Goal: Information Seeking & Learning: Learn about a topic

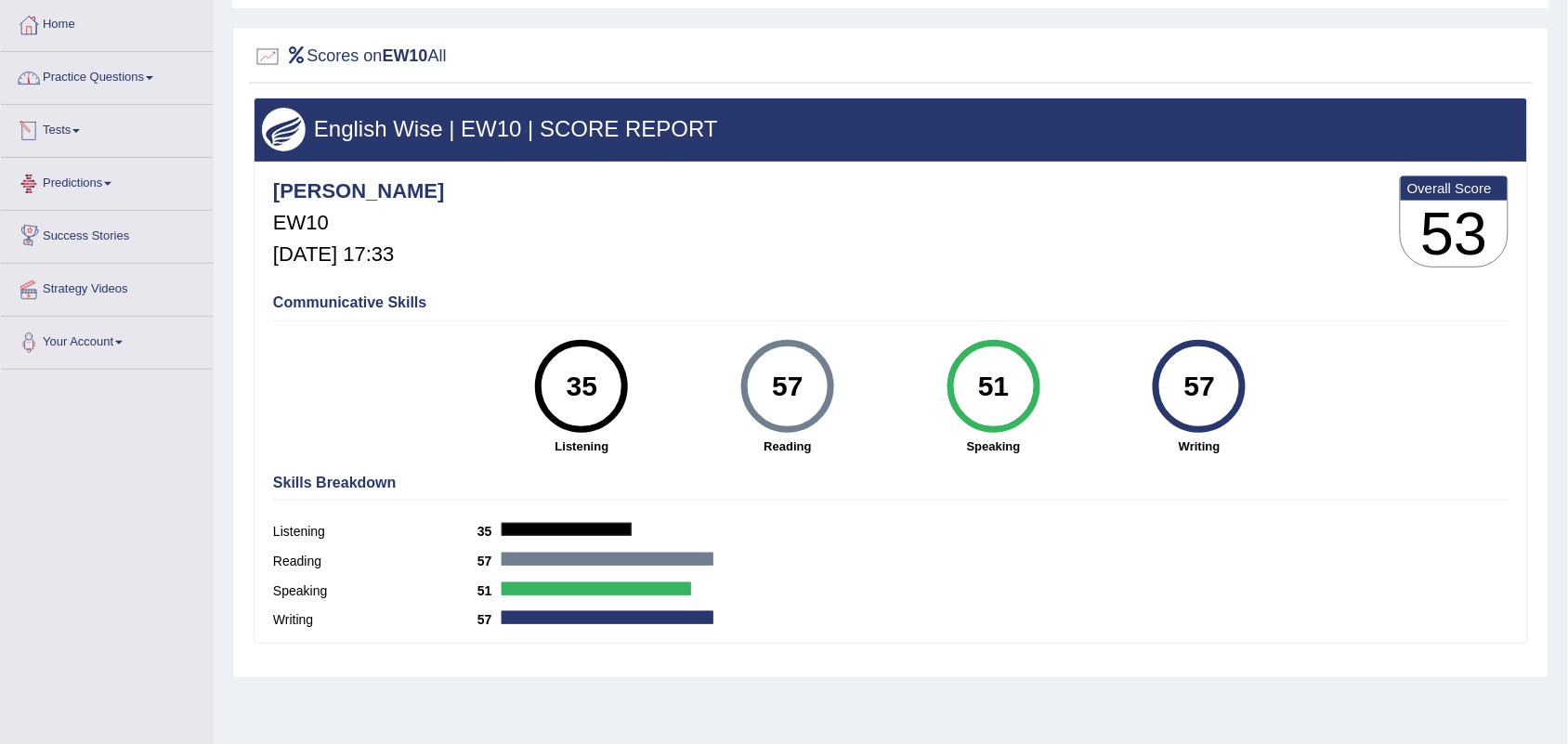
click at [86, 77] on link "Practice Questions" at bounding box center [107, 75] width 212 height 46
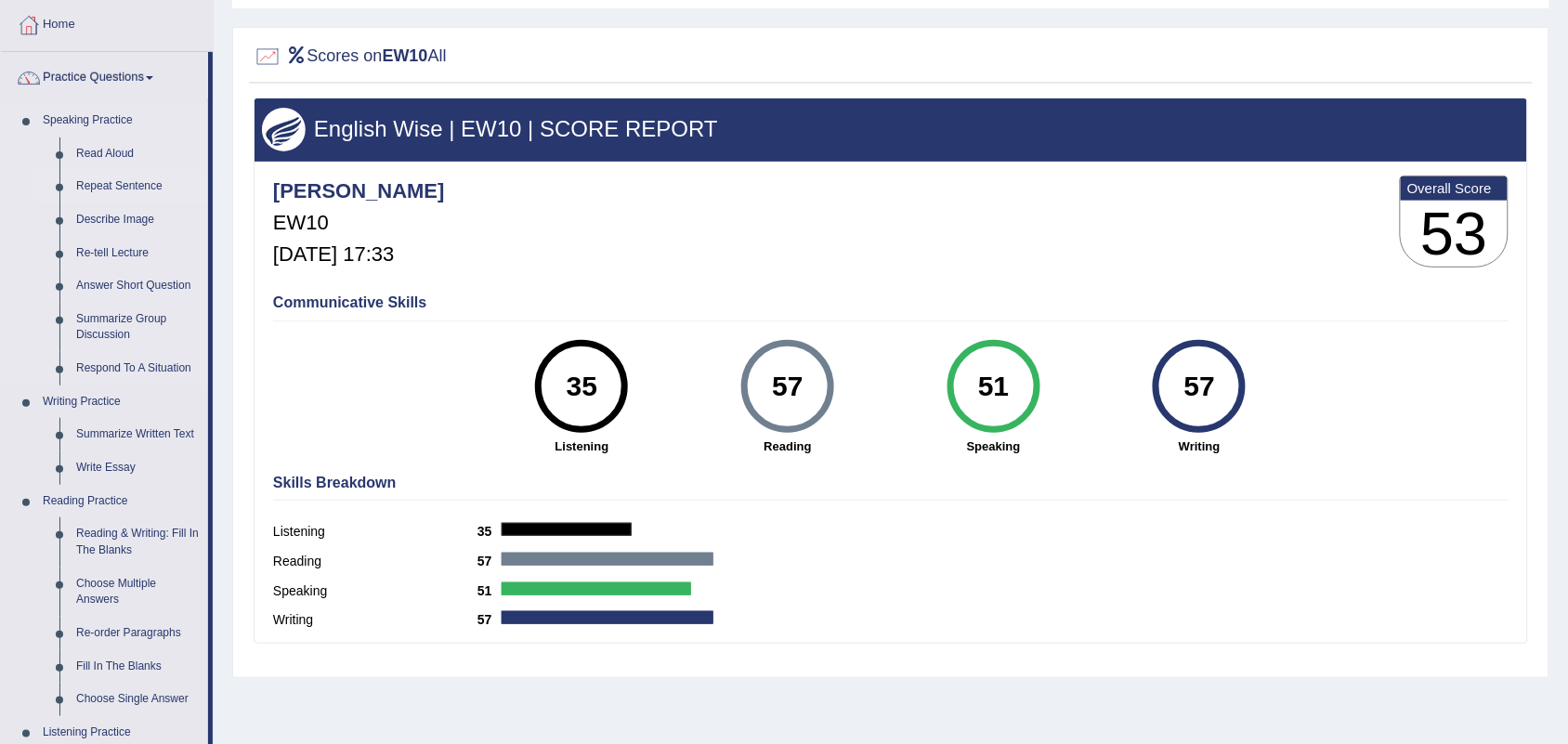
click at [126, 179] on link "Repeat Sentence" at bounding box center [138, 187] width 140 height 34
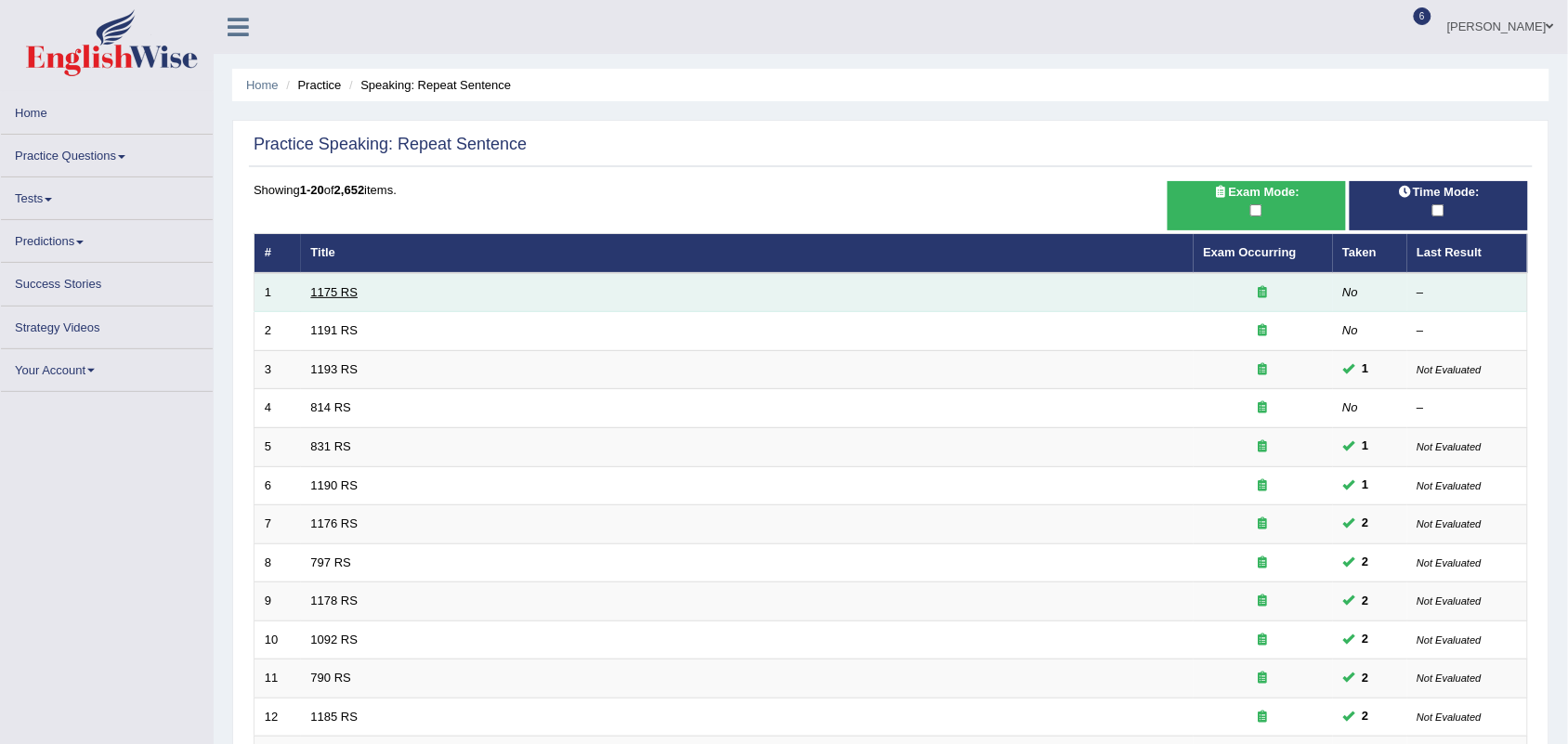
click at [332, 289] on link "1175 RS" at bounding box center [335, 292] width 47 height 14
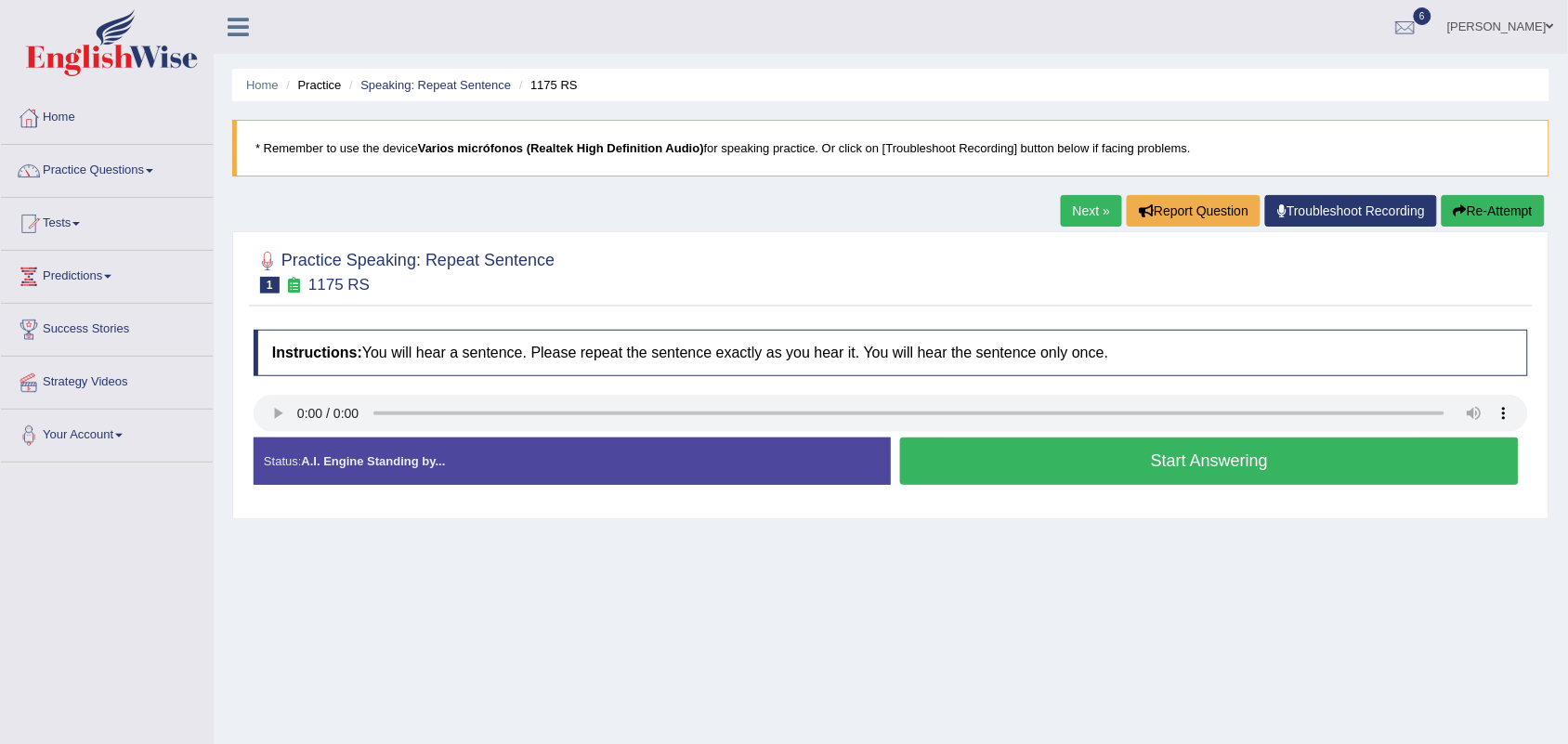
click at [1063, 472] on button "Start Answering" at bounding box center [1209, 461] width 618 height 47
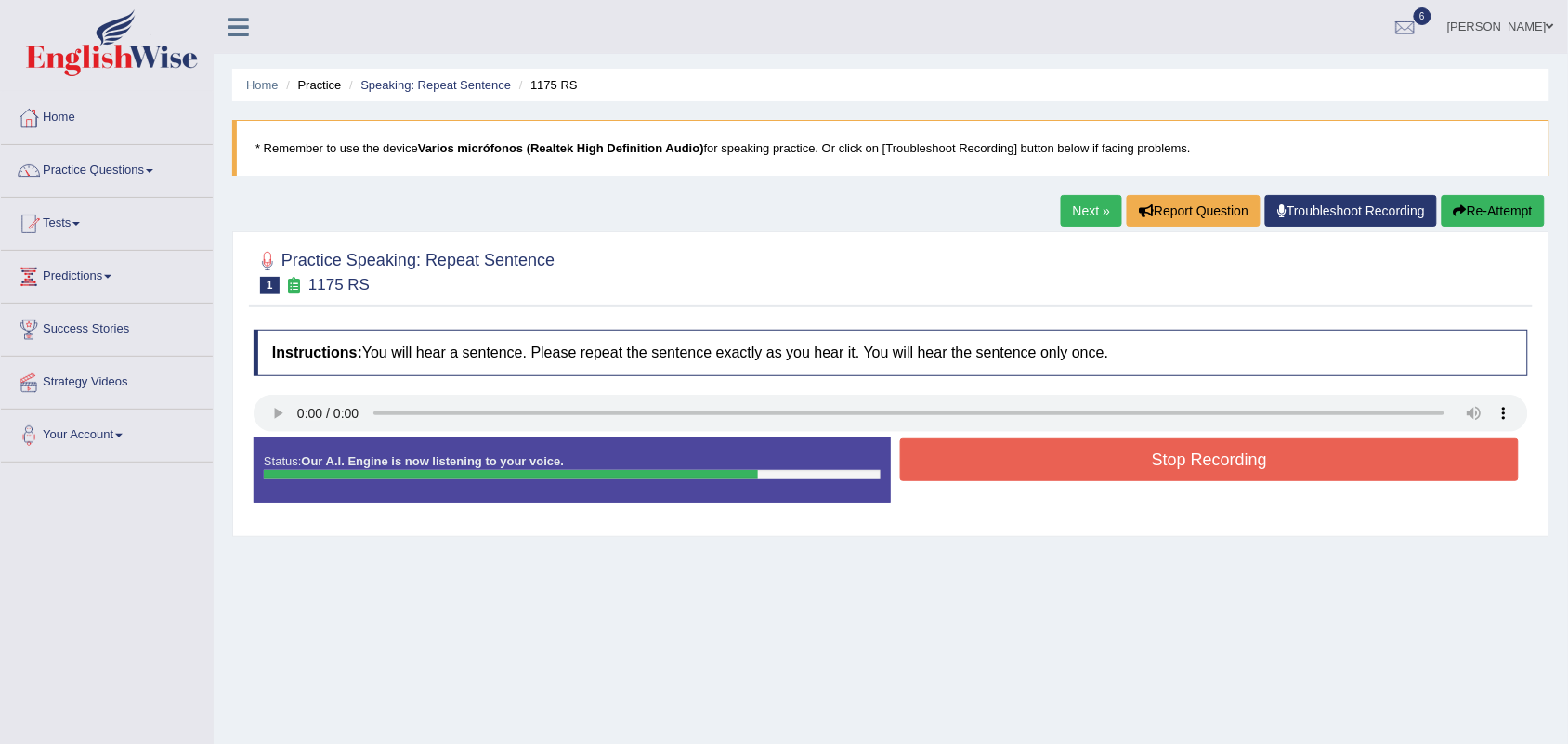
click at [1241, 456] on button "Stop Recording" at bounding box center [1209, 459] width 618 height 43
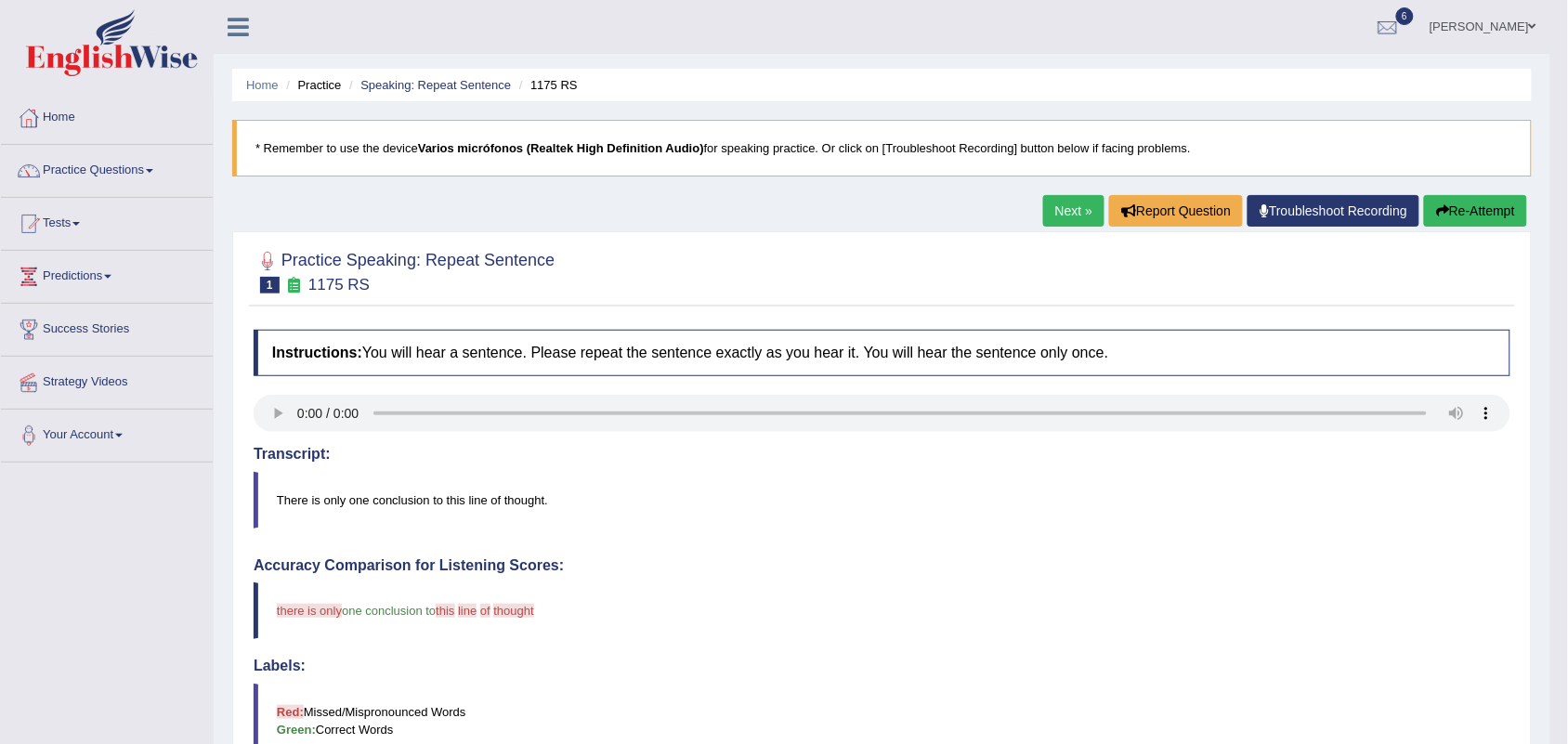
click at [1060, 203] on link "Next »" at bounding box center [1074, 211] width 61 height 32
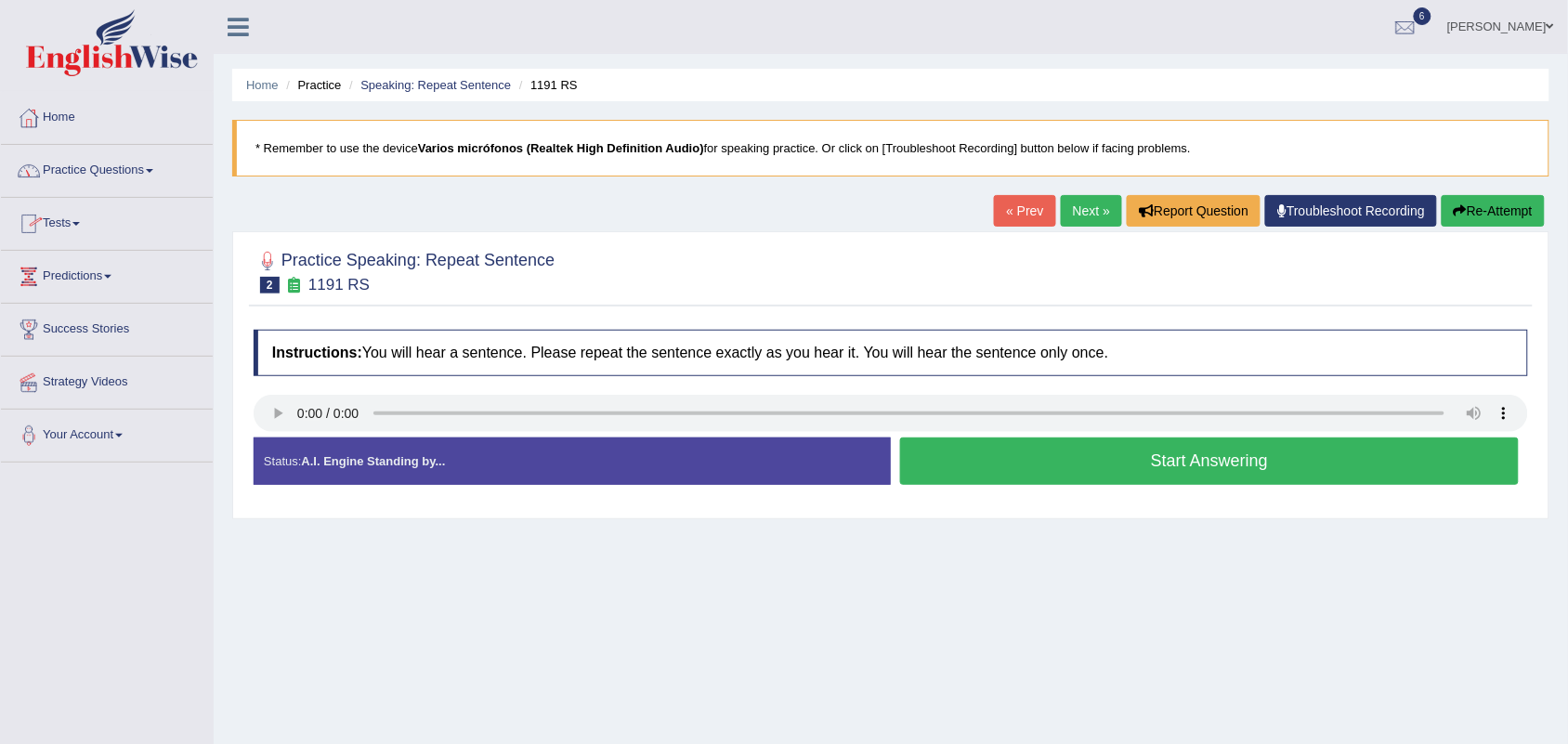
click at [79, 224] on span at bounding box center [76, 224] width 8 height 4
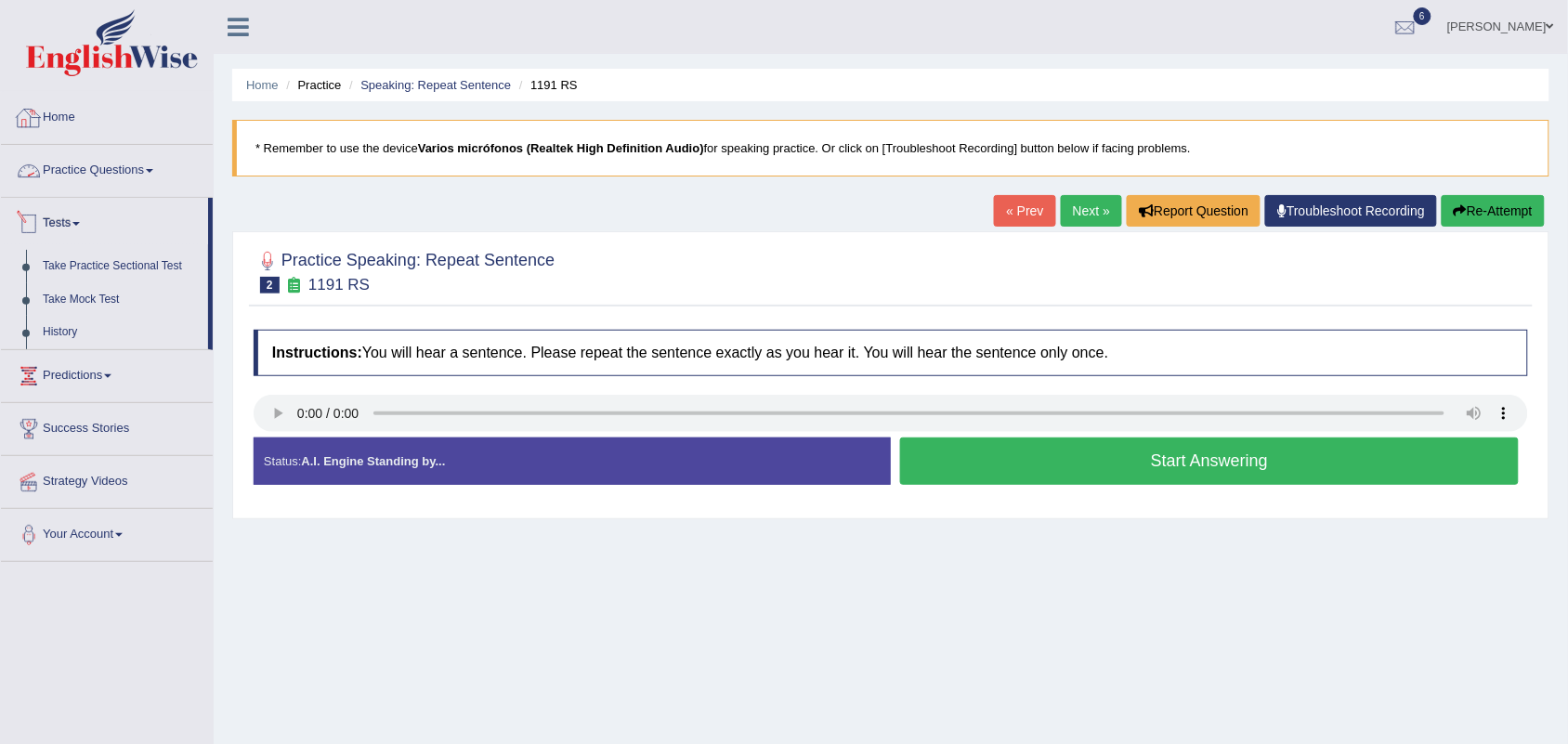
click at [99, 169] on link "Practice Questions" at bounding box center [107, 168] width 212 height 46
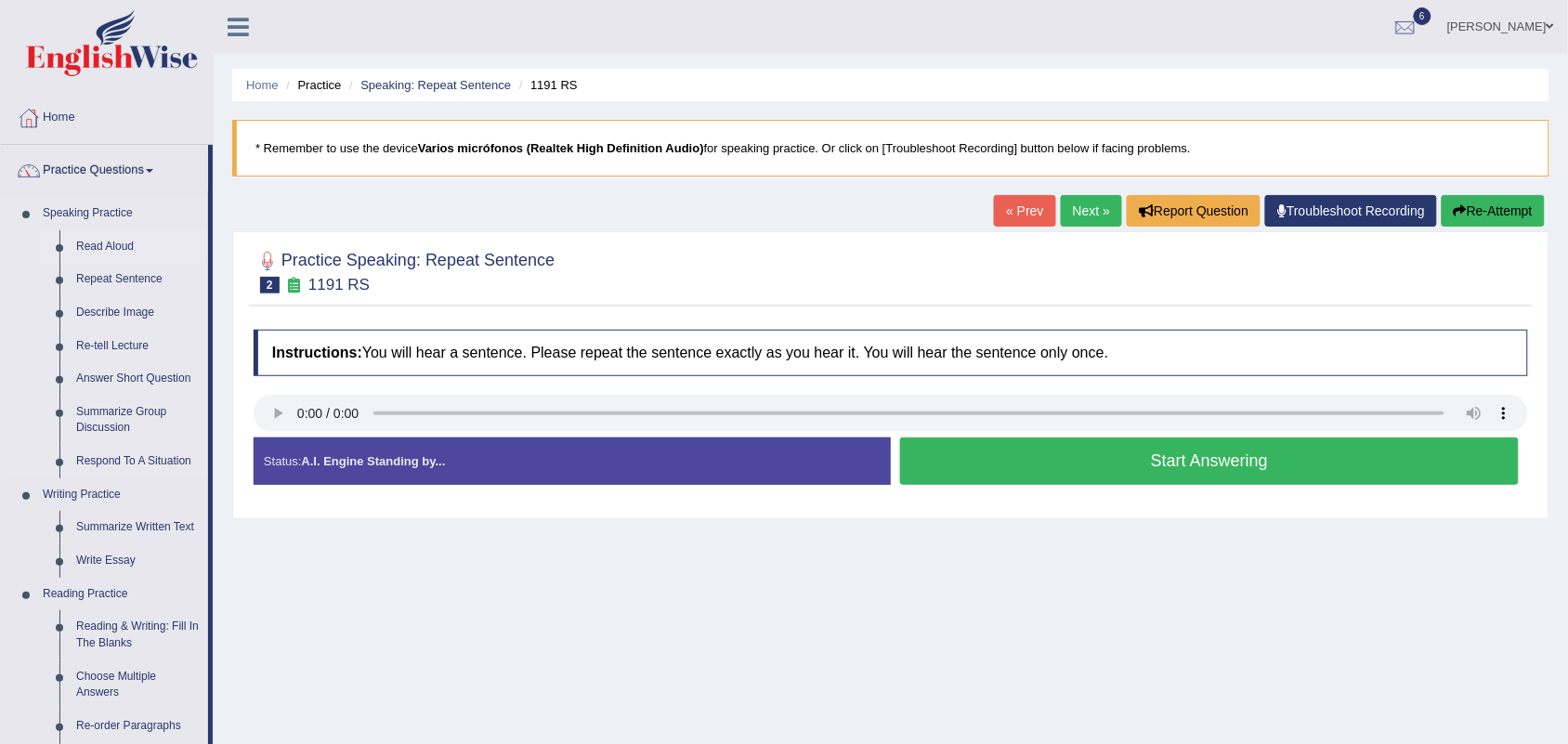
click at [103, 239] on link "Read Aloud" at bounding box center [138, 247] width 140 height 34
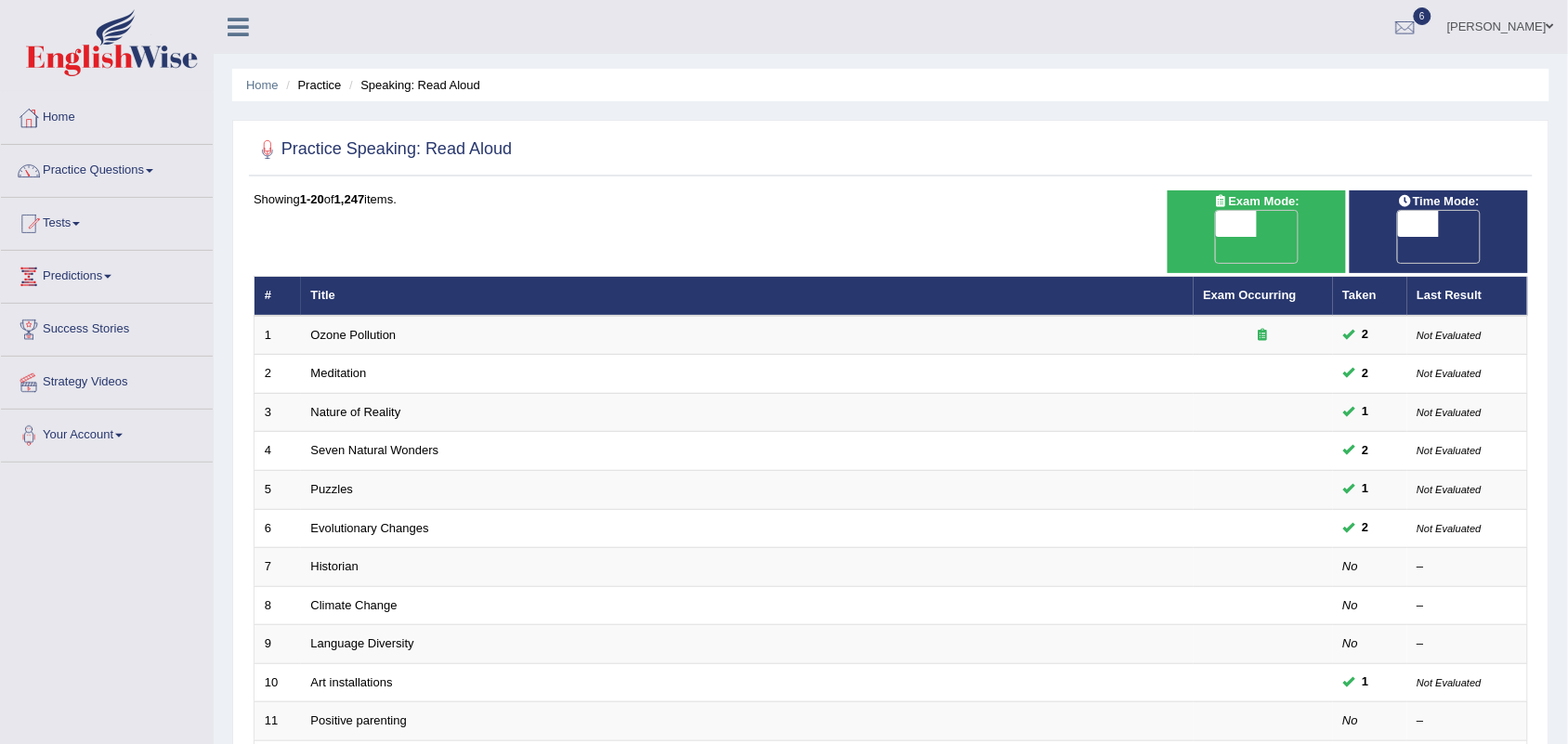
click at [1435, 225] on span at bounding box center [1418, 224] width 41 height 26
checkbox input "true"
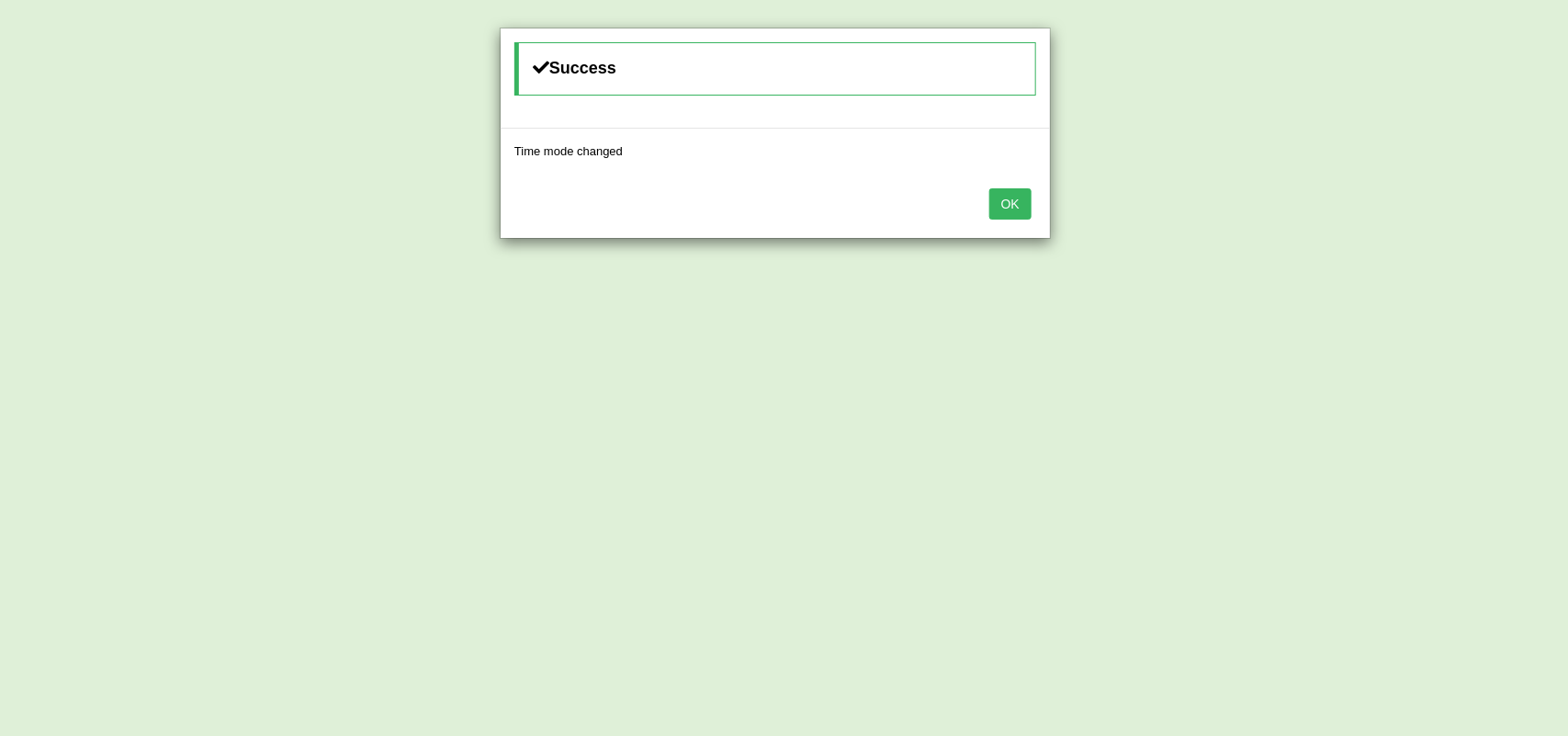
click at [1006, 216] on button "OK" at bounding box center [1010, 205] width 42 height 31
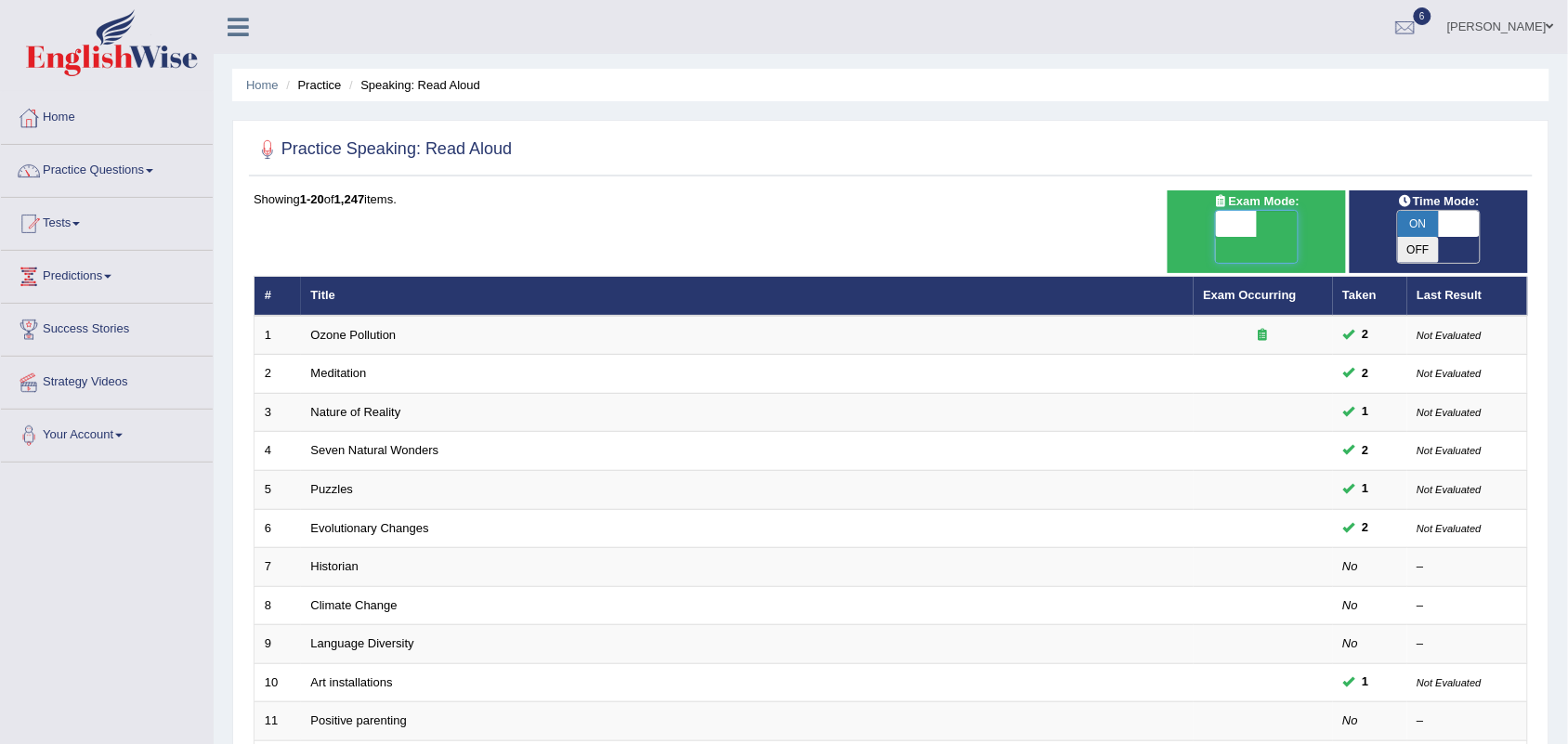
click at [1242, 226] on span at bounding box center [1236, 224] width 41 height 26
checkbox input "true"
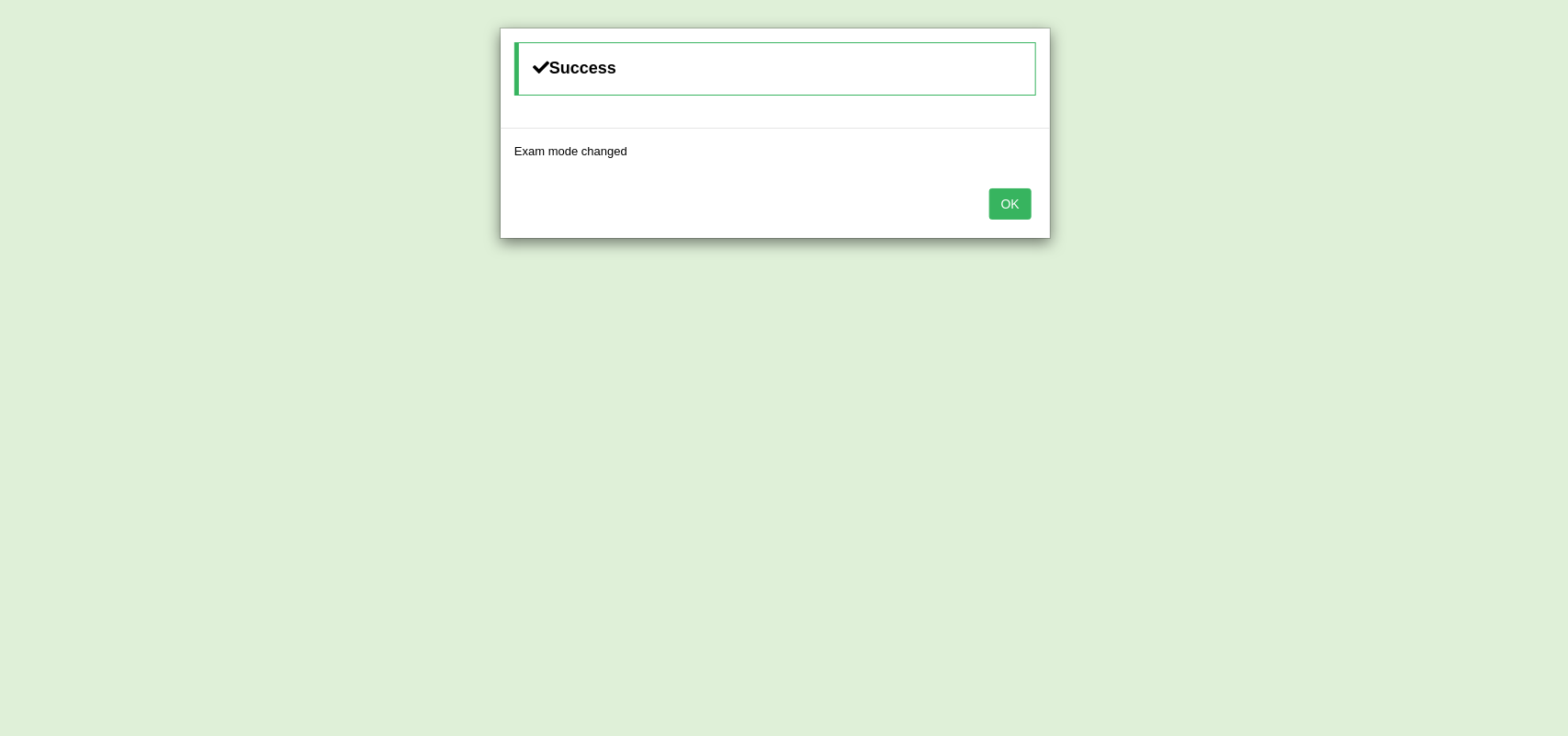
click at [1012, 205] on button "OK" at bounding box center [1010, 205] width 42 height 31
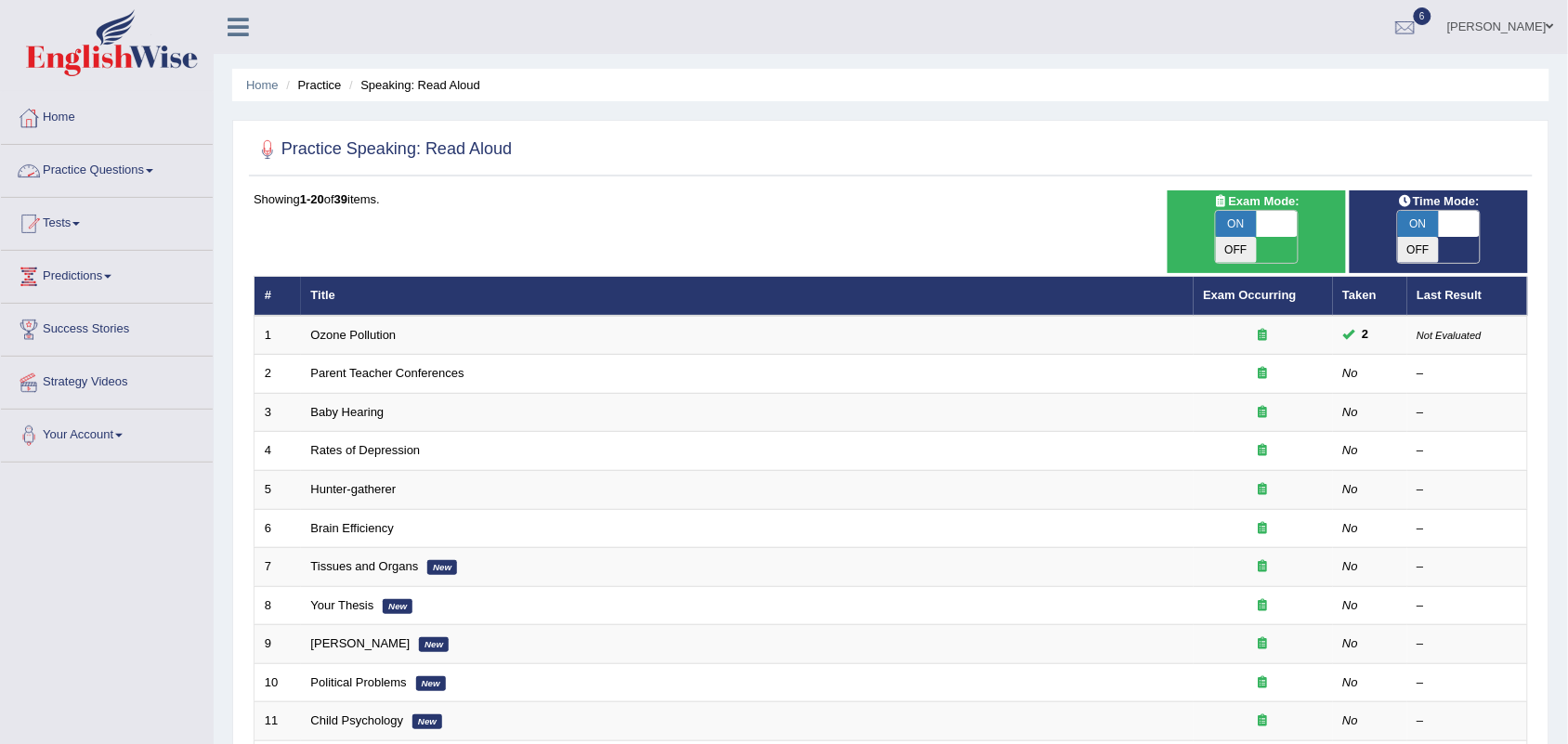
click at [71, 169] on link "Practice Questions" at bounding box center [107, 168] width 212 height 46
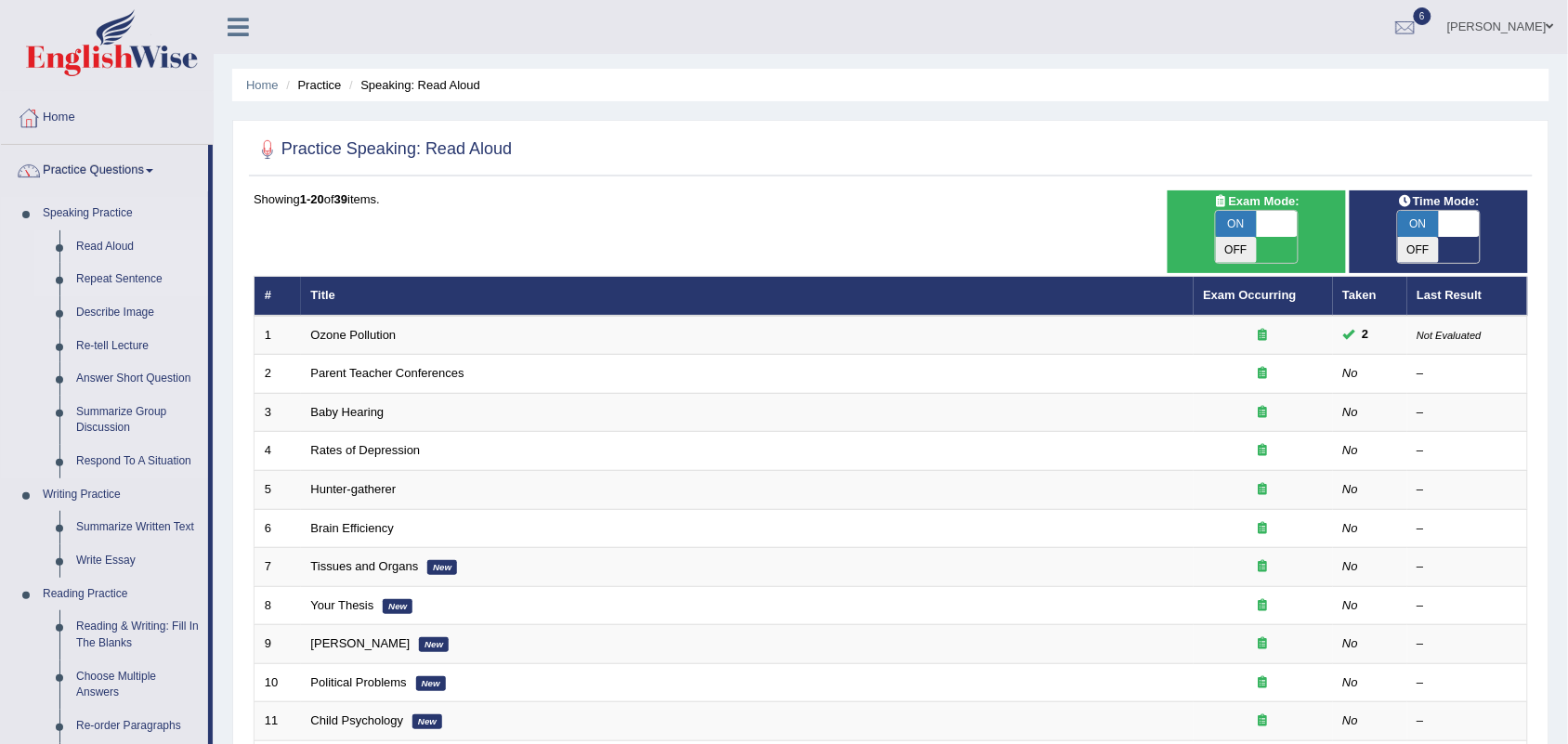
click at [94, 275] on link "Repeat Sentence" at bounding box center [138, 280] width 140 height 34
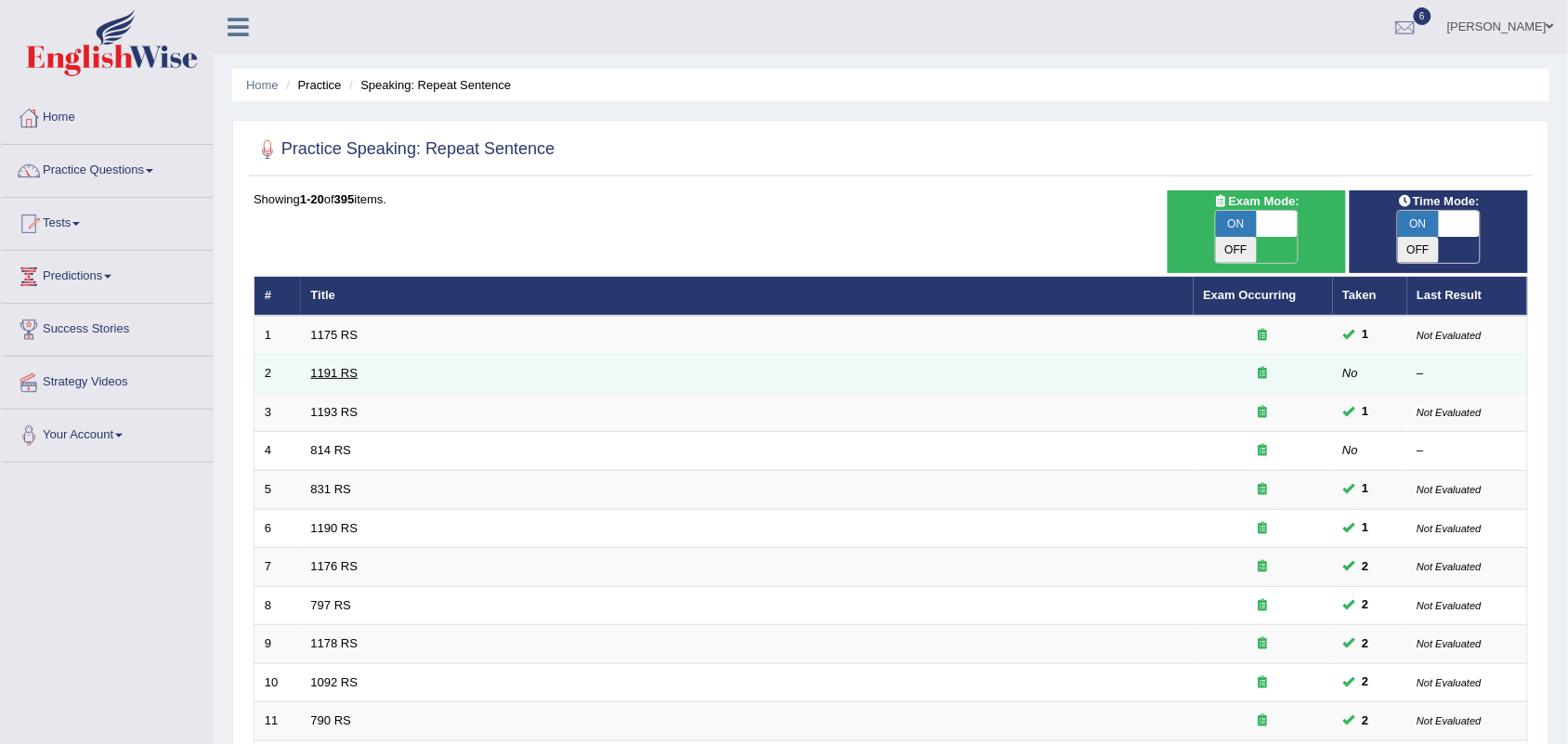
click at [323, 366] on link "1191 RS" at bounding box center [335, 373] width 47 height 14
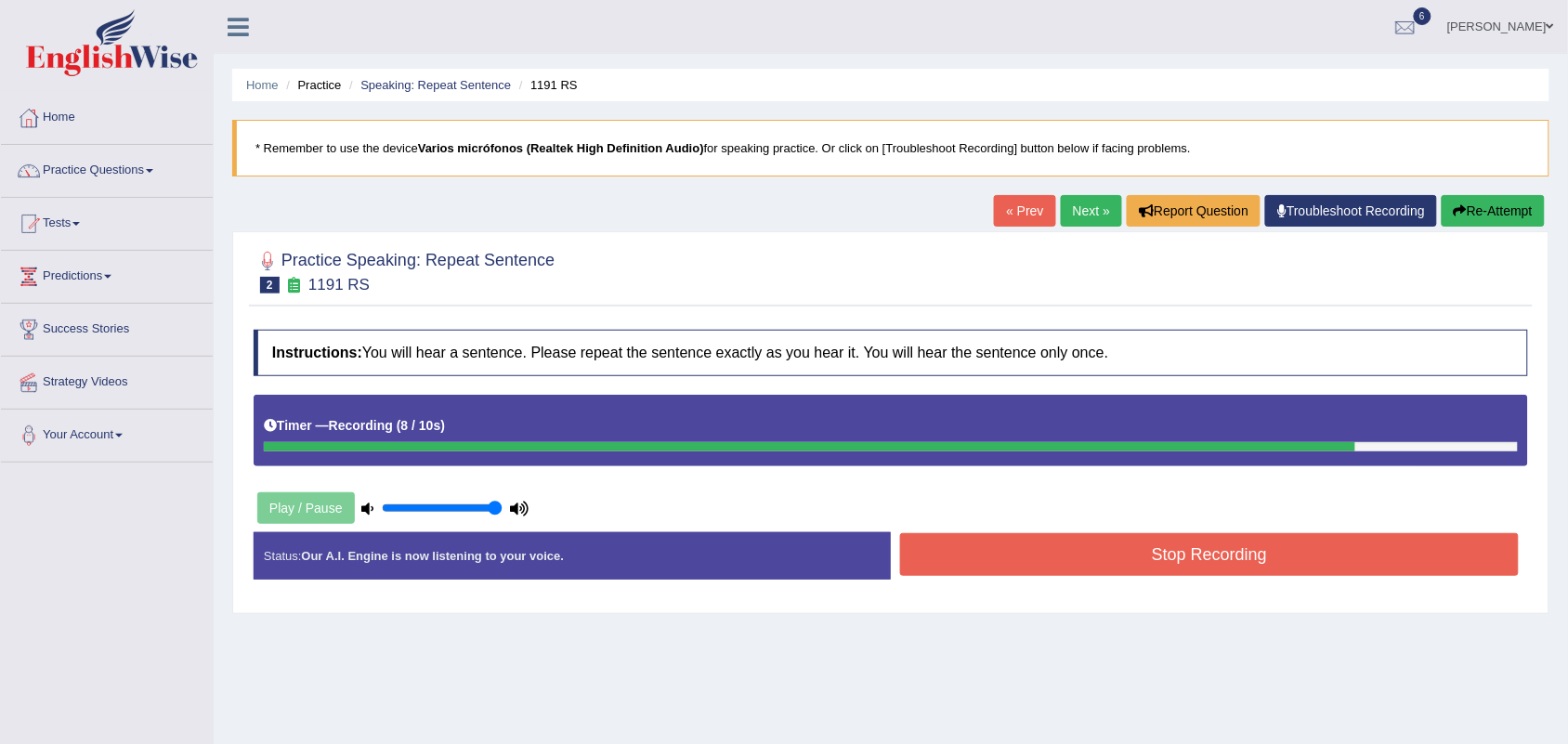
click at [1112, 553] on button "Stop Recording" at bounding box center [1209, 554] width 618 height 43
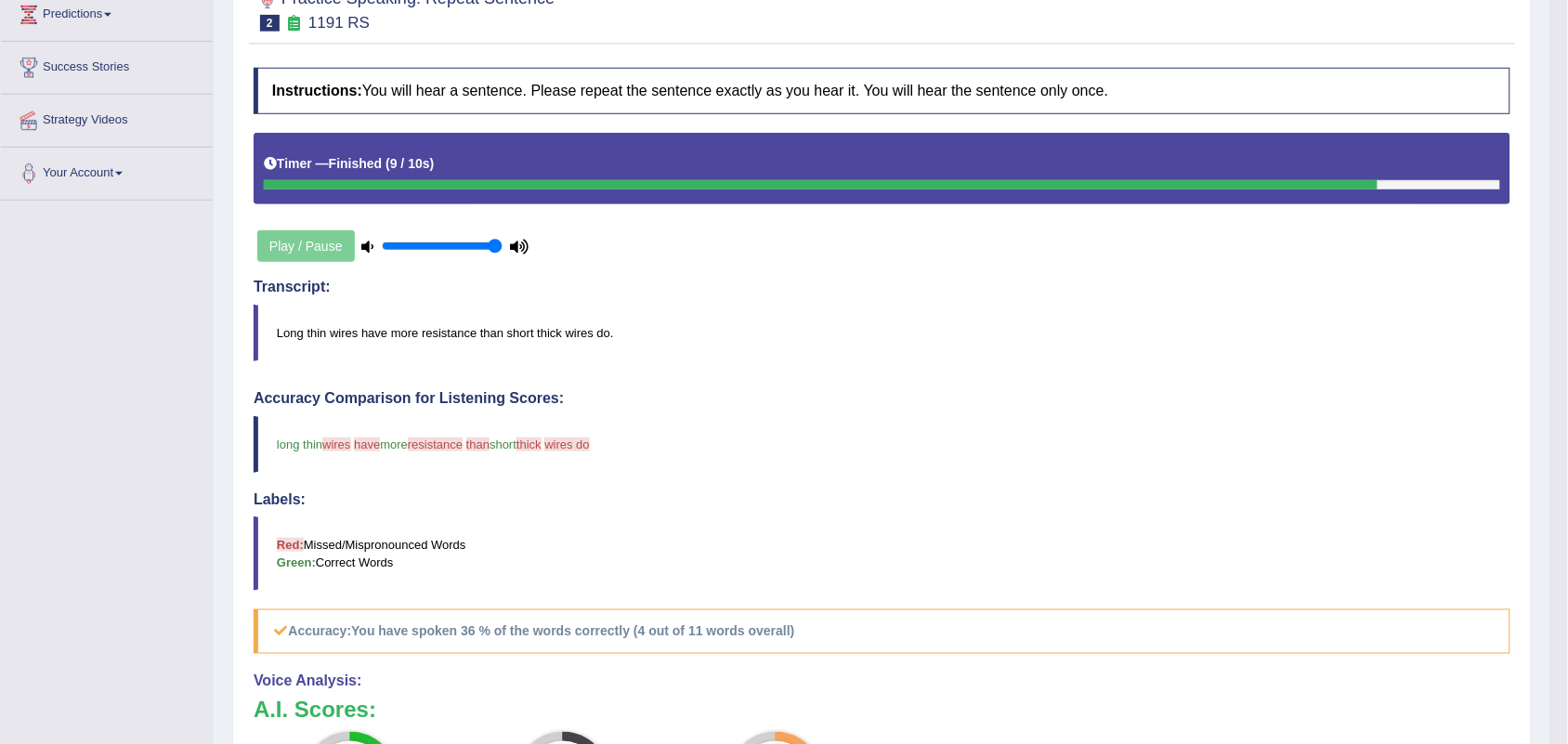
scroll to position [116, 0]
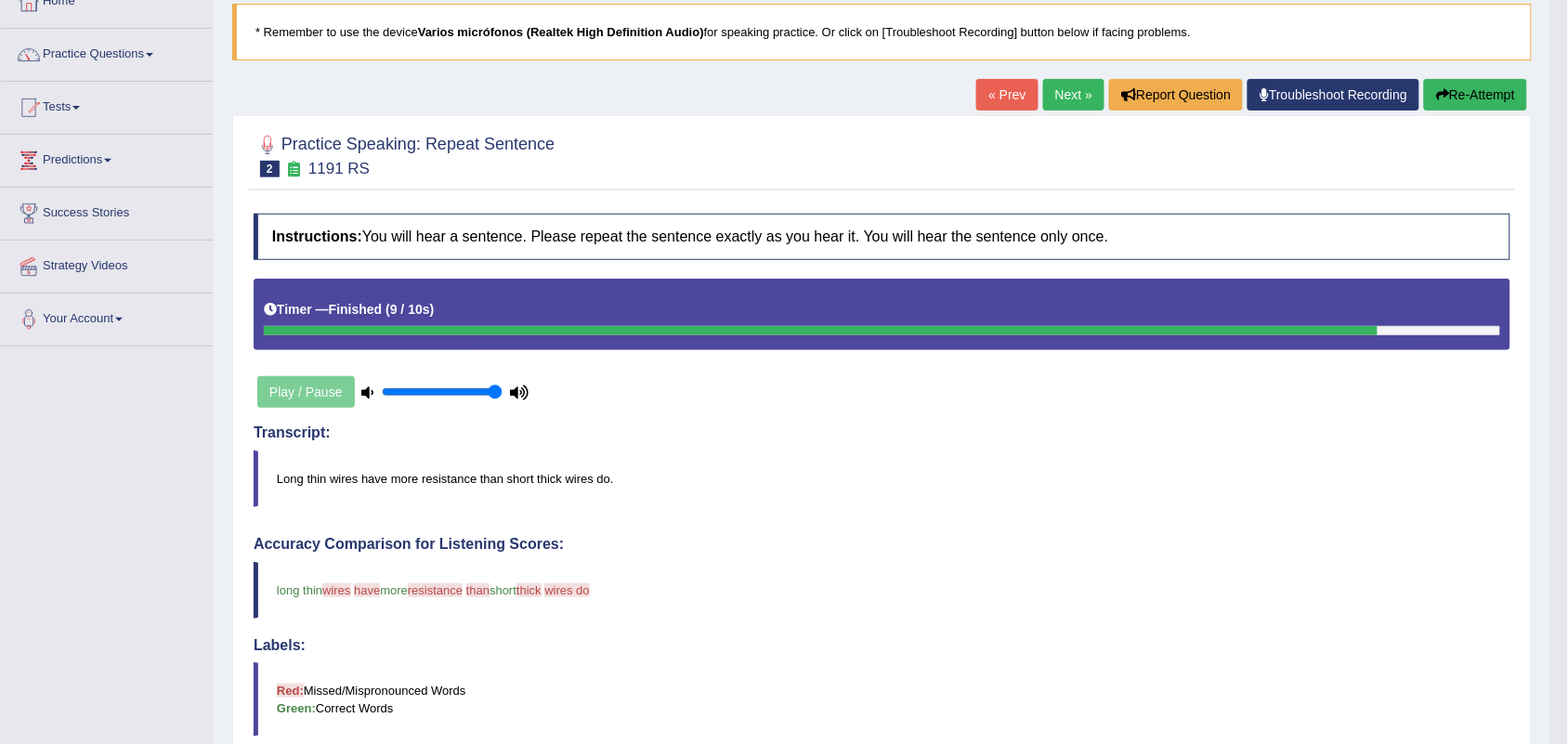
click at [1061, 86] on link "Next »" at bounding box center [1074, 95] width 61 height 32
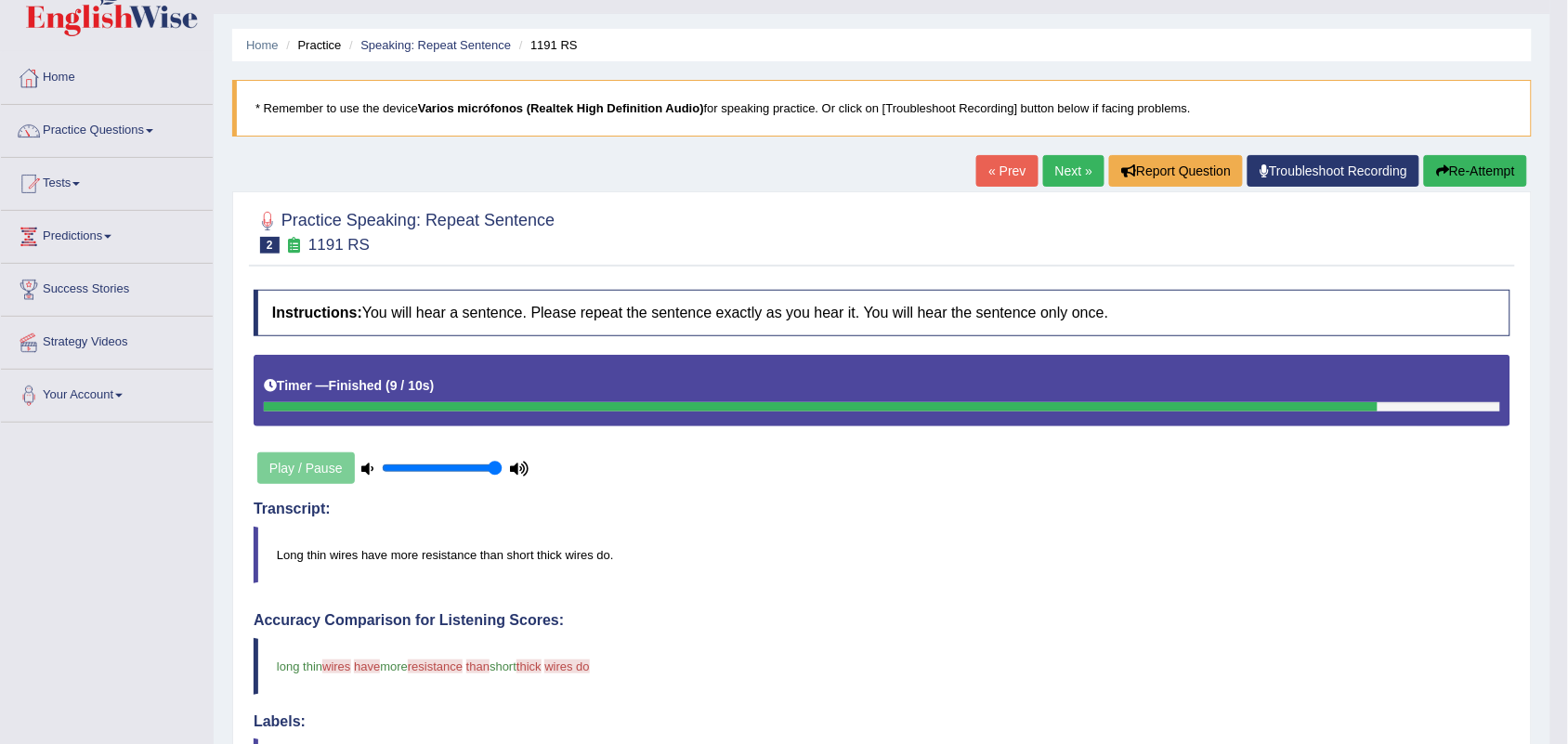
scroll to position [6, 0]
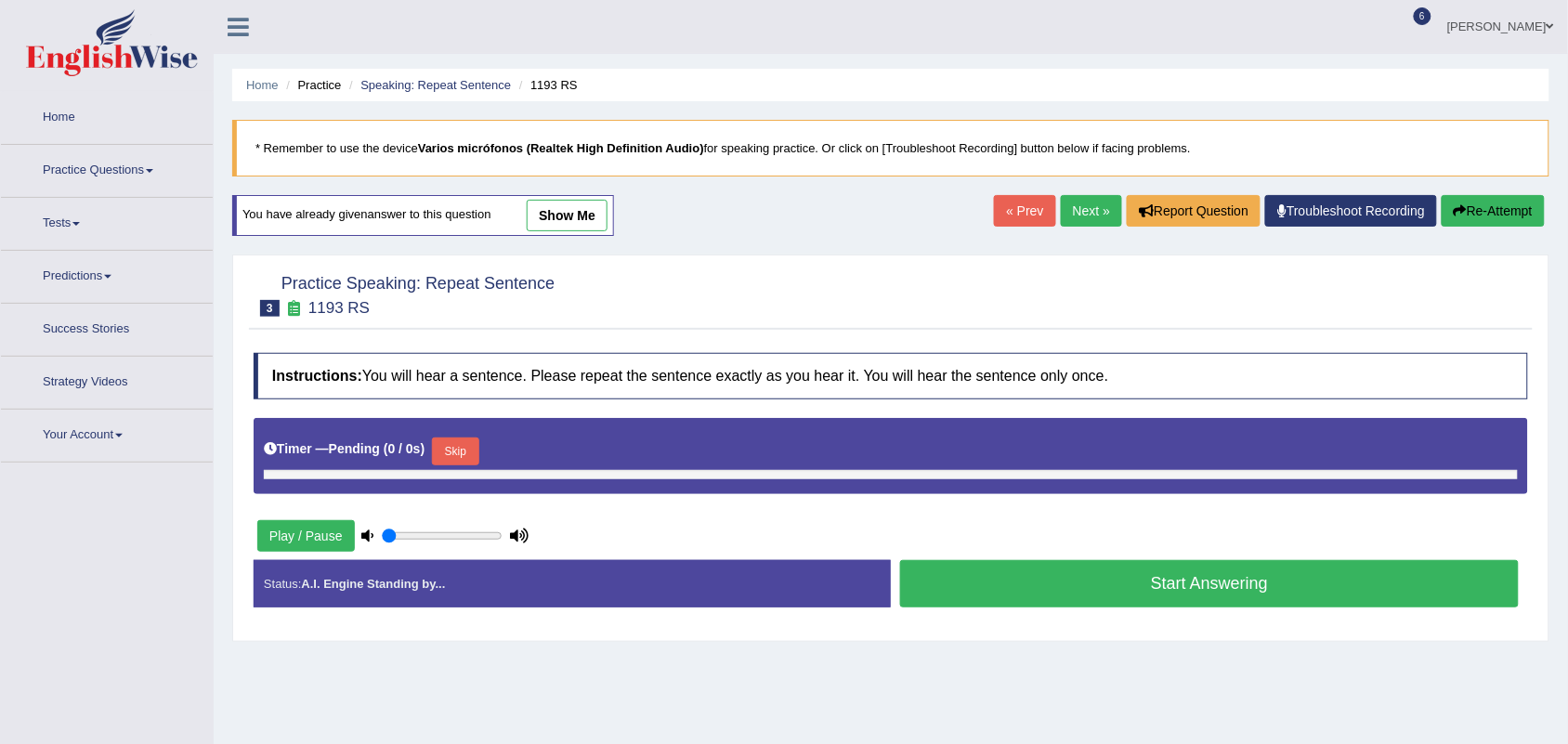
type input "1"
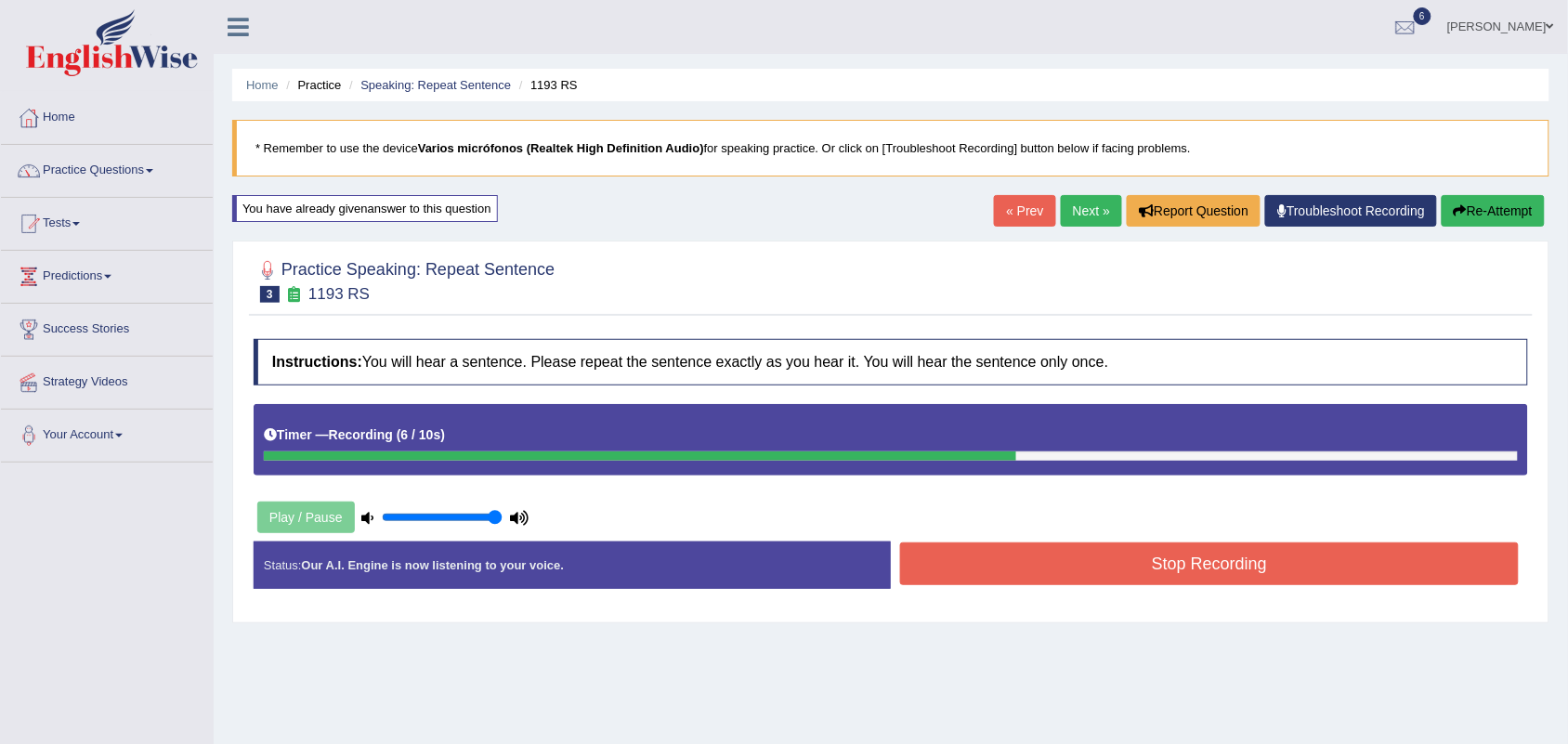
click at [1194, 573] on button "Stop Recording" at bounding box center [1209, 563] width 618 height 43
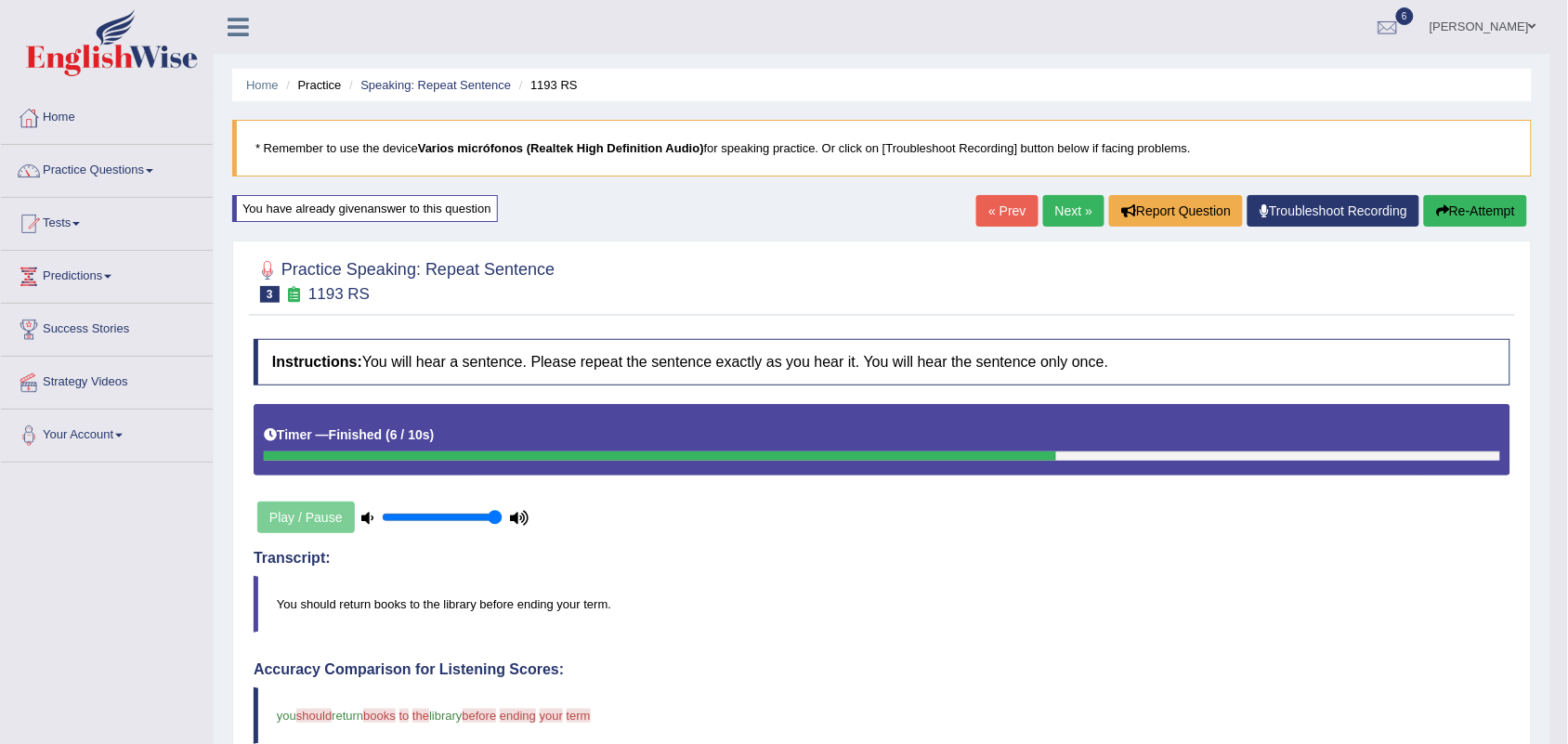
click at [1064, 206] on link "Next »" at bounding box center [1074, 211] width 61 height 32
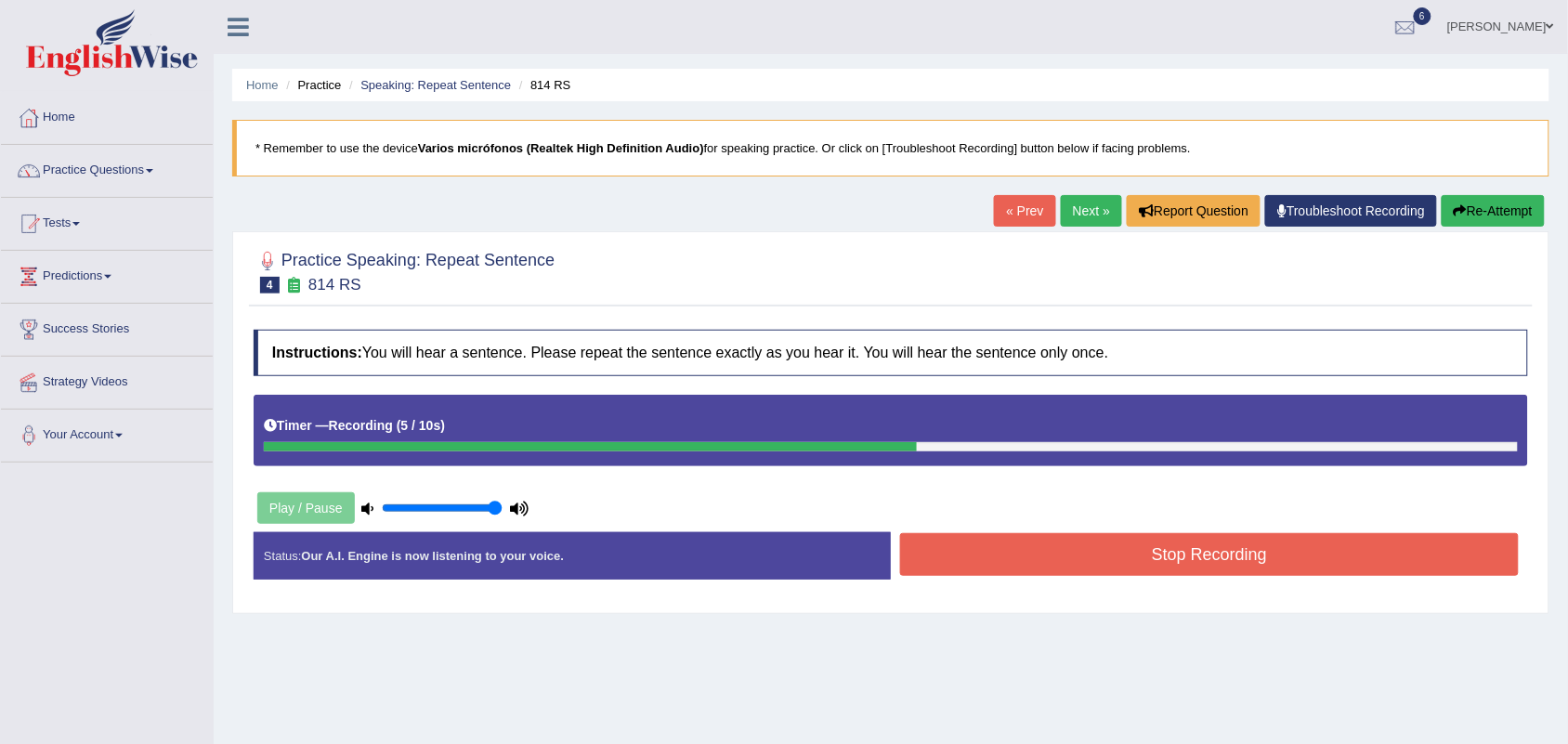
click at [1090, 209] on link "Next »" at bounding box center [1092, 211] width 61 height 32
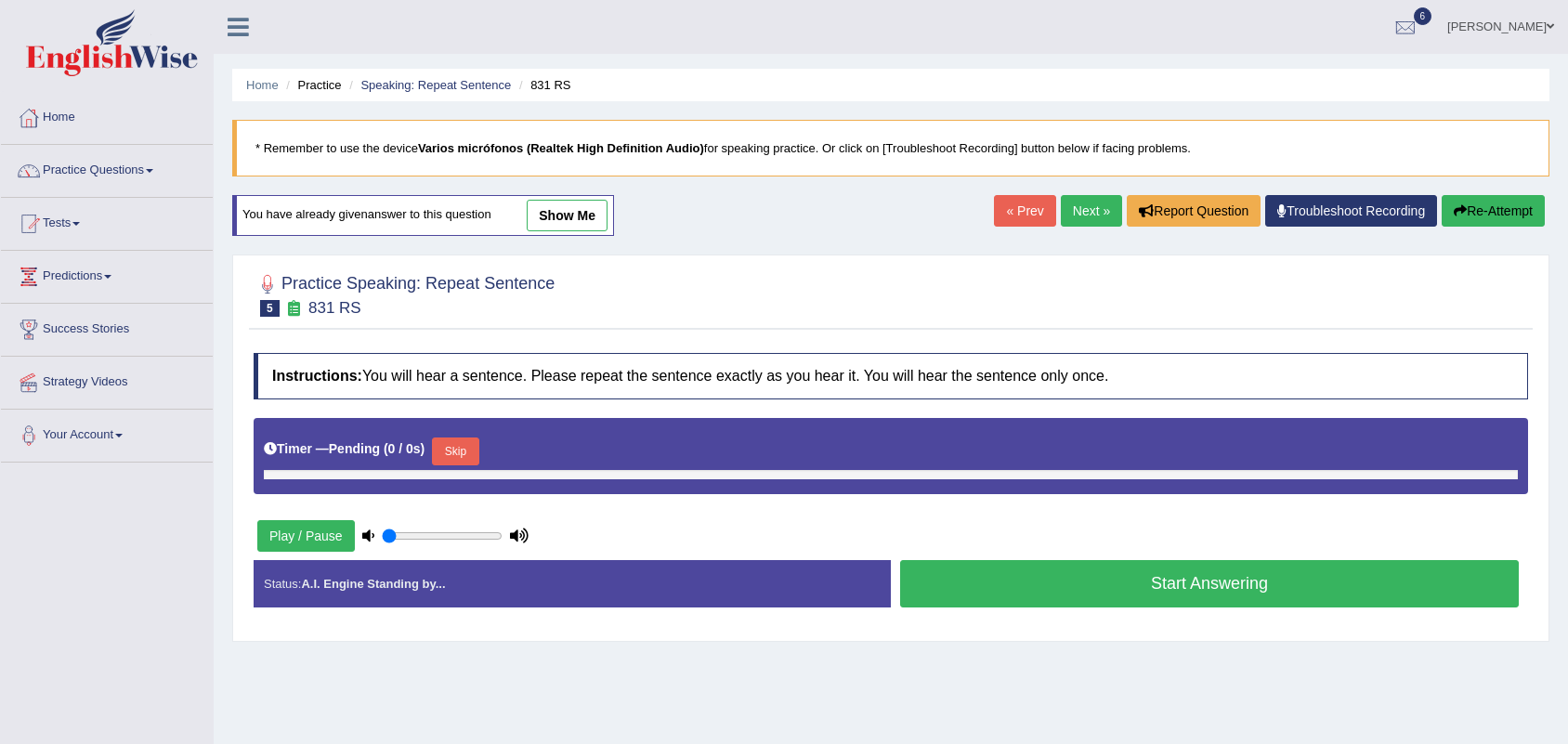
type input "1"
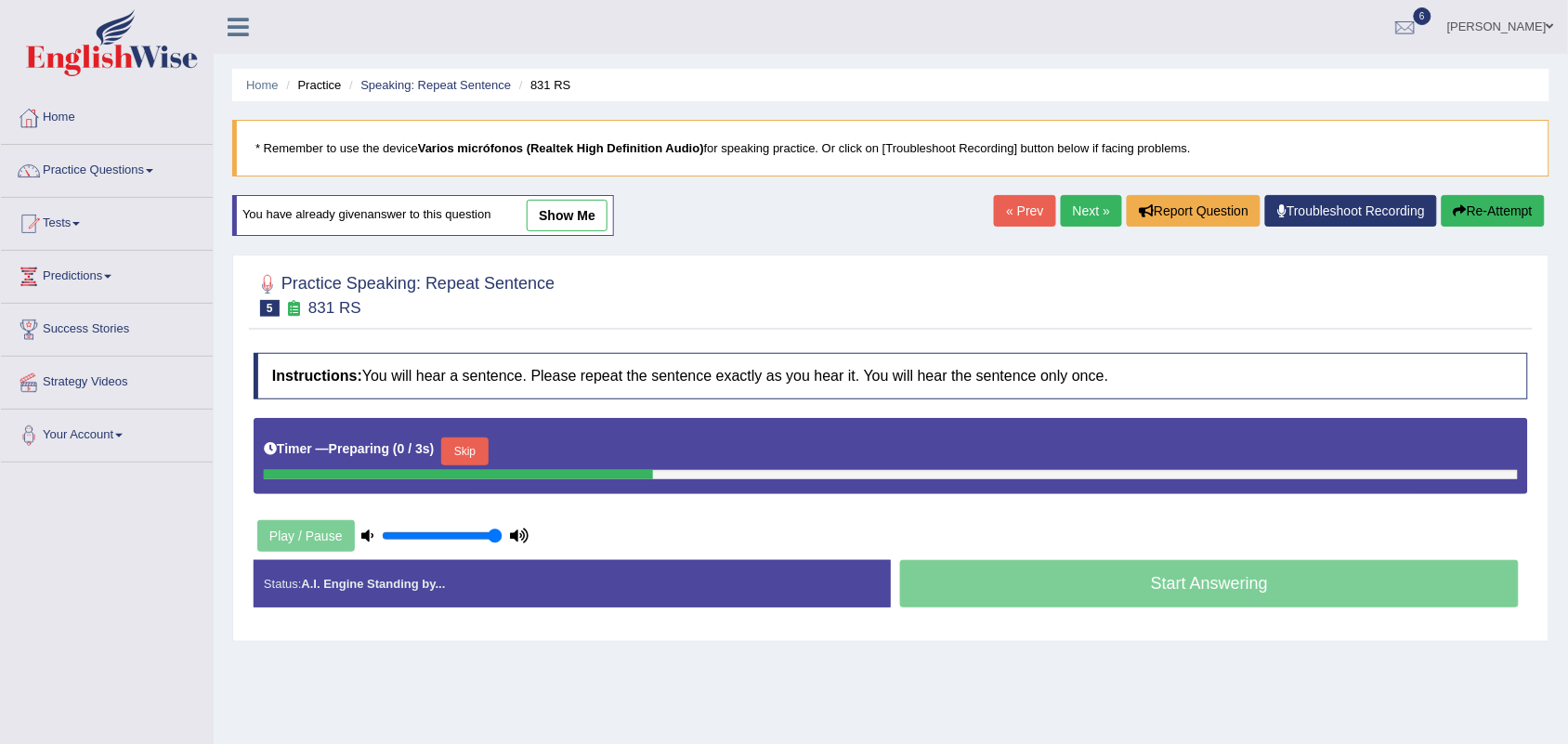
click at [465, 452] on button "Skip" at bounding box center [464, 451] width 46 height 28
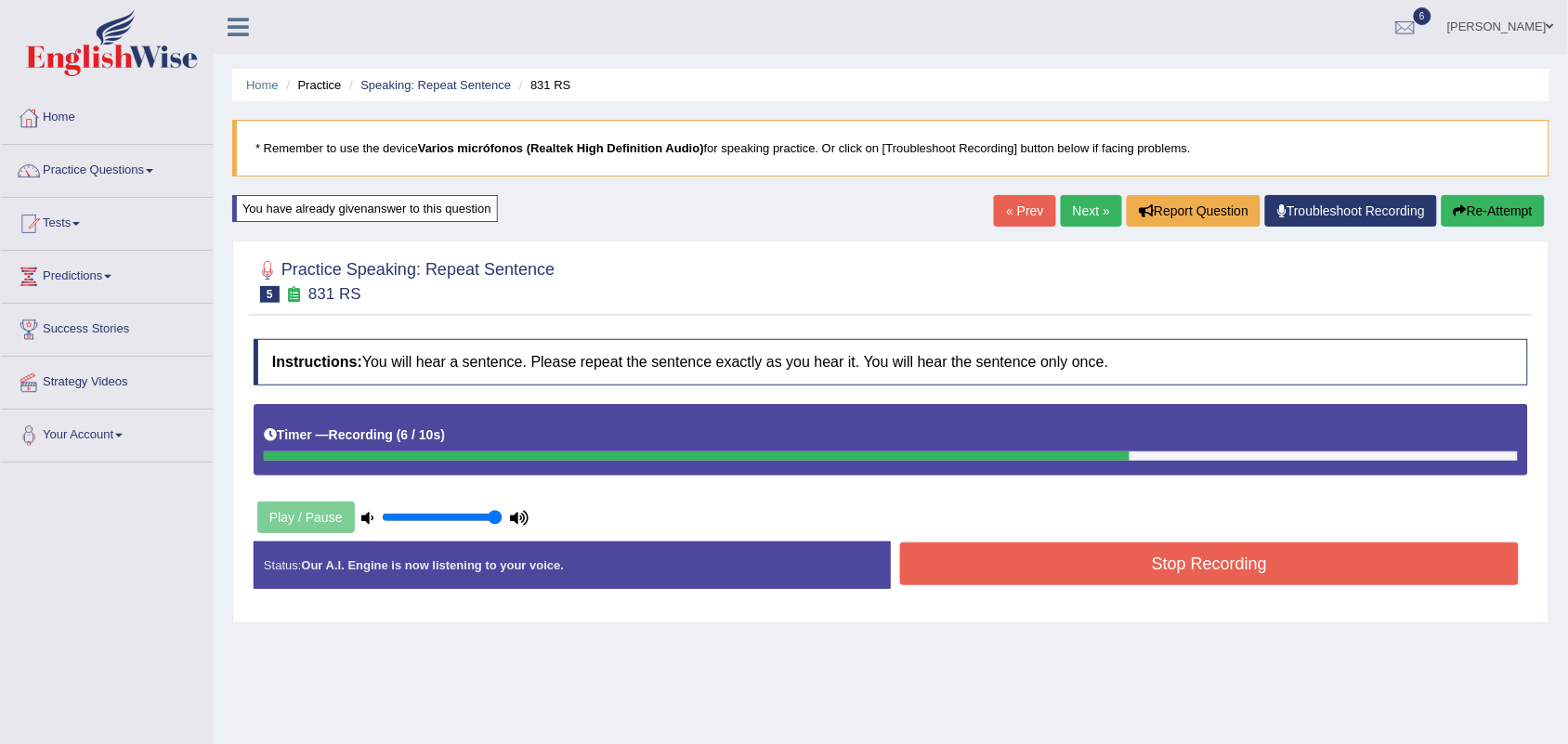
click at [1144, 576] on button "Stop Recording" at bounding box center [1209, 563] width 618 height 43
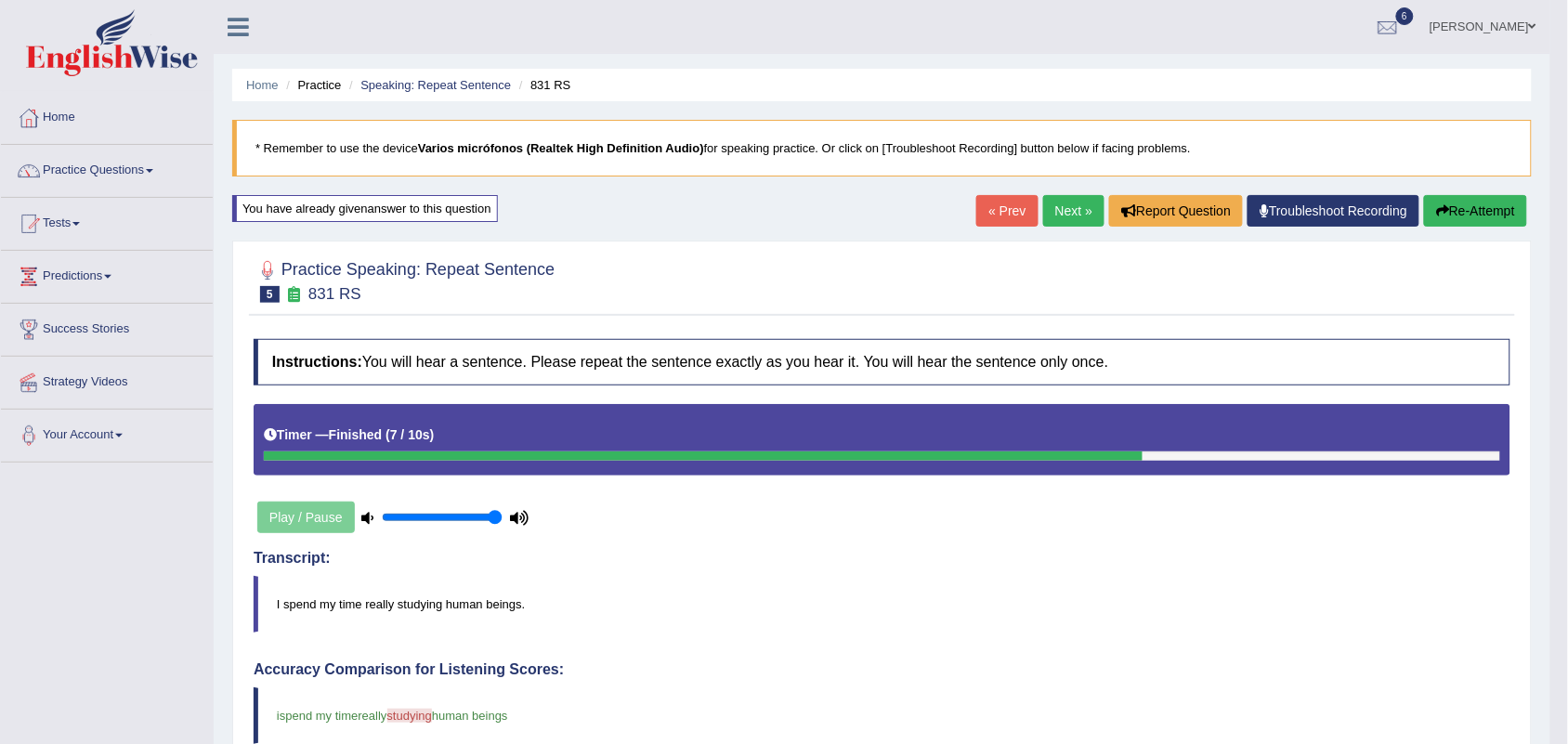
click at [1068, 206] on link "Next »" at bounding box center [1074, 211] width 61 height 32
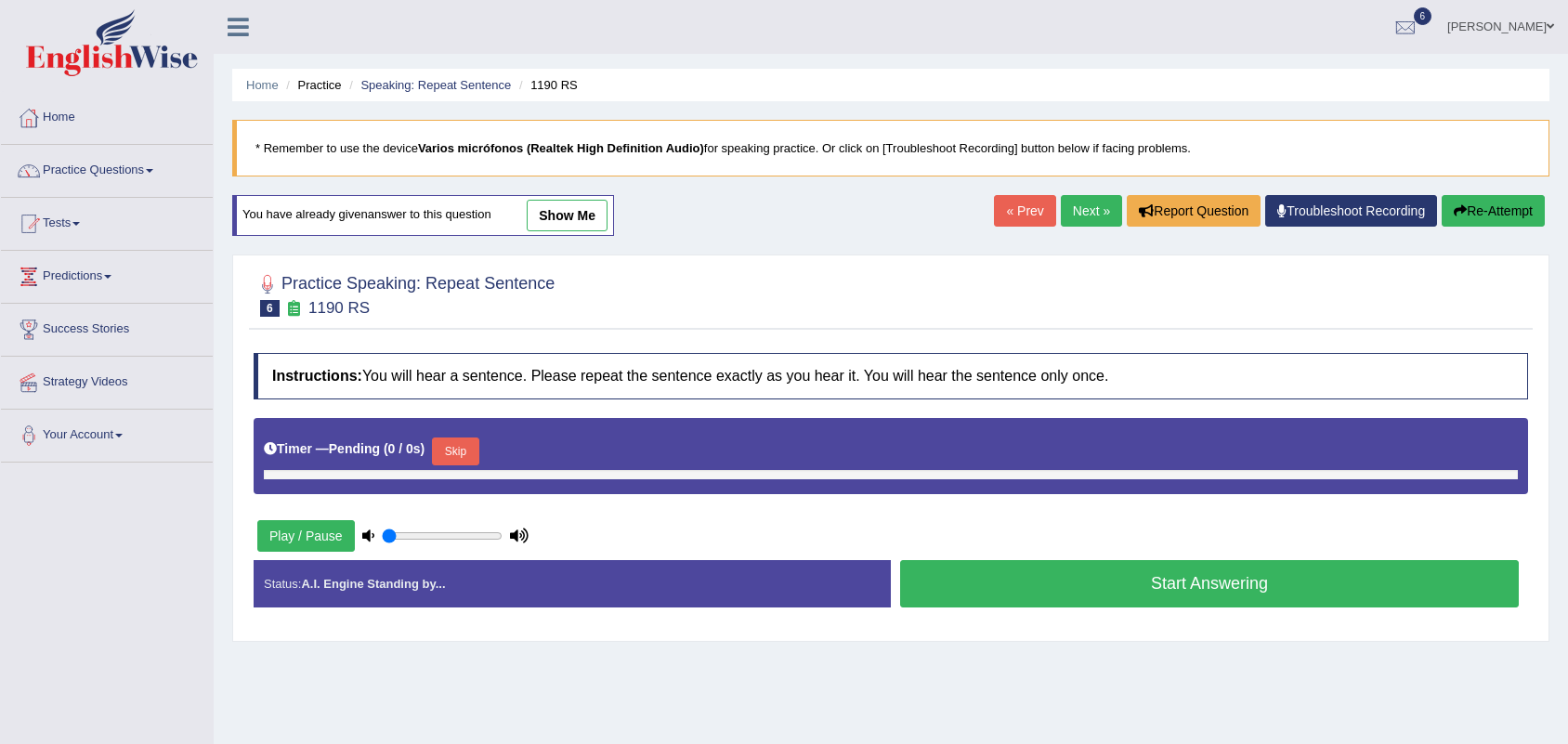
type input "1"
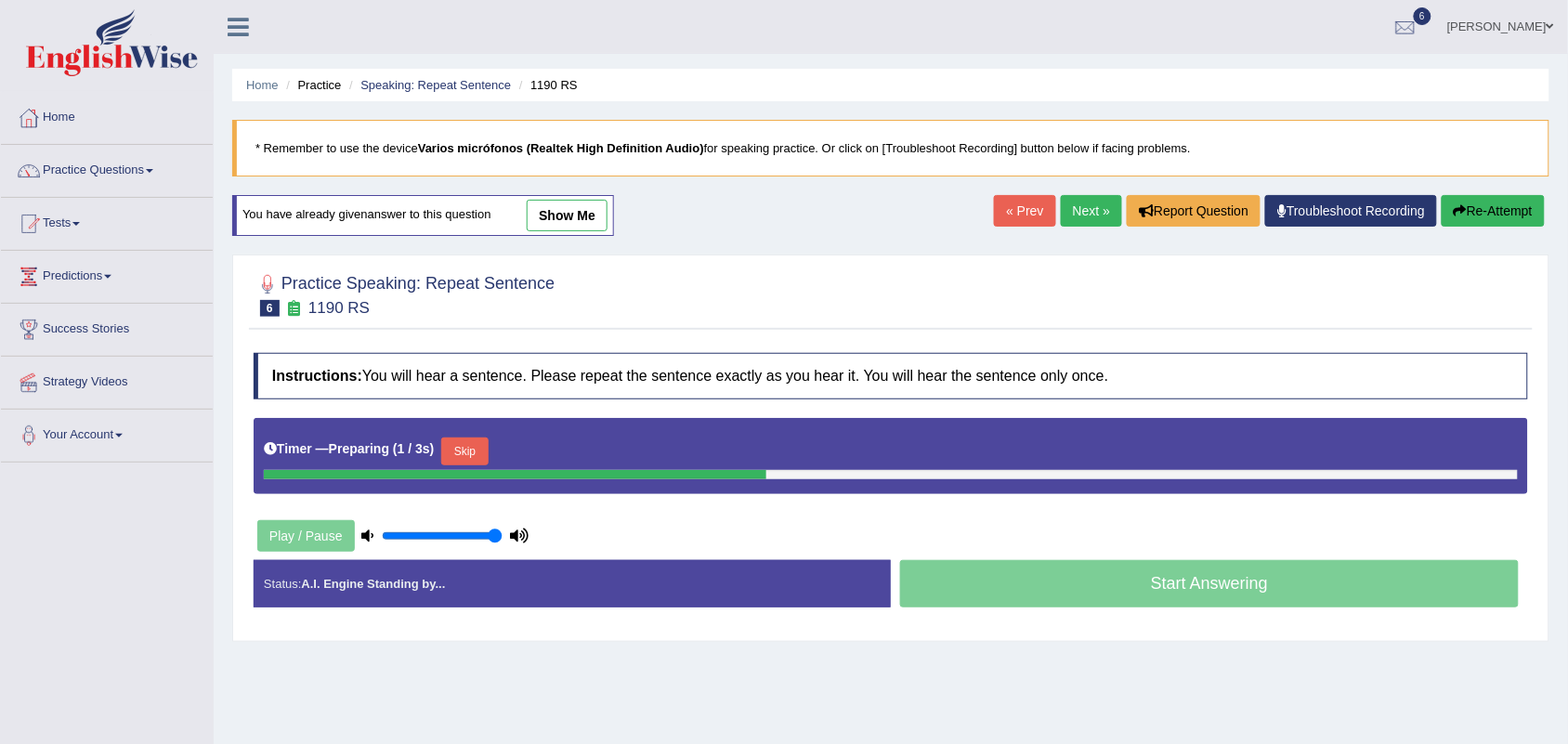
click at [465, 451] on button "Skip" at bounding box center [464, 451] width 46 height 28
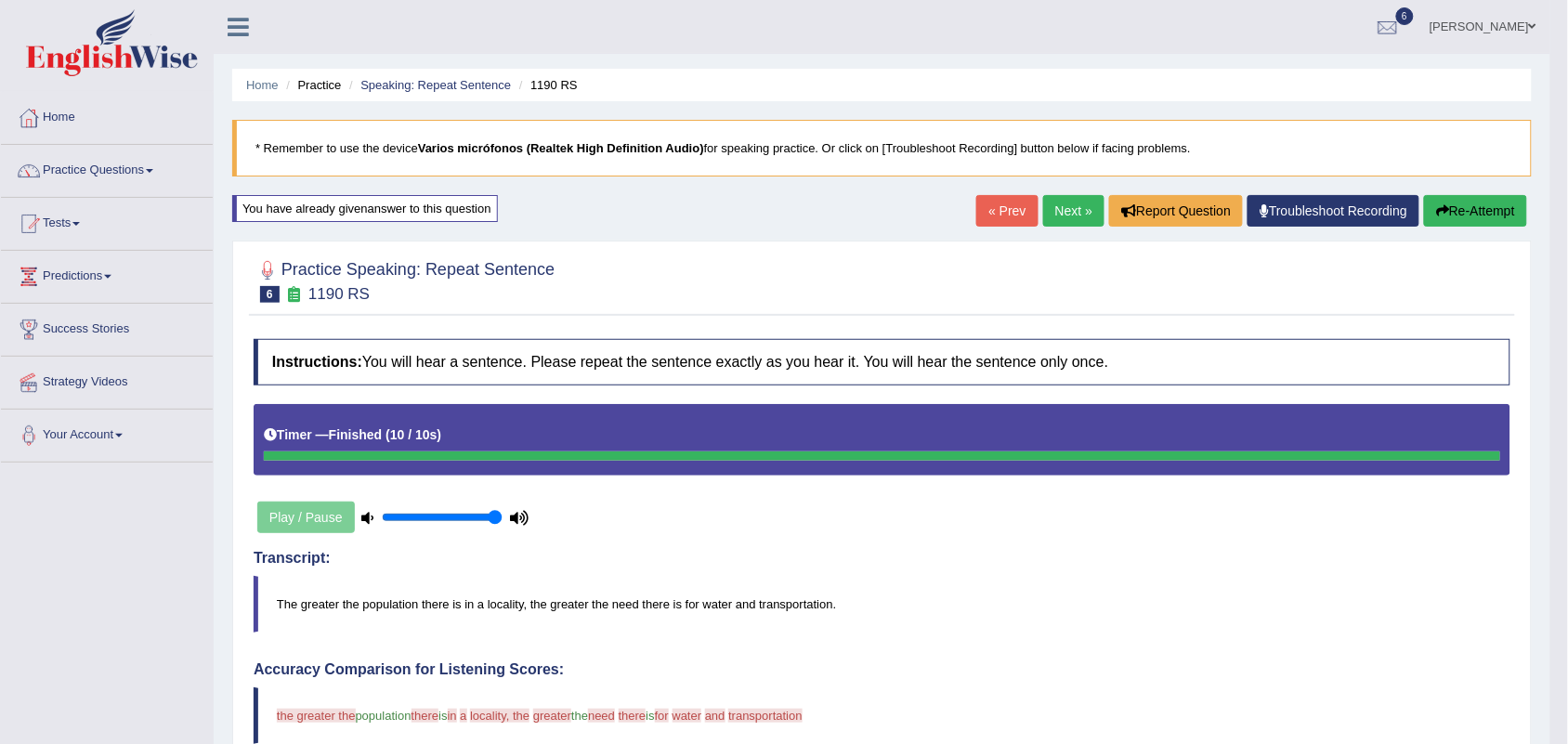
click at [1055, 219] on link "Next »" at bounding box center [1074, 211] width 61 height 32
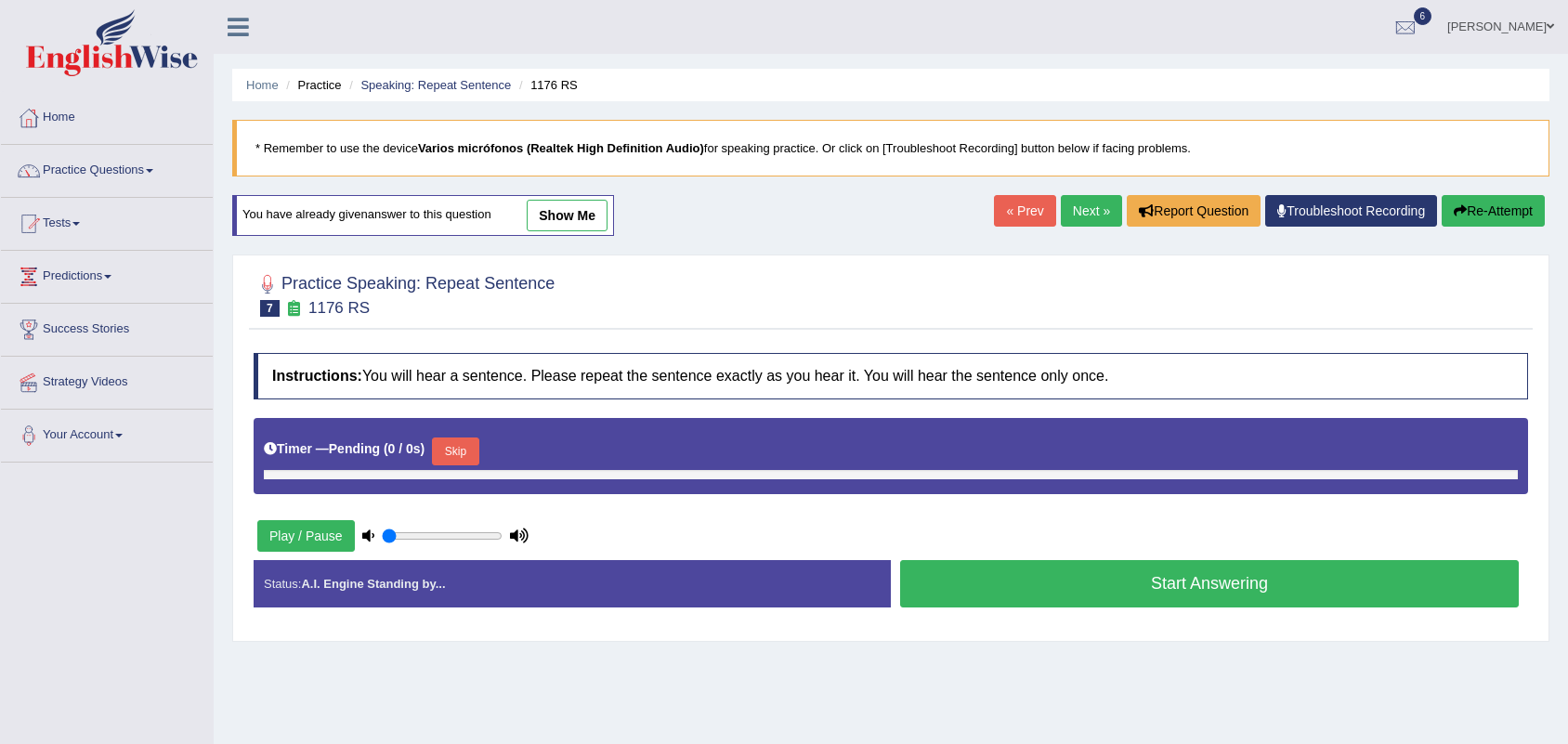
type input "1"
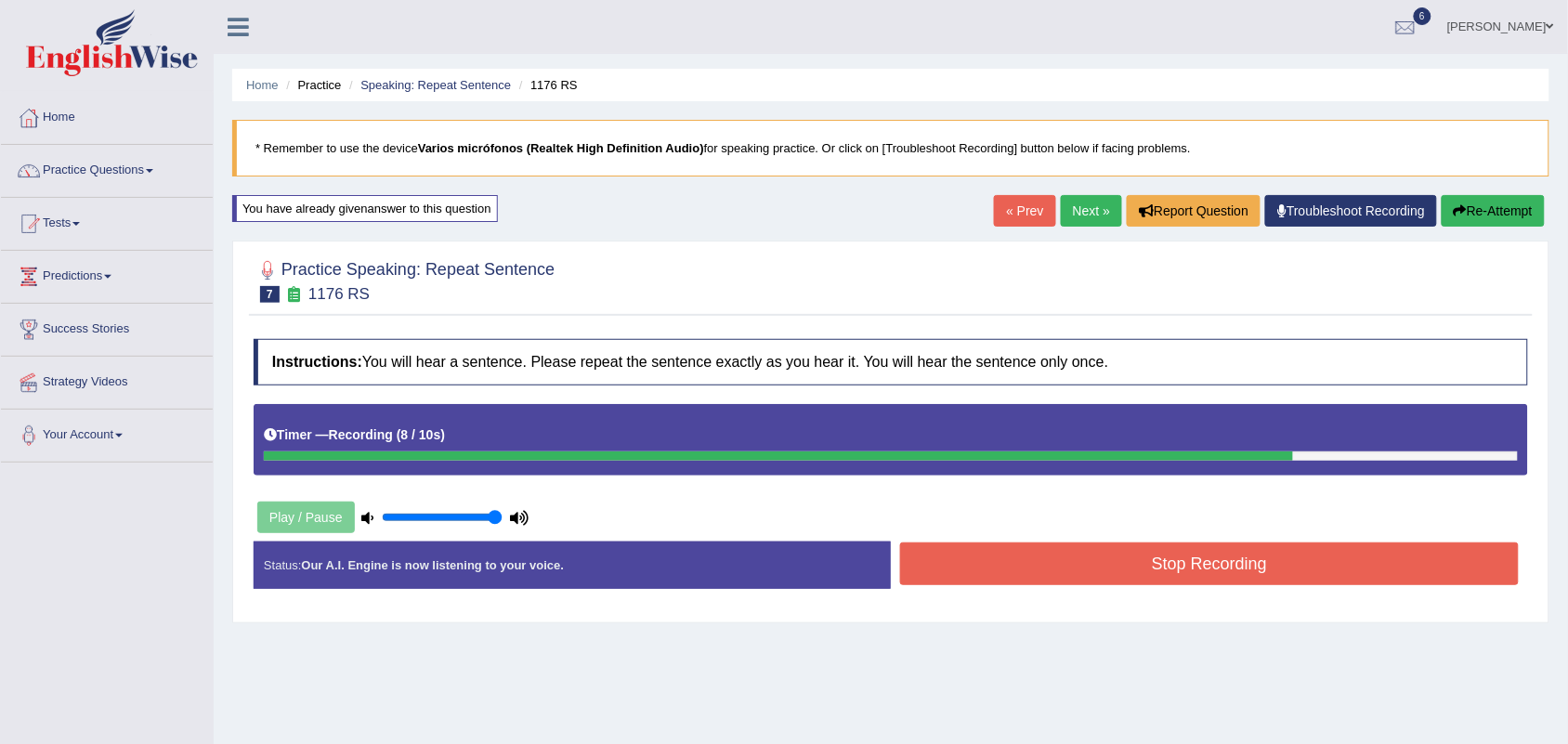
click at [1084, 569] on button "Stop Recording" at bounding box center [1209, 563] width 618 height 43
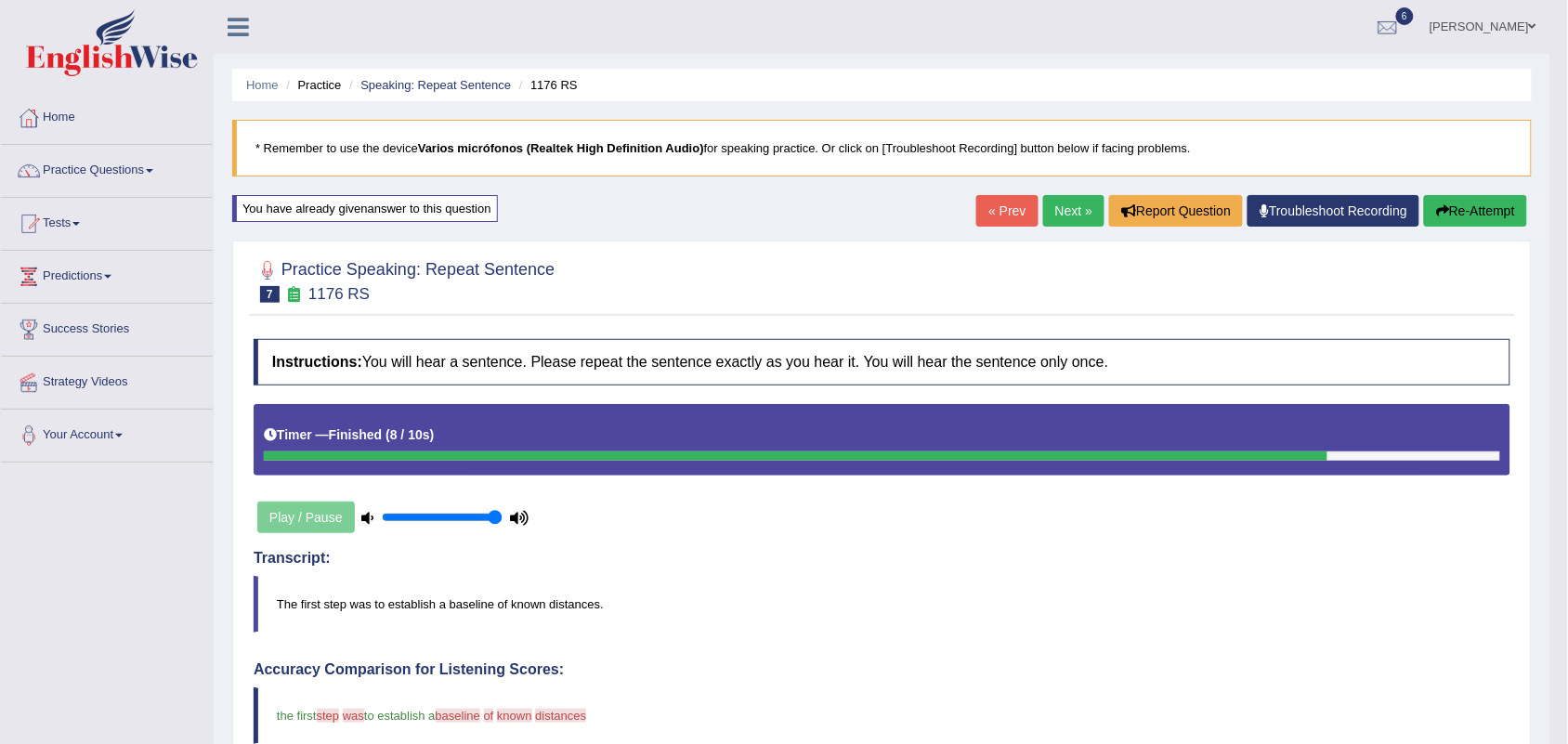
click at [1060, 212] on link "Next »" at bounding box center [1074, 211] width 61 height 32
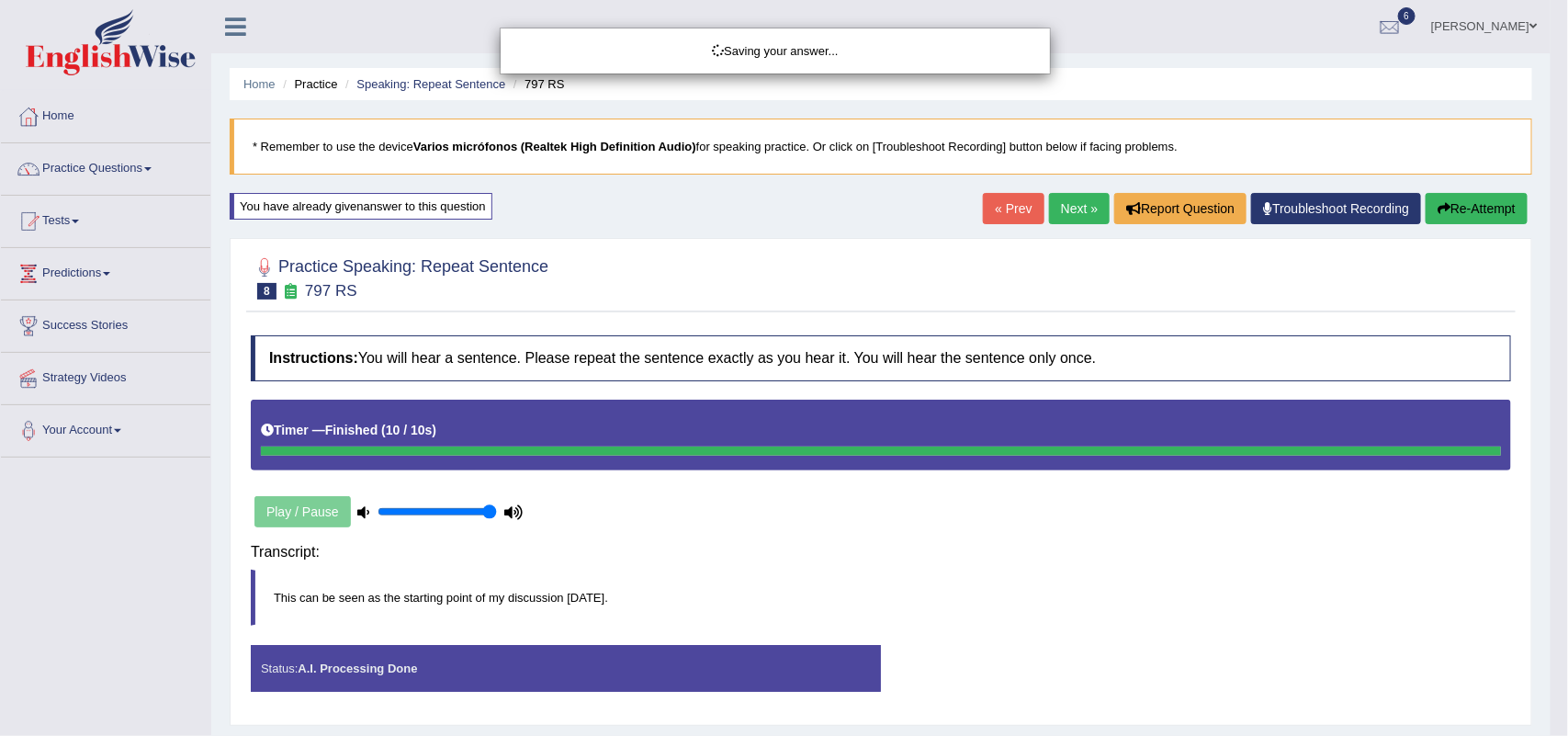
click at [1126, 561] on div "Saving your answer..." at bounding box center [784, 368] width 1568 height 736
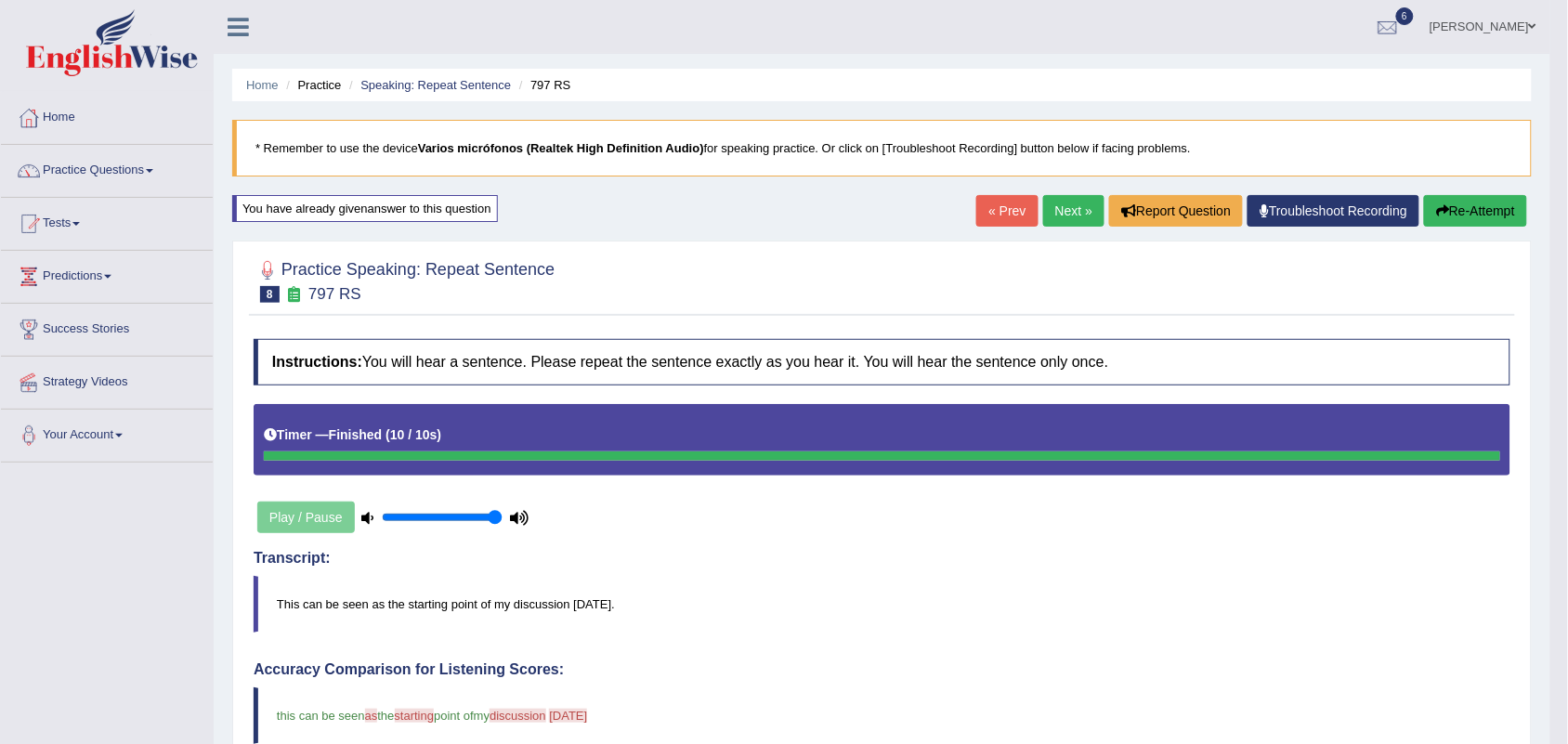
click at [1061, 211] on link "Next »" at bounding box center [1074, 211] width 61 height 32
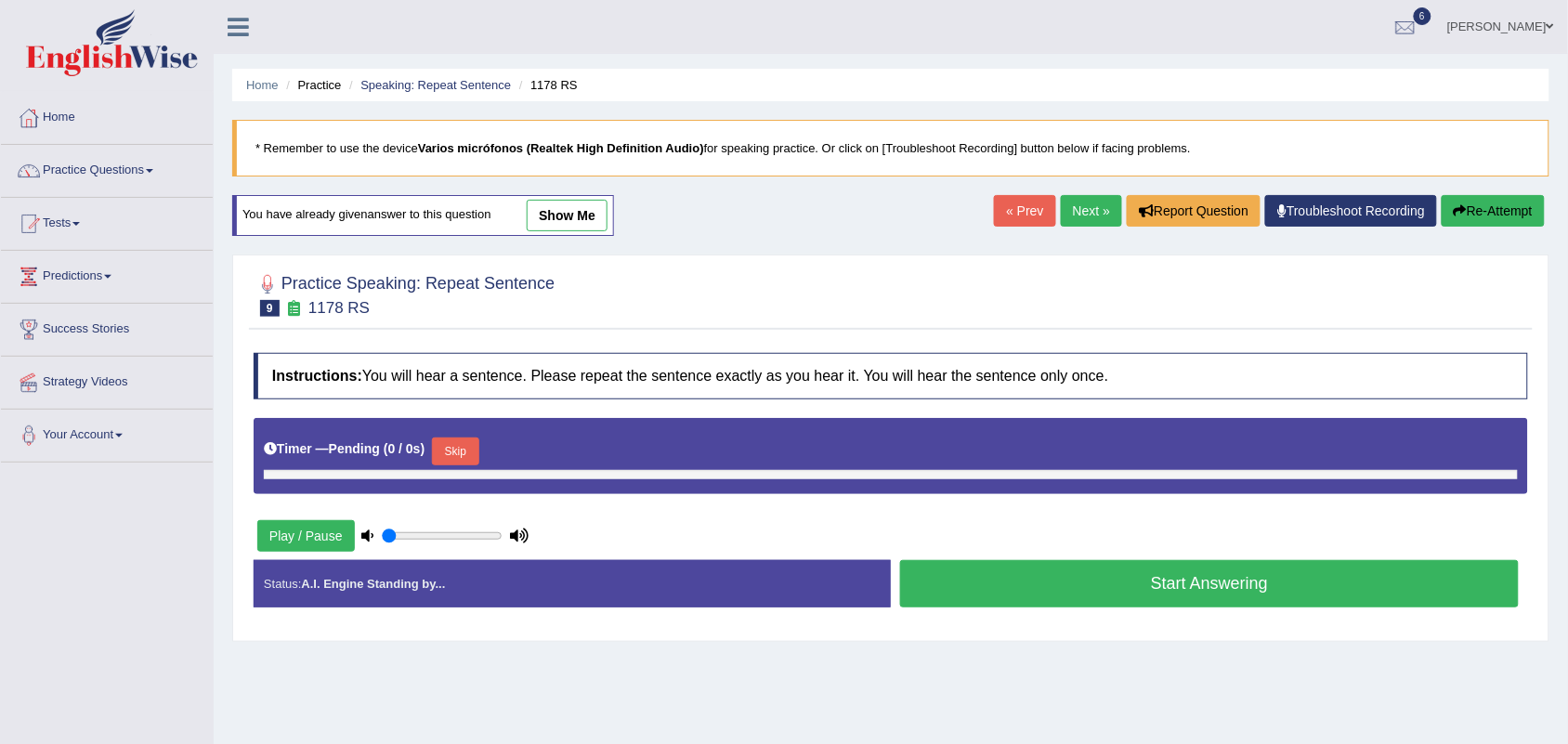
type input "1"
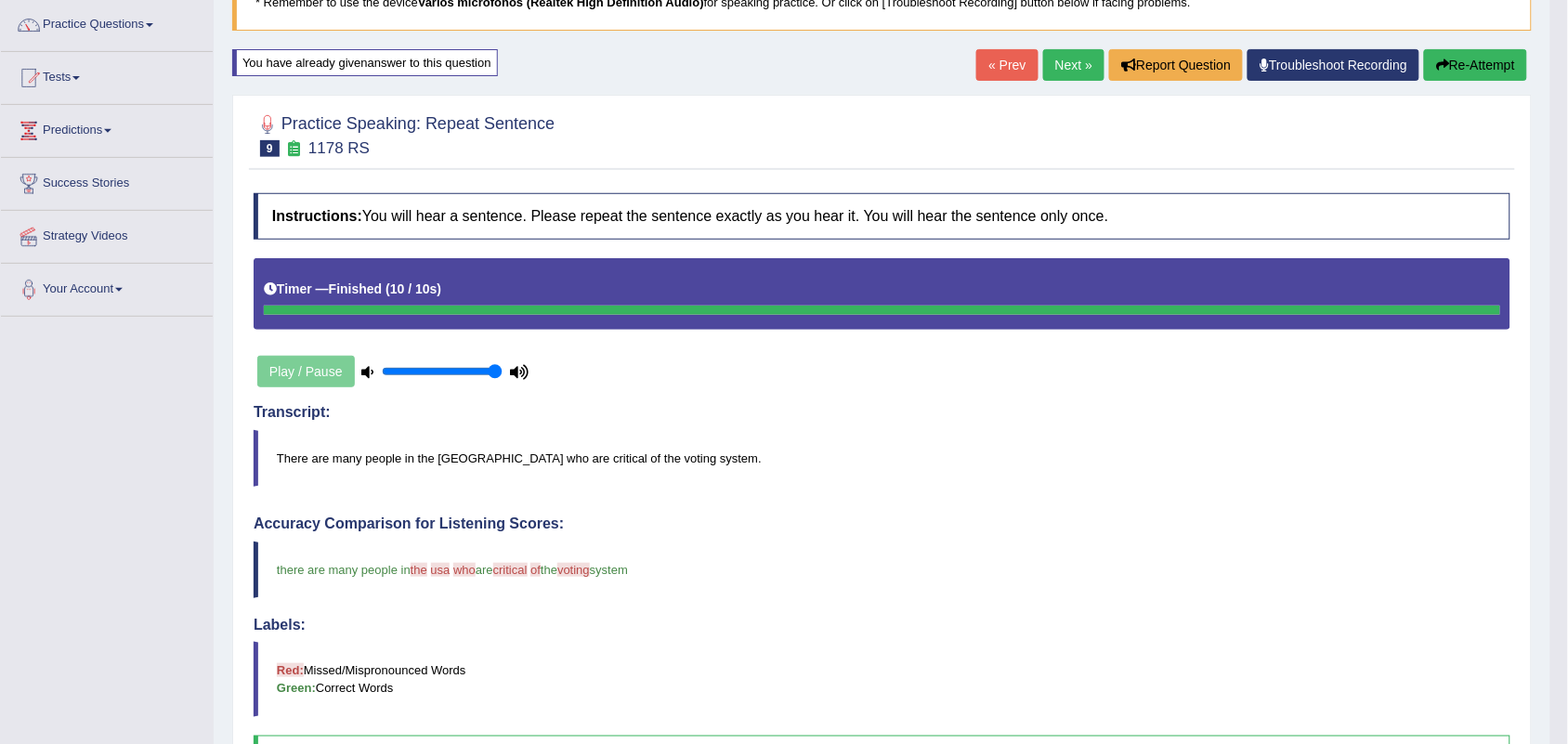
scroll to position [116, 0]
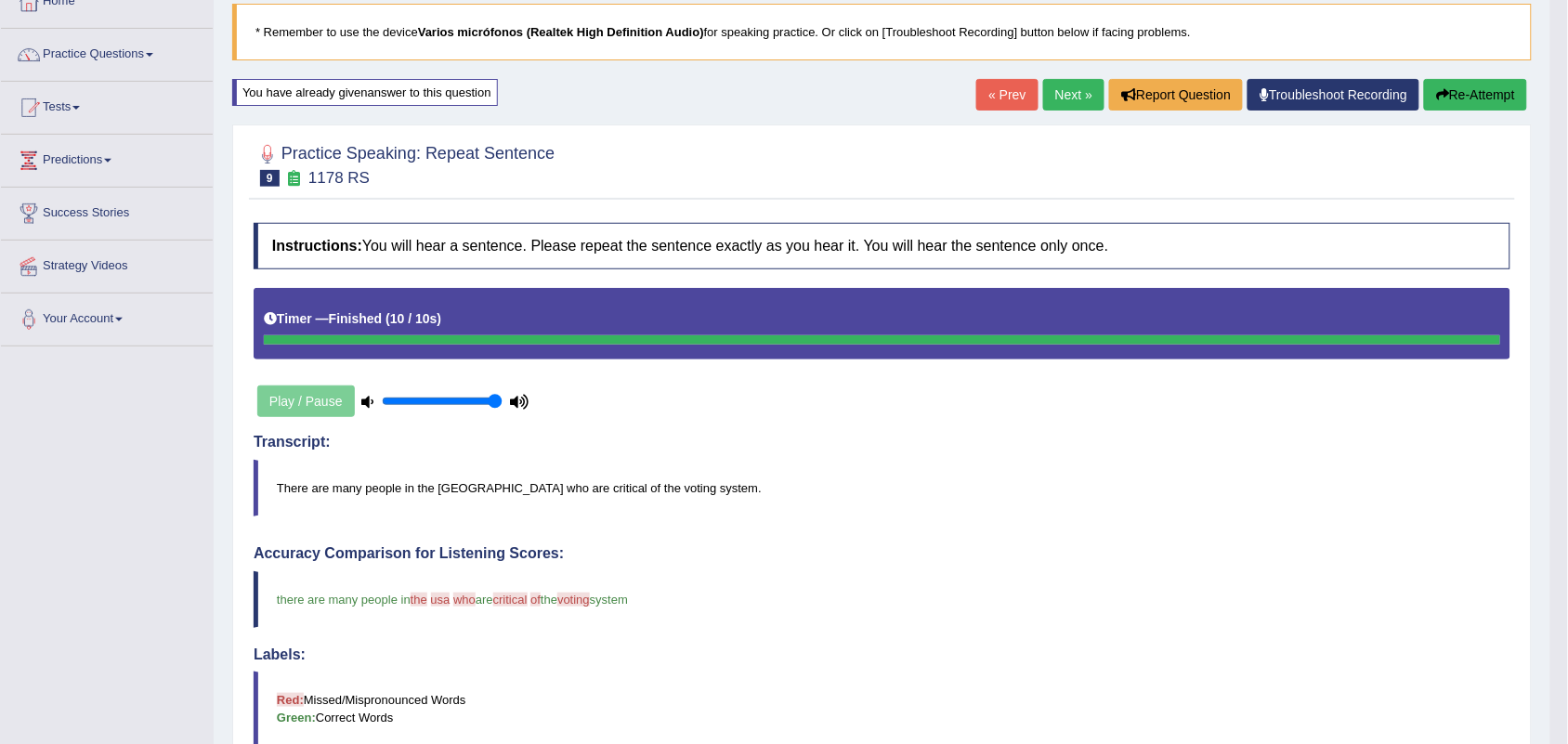
click at [1060, 103] on link "Next »" at bounding box center [1074, 95] width 61 height 32
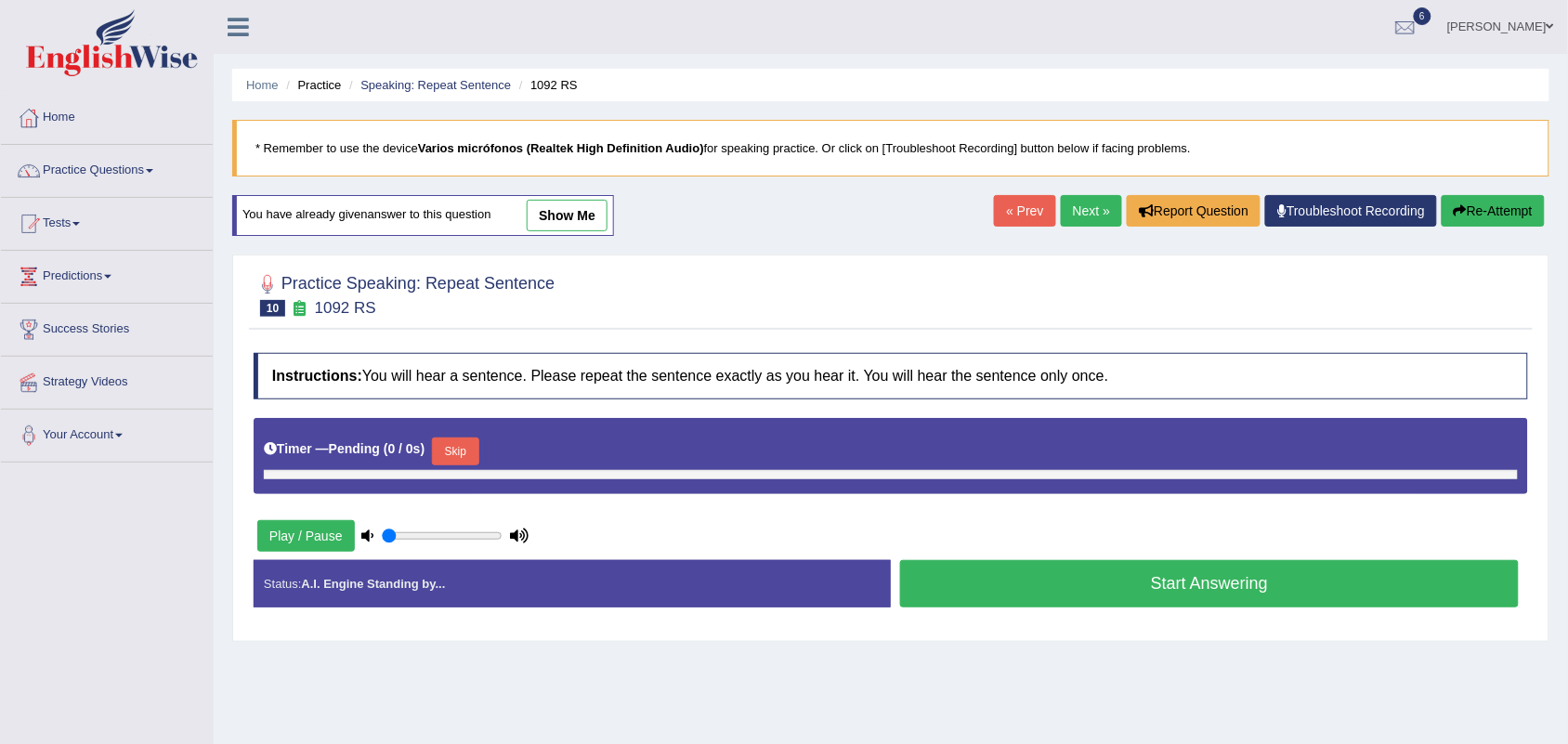
type input "1"
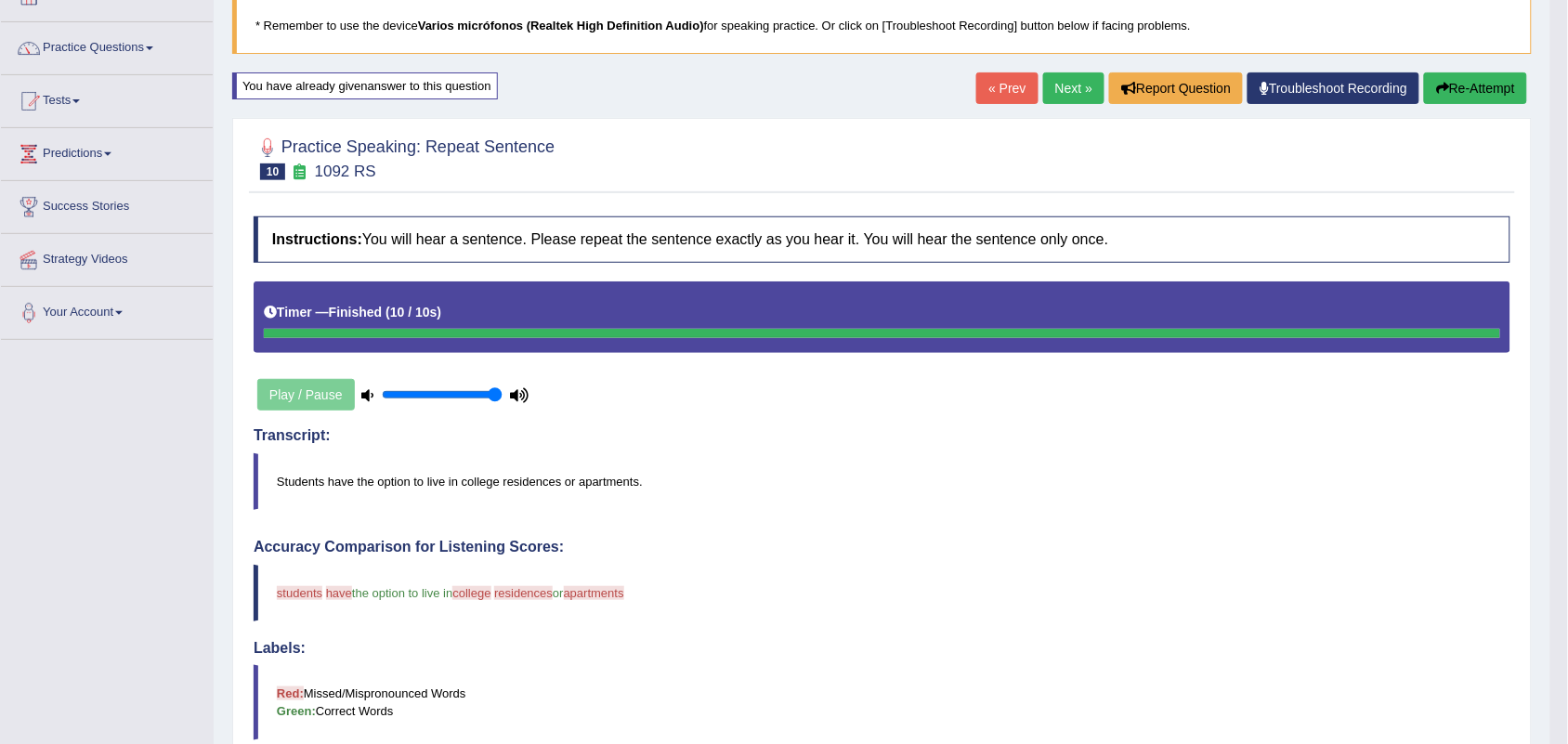
scroll to position [116, 0]
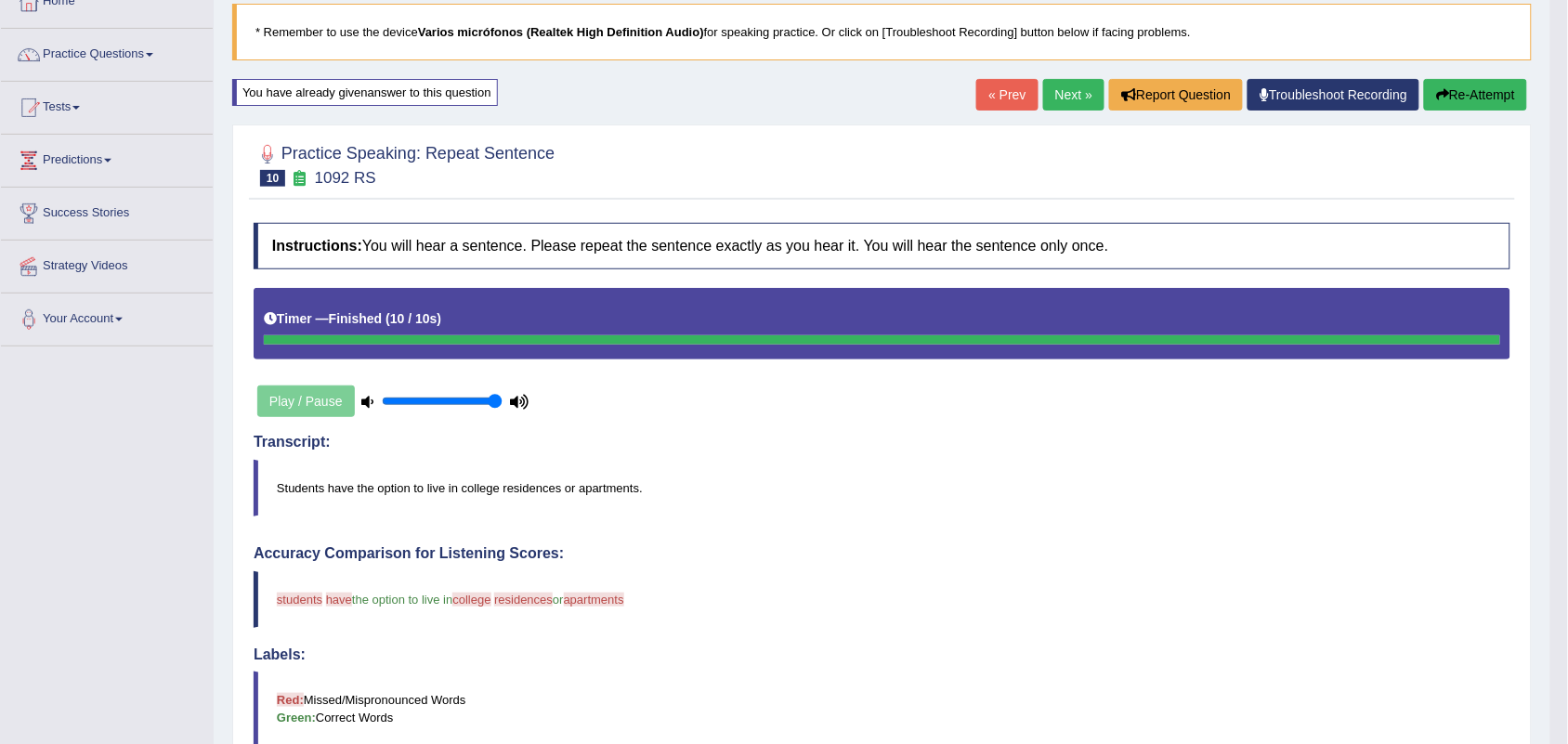
click at [1046, 107] on link "Next »" at bounding box center [1074, 95] width 61 height 32
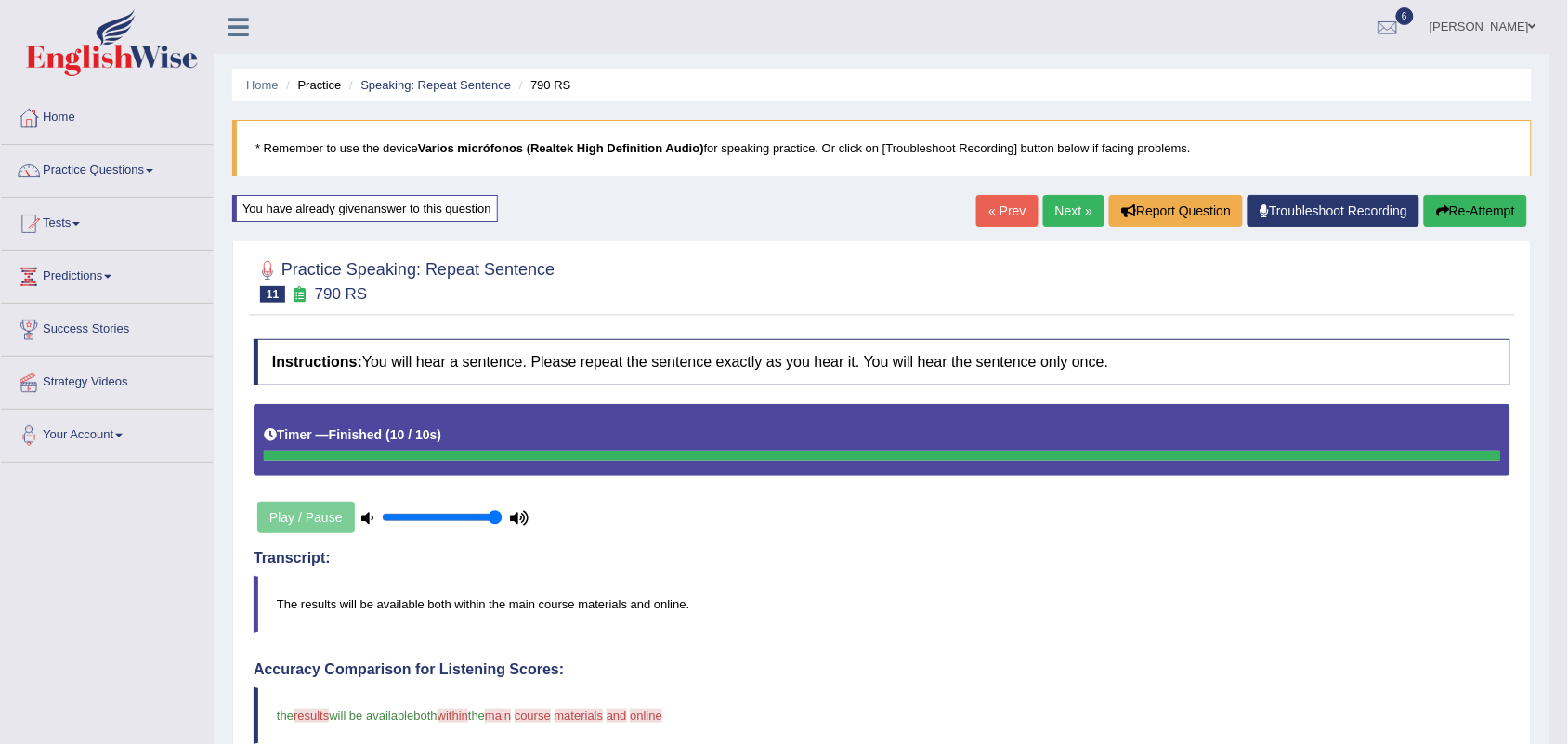
click at [1061, 217] on link "Next »" at bounding box center [1074, 211] width 61 height 32
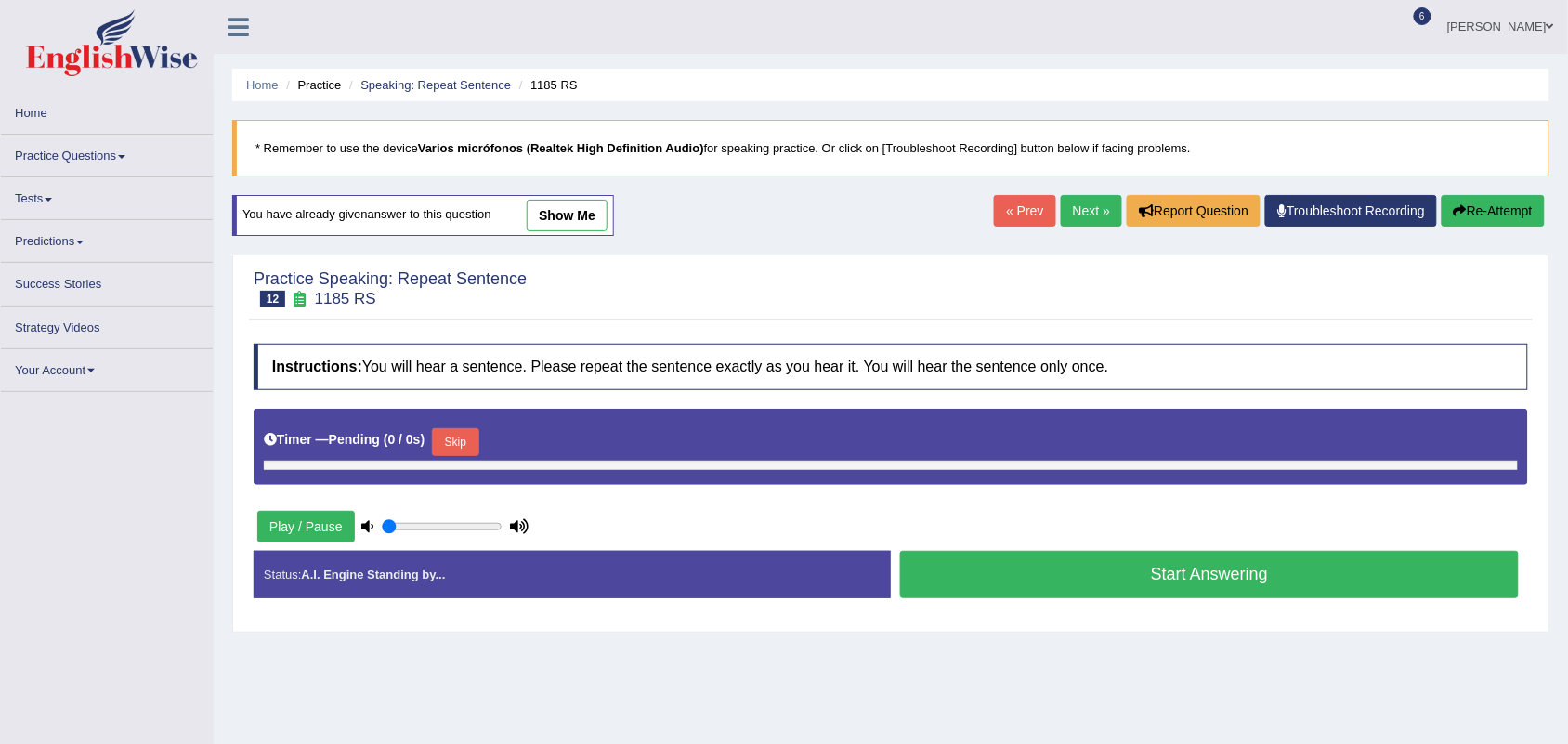
type input "1"
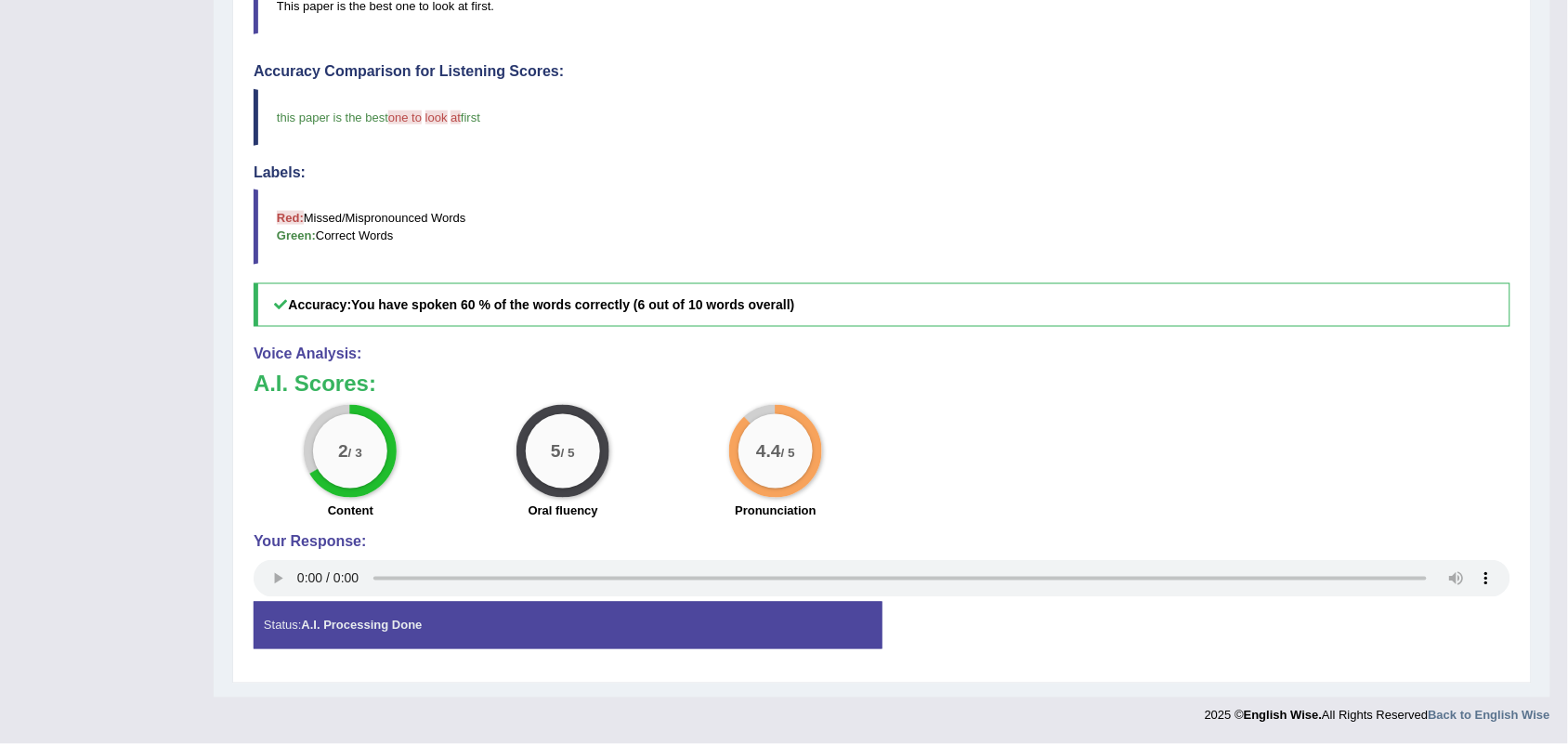
scroll to position [138, 0]
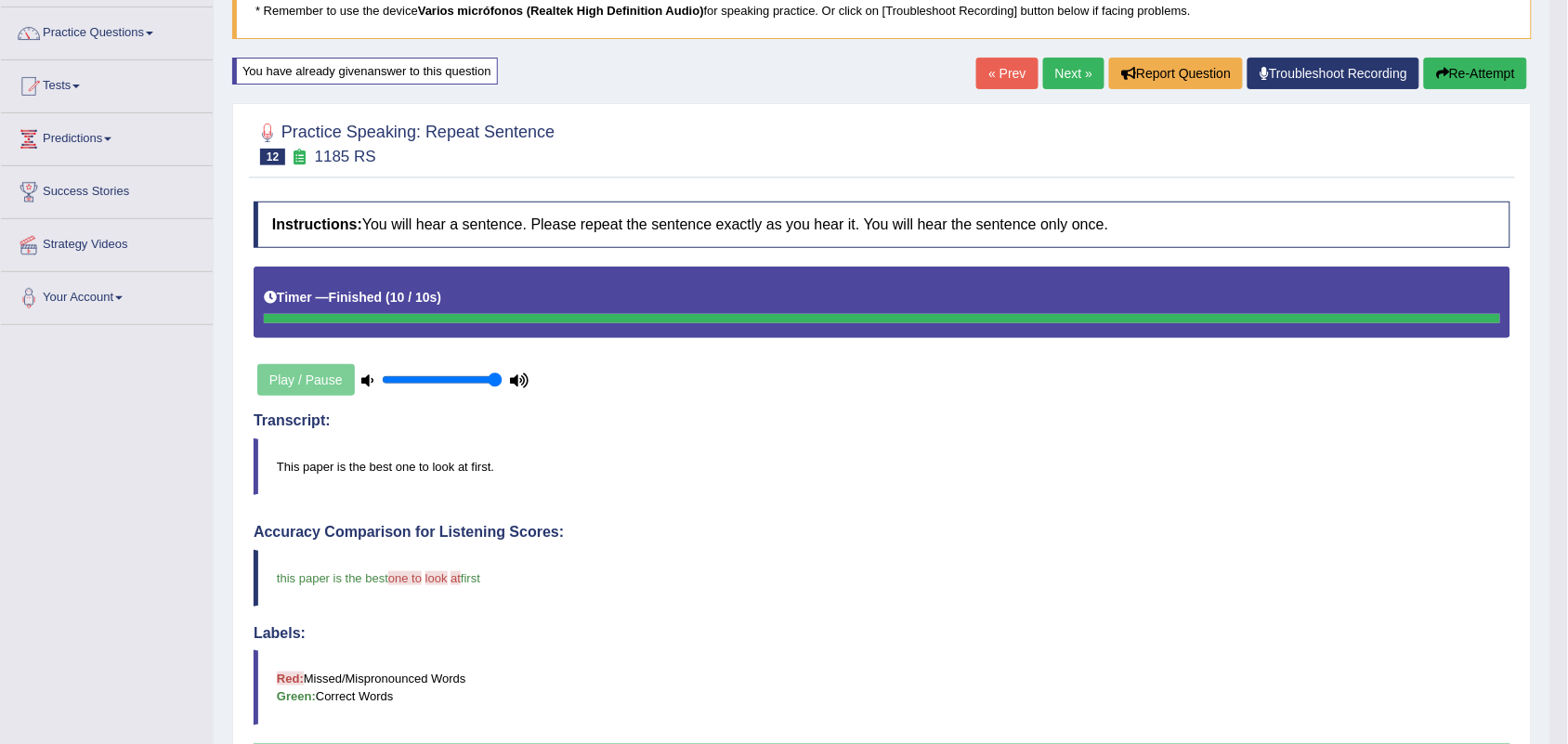
click at [1068, 75] on link "Next »" at bounding box center [1074, 73] width 61 height 32
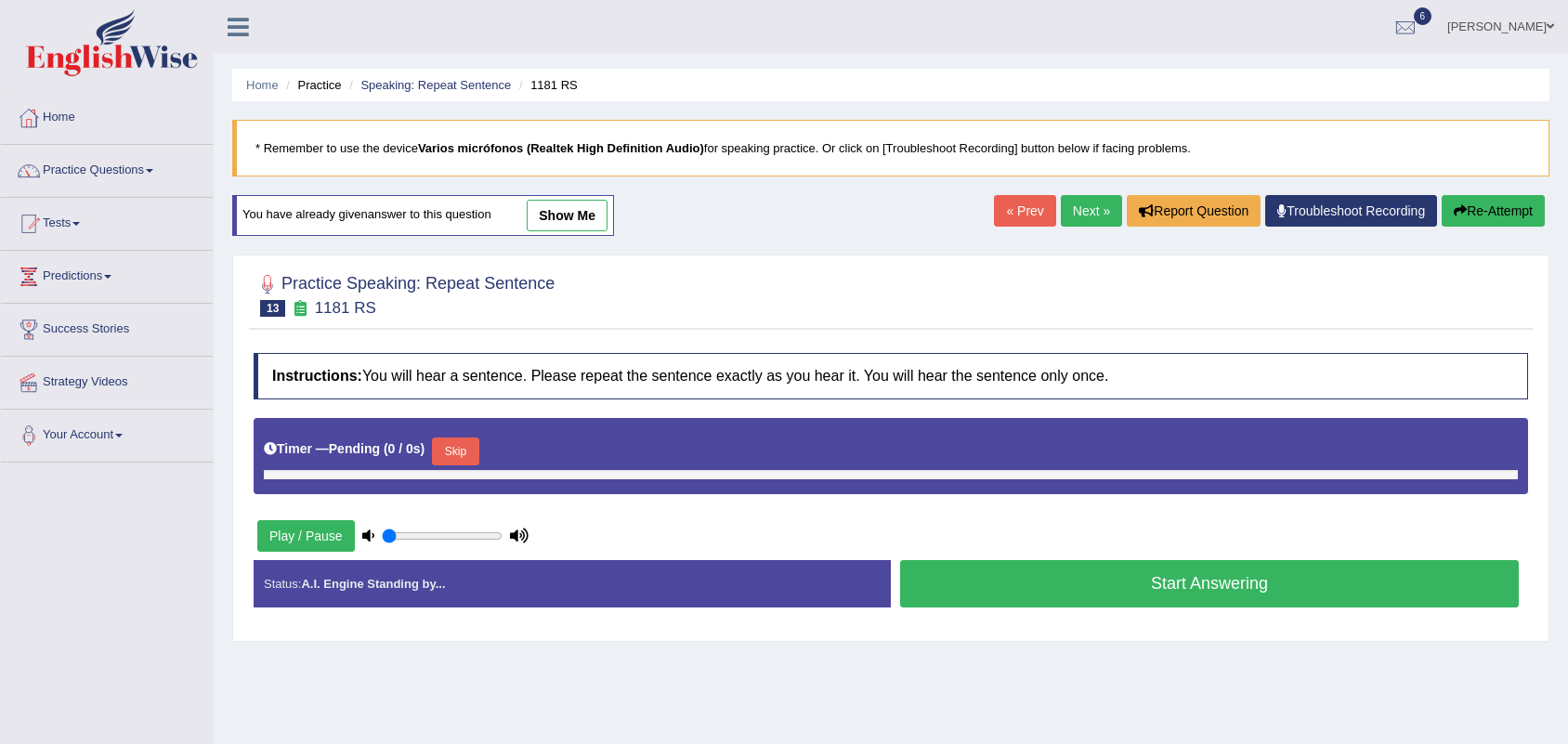
type input "1"
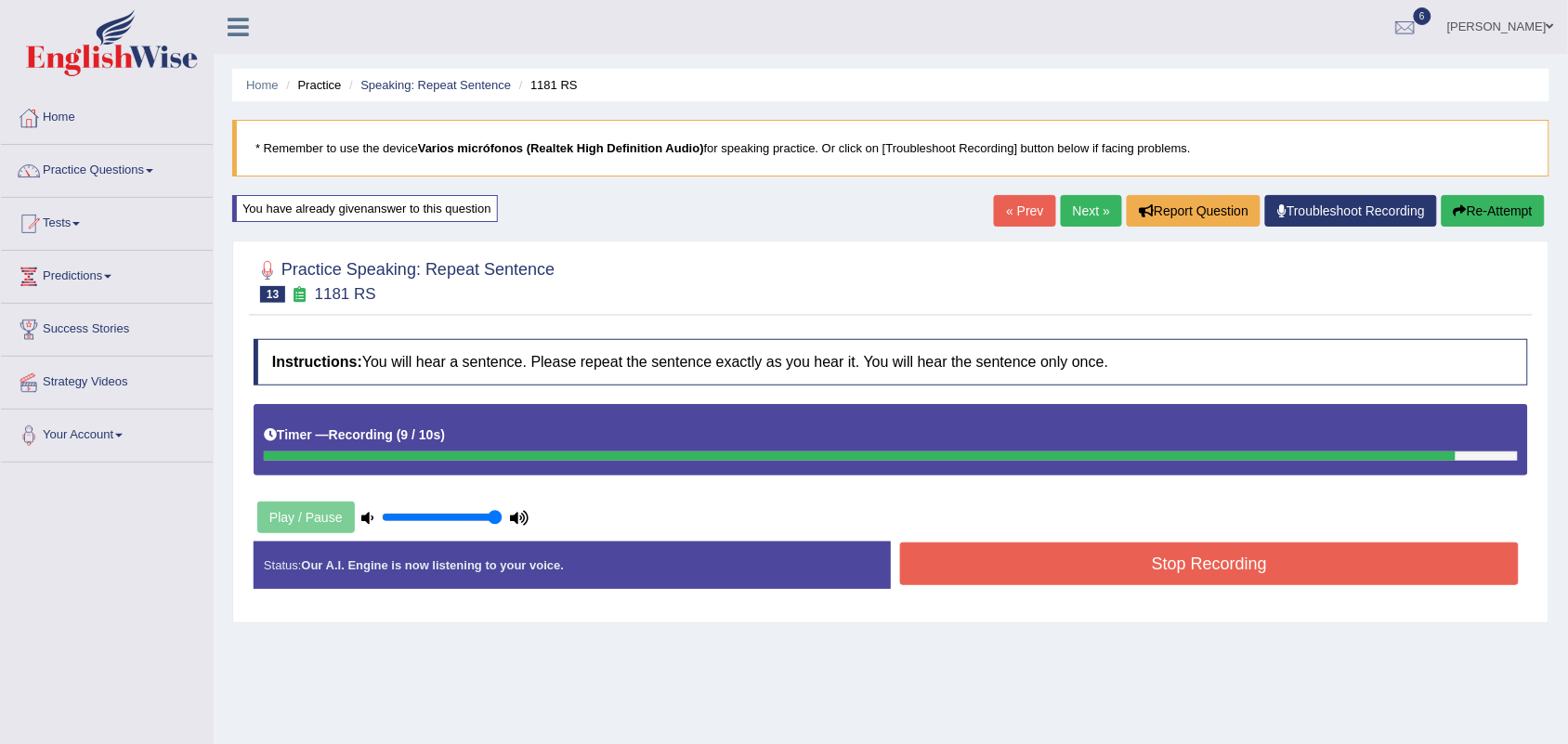
click at [1132, 570] on button "Stop Recording" at bounding box center [1209, 563] width 618 height 43
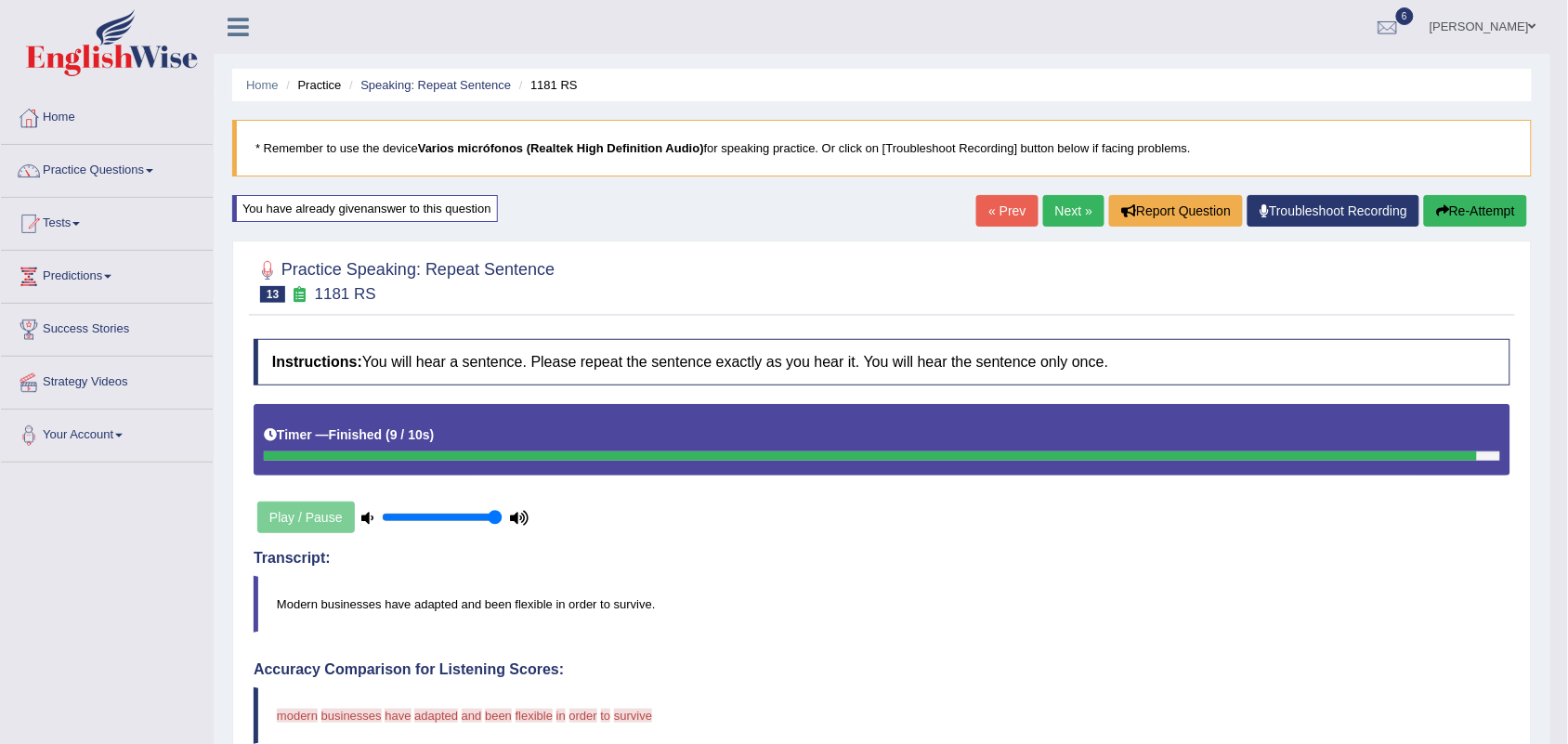
click at [1055, 207] on link "Next »" at bounding box center [1074, 211] width 61 height 32
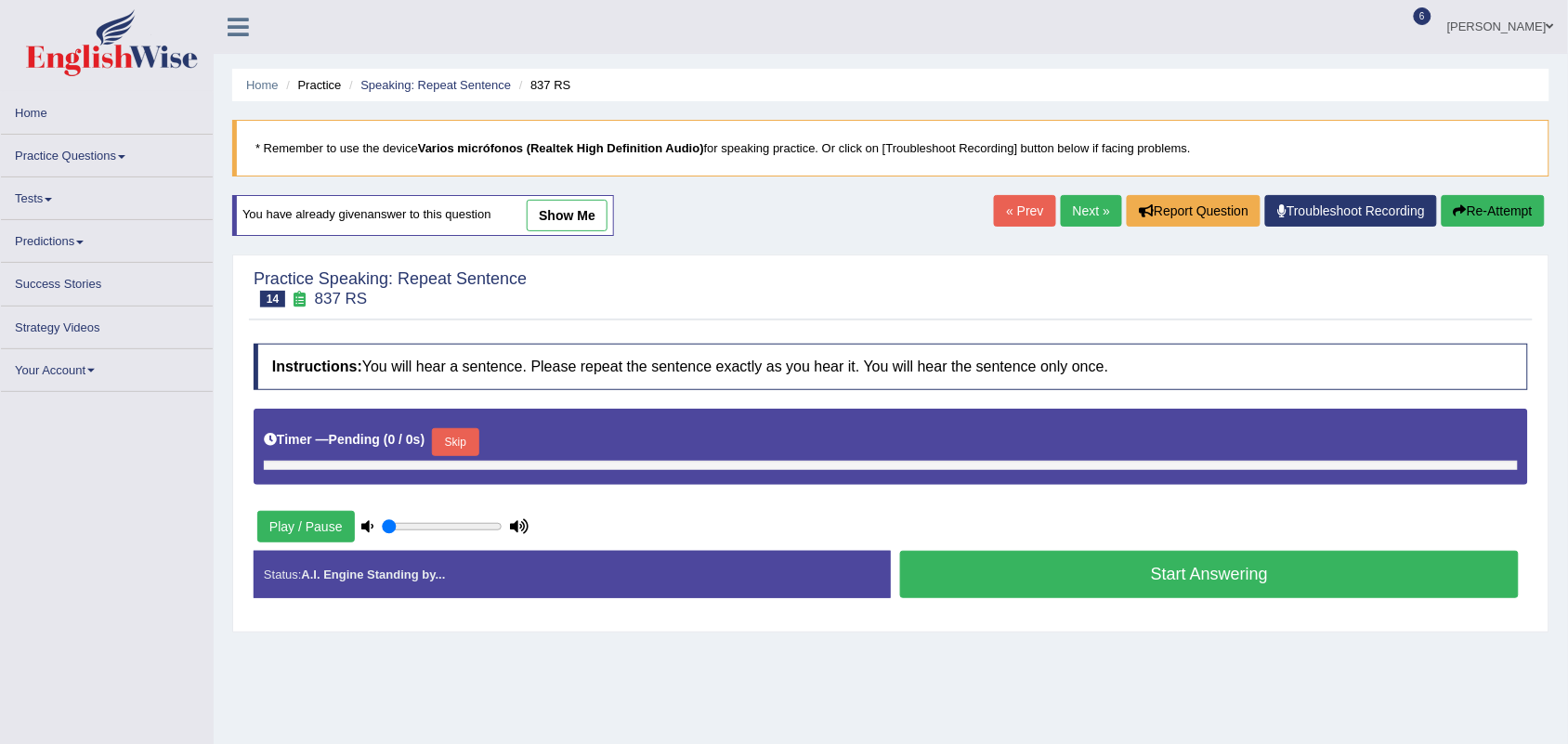
type input "1"
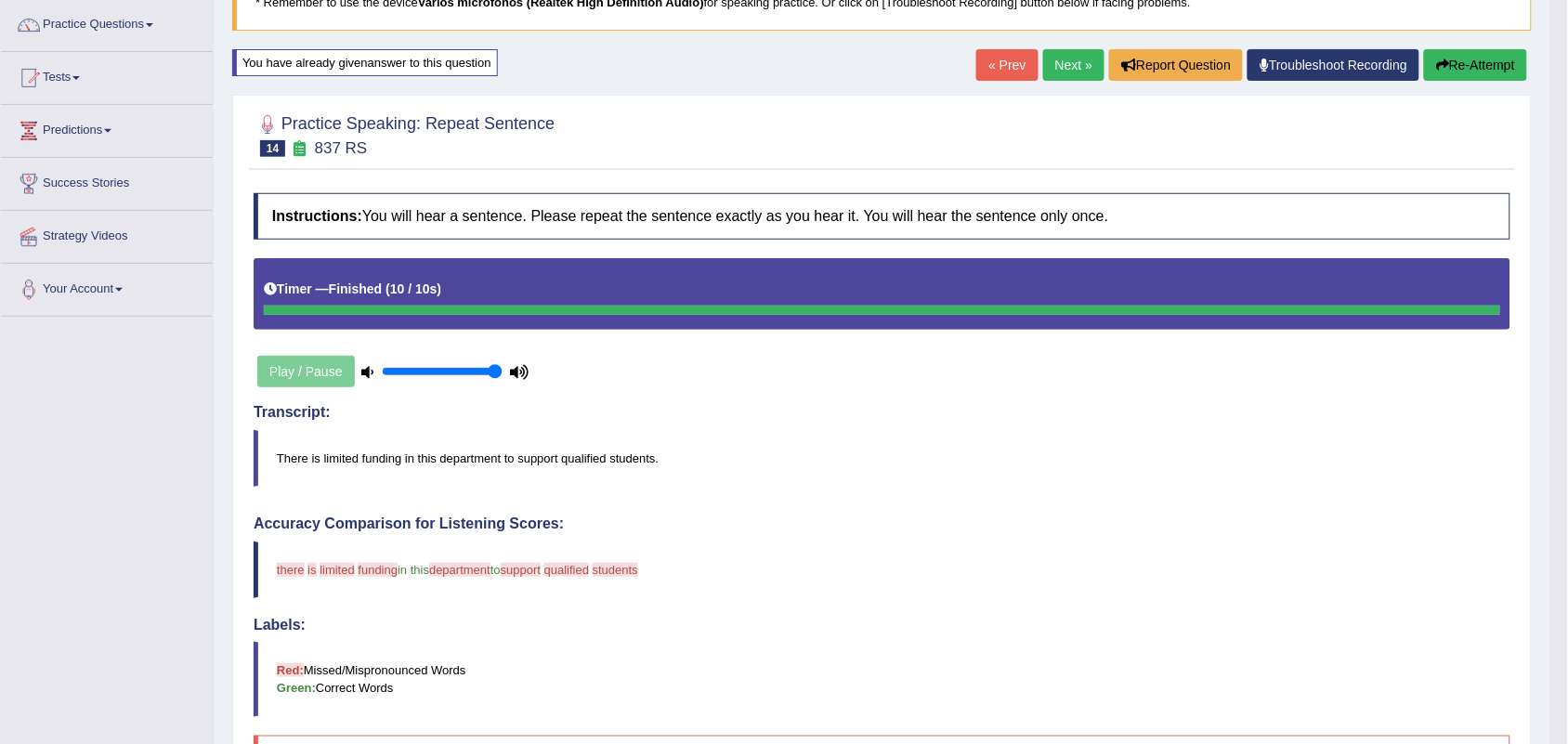
scroll to position [114, 0]
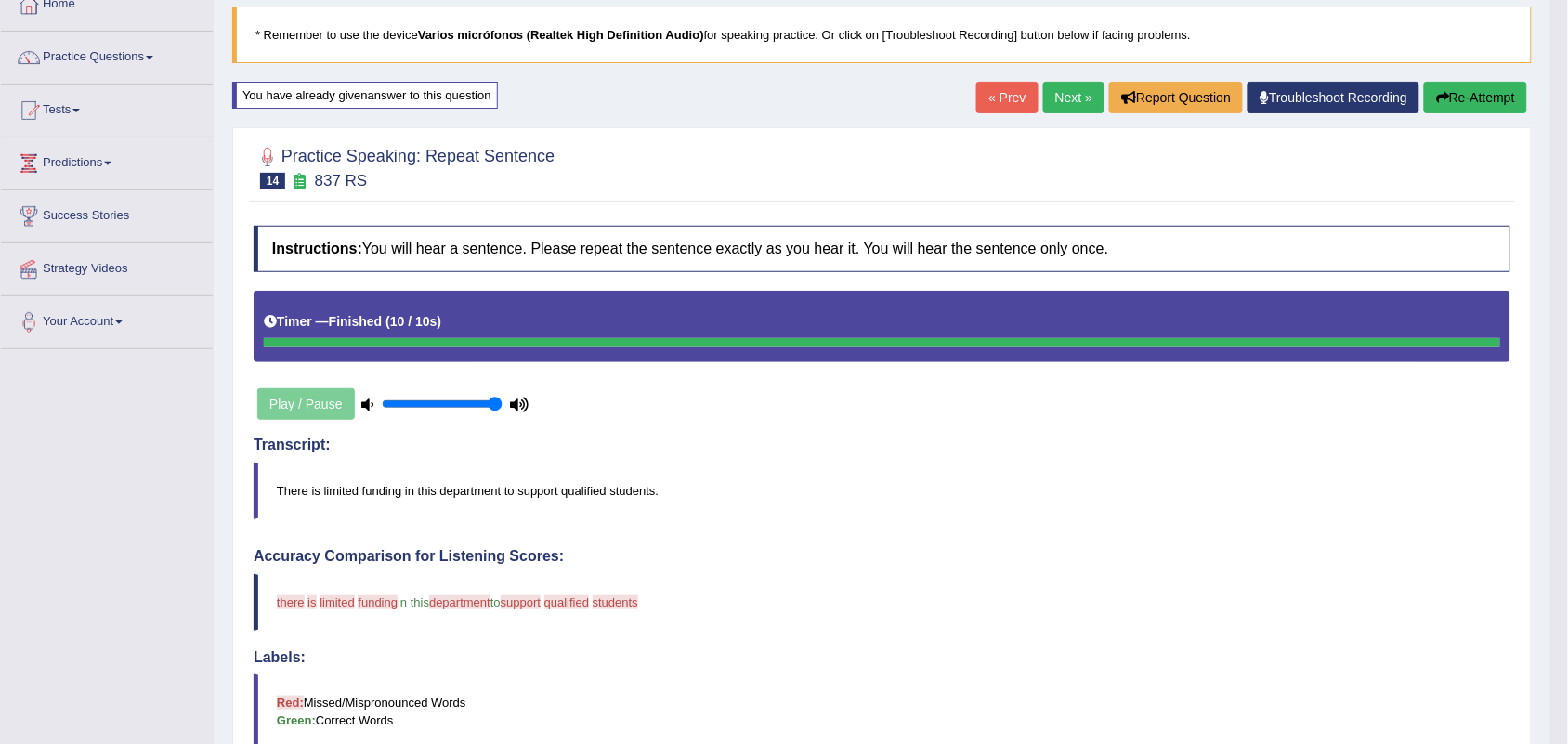
click at [1055, 99] on link "Next »" at bounding box center [1074, 98] width 61 height 32
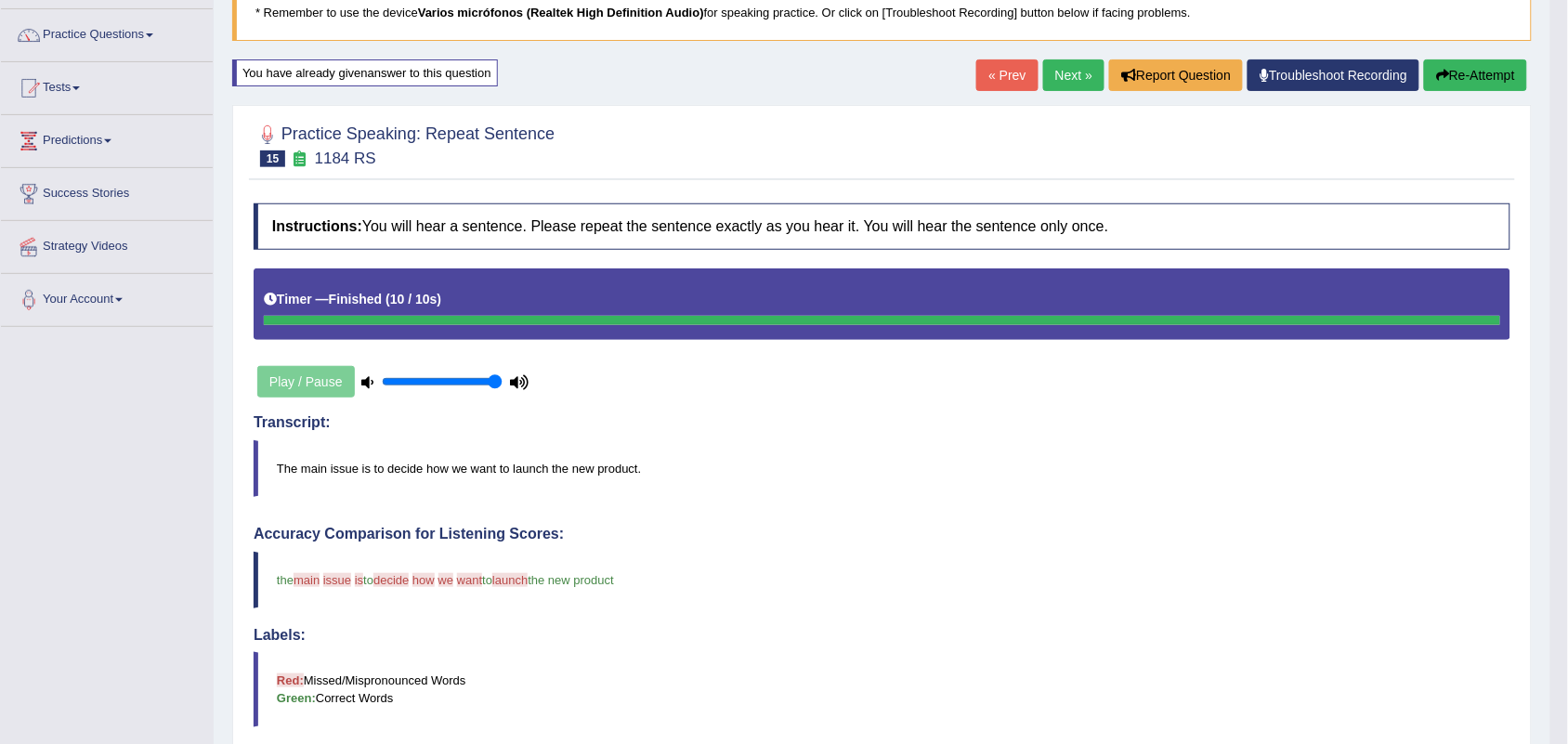
scroll to position [115, 0]
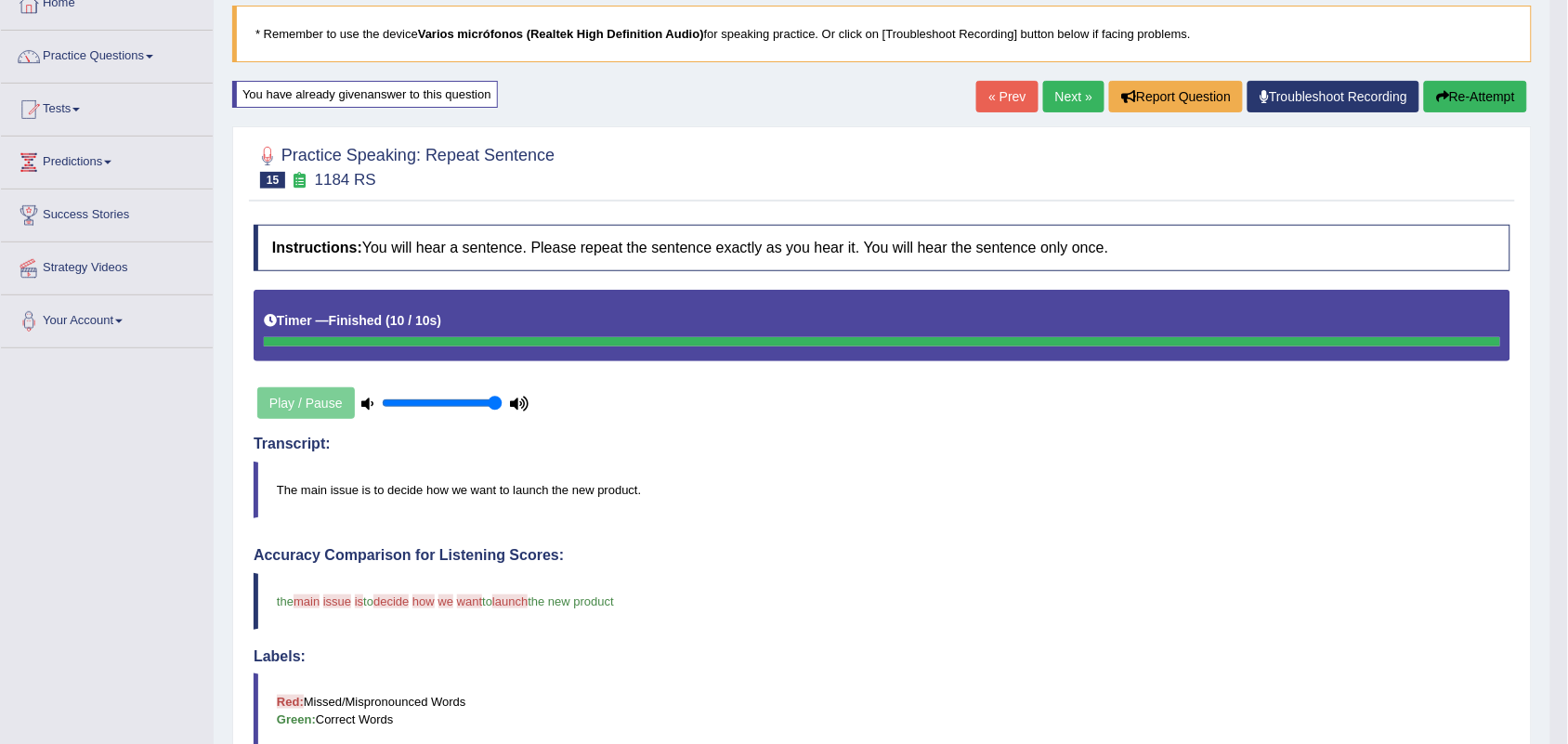
click at [1064, 90] on link "Next »" at bounding box center [1074, 97] width 61 height 32
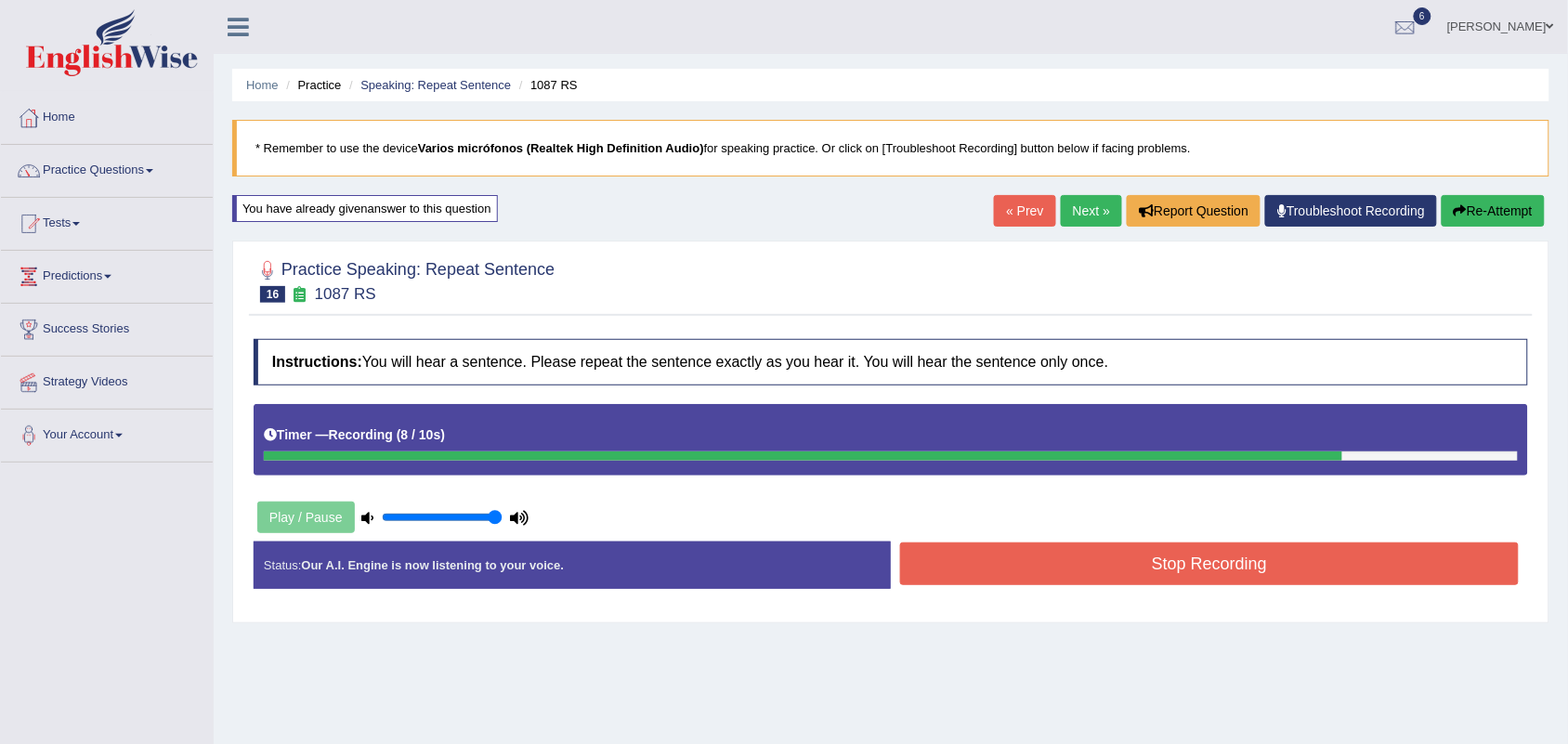
click at [1148, 560] on button "Stop Recording" at bounding box center [1209, 563] width 618 height 43
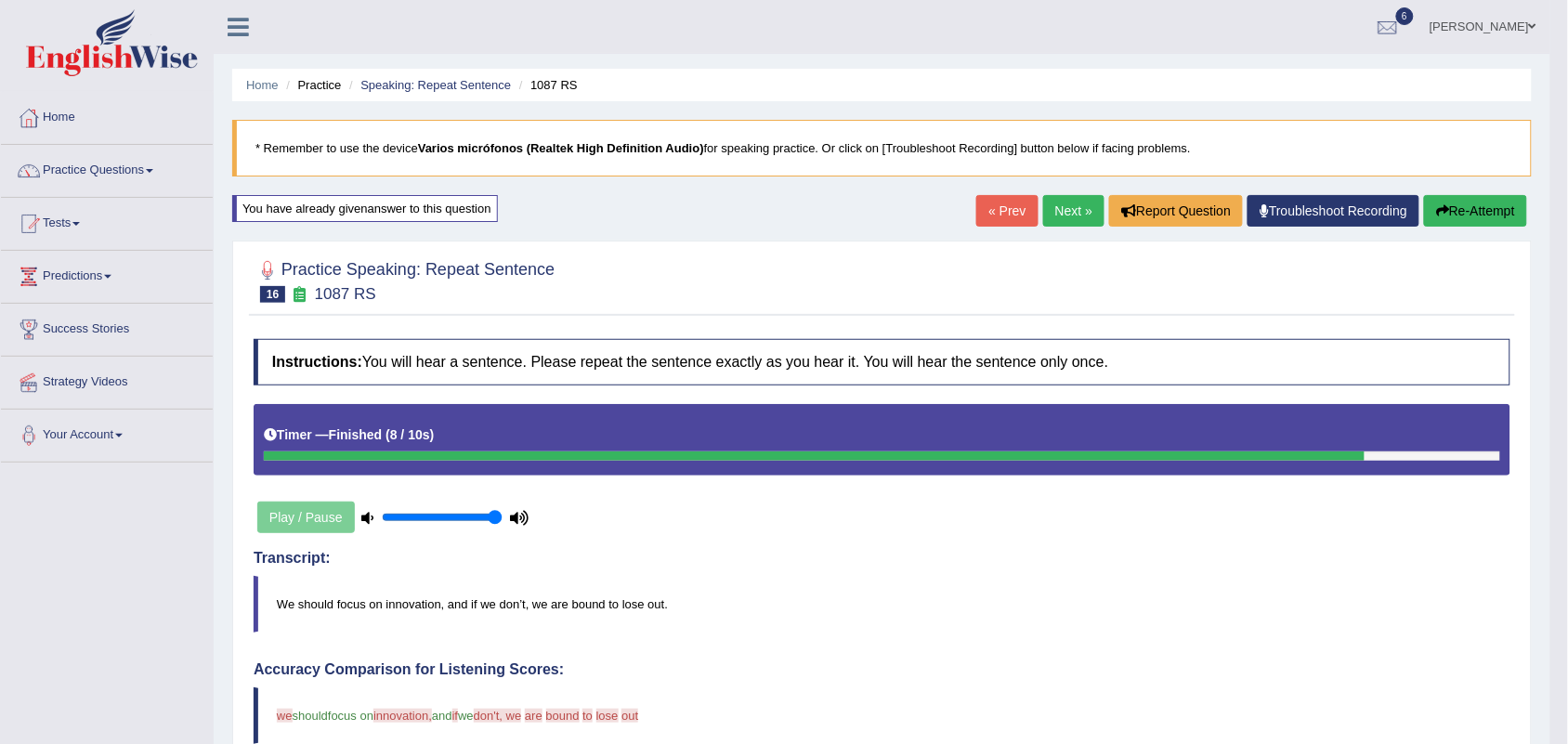
click at [1055, 203] on link "Next »" at bounding box center [1074, 211] width 61 height 32
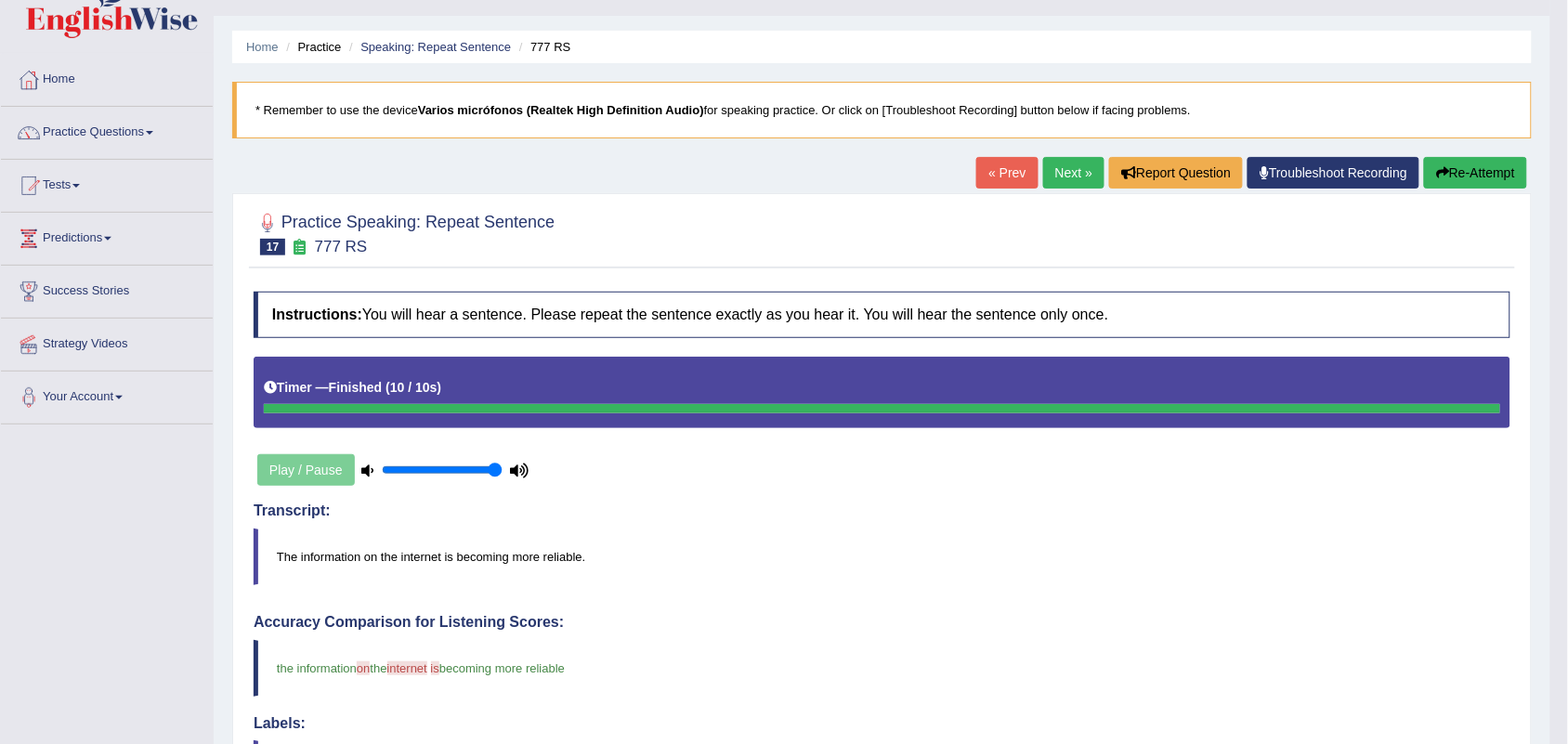
scroll to position [12, 0]
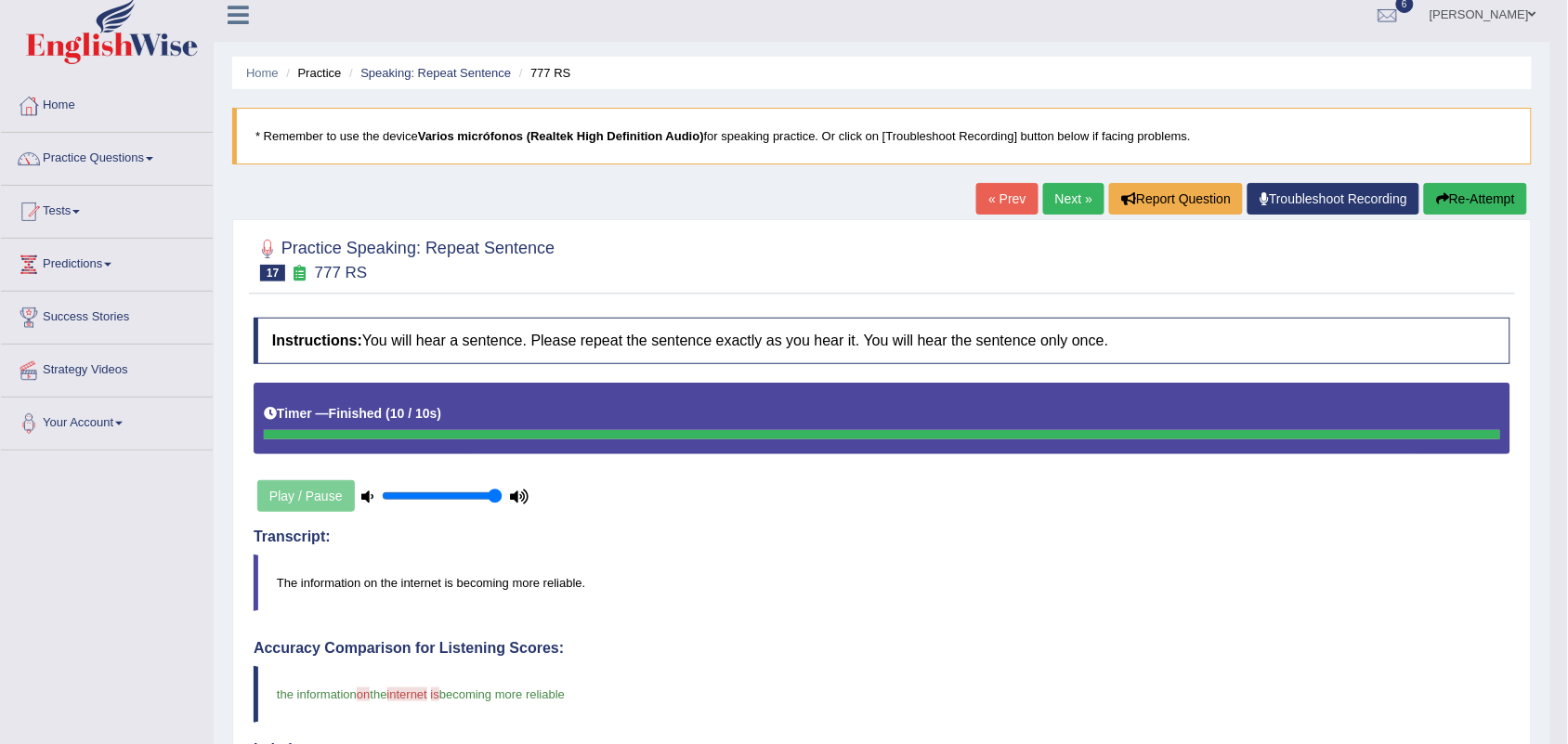
click at [1061, 203] on link "Next »" at bounding box center [1074, 199] width 61 height 32
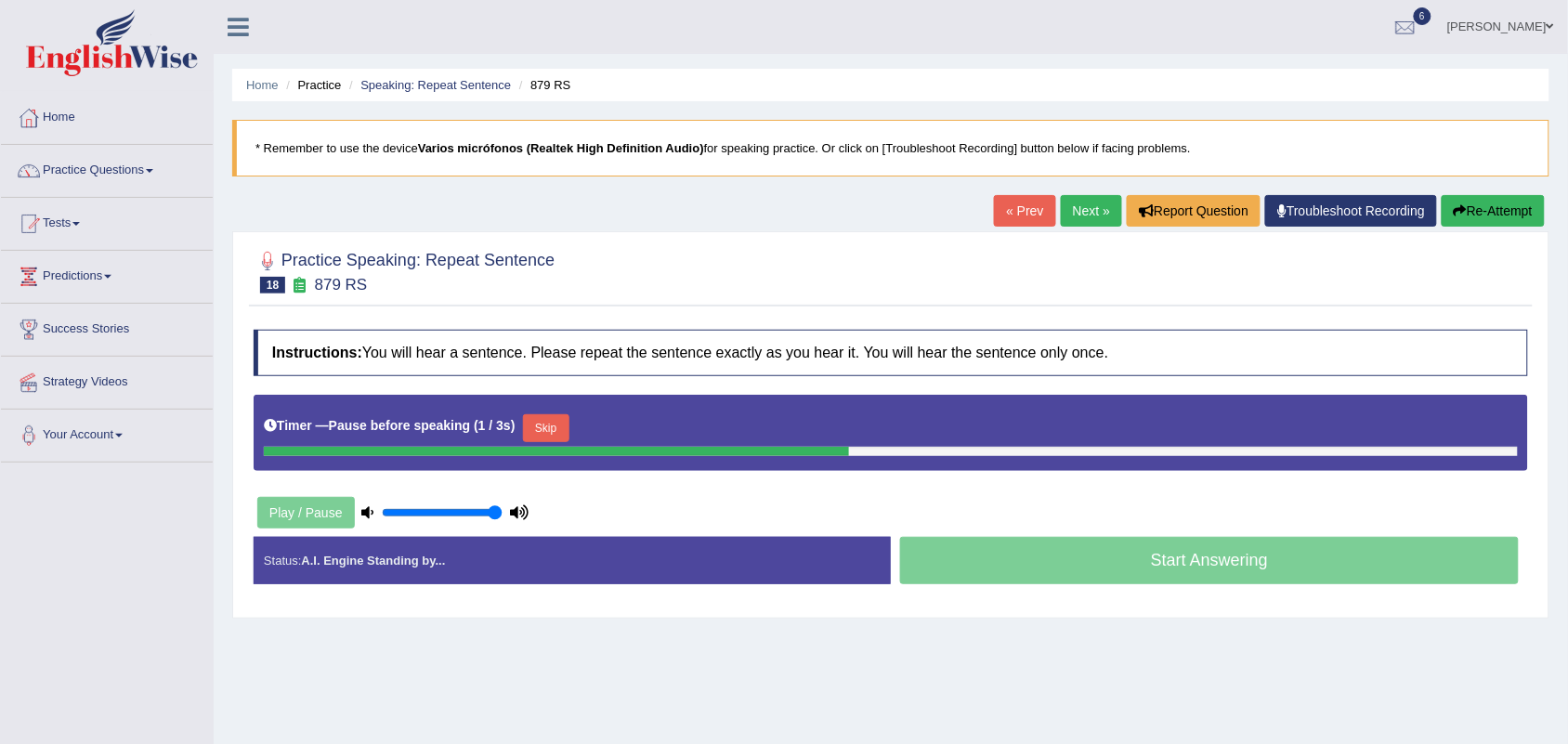
click at [1094, 219] on link "Next »" at bounding box center [1092, 211] width 61 height 32
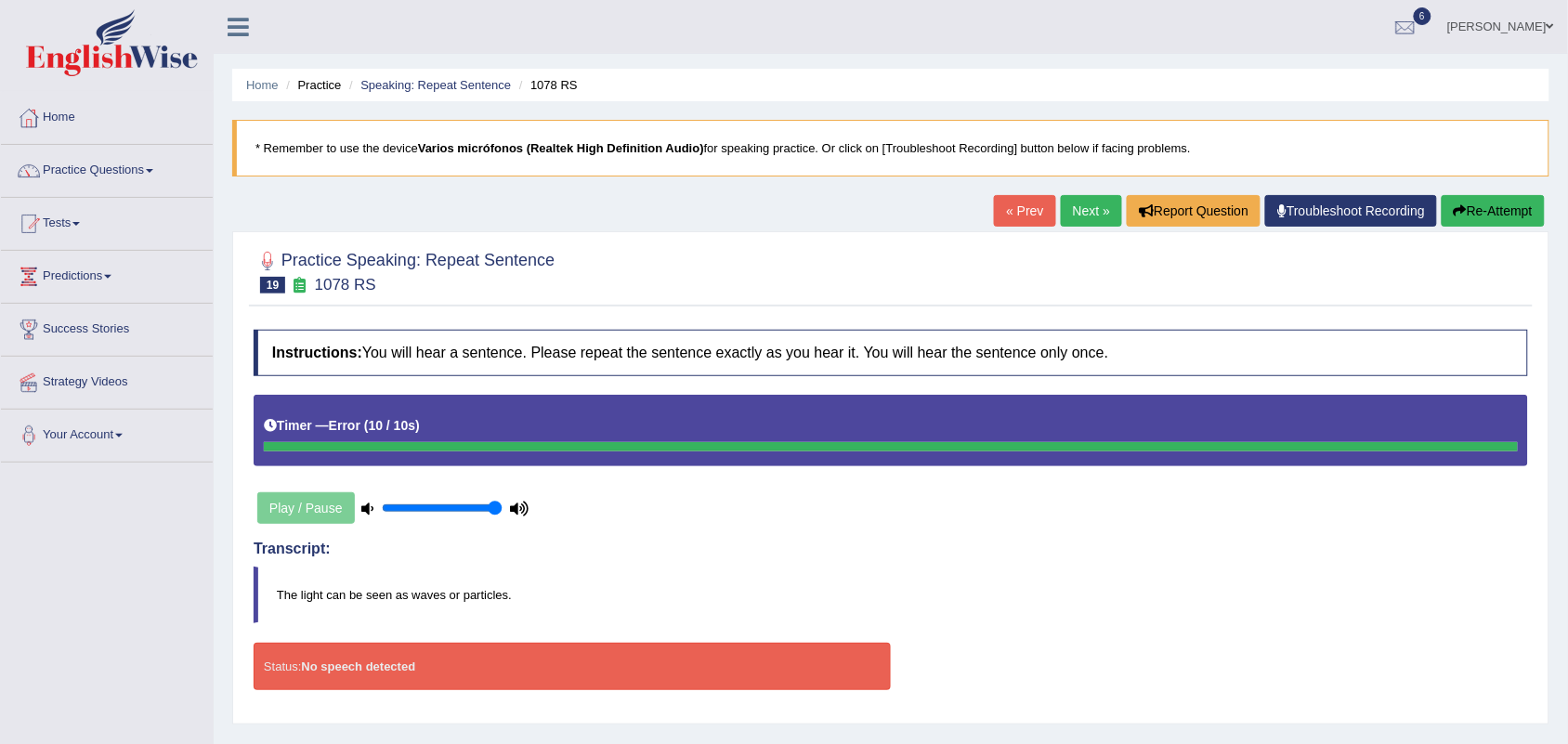
click at [1463, 207] on icon "button" at bounding box center [1460, 211] width 13 height 13
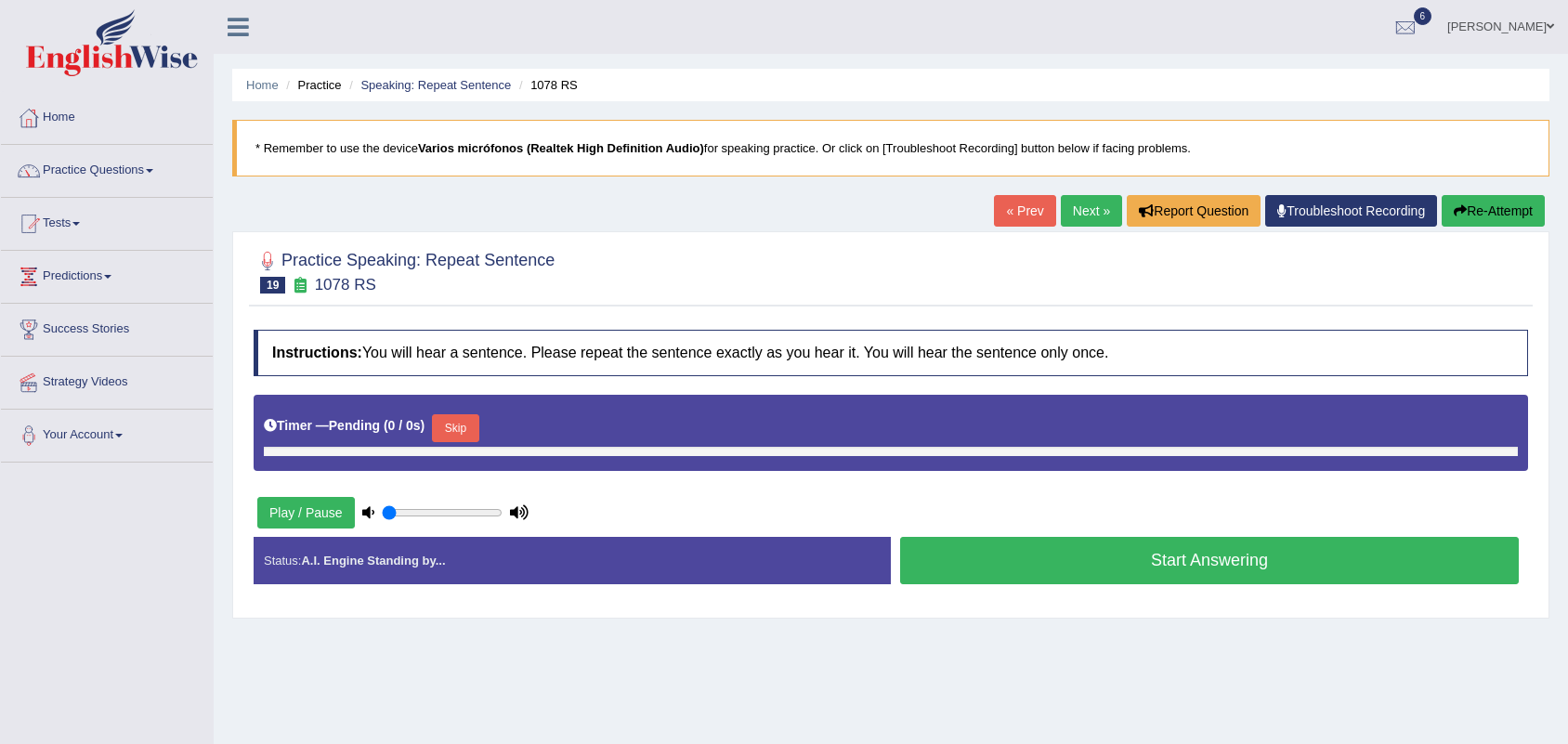
type input "1"
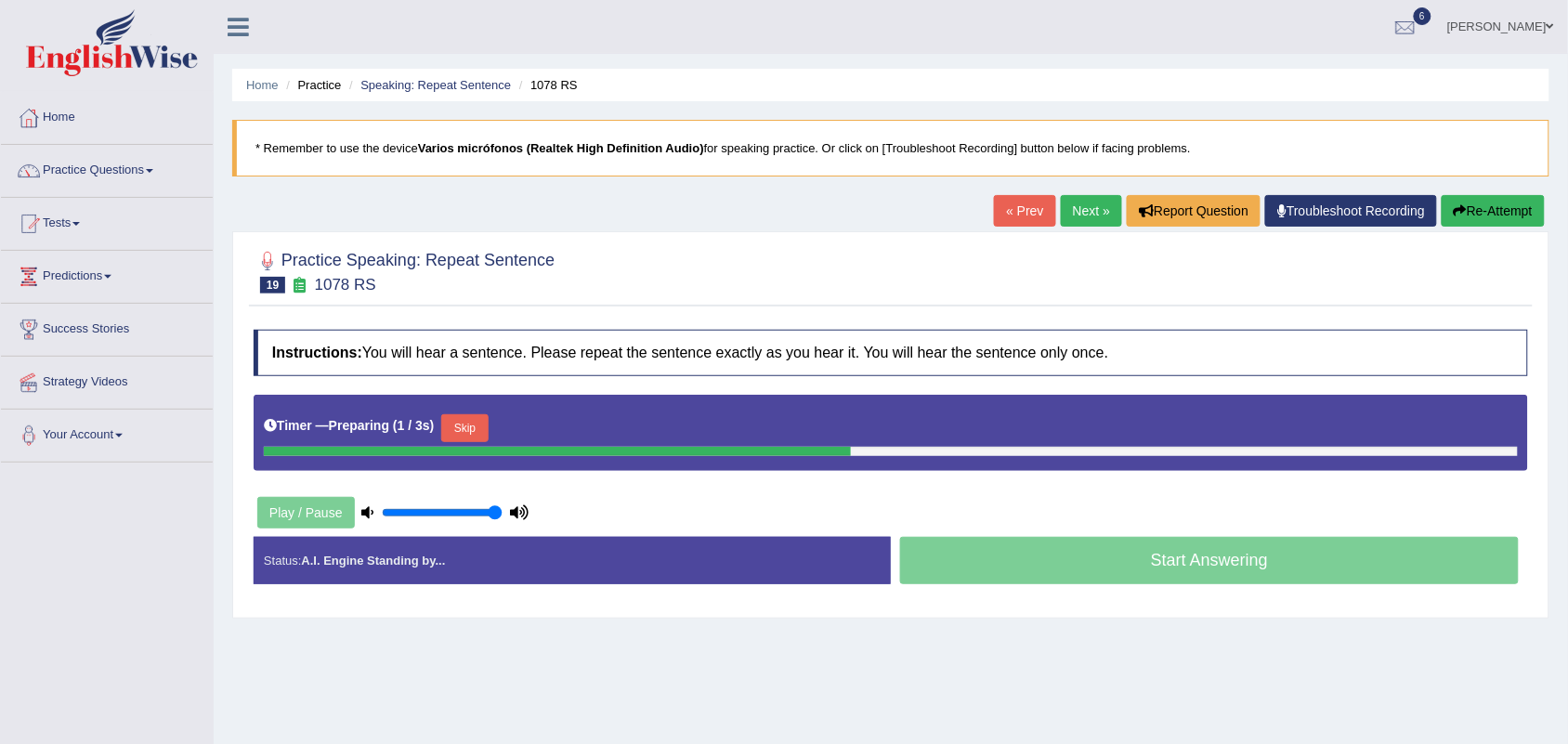
click at [481, 434] on button "Skip" at bounding box center [464, 428] width 46 height 28
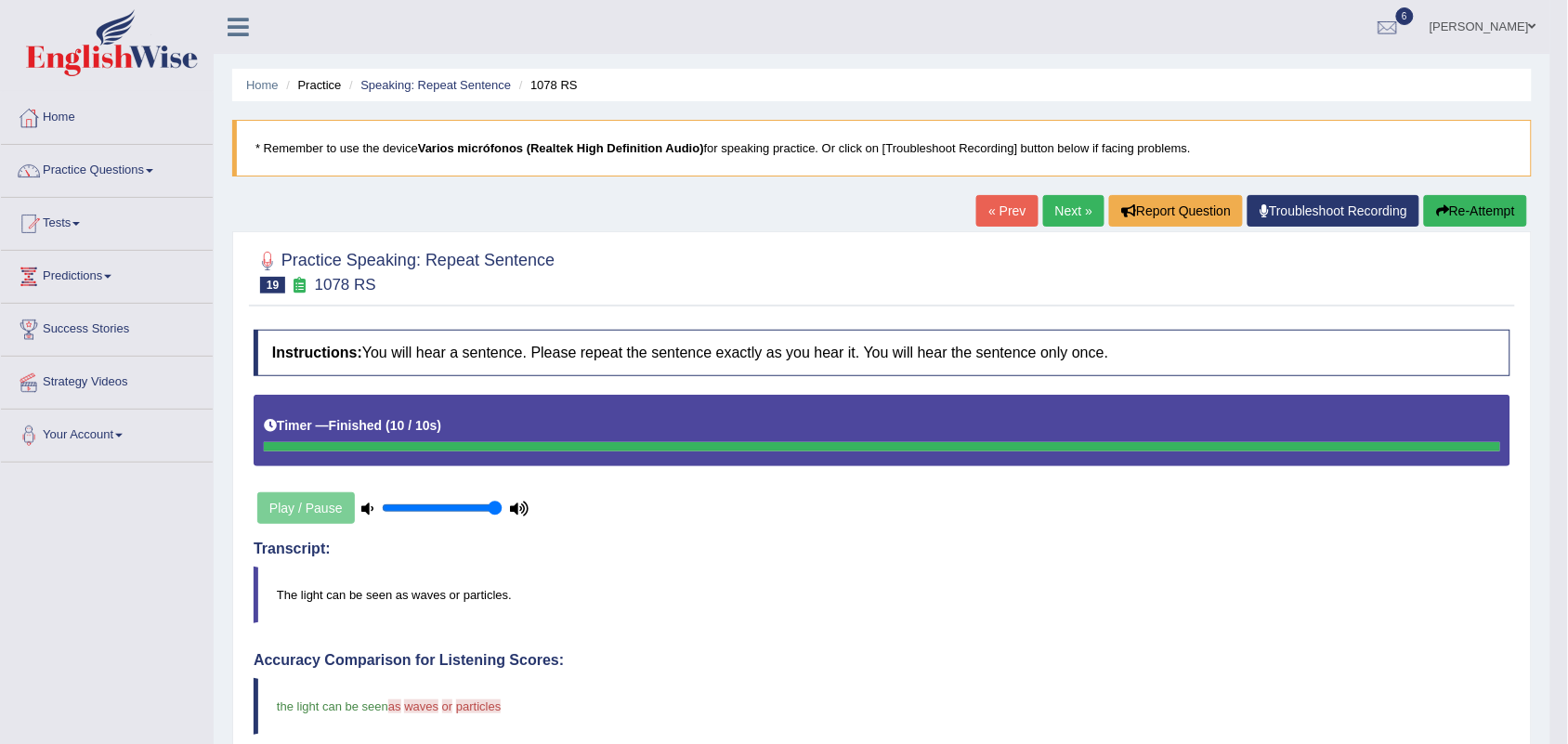
click at [1056, 211] on link "Next »" at bounding box center [1074, 211] width 61 height 32
click at [1060, 206] on link "Next »" at bounding box center [1074, 211] width 61 height 32
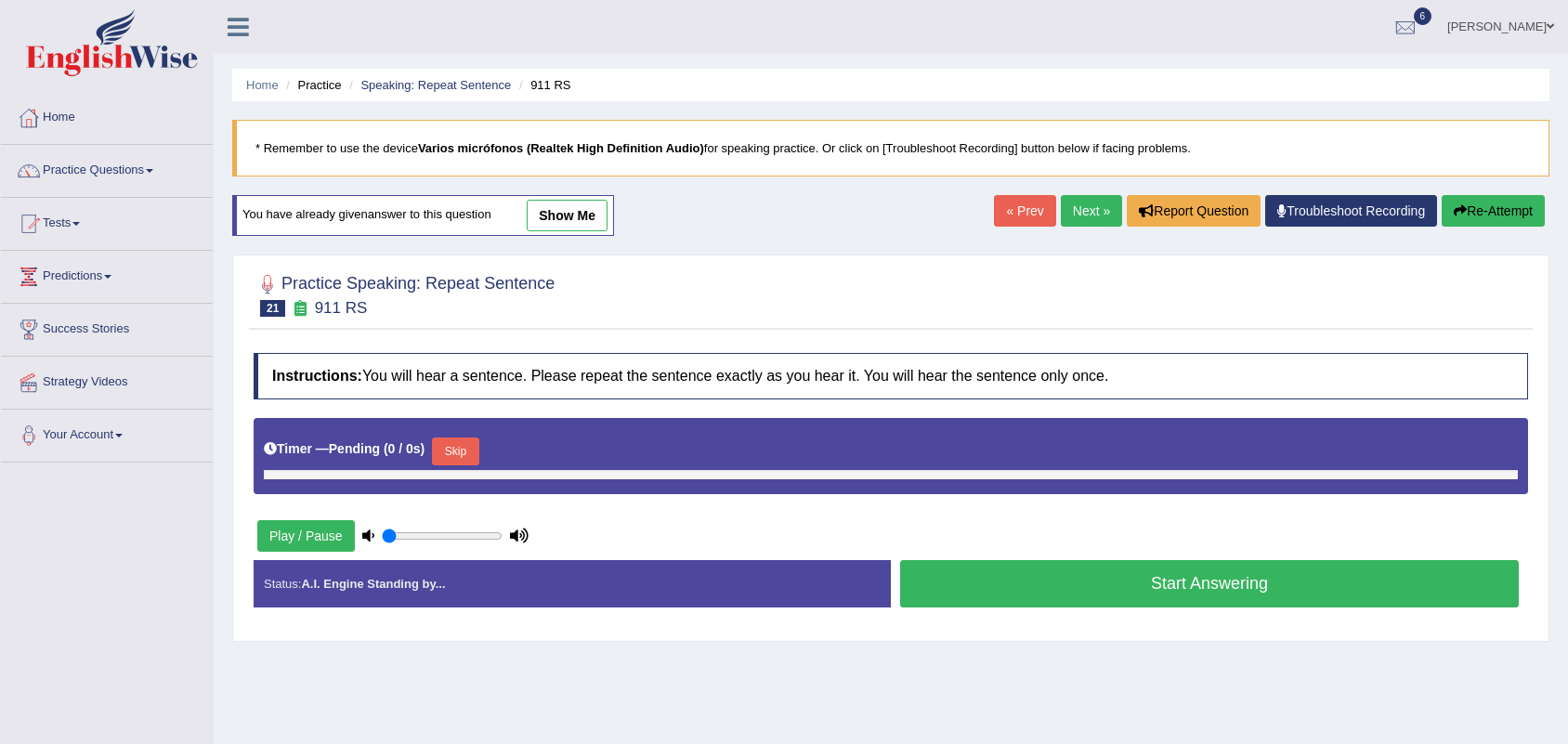
type input "1"
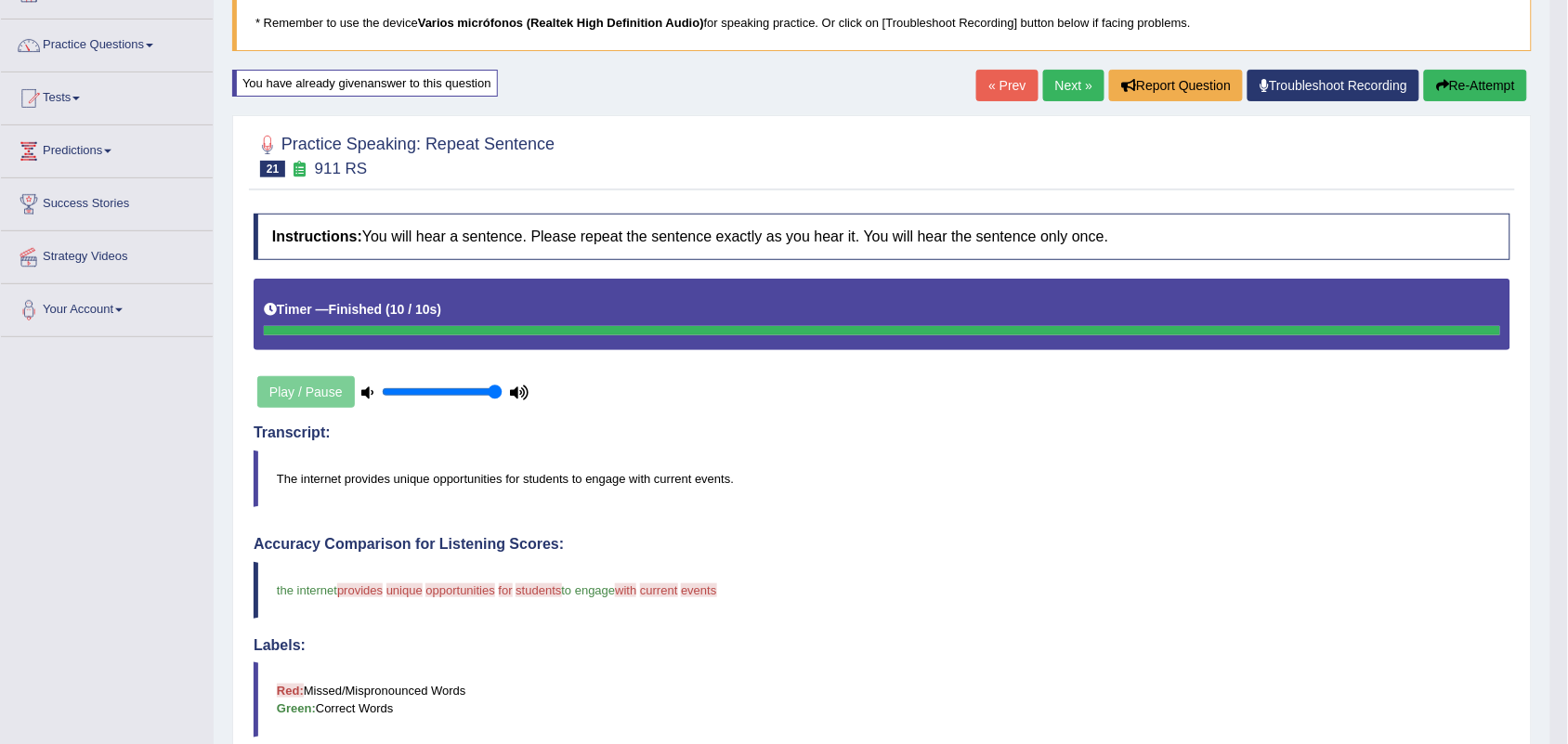
scroll to position [115, 0]
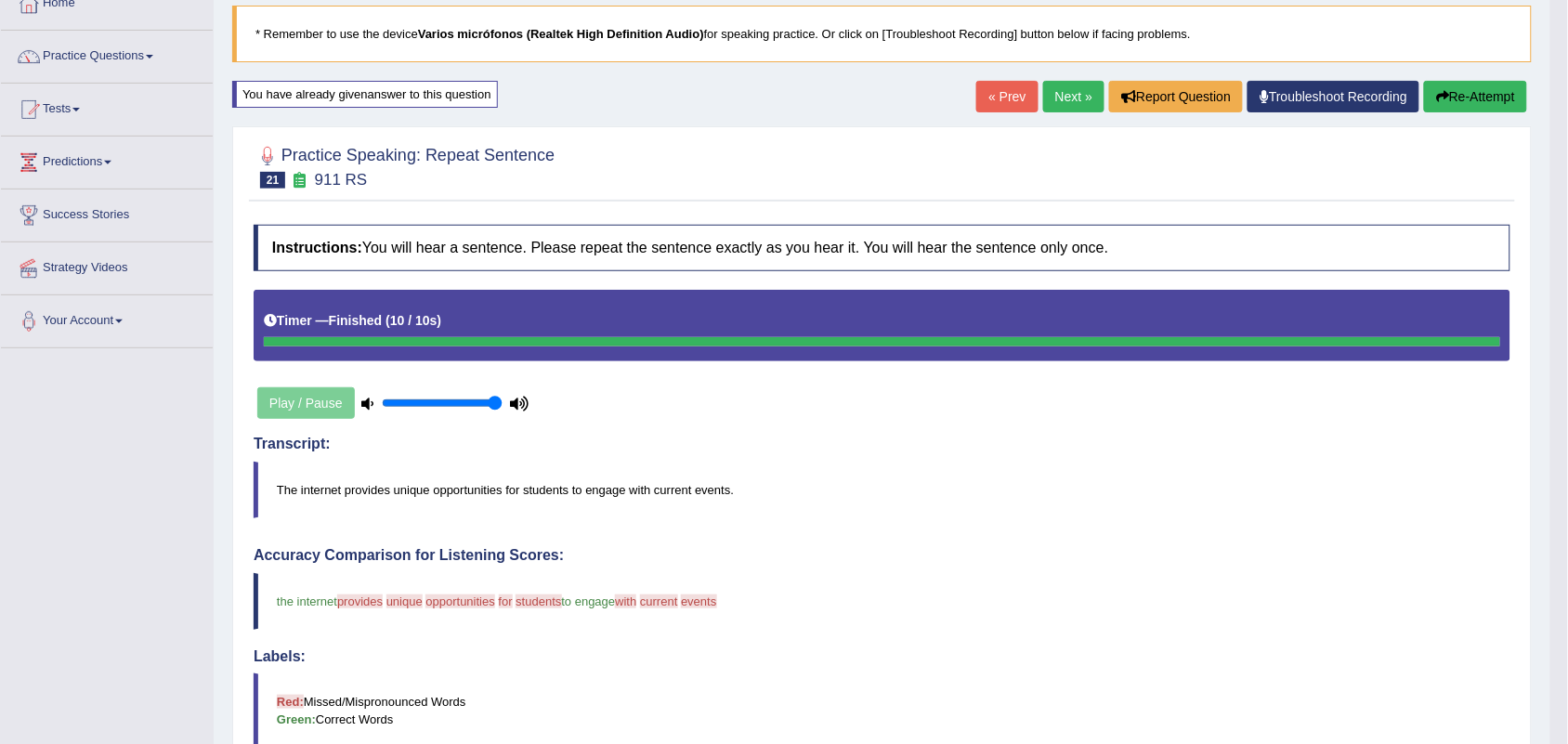
click at [1057, 82] on div "Home Practice Speaking: Repeat Sentence 911 RS * Remember to use the device Var…" at bounding box center [881, 533] width 1337 height 1296
click at [1060, 100] on link "Next »" at bounding box center [1074, 97] width 61 height 32
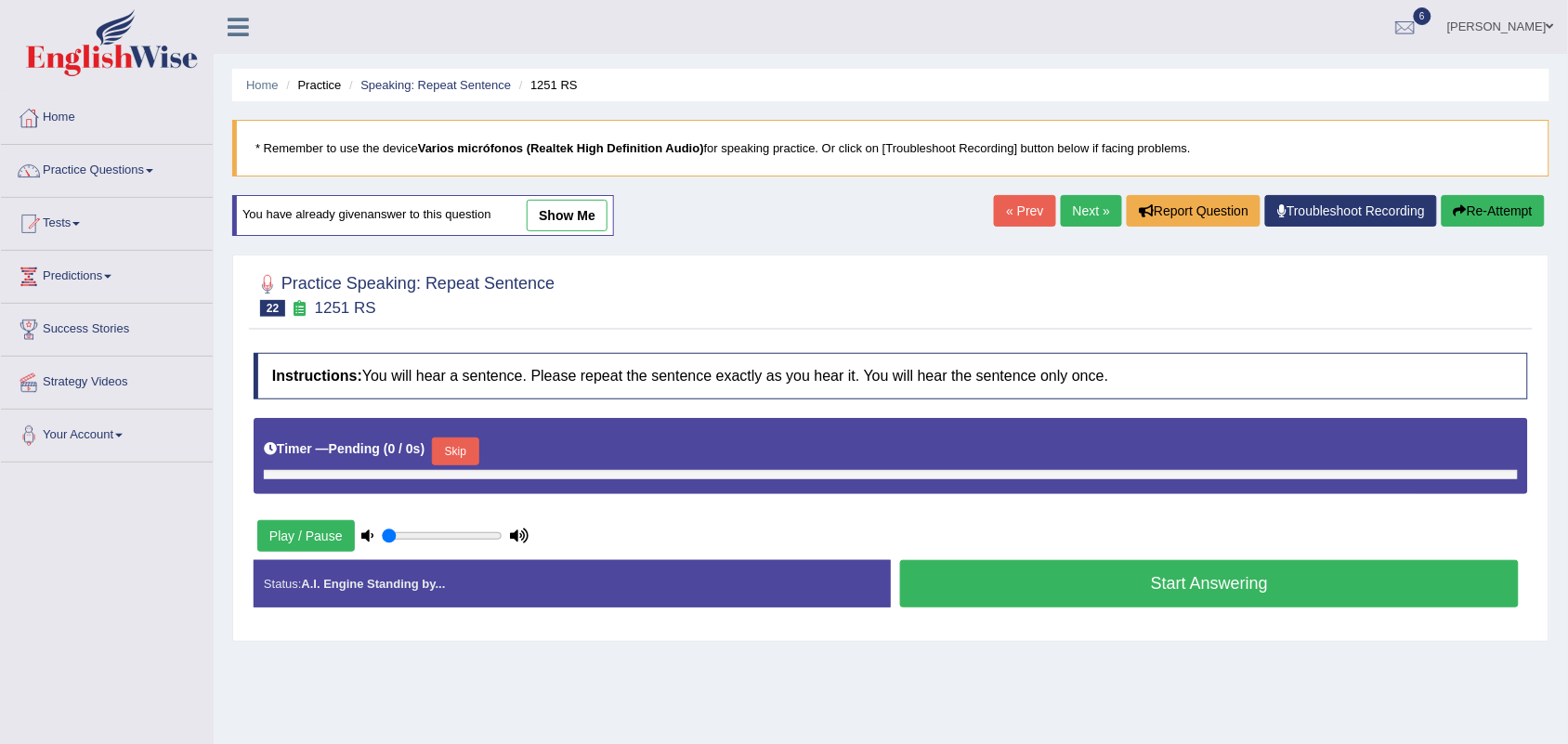
type input "1"
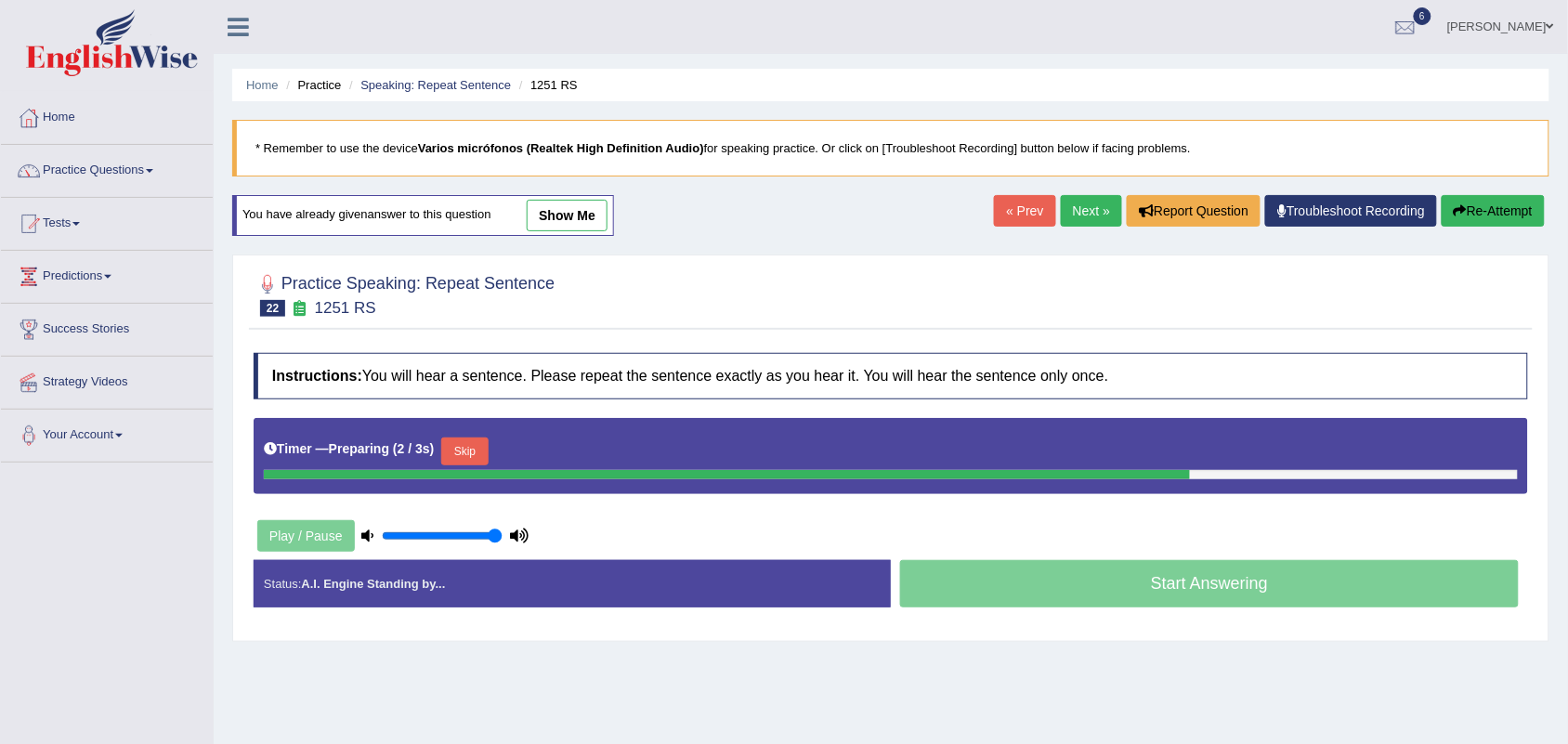
click at [855, 314] on div at bounding box center [890, 294] width 1275 height 56
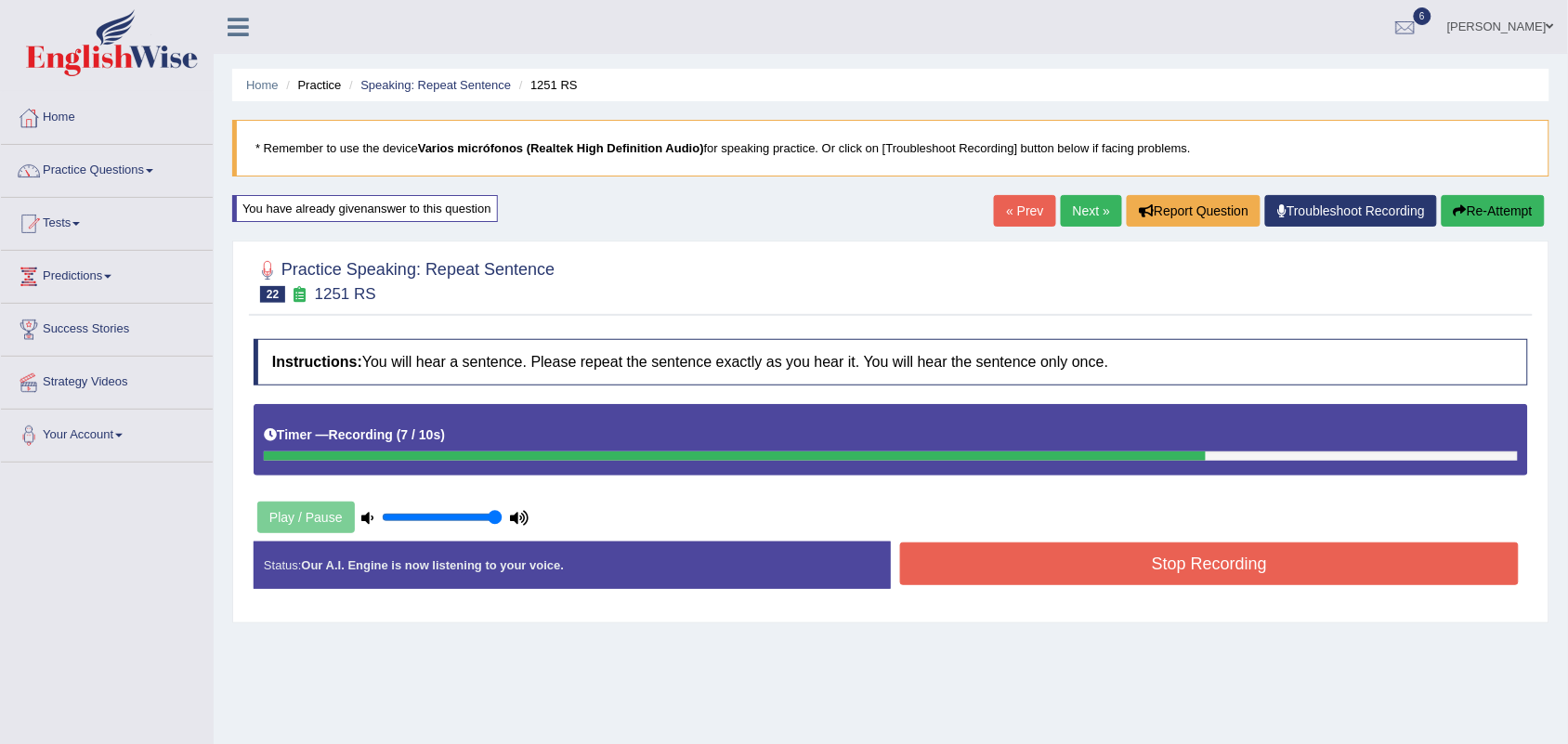
click at [1185, 592] on div "Status: Our A.I. Engine is now listening to your voice. Start Answering Stop Re…" at bounding box center [890, 575] width 1275 height 66
click at [1186, 569] on button "Stop Recording" at bounding box center [1209, 563] width 618 height 43
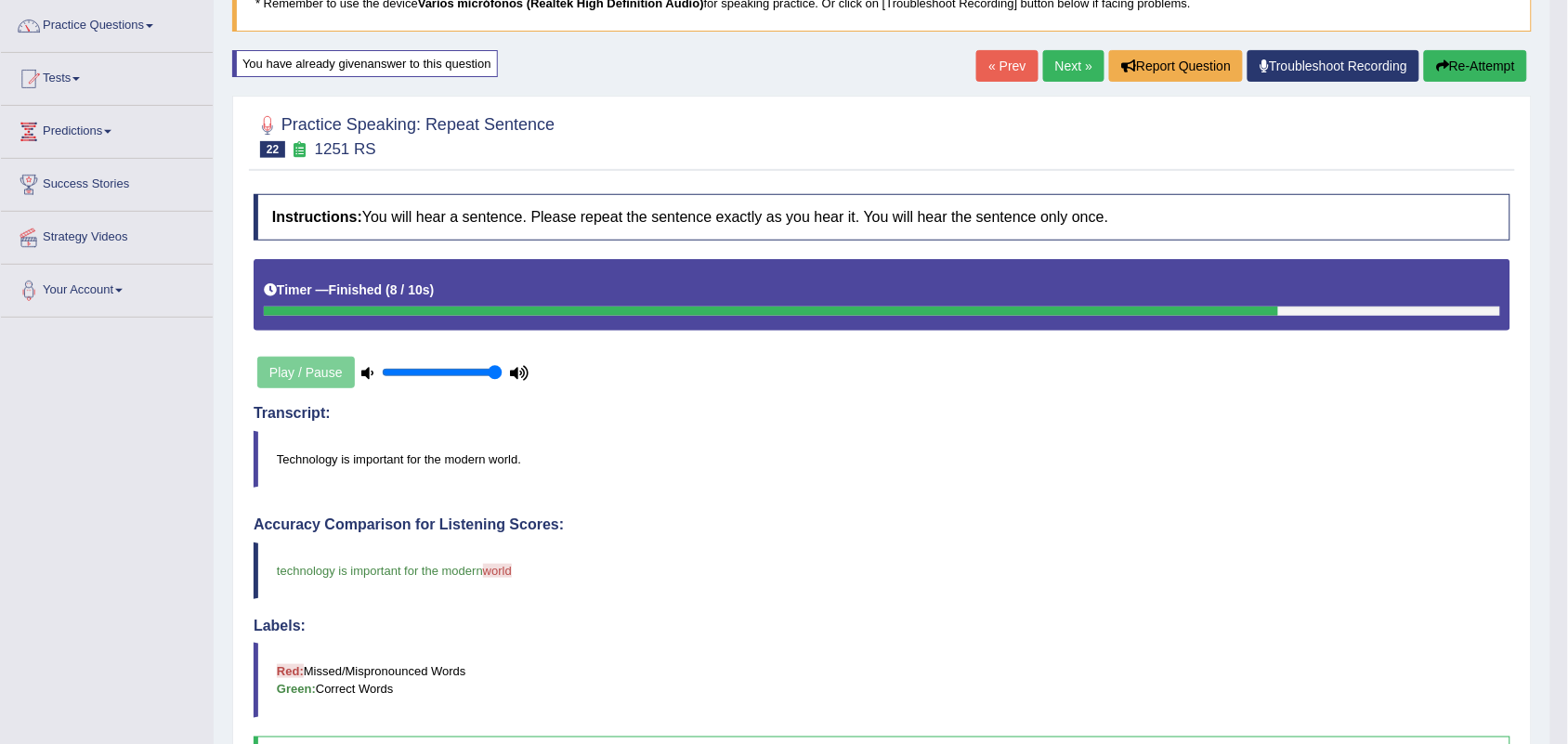
scroll to position [138, 0]
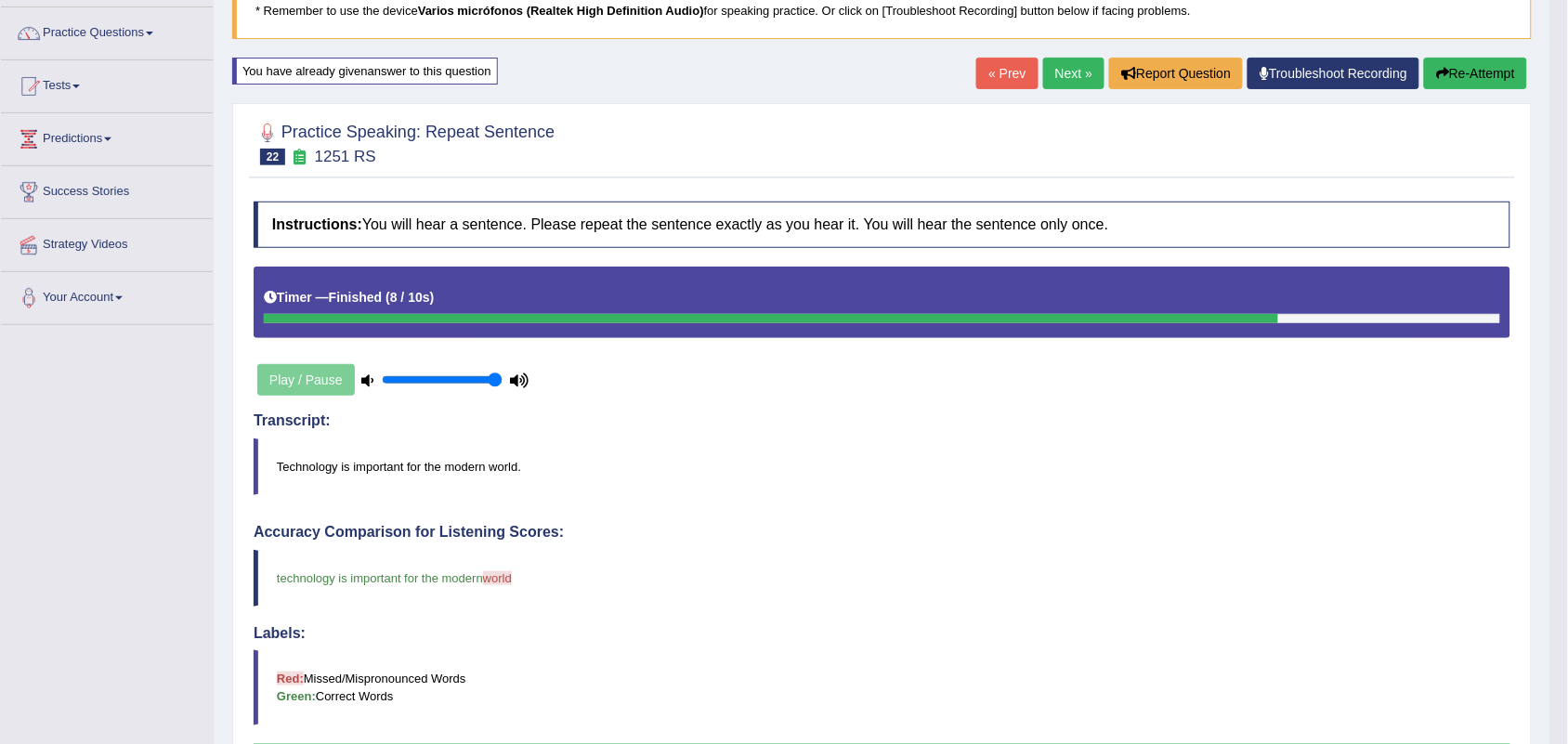
click at [1061, 72] on link "Next »" at bounding box center [1074, 73] width 61 height 32
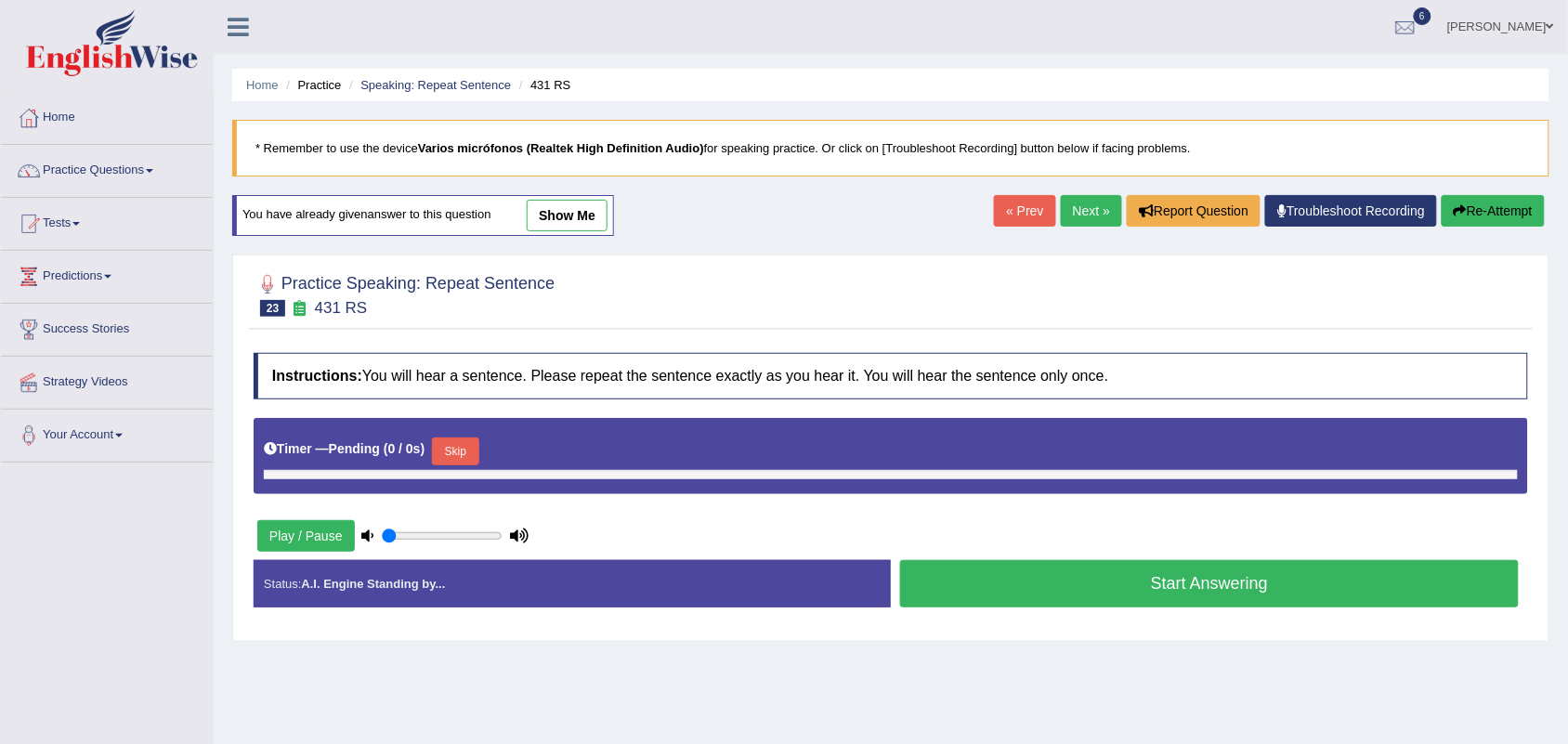
type input "1"
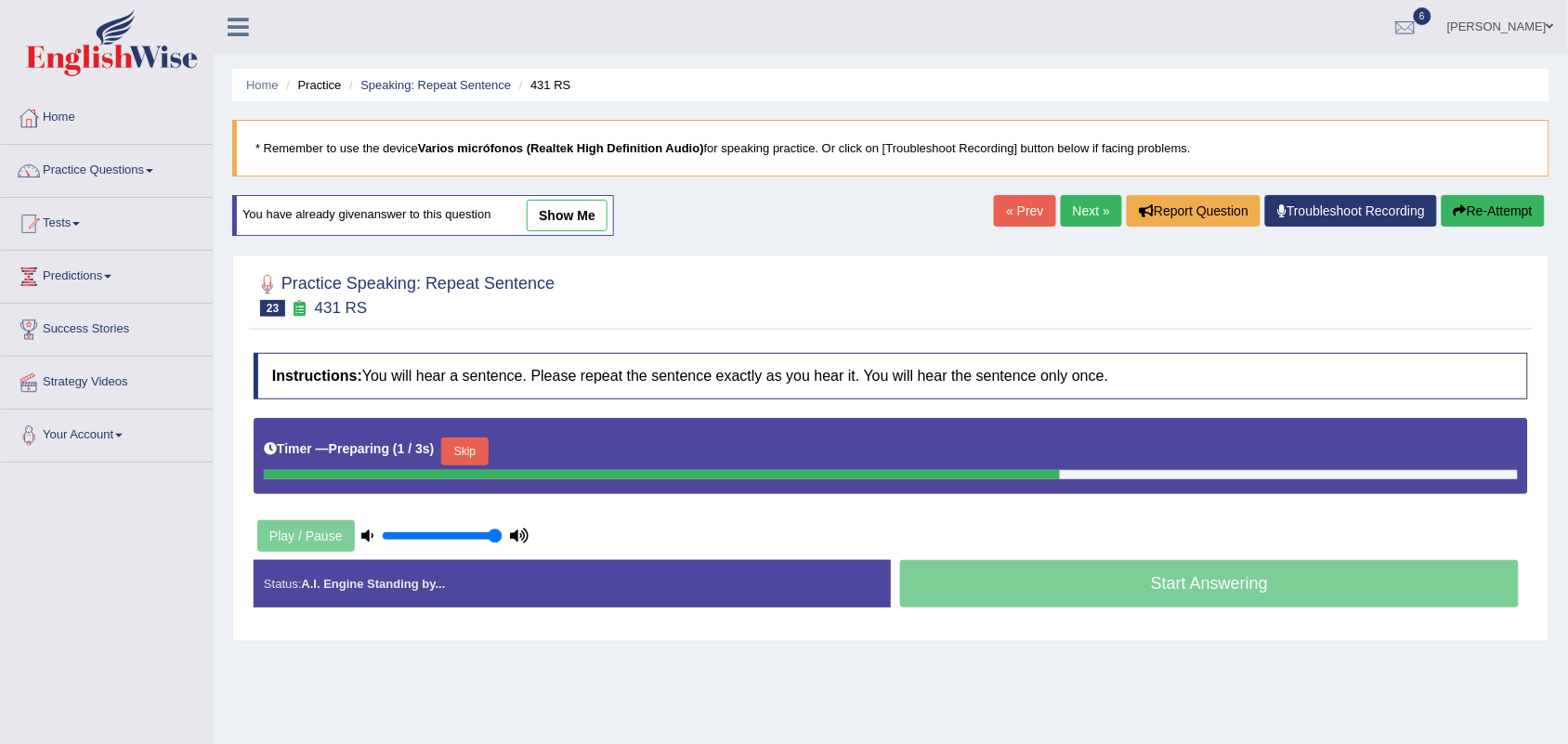
click at [469, 453] on button "Skip" at bounding box center [464, 451] width 46 height 28
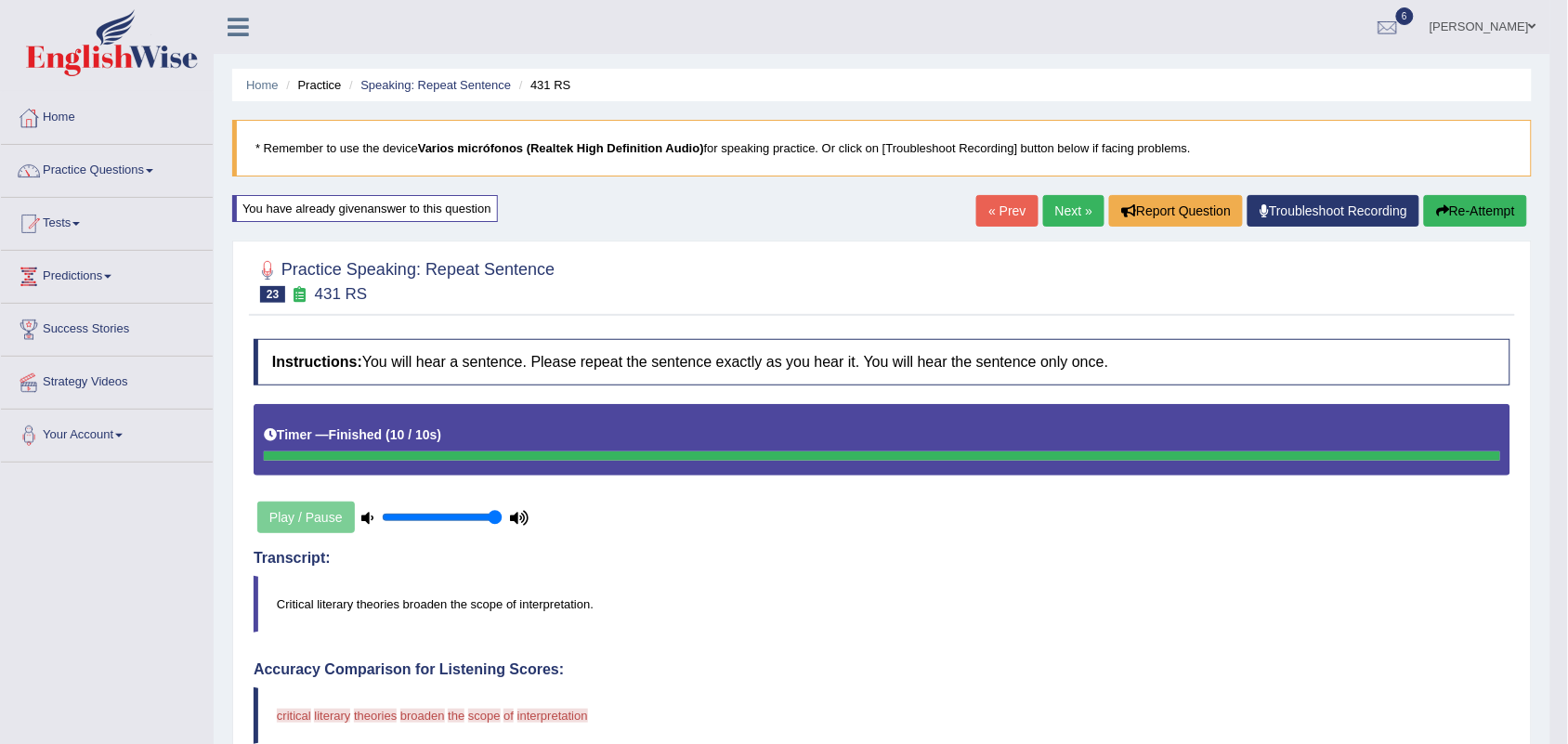
click at [1075, 211] on link "Next »" at bounding box center [1074, 211] width 61 height 32
click at [1047, 216] on link "Next »" at bounding box center [1074, 211] width 61 height 32
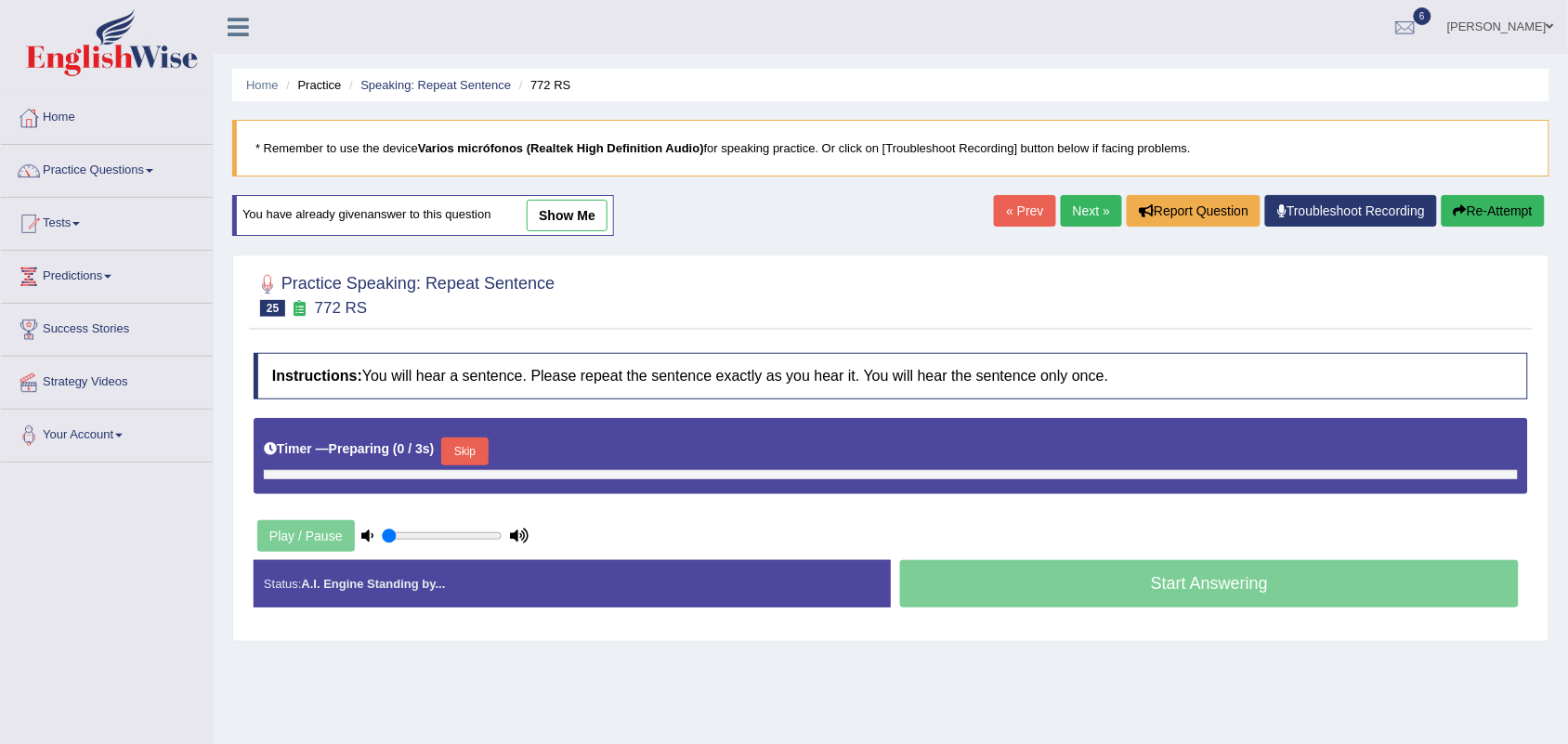
type input "1"
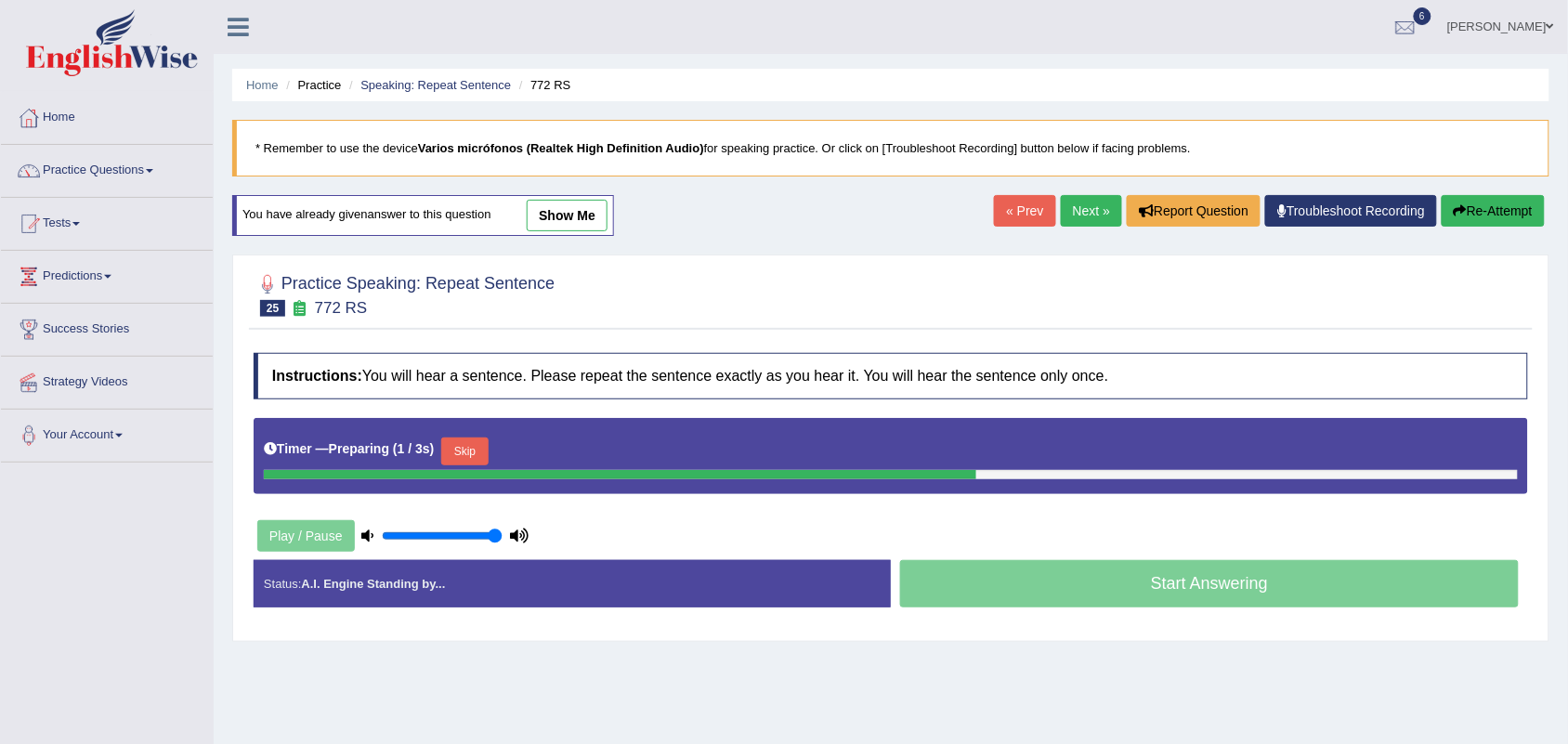
click at [470, 442] on button "Skip" at bounding box center [464, 451] width 46 height 28
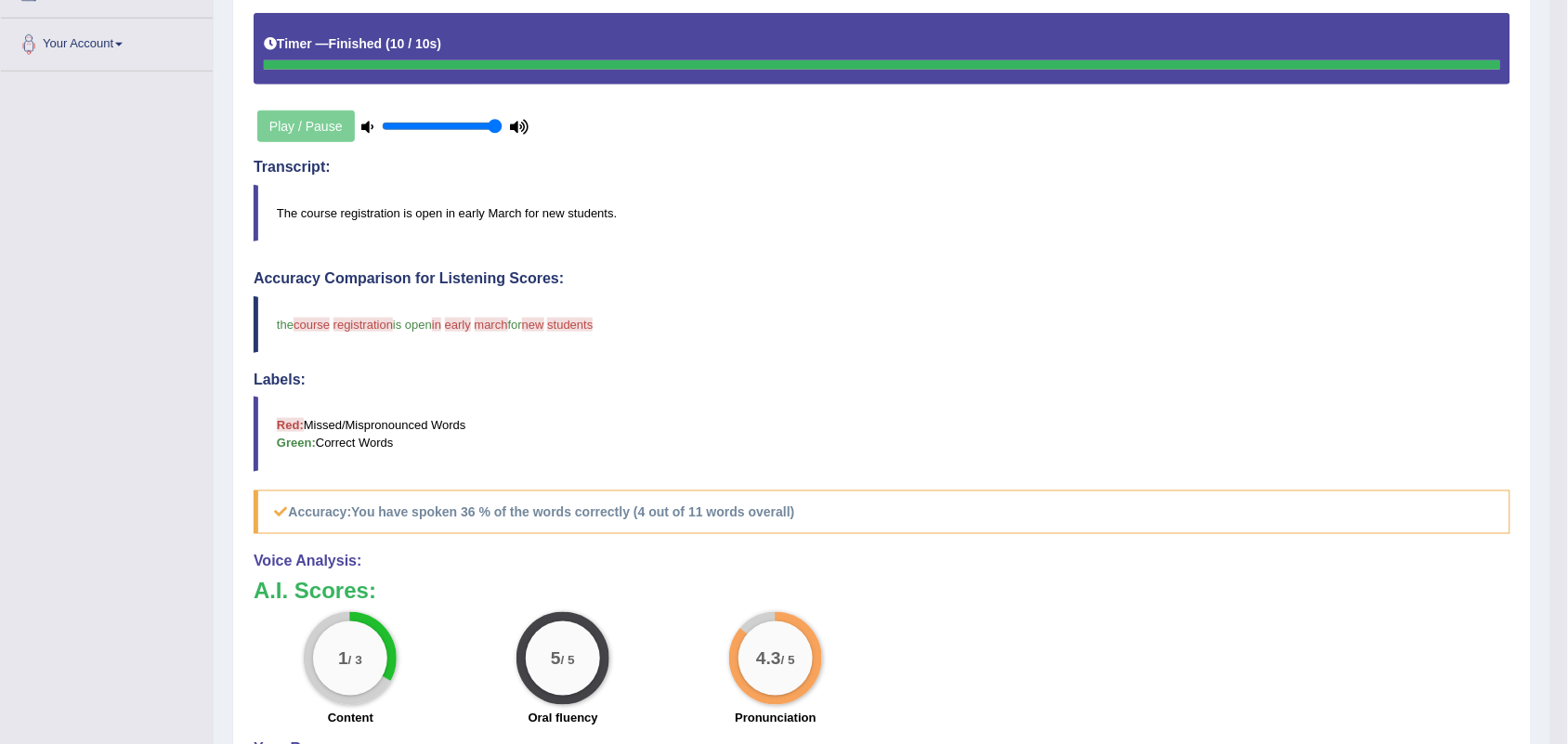
scroll to position [114, 0]
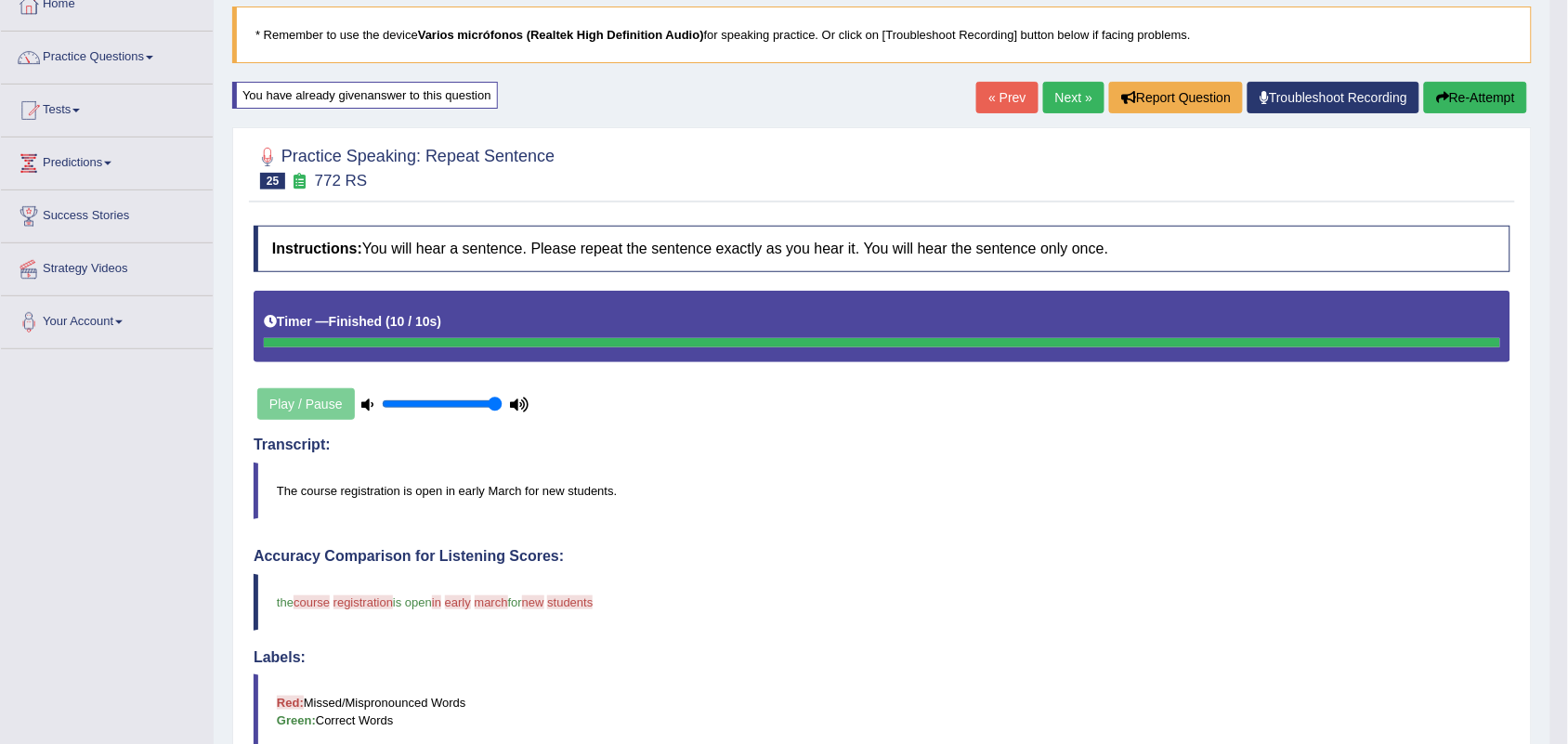
click at [1061, 95] on link "Next »" at bounding box center [1074, 98] width 61 height 32
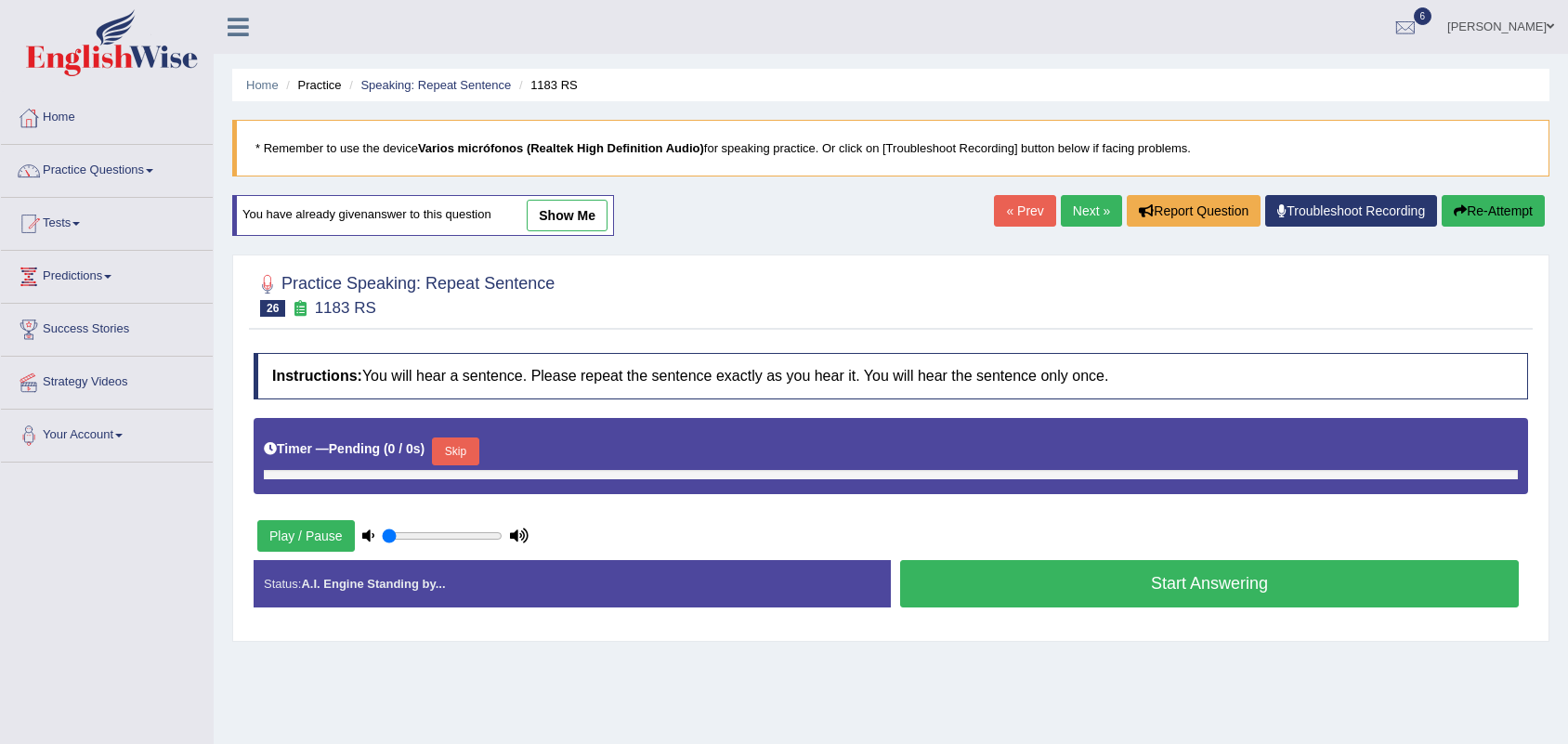
type input "1"
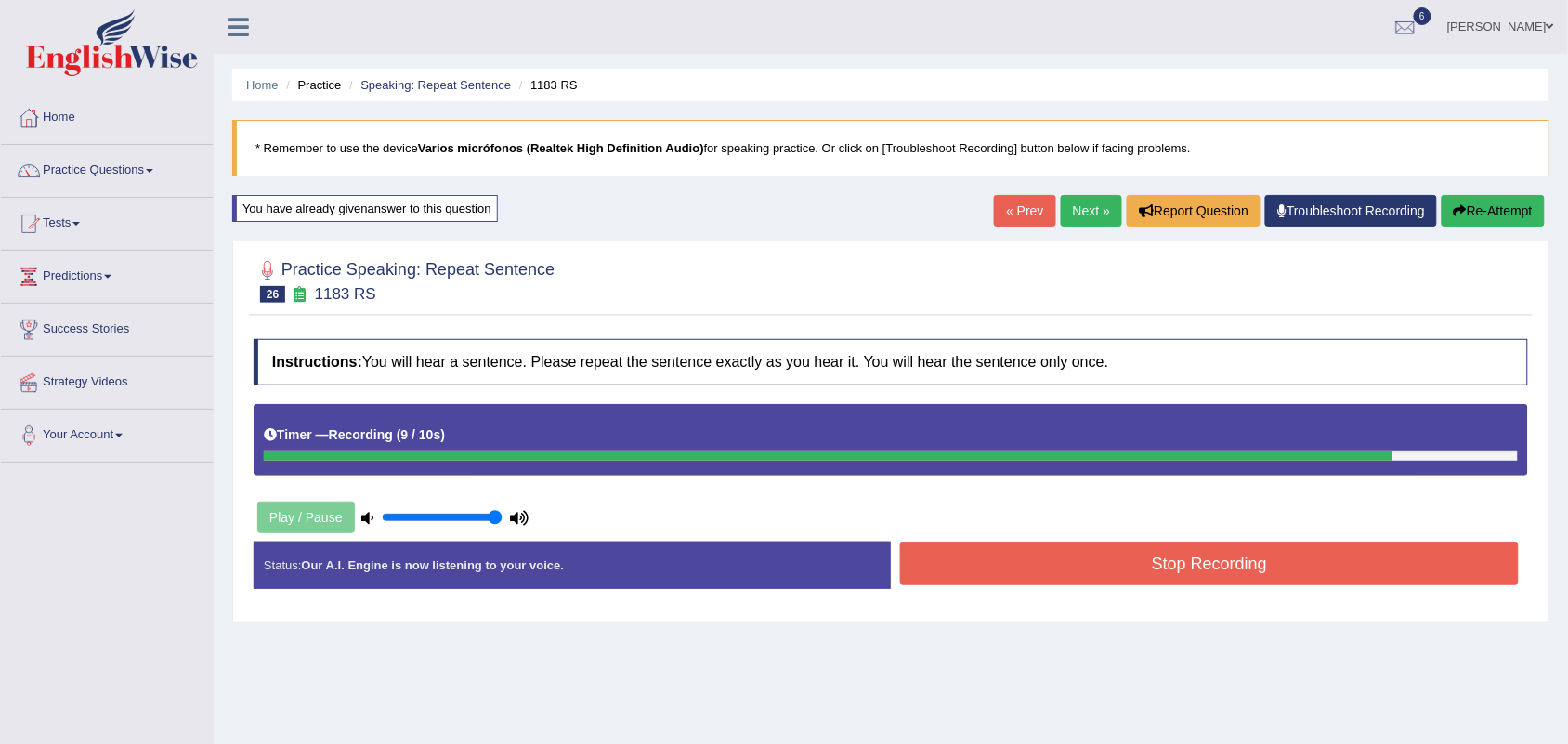
click at [1205, 564] on button "Stop Recording" at bounding box center [1209, 563] width 618 height 43
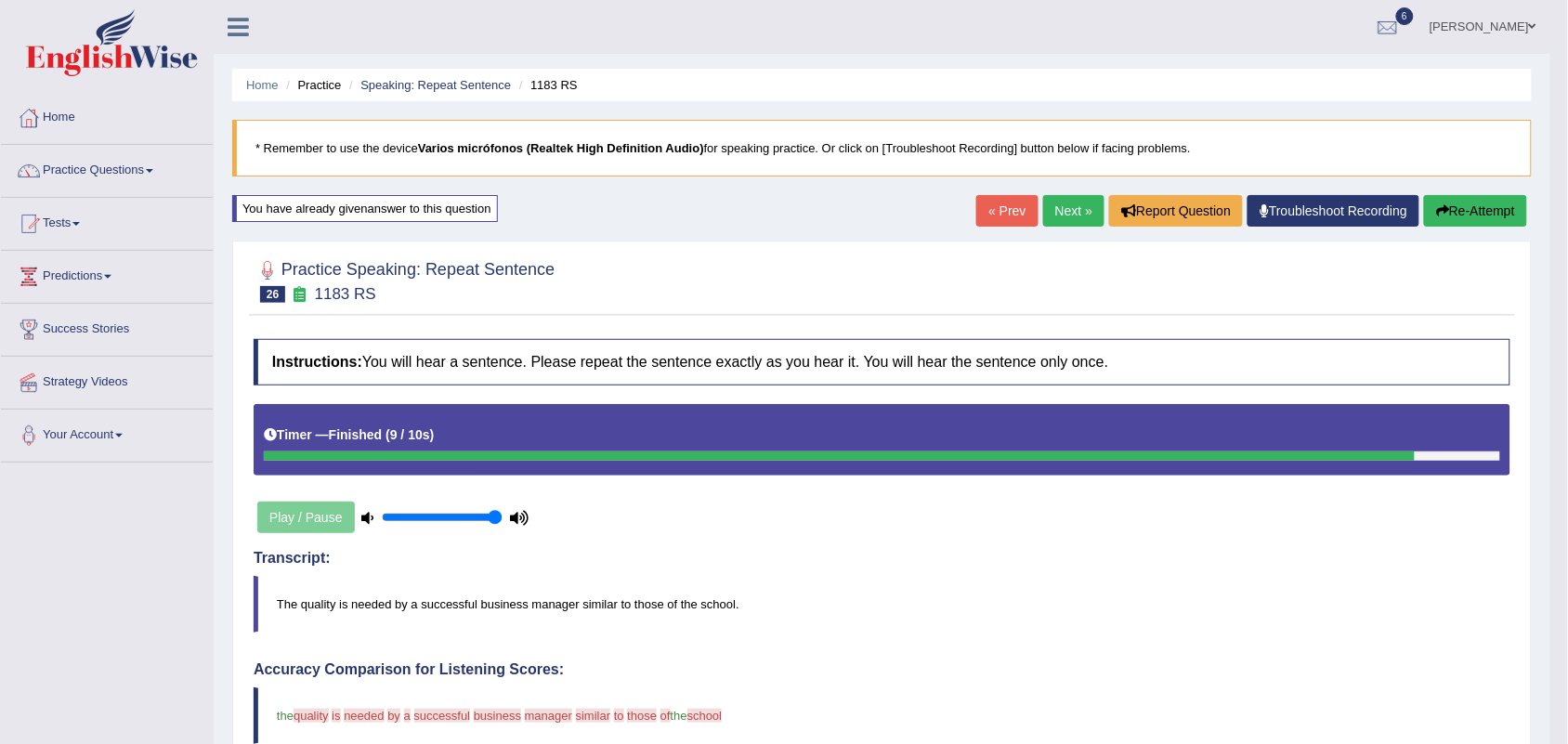
click at [1051, 205] on link "Next »" at bounding box center [1074, 211] width 61 height 32
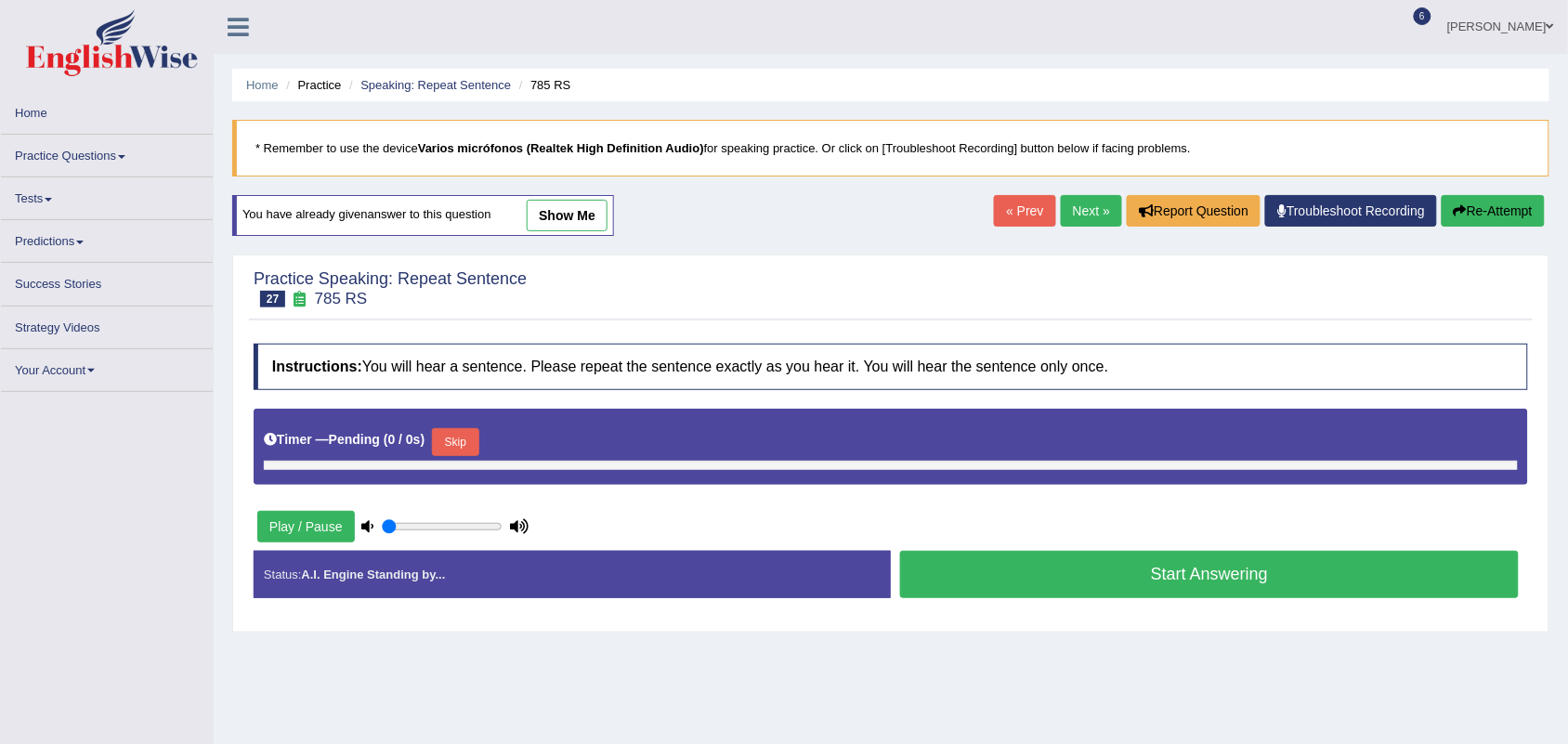
type input "1"
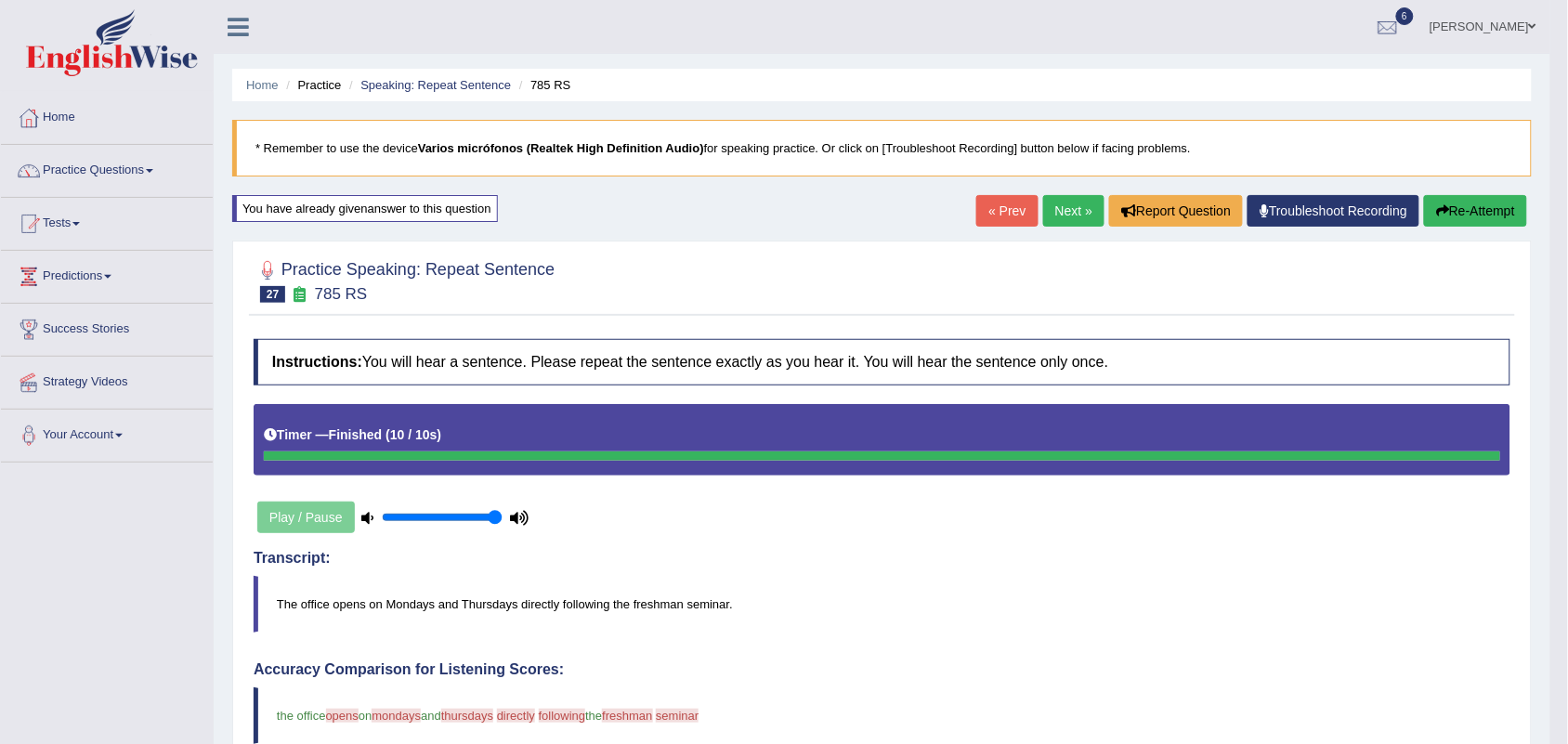
click at [1065, 197] on link "Next »" at bounding box center [1074, 211] width 61 height 32
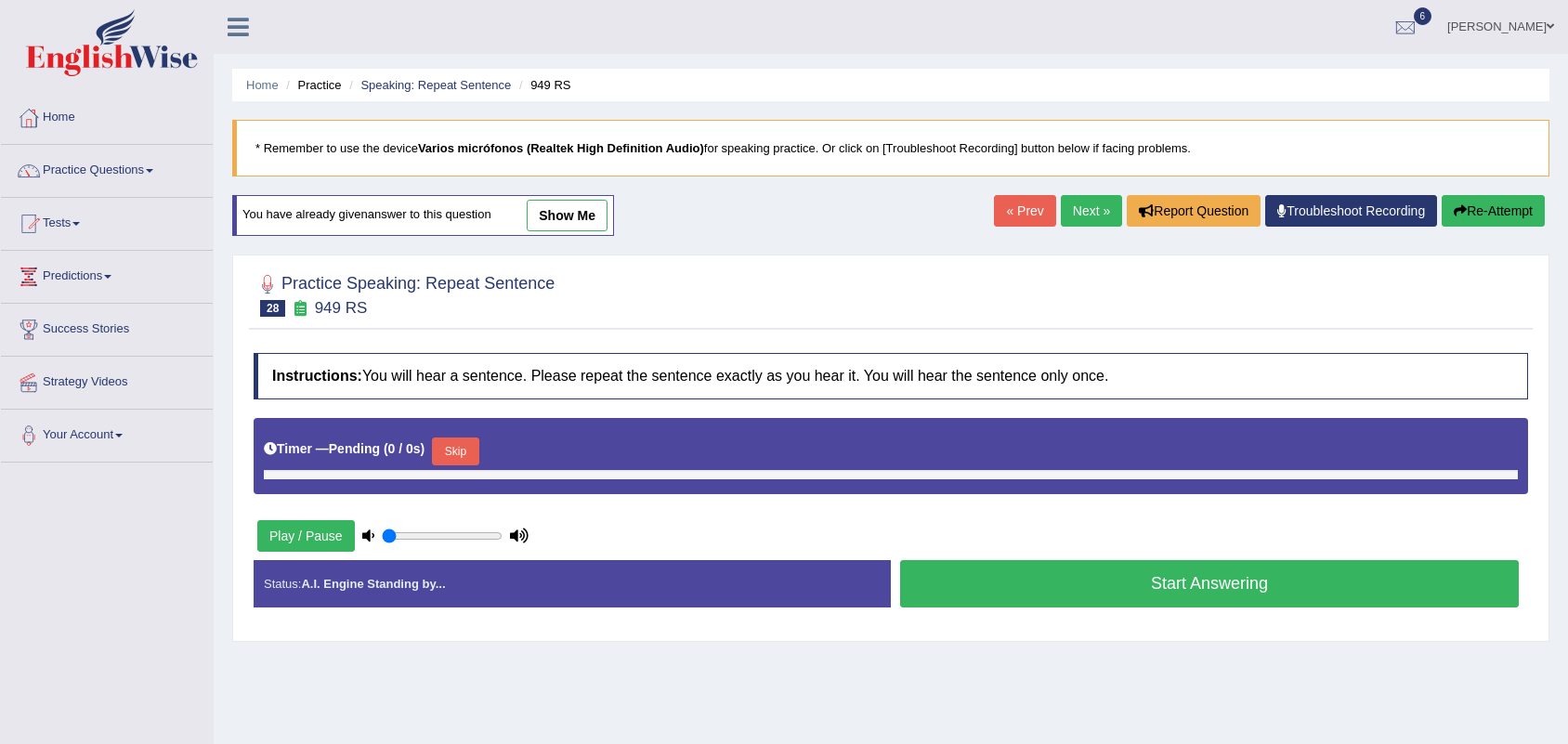
type input "1"
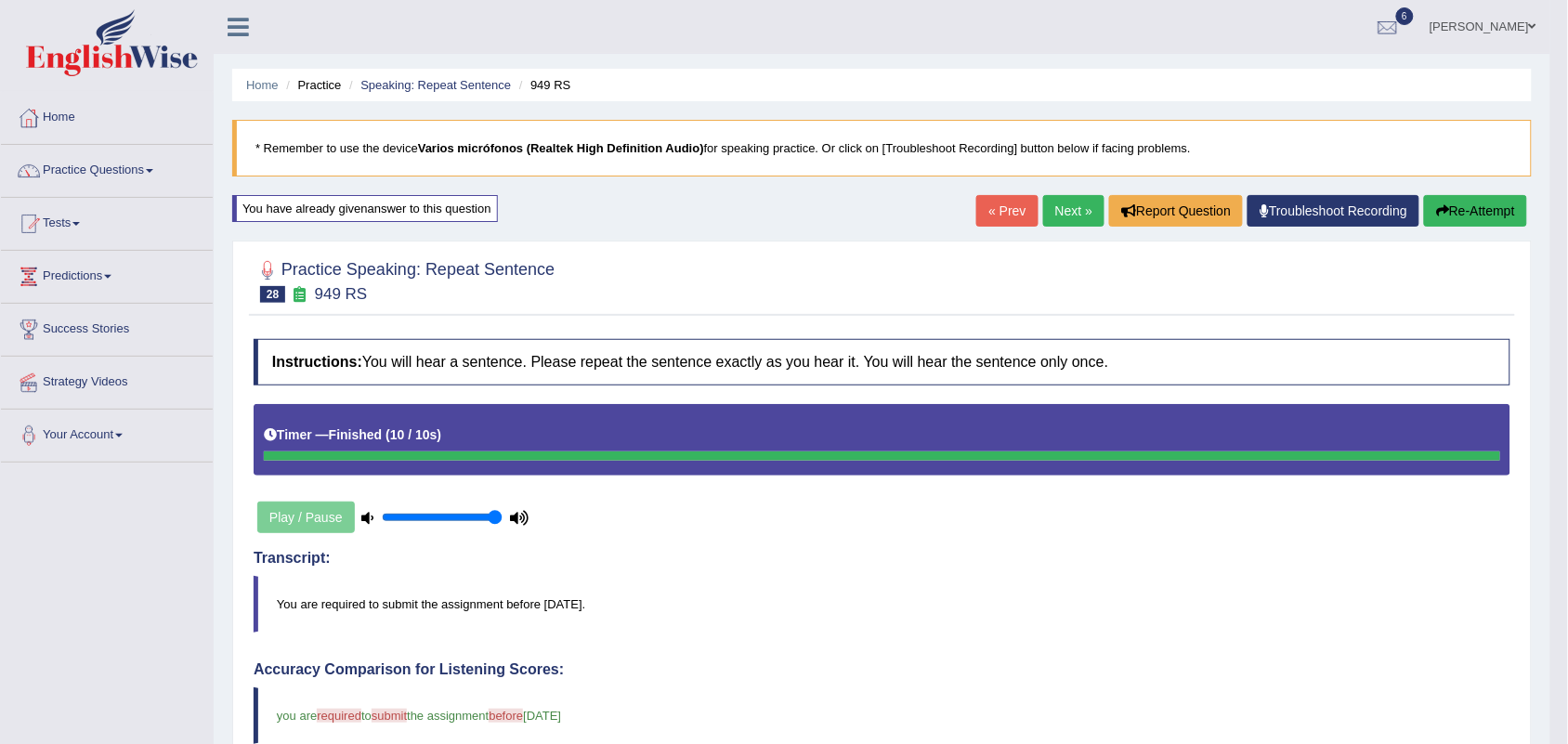
click at [1050, 203] on link "Next »" at bounding box center [1074, 211] width 61 height 32
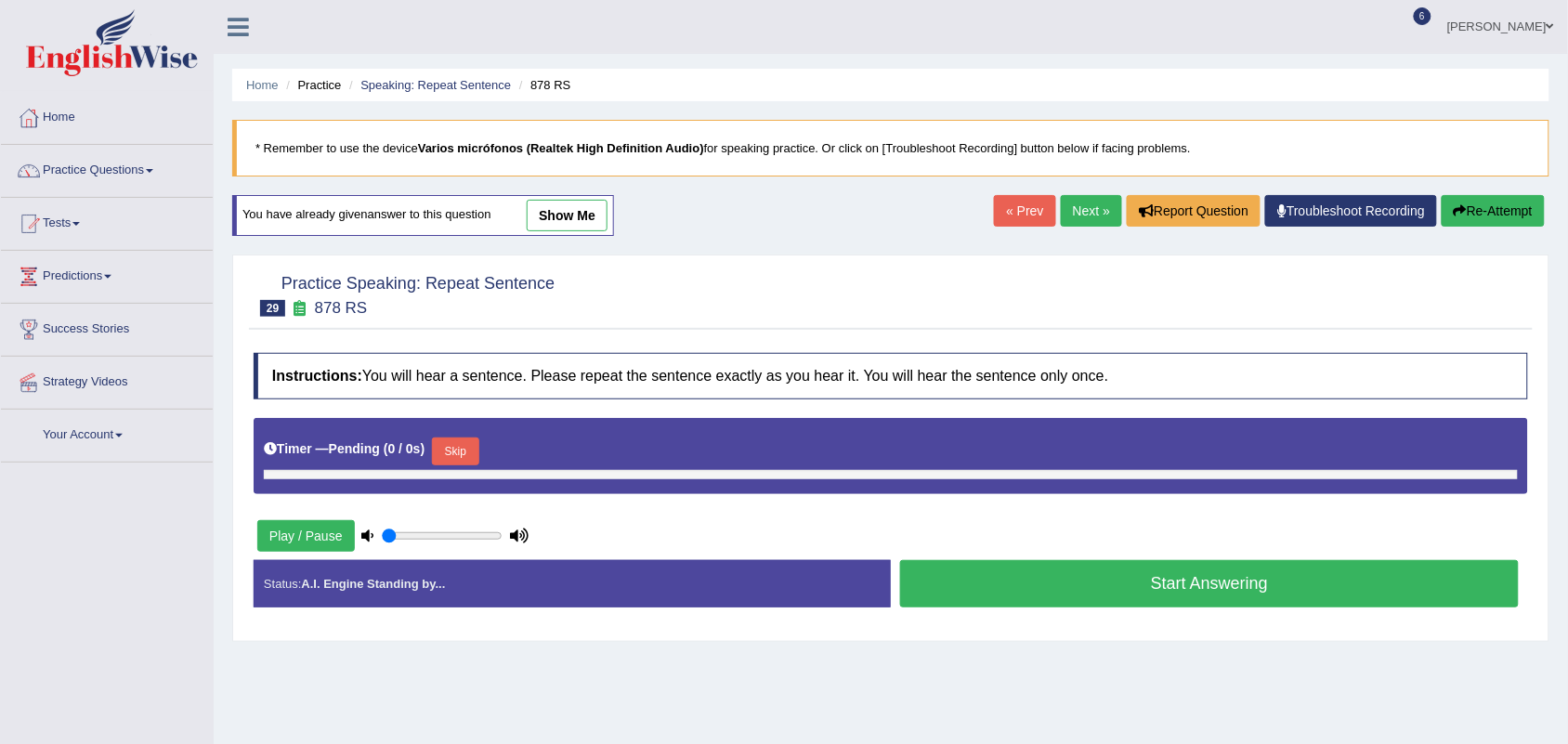
type input "1"
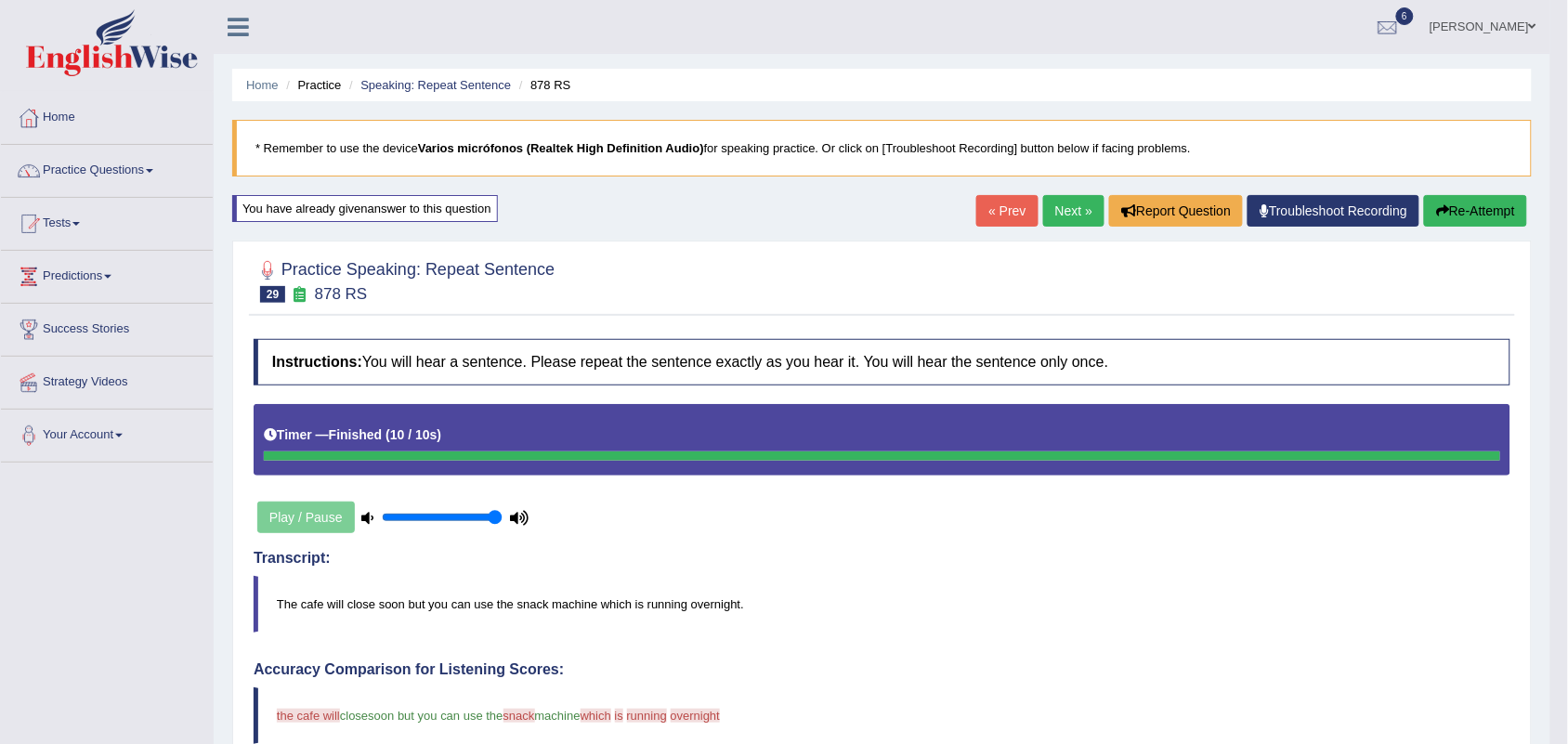
click at [1065, 210] on link "Next »" at bounding box center [1074, 211] width 61 height 32
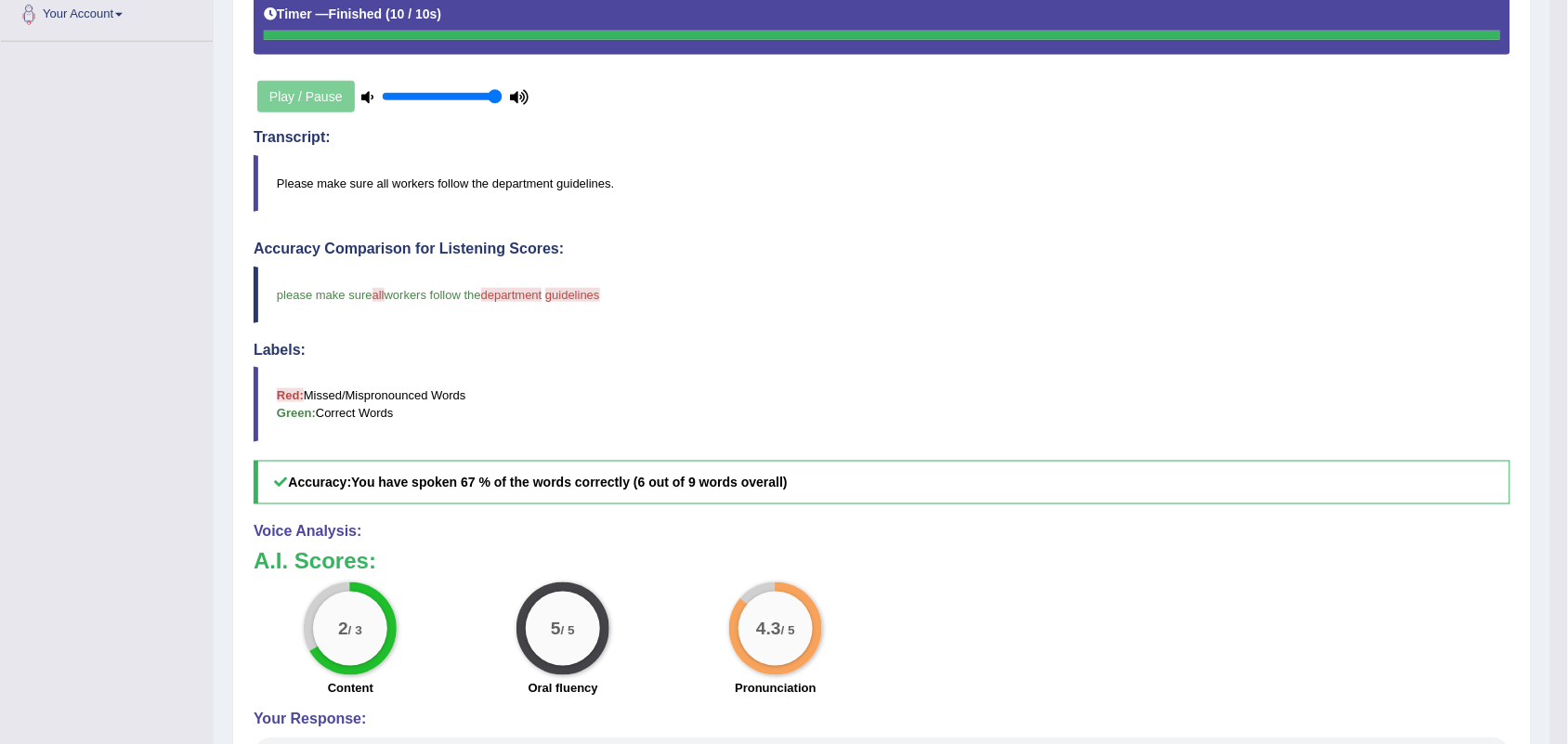
scroll to position [138, 0]
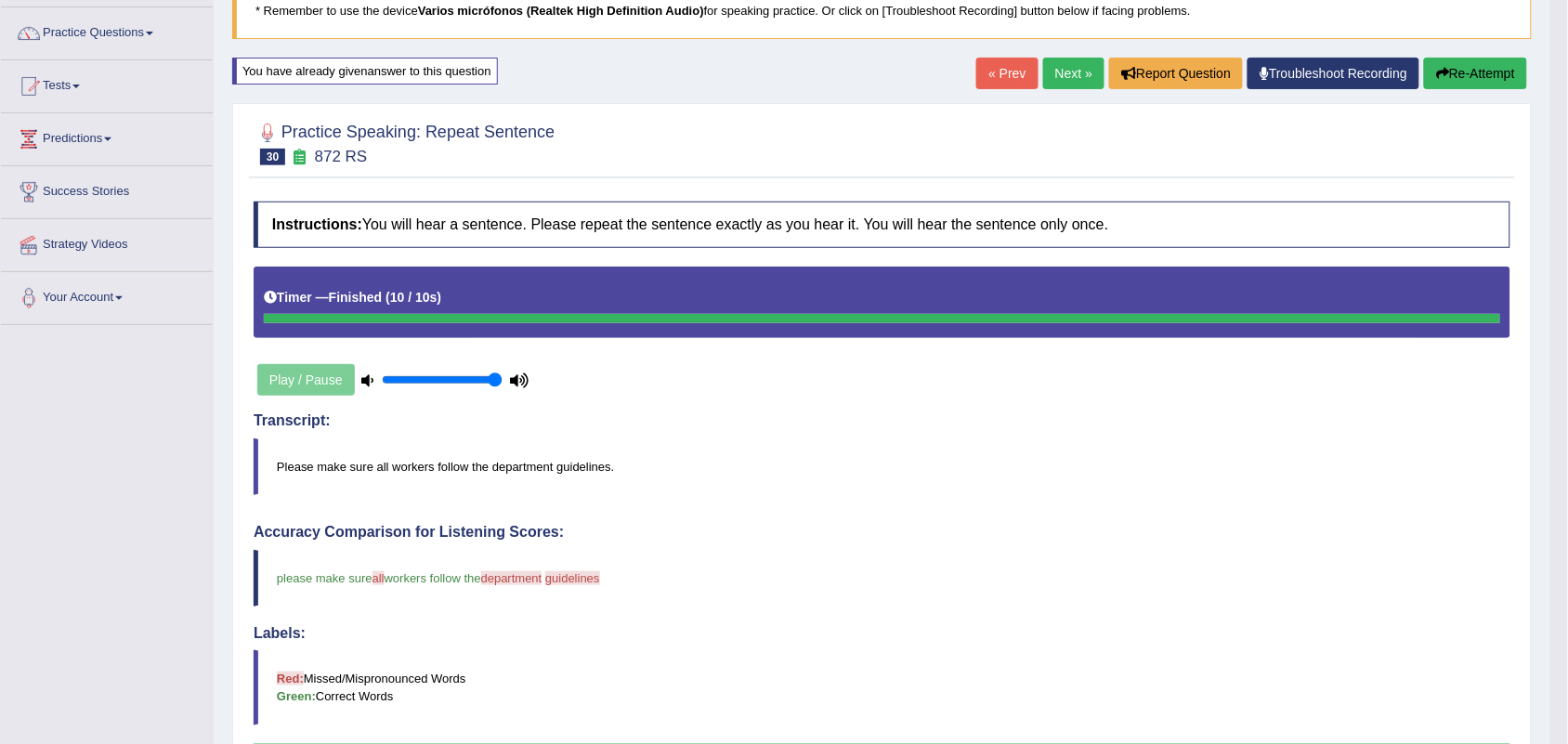
click at [1051, 70] on link "Next »" at bounding box center [1074, 73] width 61 height 32
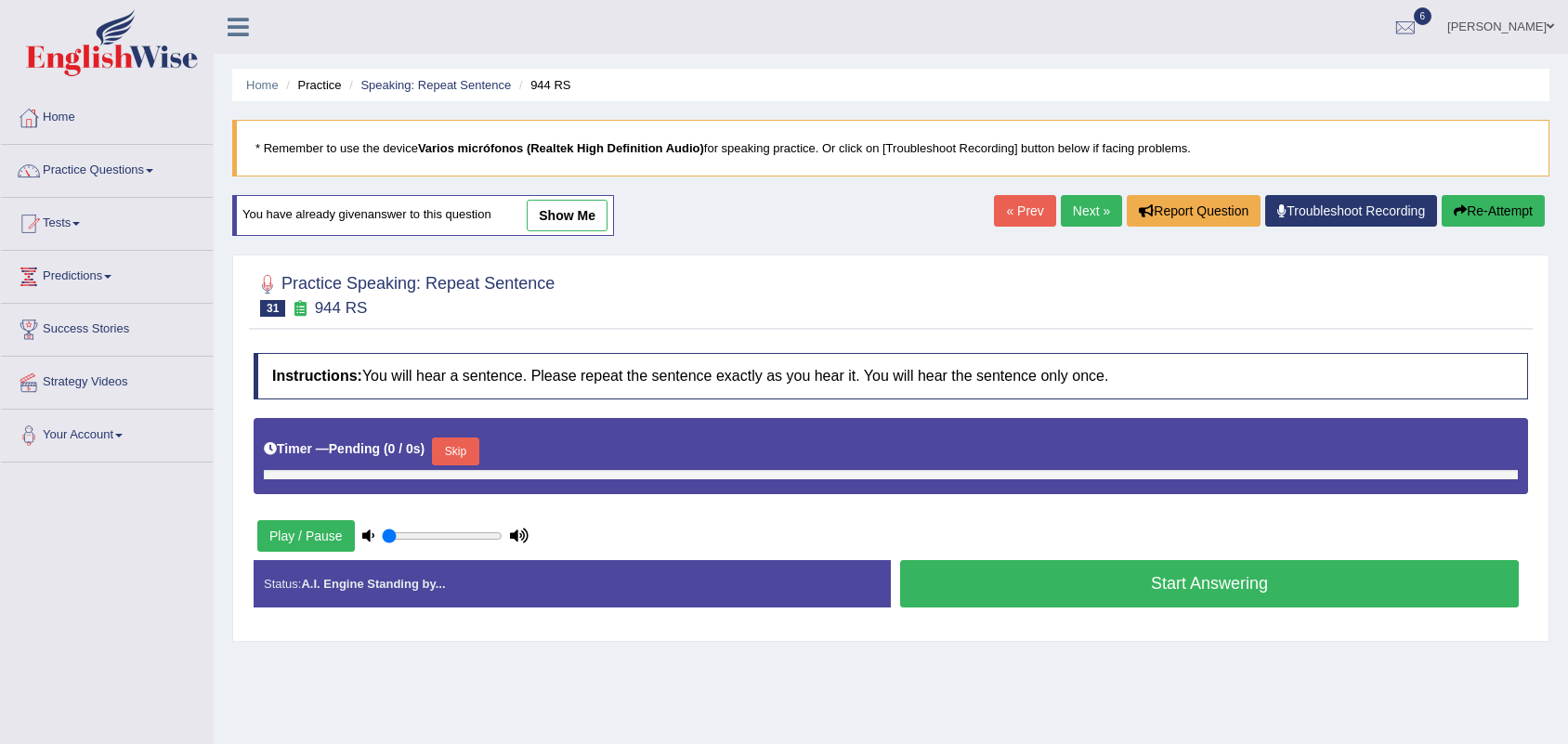
type input "1"
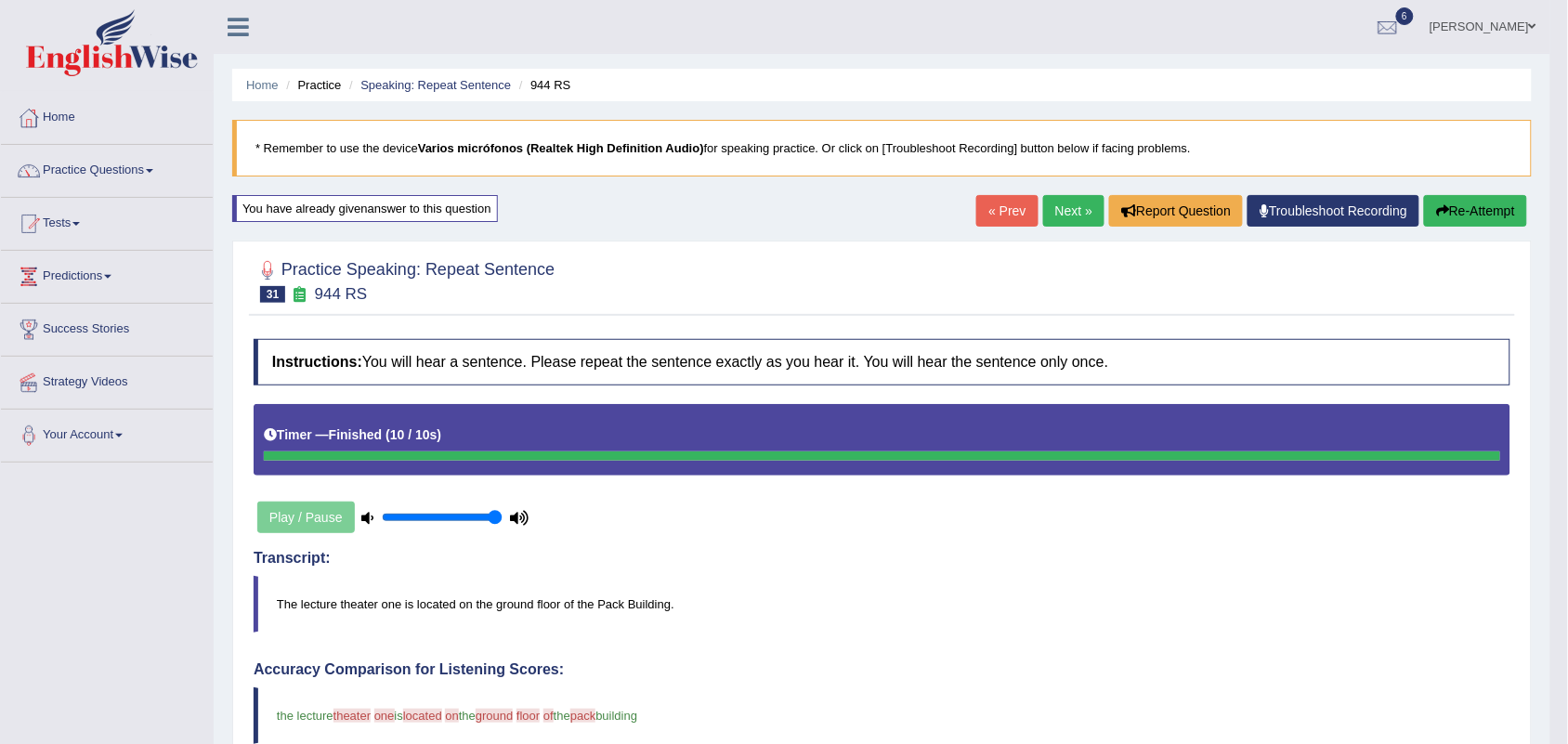
click at [1053, 224] on link "Next »" at bounding box center [1074, 211] width 61 height 32
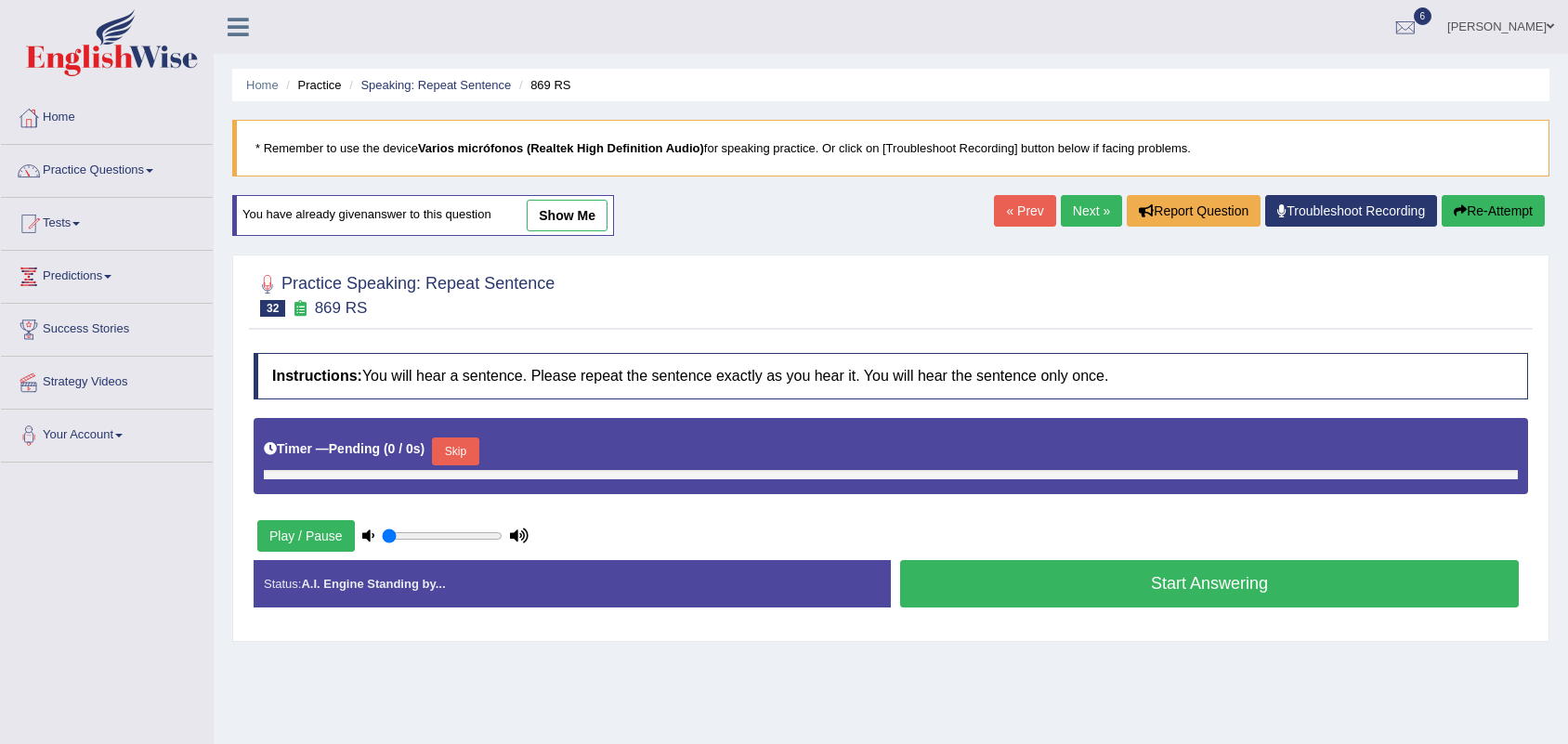
type input "1"
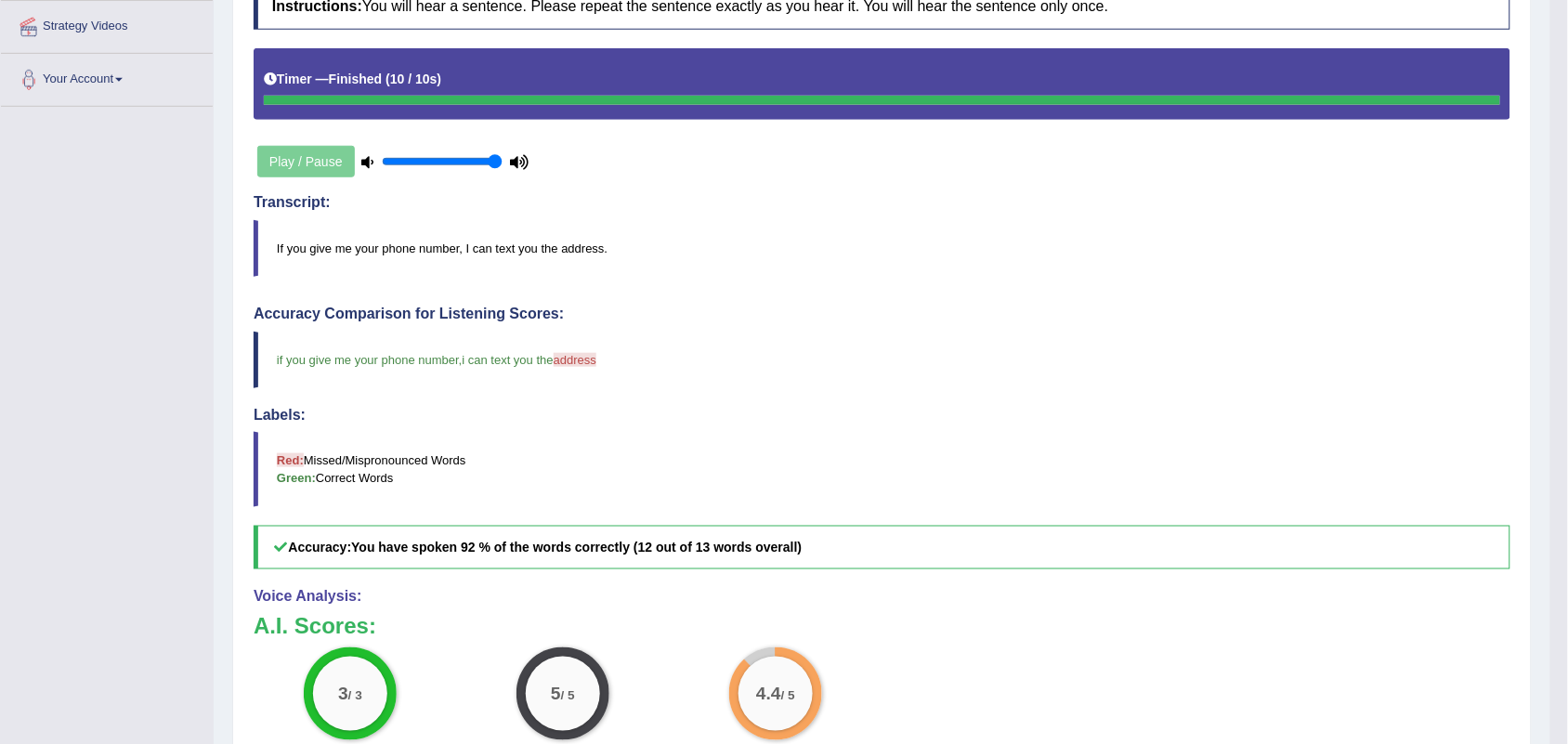
scroll to position [114, 0]
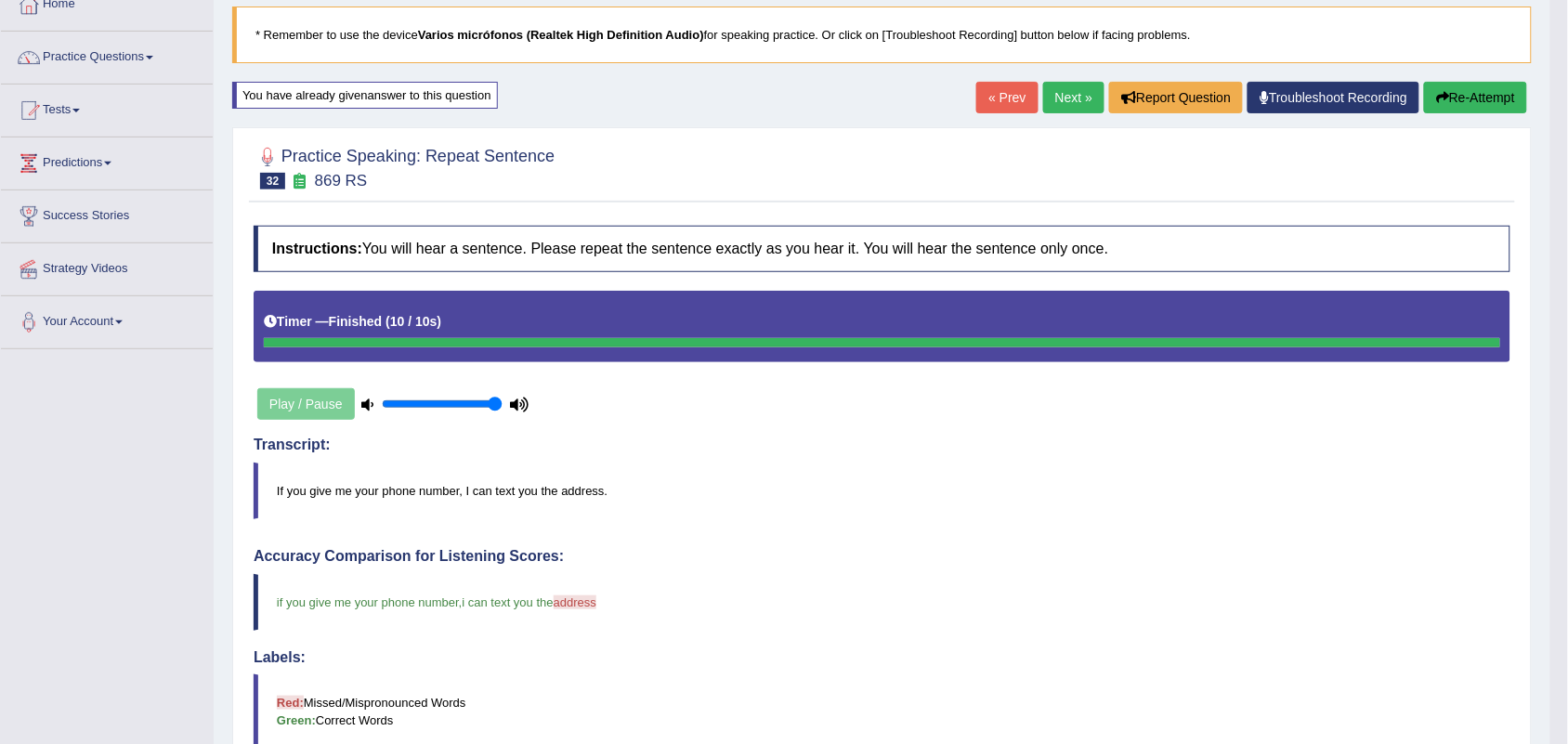
click at [1066, 98] on link "Next »" at bounding box center [1074, 98] width 61 height 32
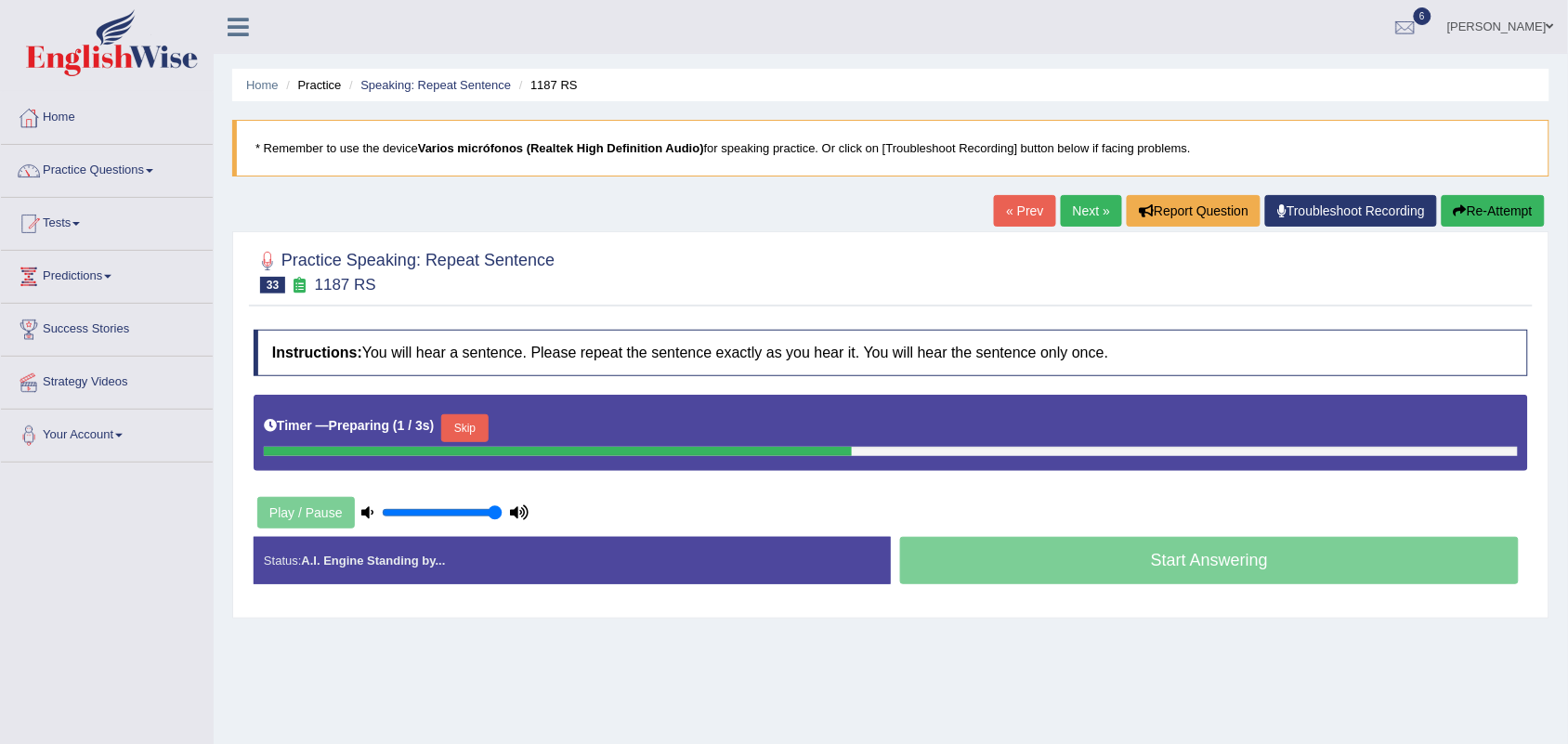
click at [936, 269] on div at bounding box center [890, 270] width 1275 height 56
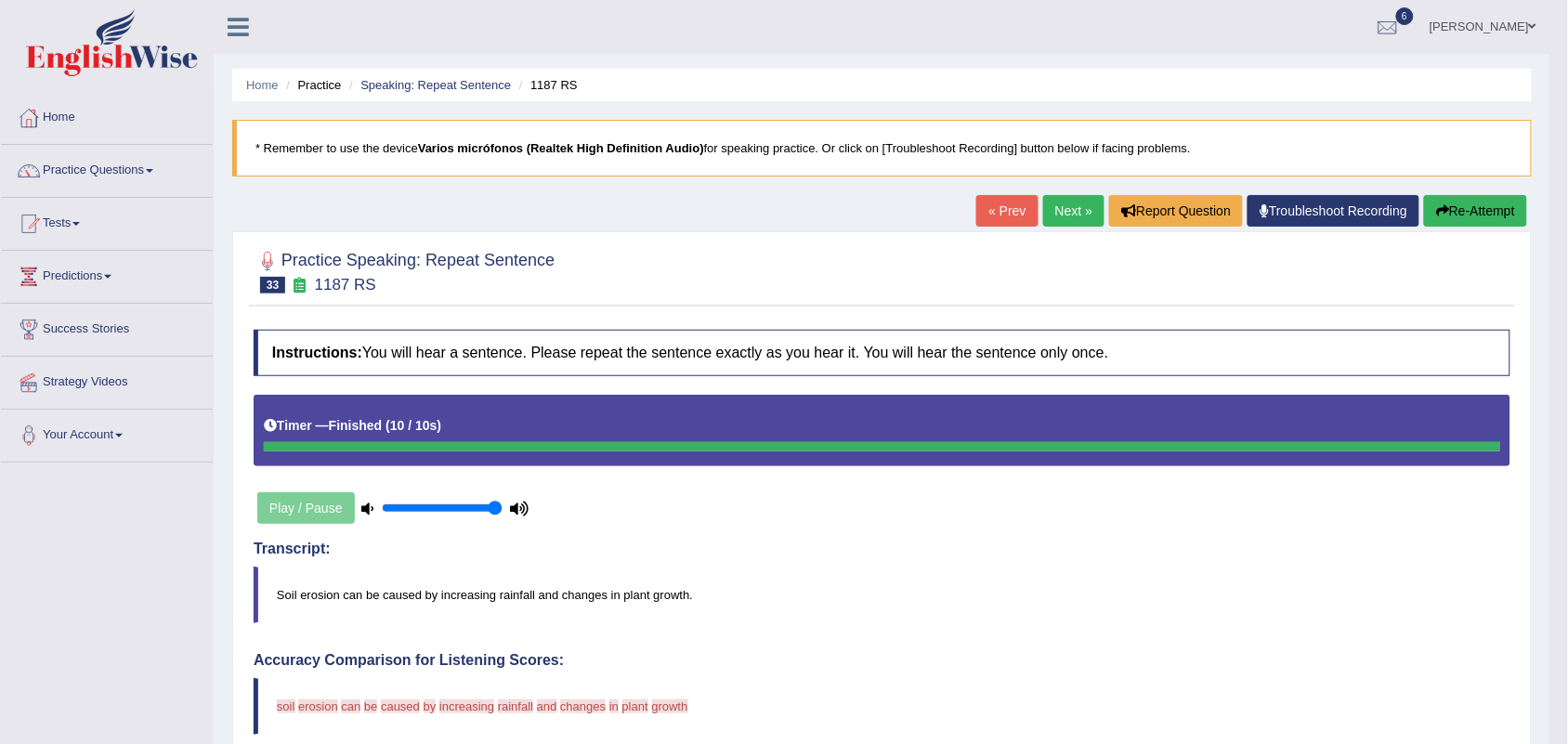
click at [1076, 214] on link "Next »" at bounding box center [1074, 211] width 61 height 32
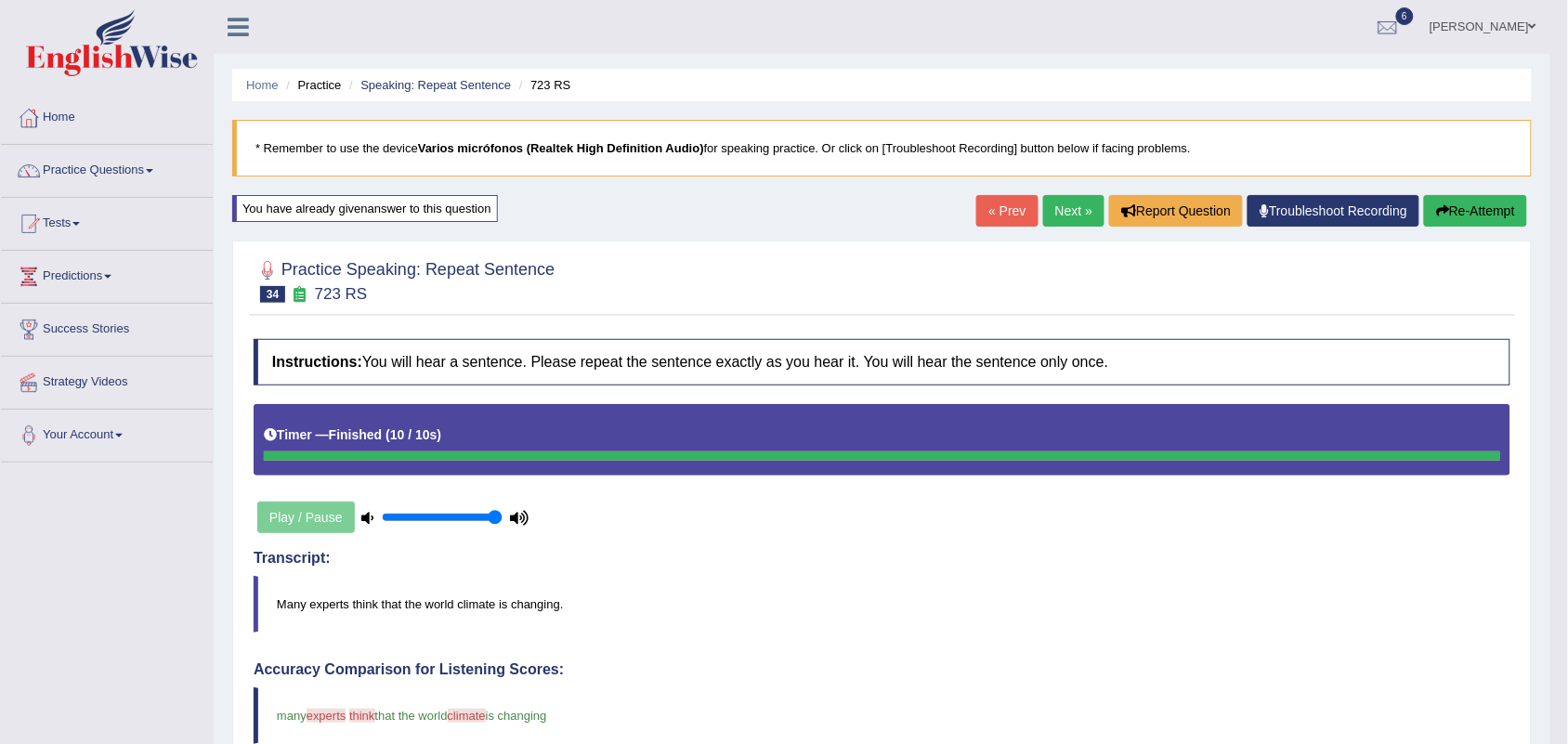
click at [1047, 203] on link "Next »" at bounding box center [1074, 211] width 61 height 32
click at [1055, 198] on link "Next »" at bounding box center [1074, 211] width 61 height 32
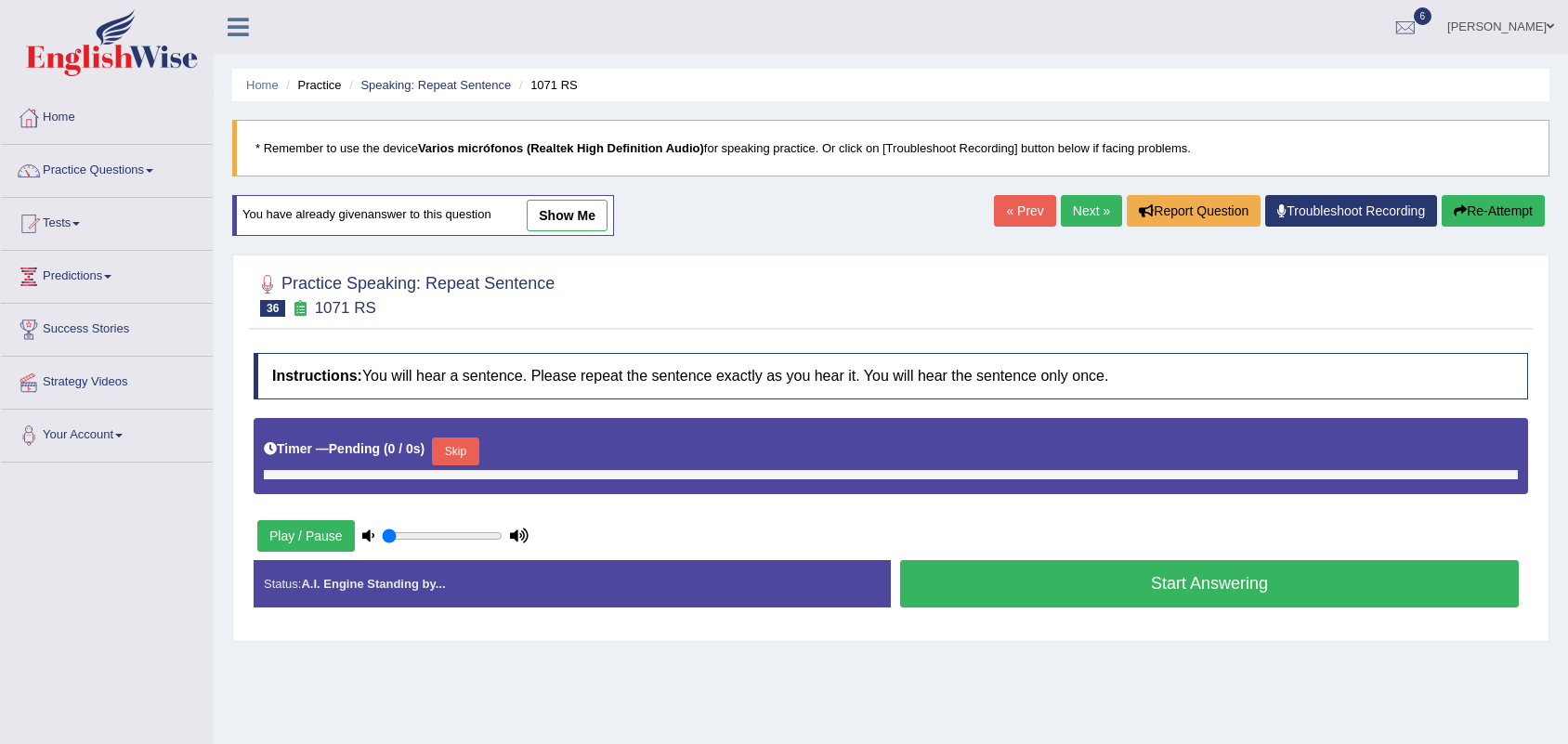
type input "1"
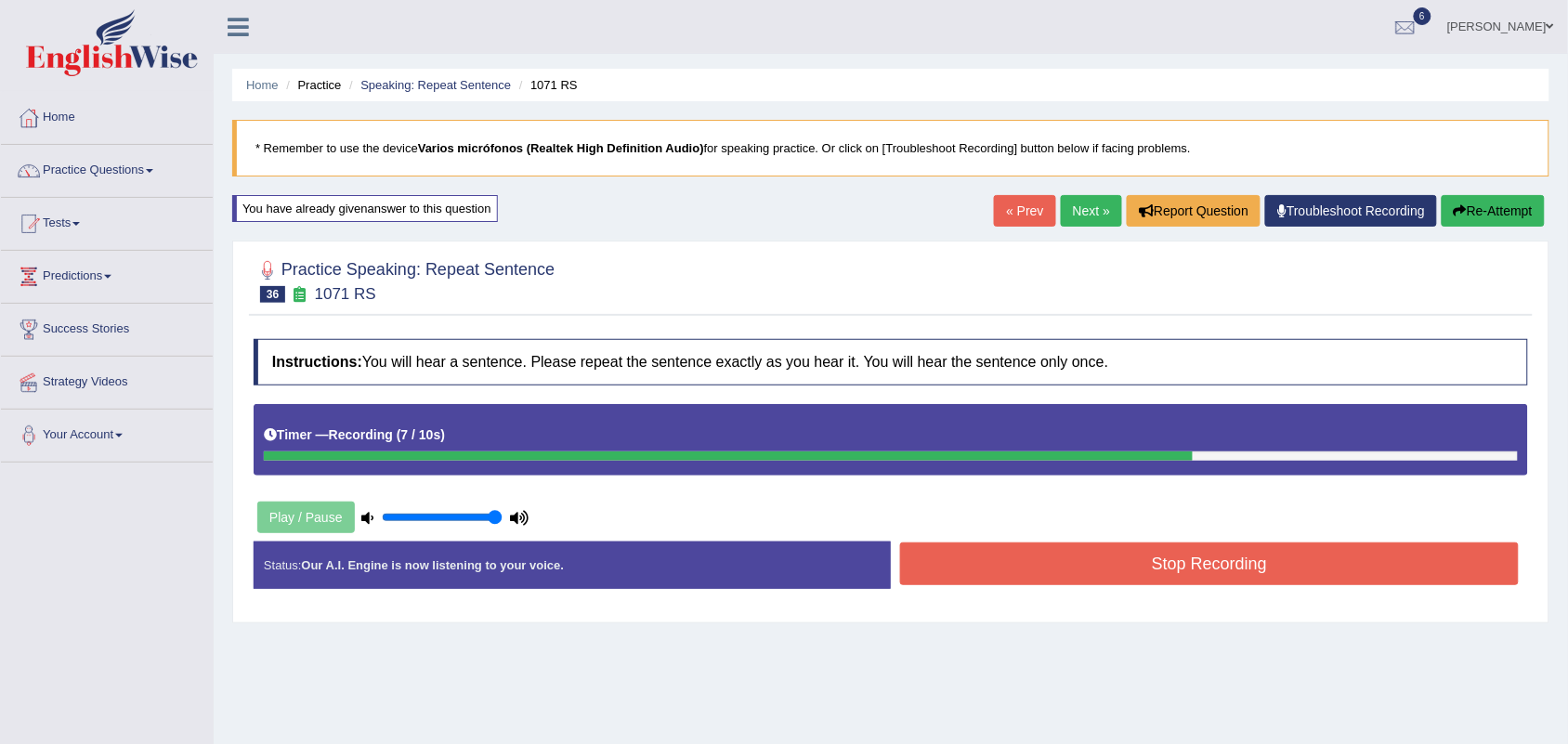
click at [1180, 562] on button "Stop Recording" at bounding box center [1209, 563] width 618 height 43
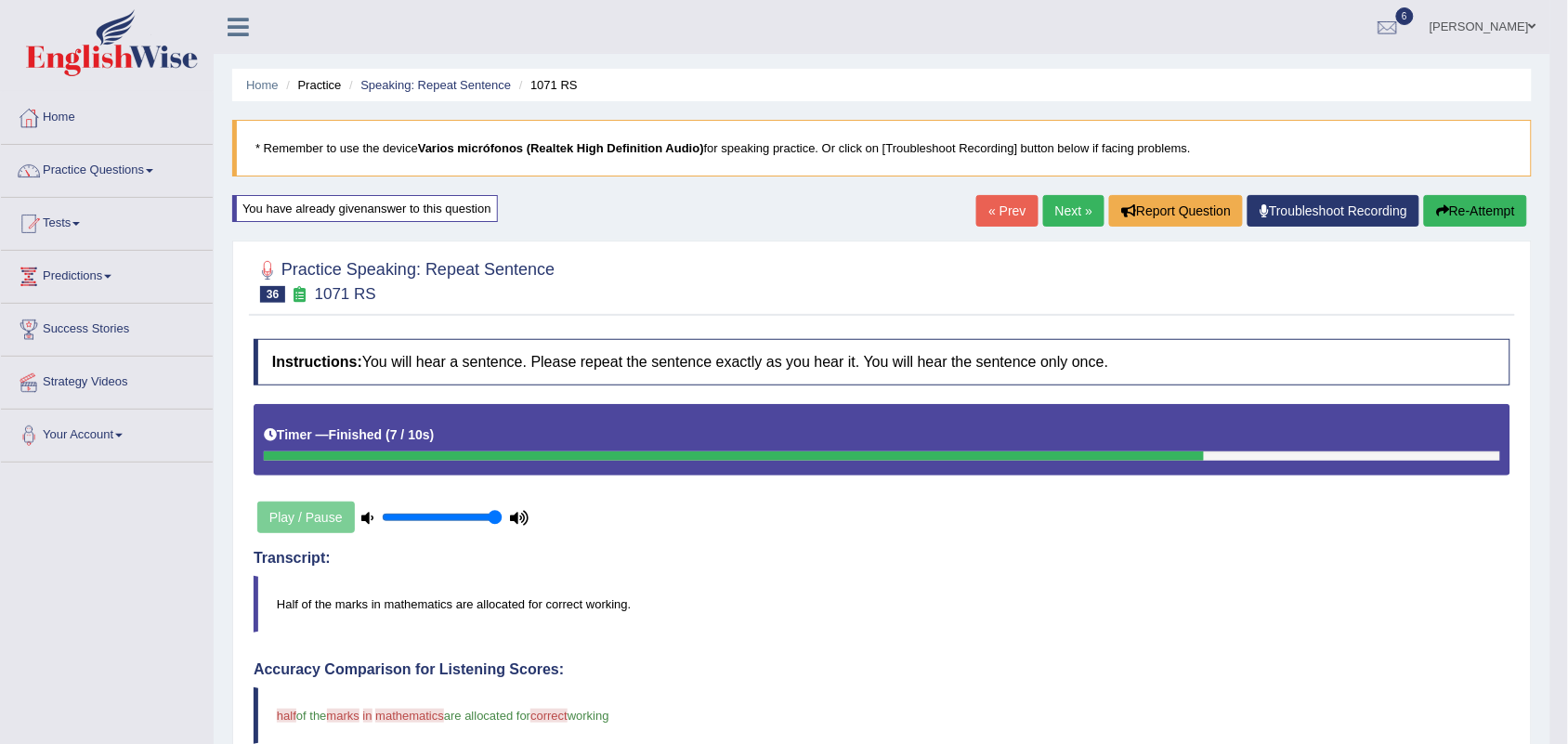
click at [1060, 201] on link "Next »" at bounding box center [1074, 211] width 61 height 32
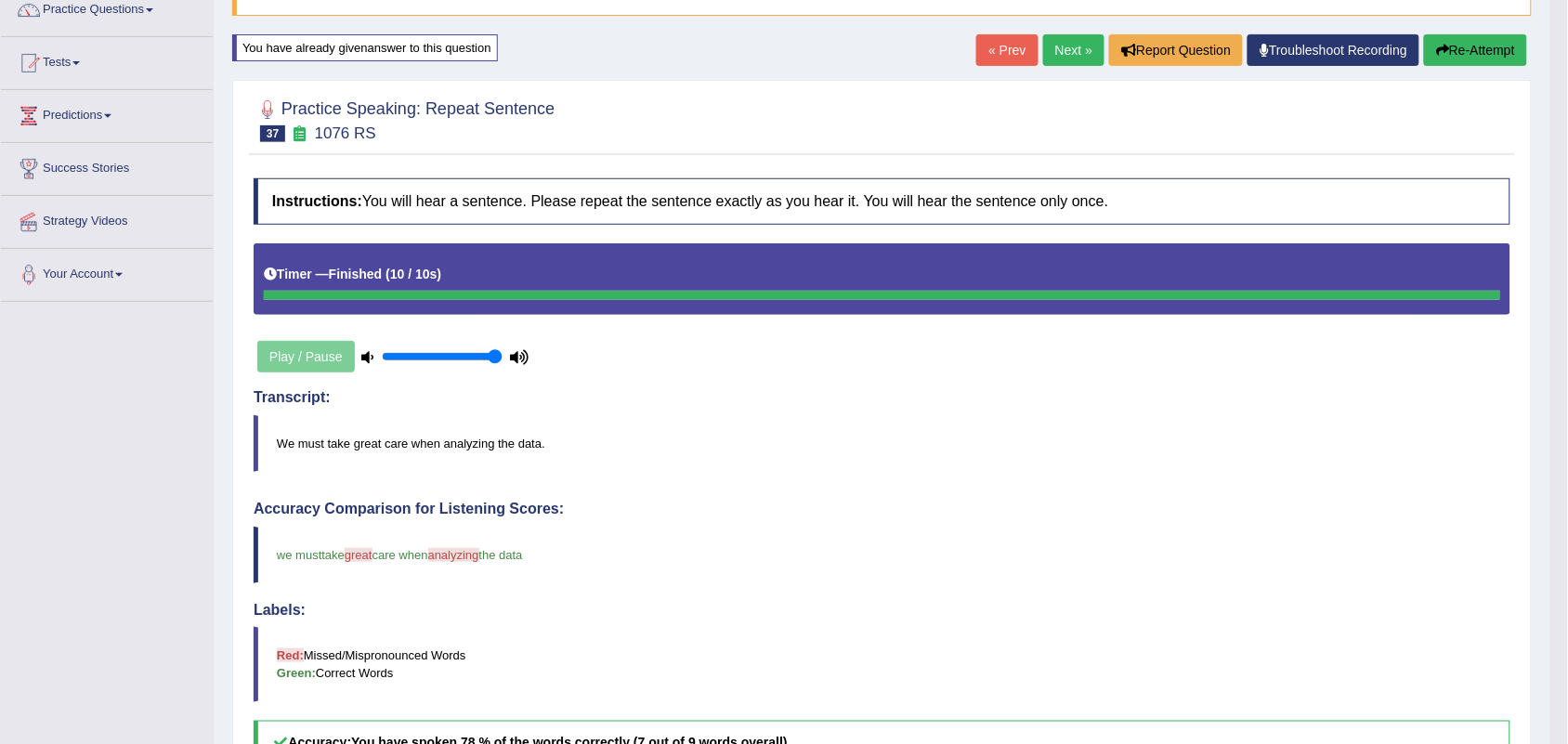
scroll to position [116, 0]
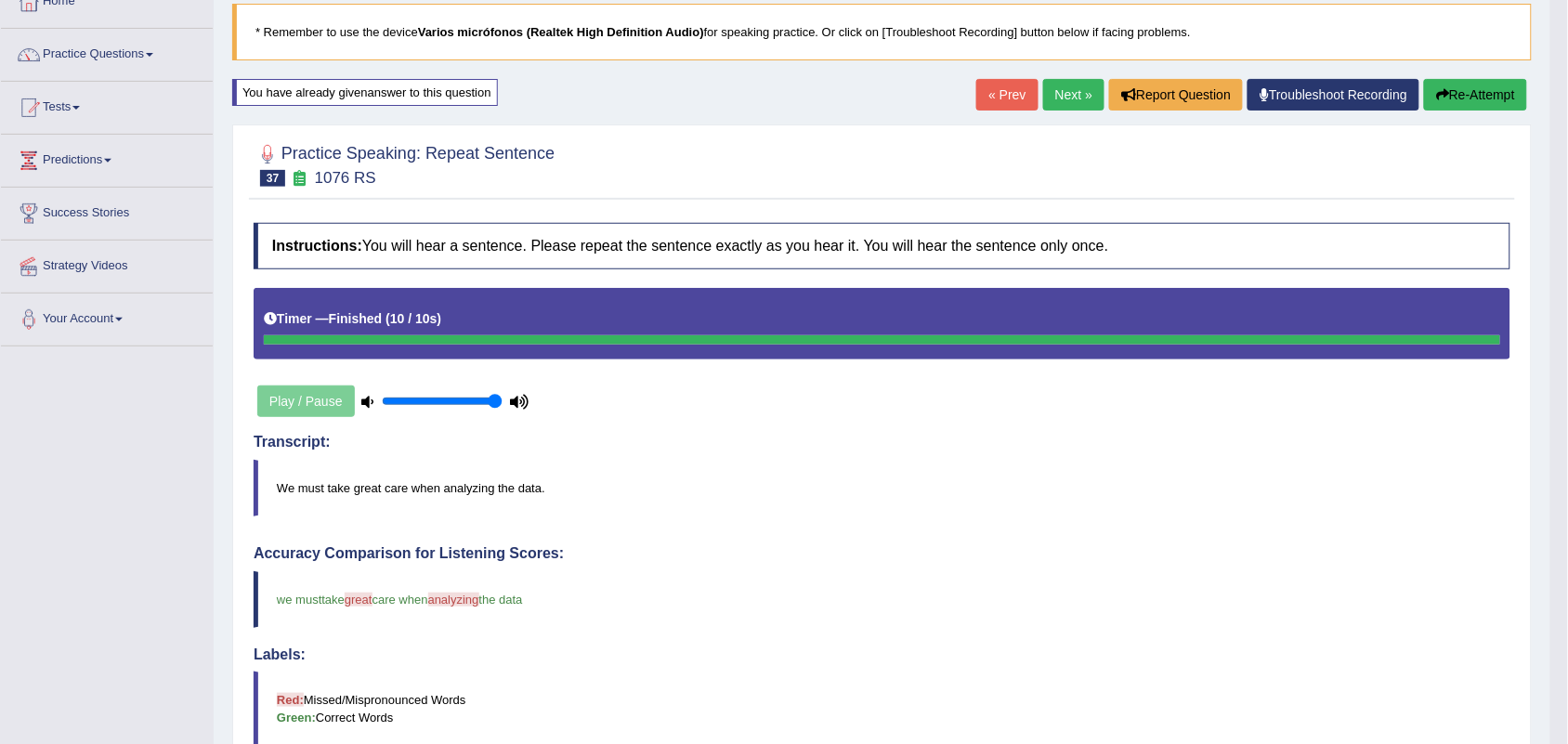
click at [1068, 89] on link "Next »" at bounding box center [1074, 95] width 61 height 32
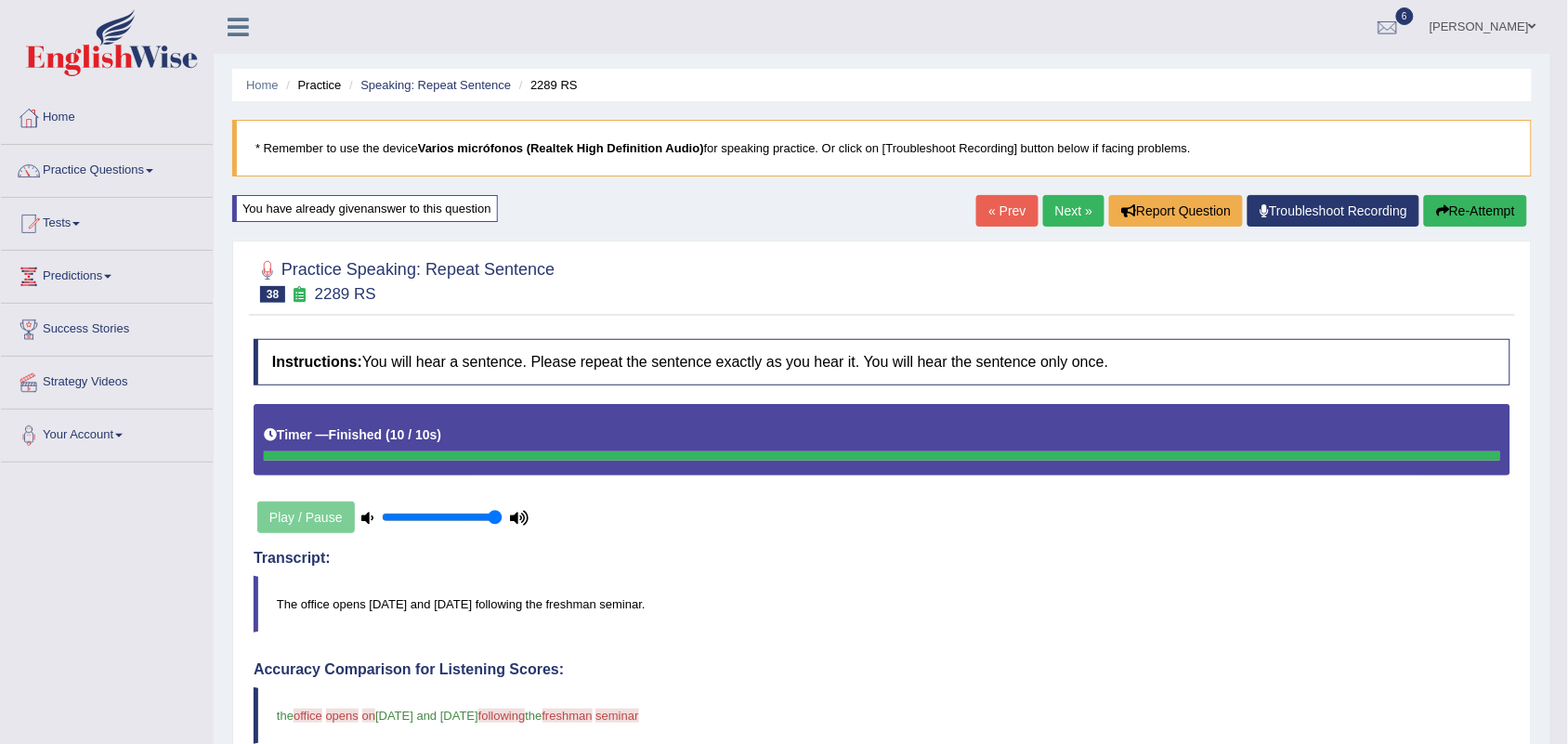
click at [1052, 217] on link "Next »" at bounding box center [1074, 211] width 61 height 32
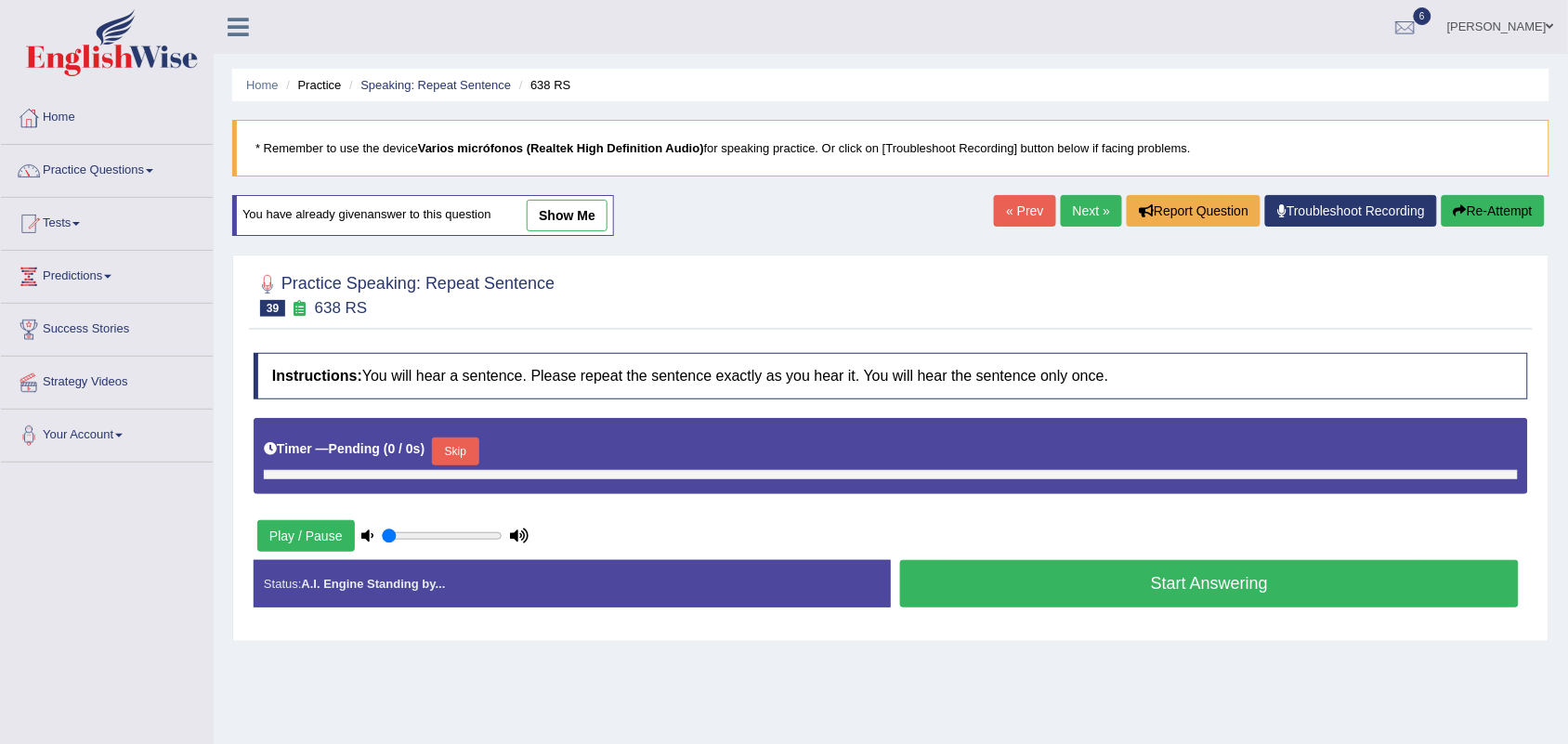
type input "1"
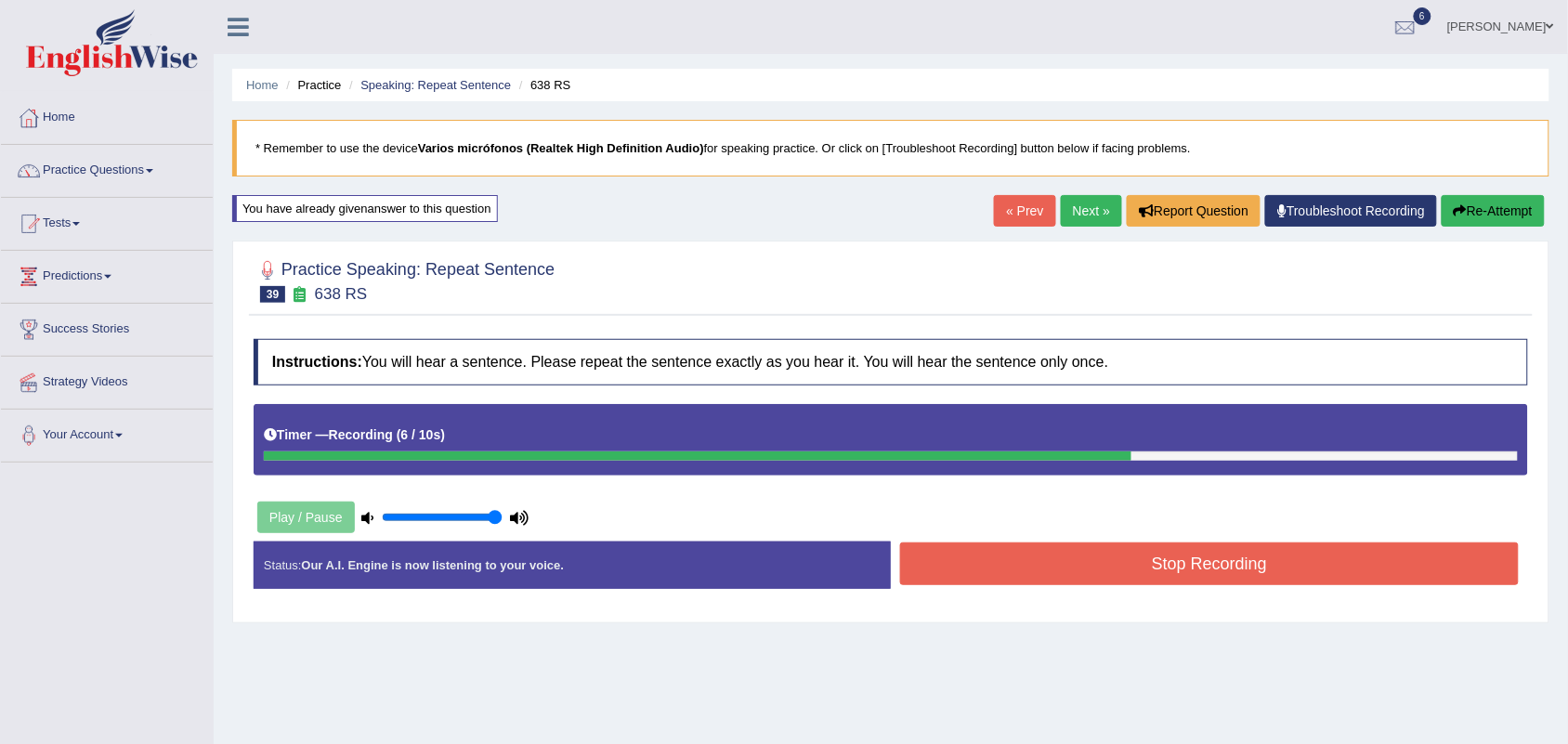
click at [1268, 572] on button "Stop Recording" at bounding box center [1209, 563] width 618 height 43
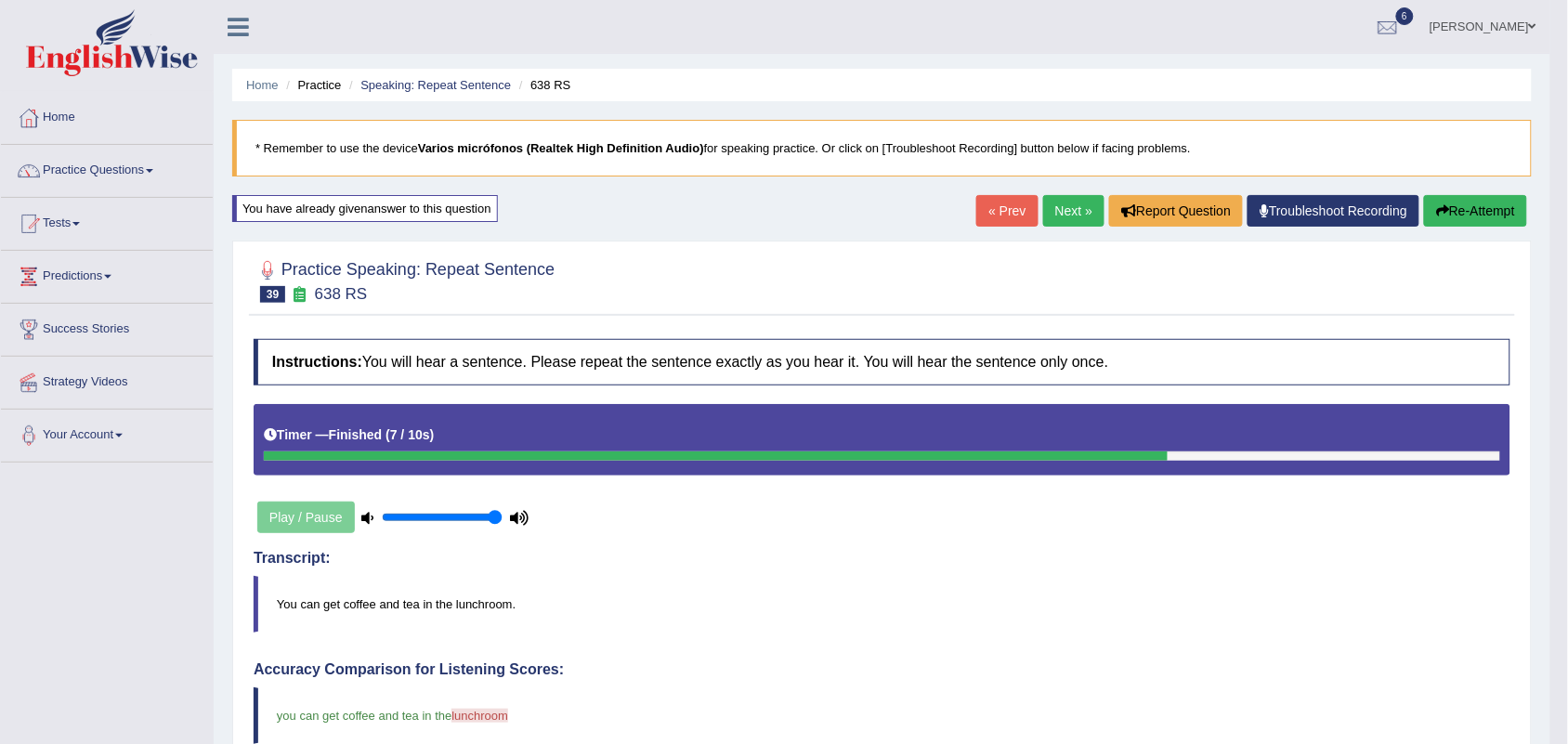
click at [1060, 206] on link "Next »" at bounding box center [1074, 211] width 61 height 32
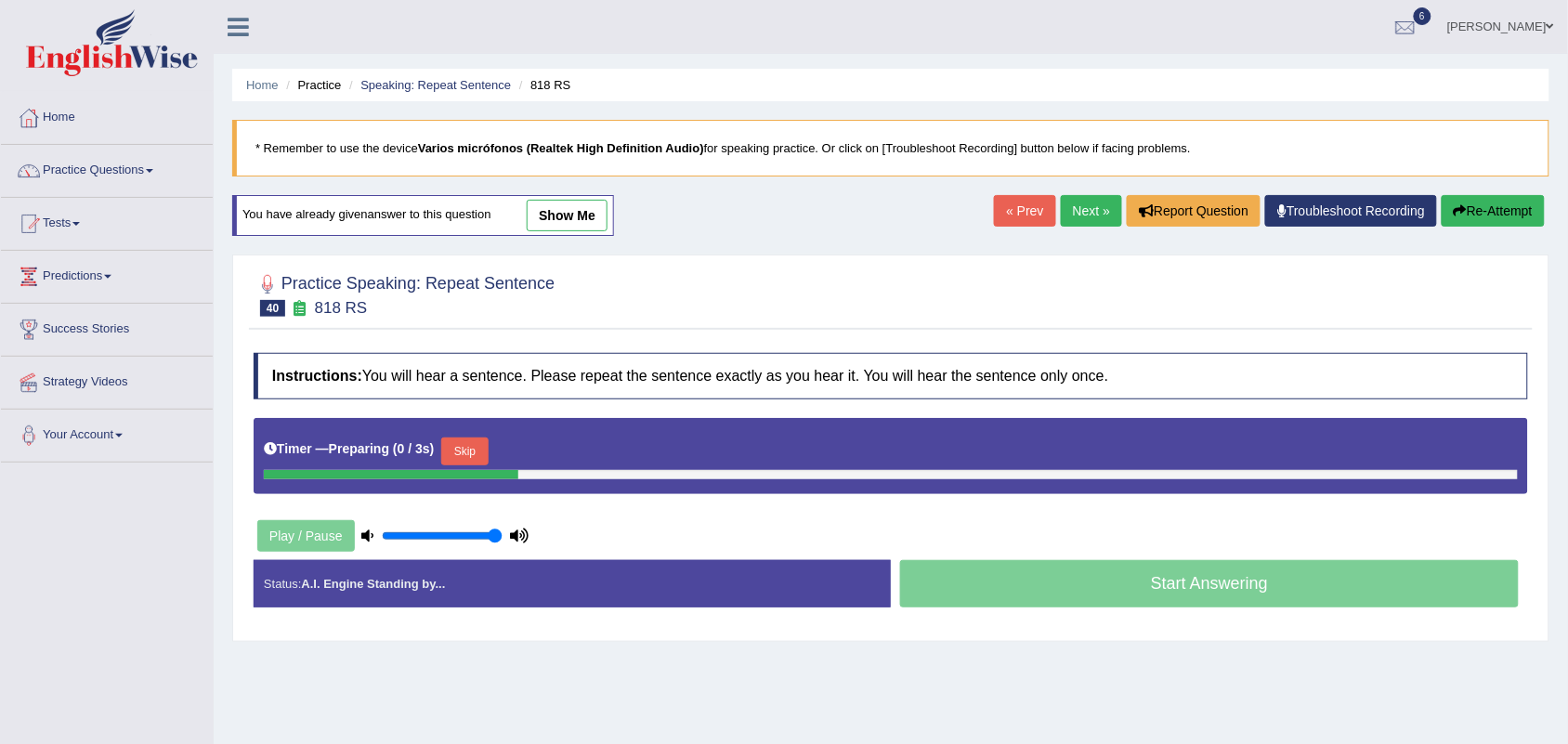
click at [1016, 212] on link "« Prev" at bounding box center [1025, 211] width 61 height 32
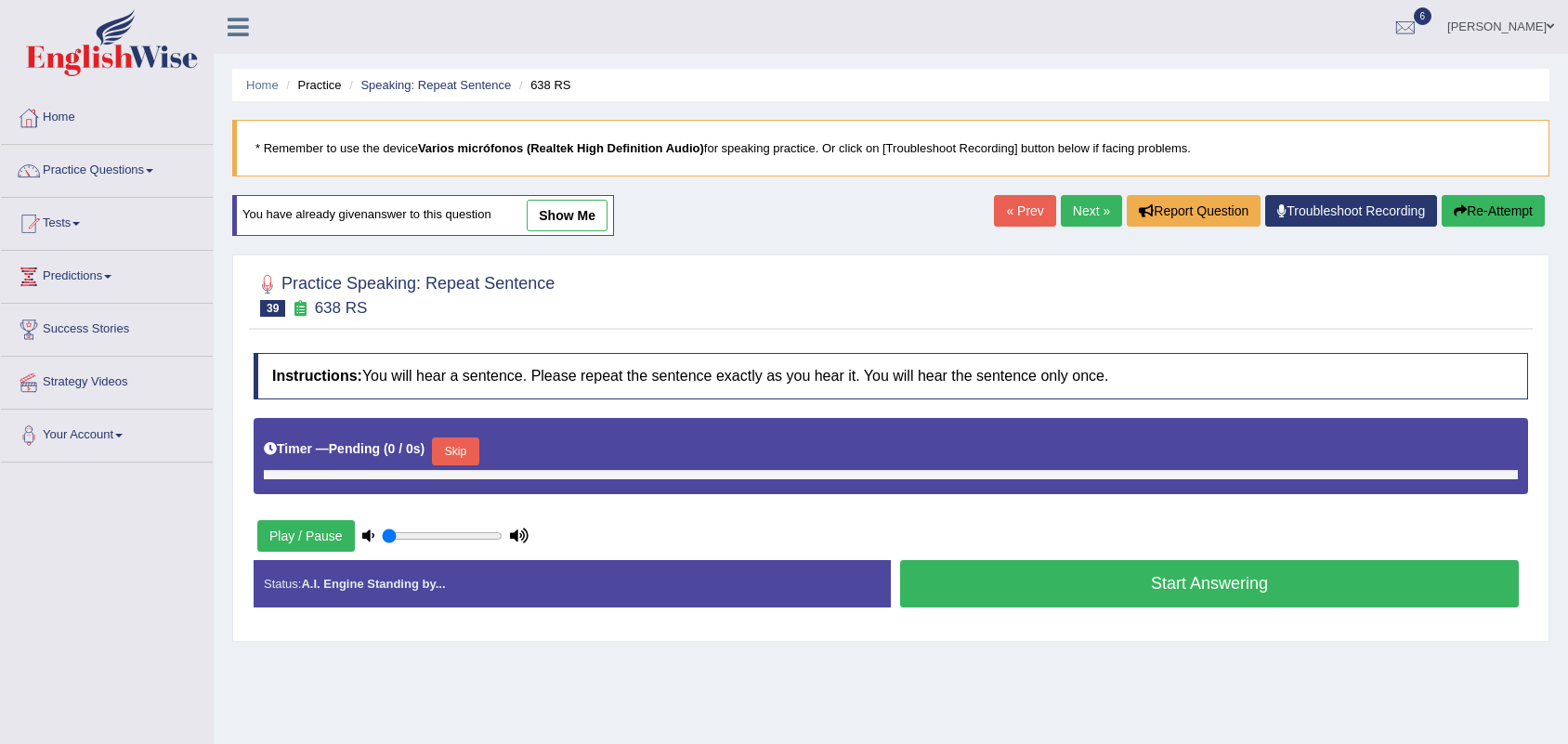
type input "1"
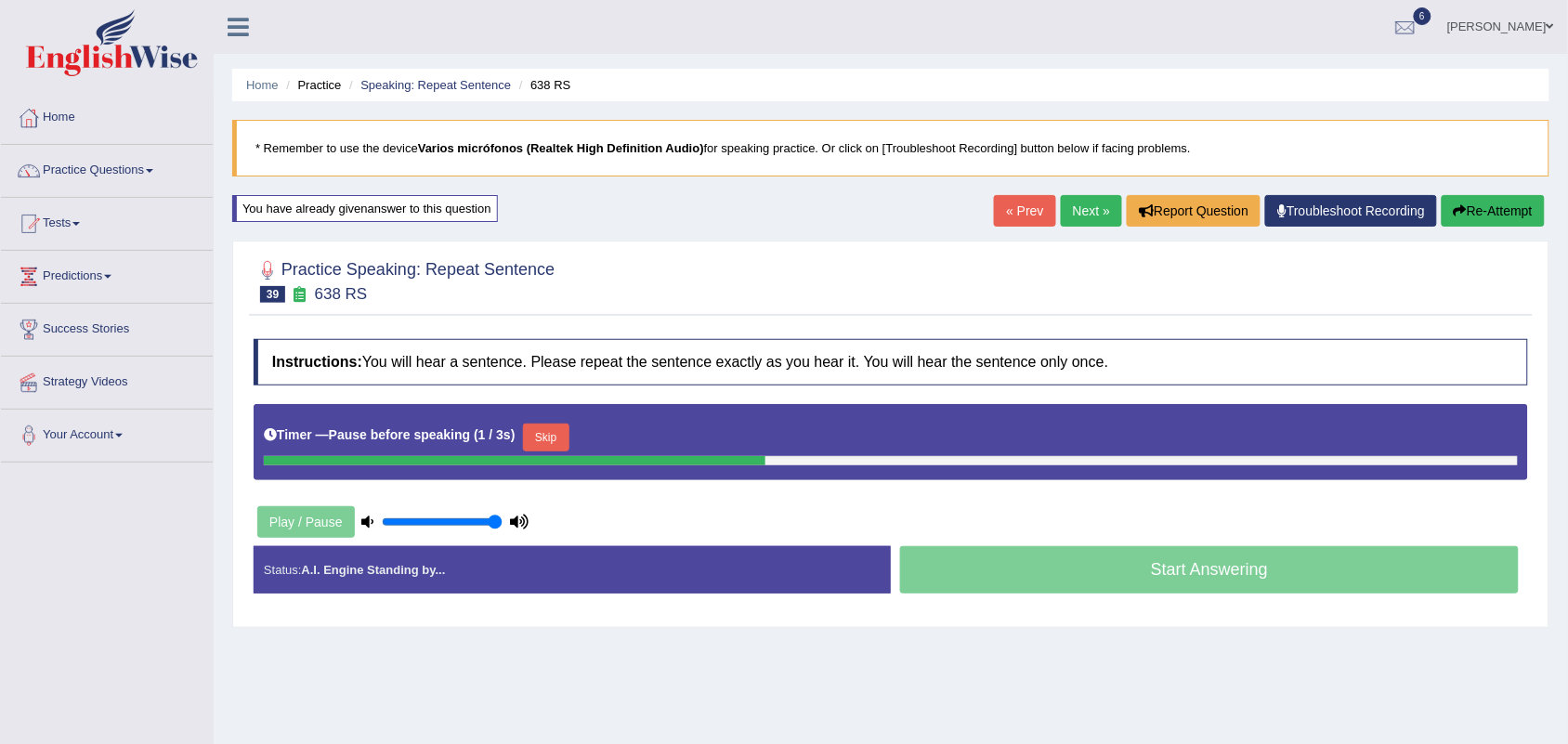
click at [556, 444] on button "Skip" at bounding box center [546, 437] width 46 height 28
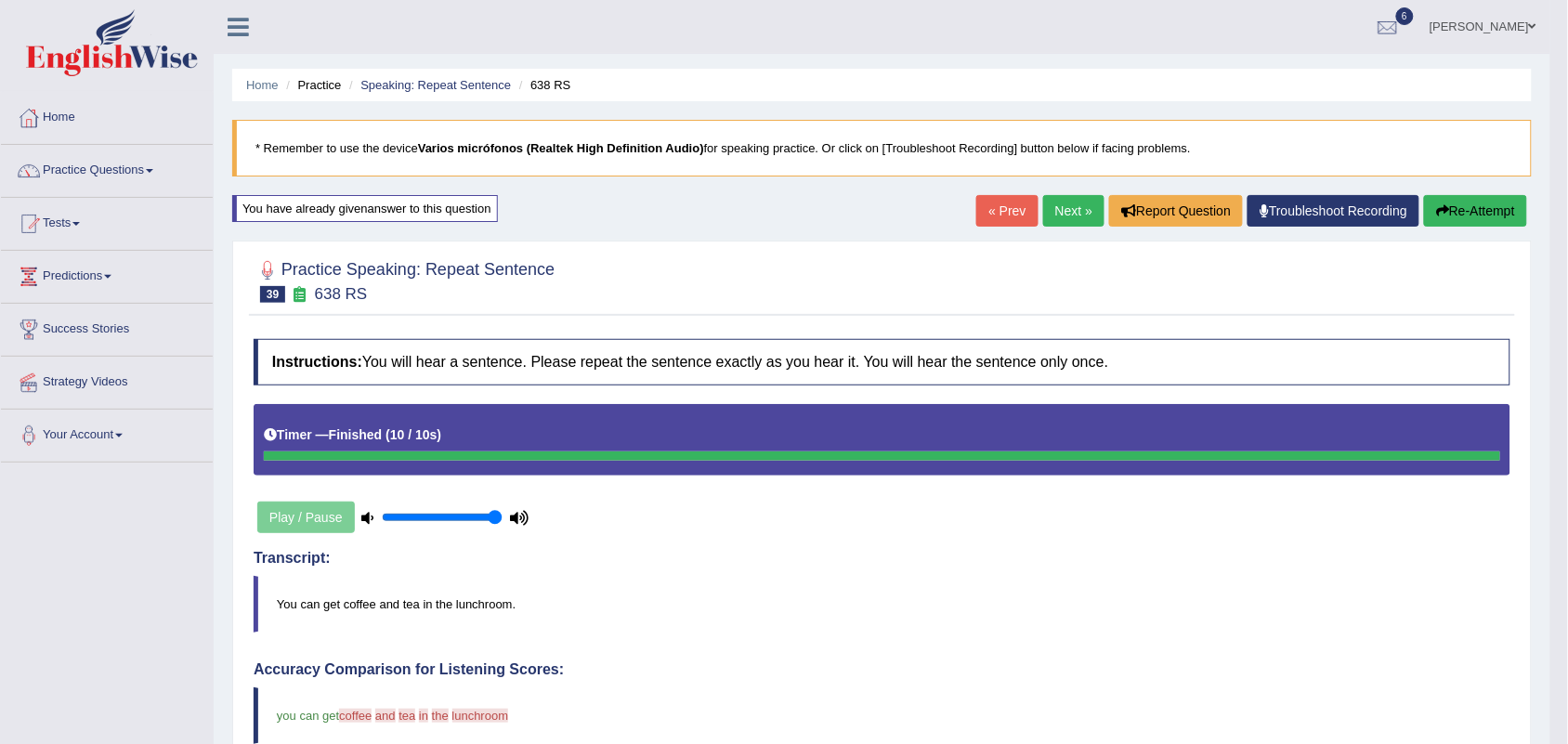
click at [1452, 209] on button "Re-Attempt" at bounding box center [1476, 211] width 103 height 32
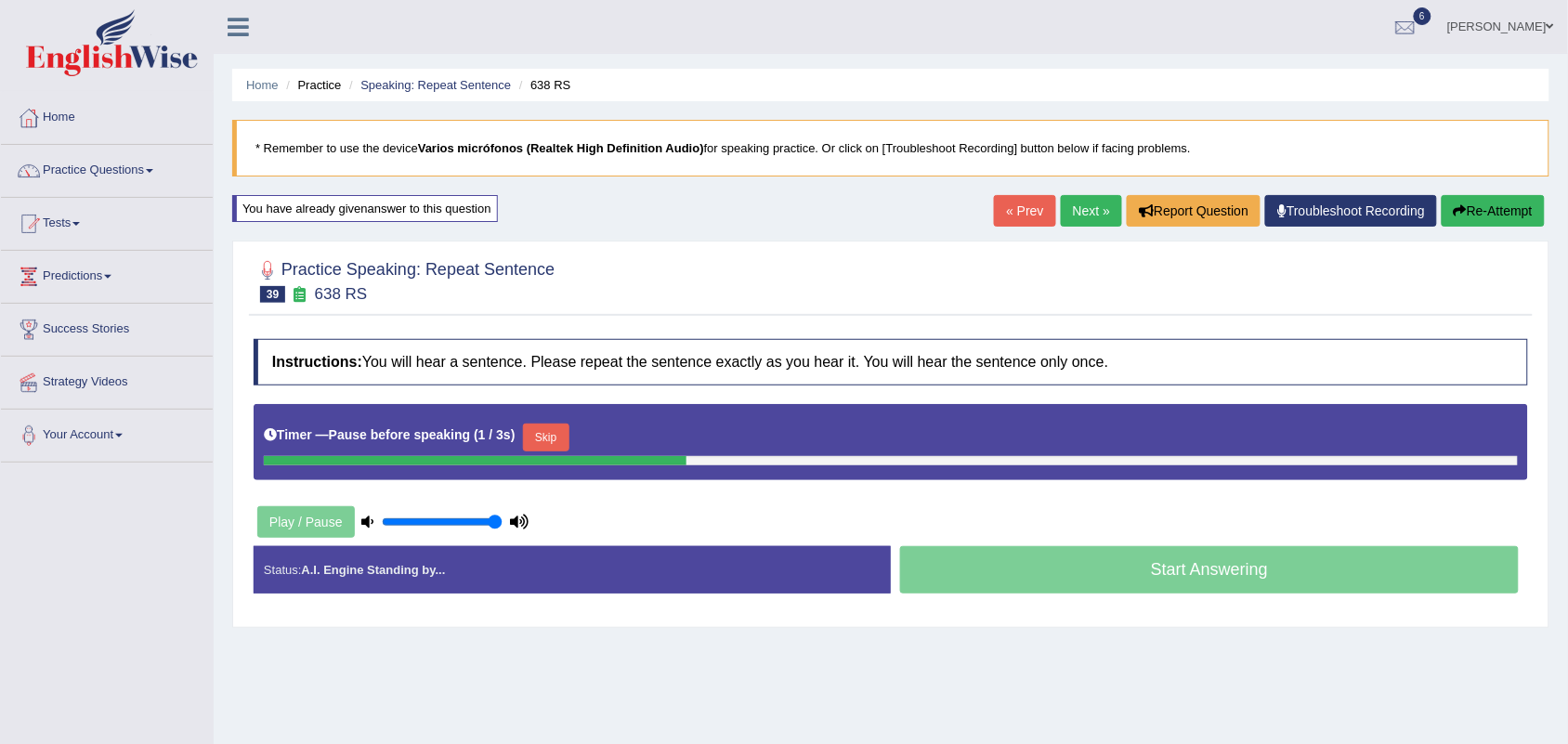
click at [545, 432] on button "Skip" at bounding box center [546, 437] width 46 height 28
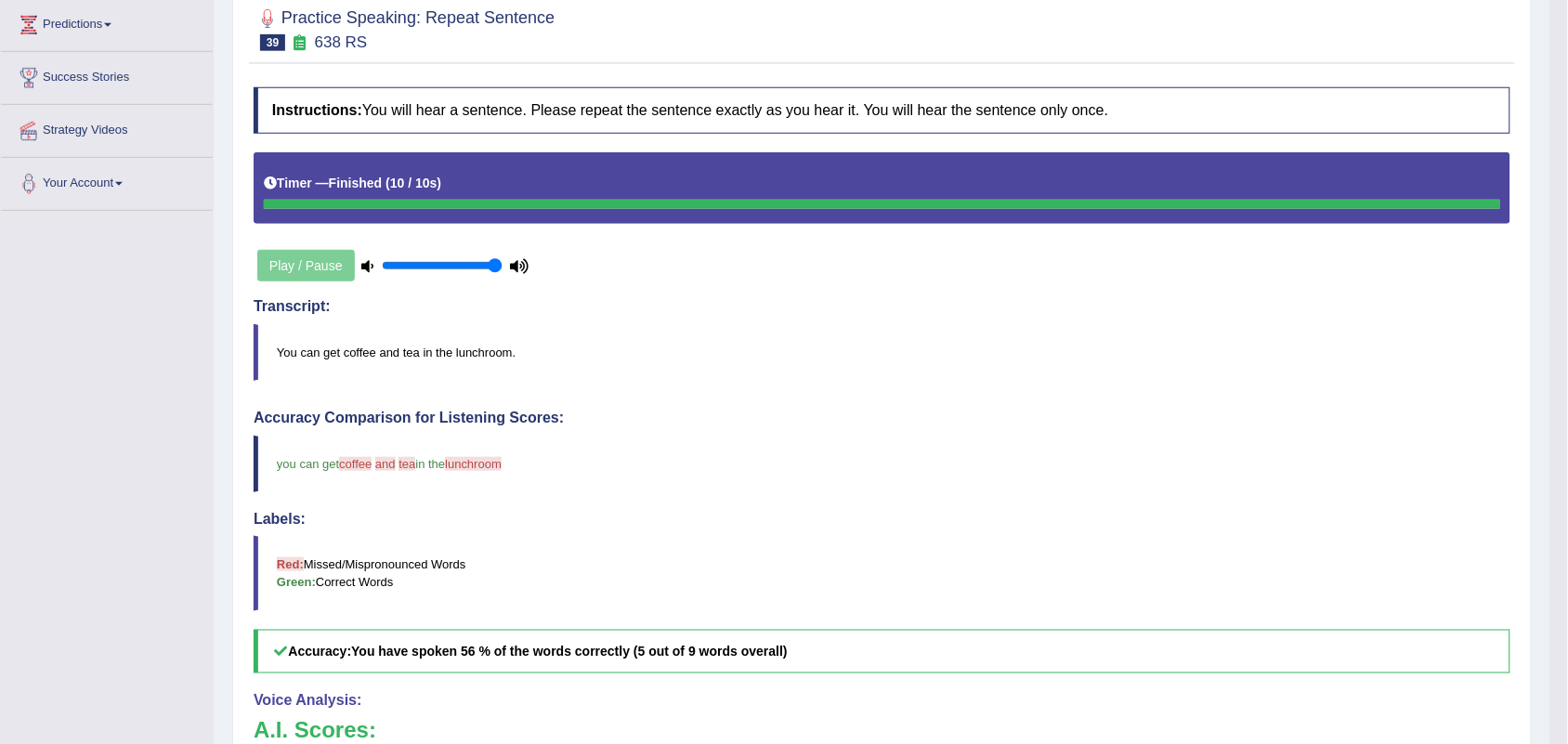
scroll to position [116, 0]
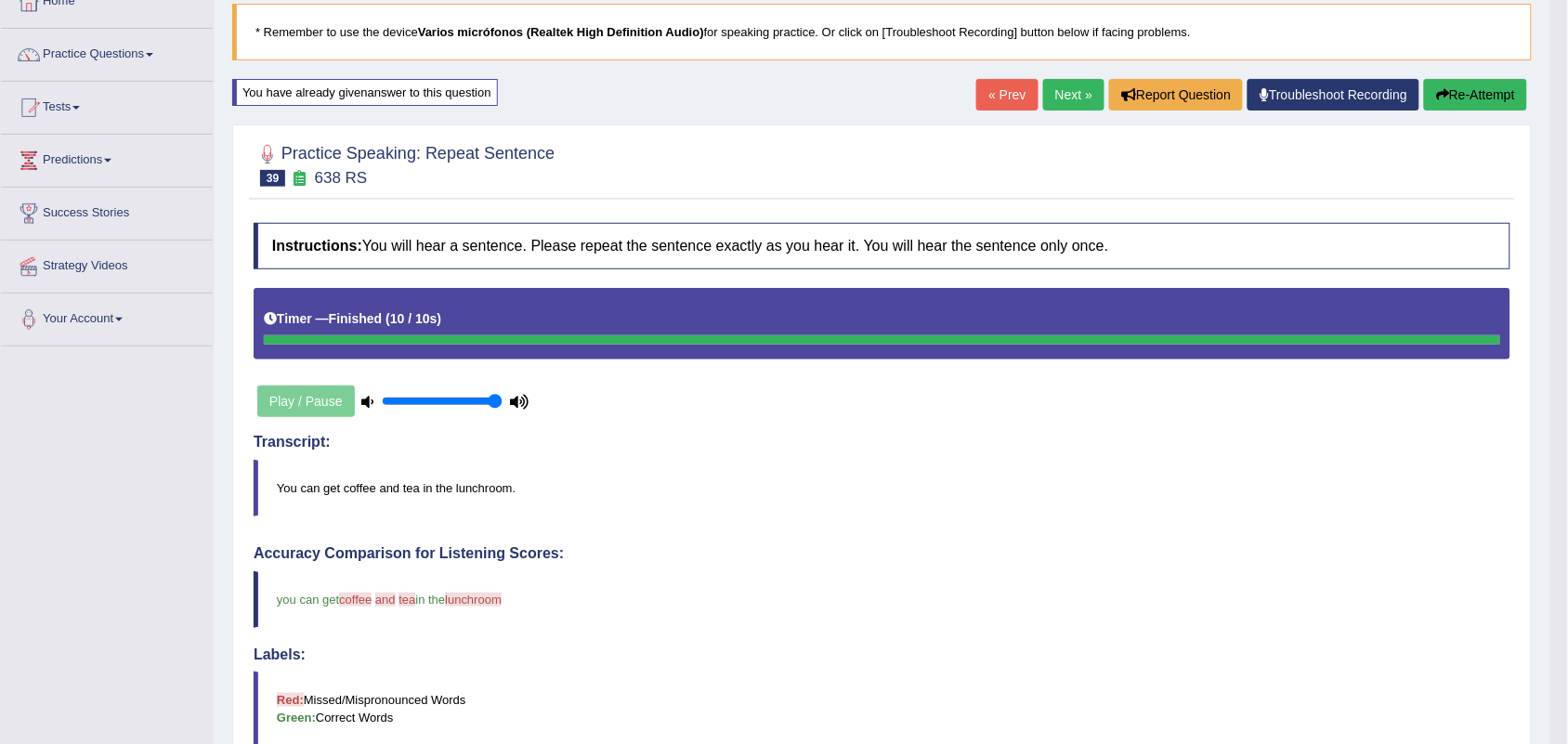
click at [1469, 93] on button "Re-Attempt" at bounding box center [1476, 95] width 103 height 32
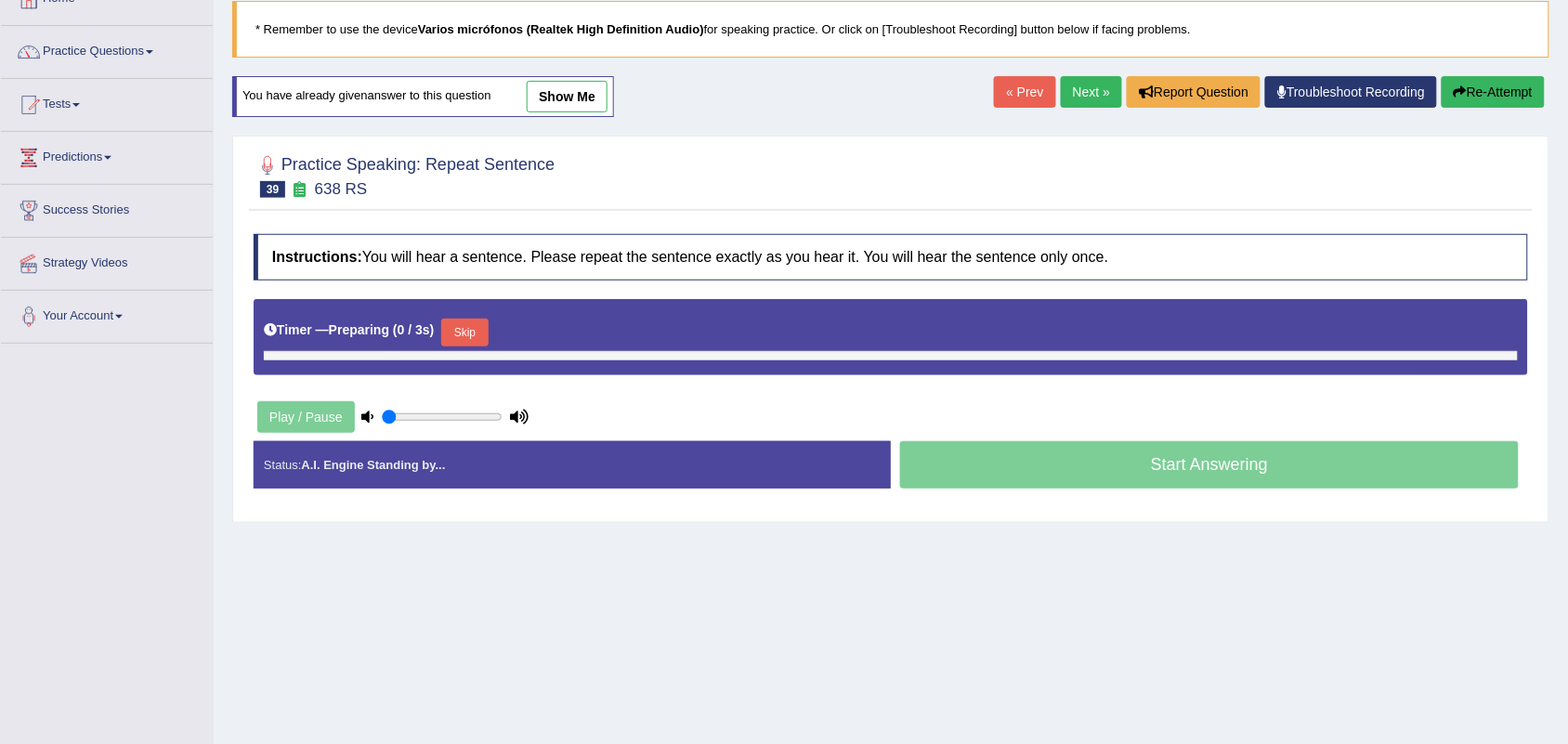
type input "1"
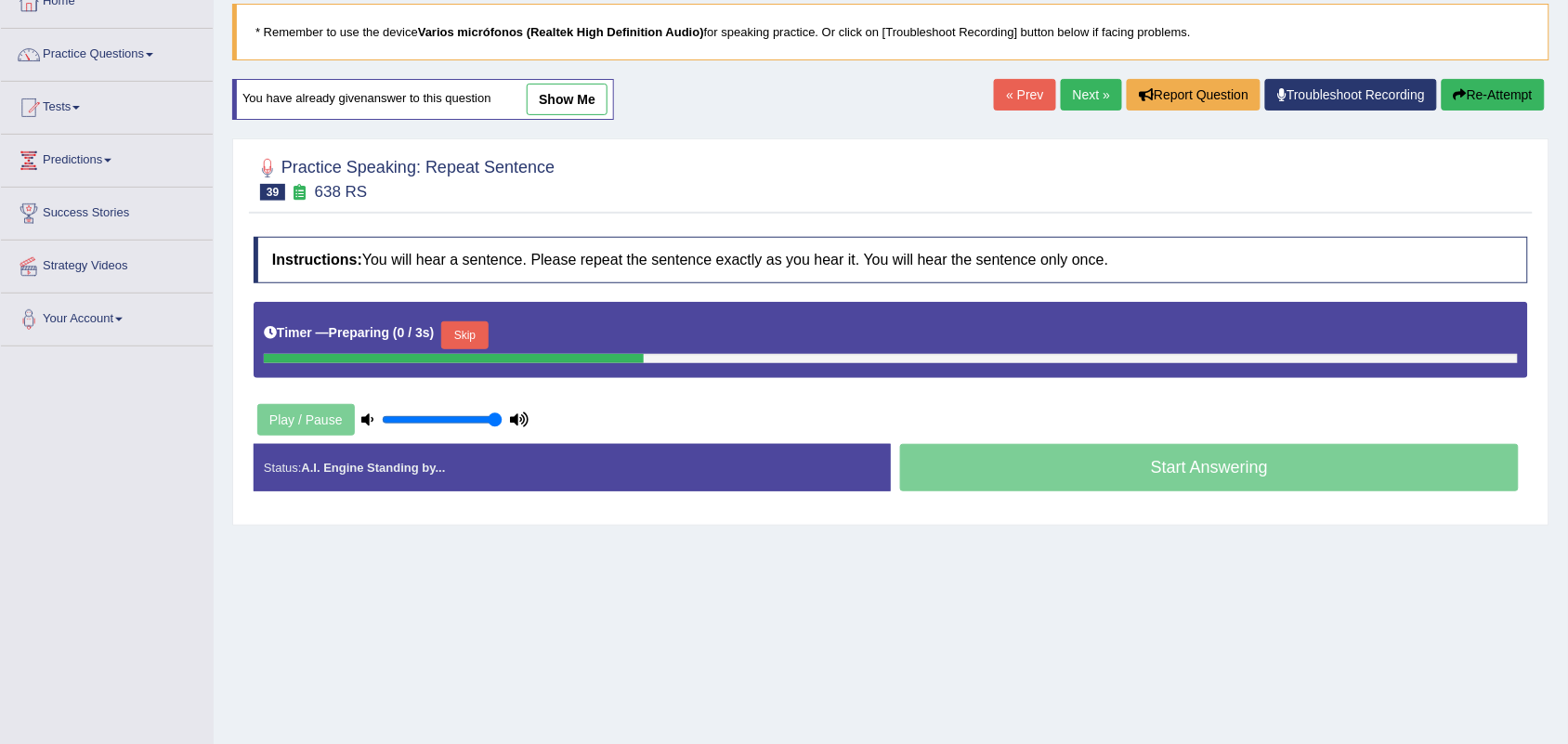
click at [470, 319] on div "Timer — Preparing ( 0 / 3s ) Skip" at bounding box center [891, 335] width 1254 height 38
click at [476, 339] on button "Skip" at bounding box center [464, 335] width 46 height 28
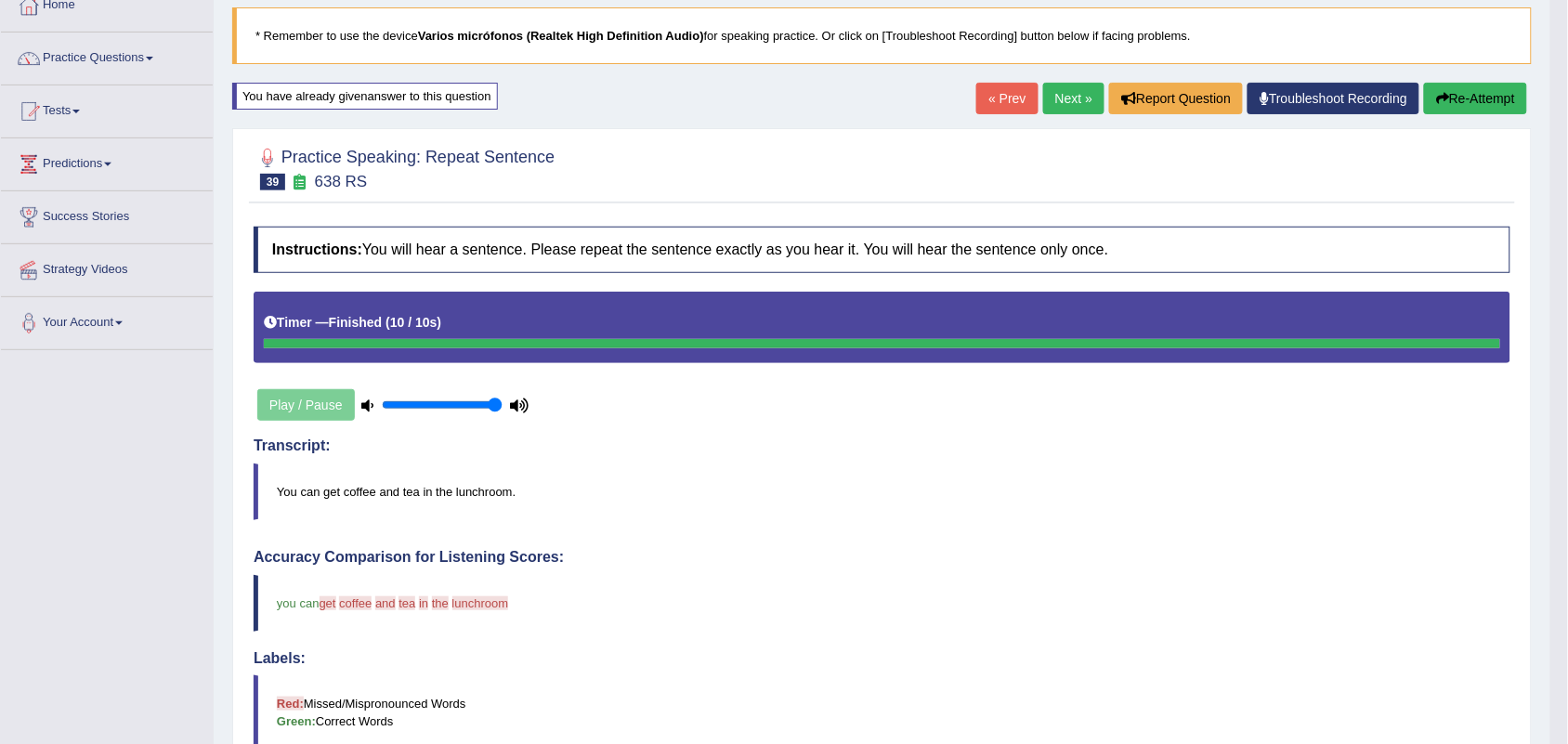
scroll to position [0, 0]
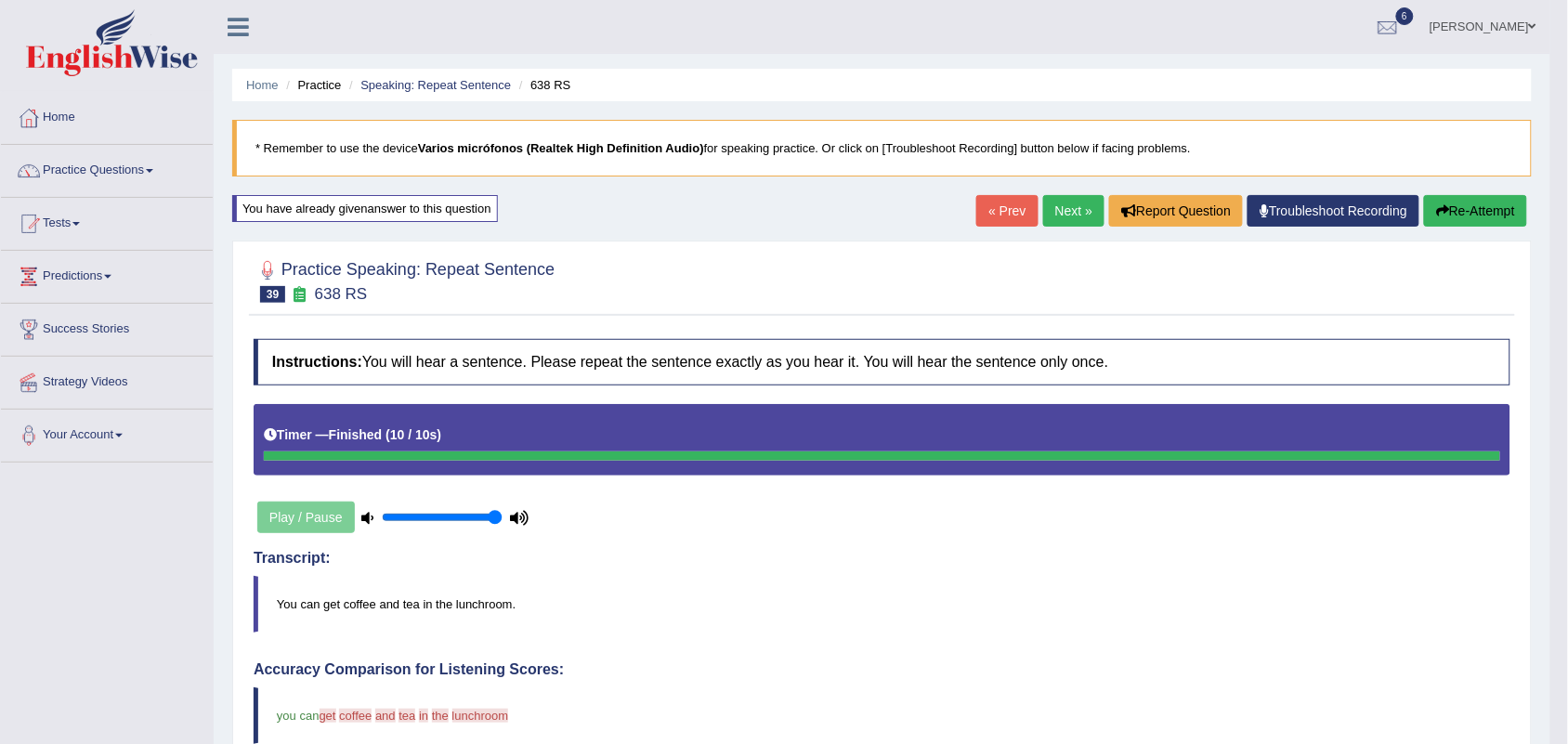
click at [1073, 210] on link "Next »" at bounding box center [1074, 211] width 61 height 32
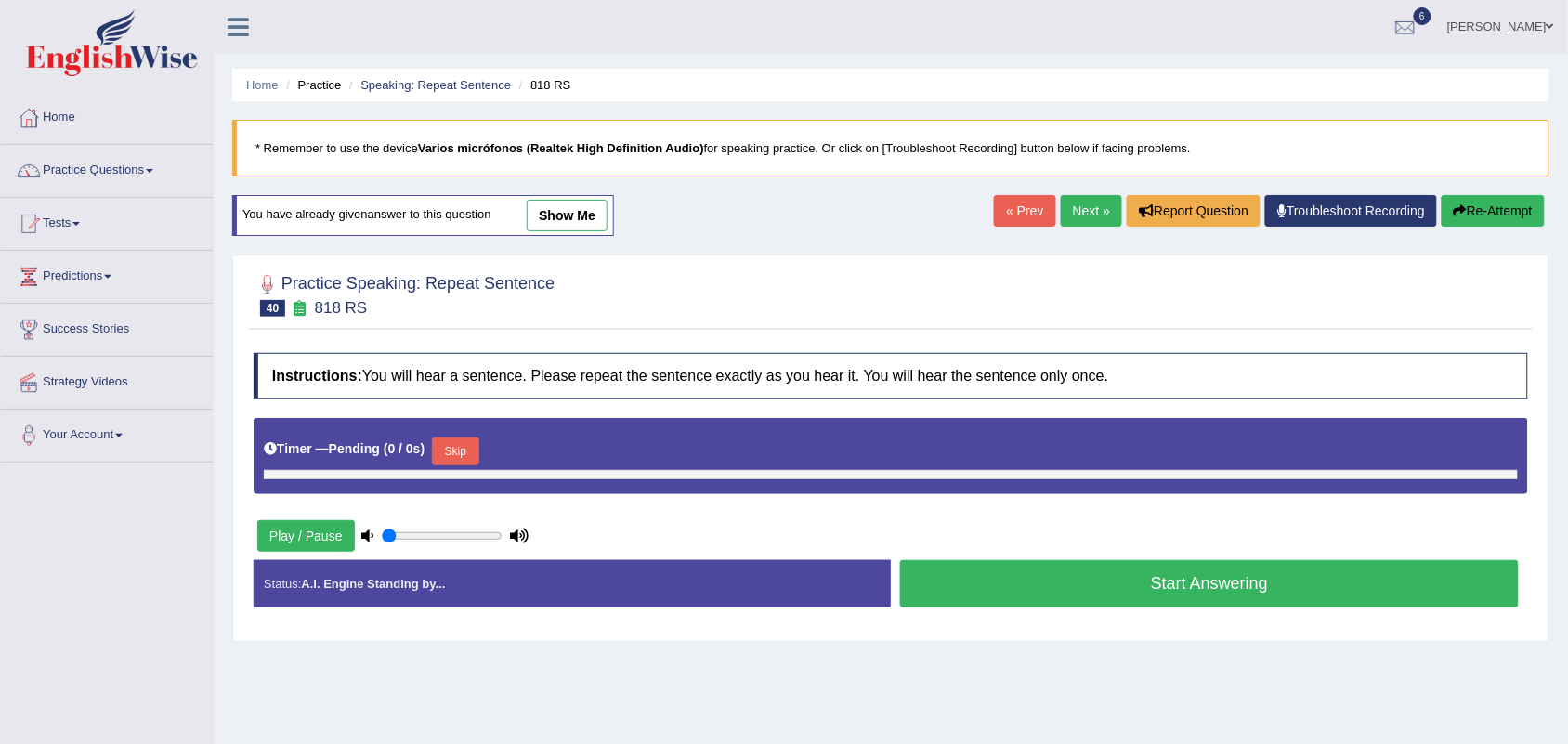
type input "1"
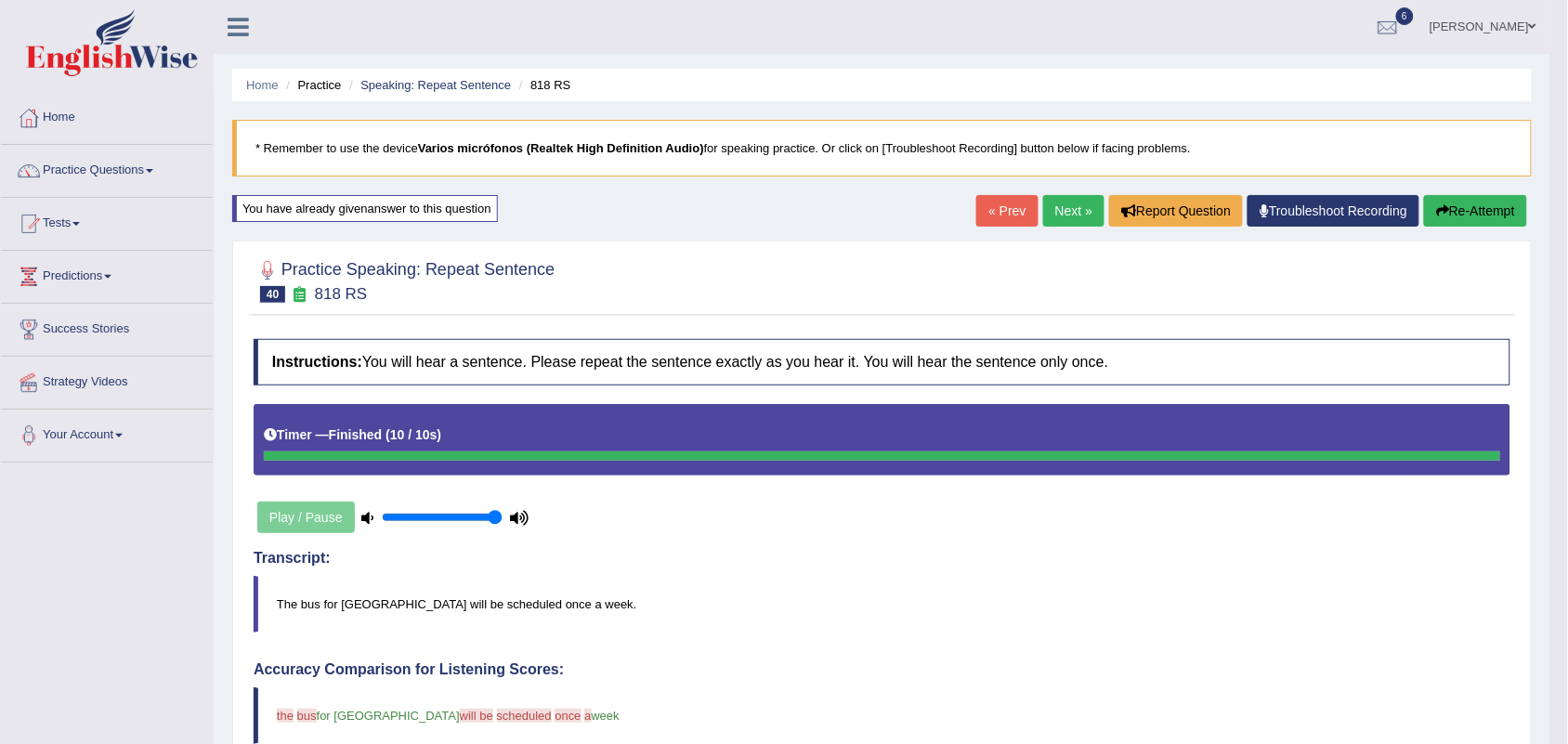
click at [1066, 214] on link "Next »" at bounding box center [1074, 211] width 61 height 32
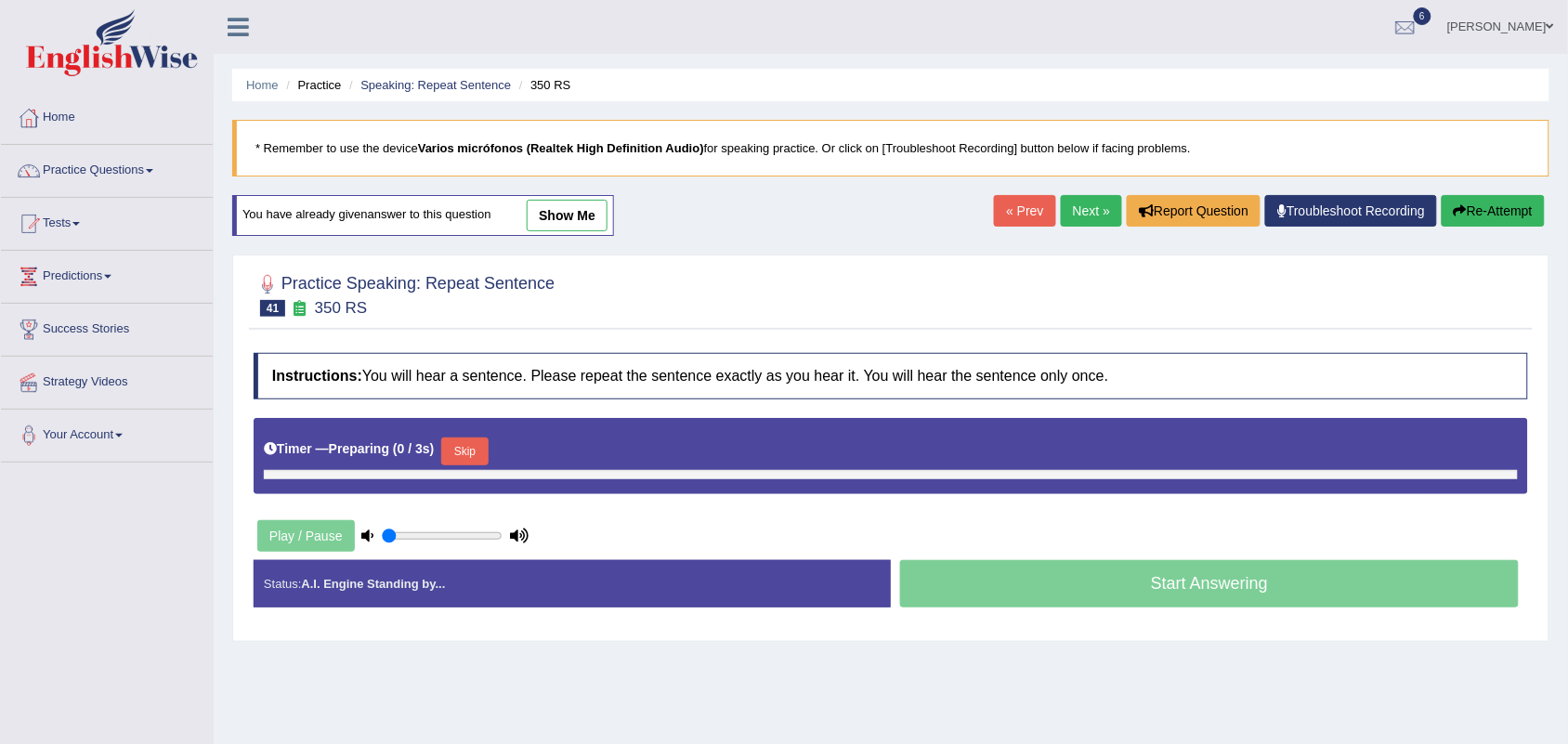
type input "1"
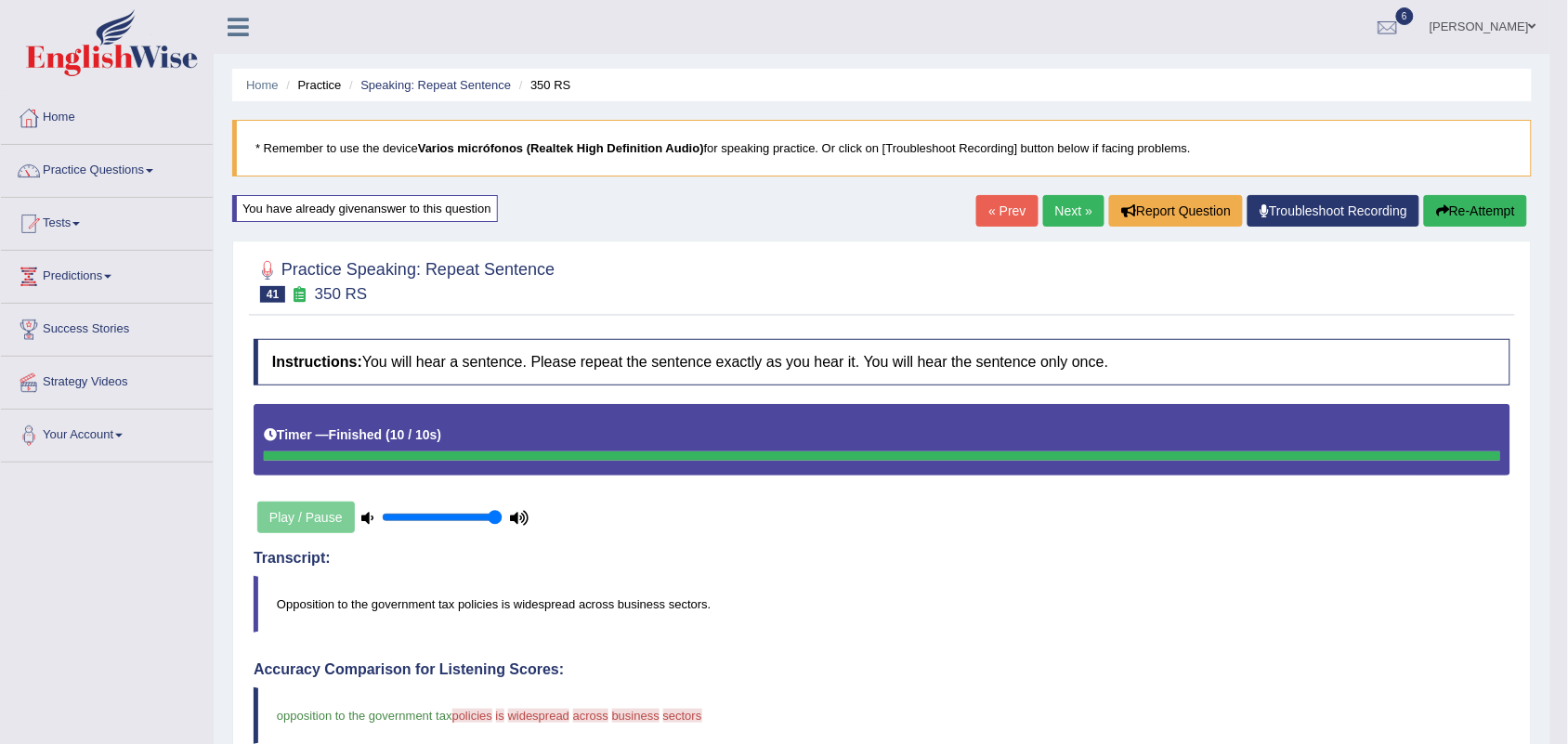
click at [1058, 214] on link "Next »" at bounding box center [1074, 211] width 61 height 32
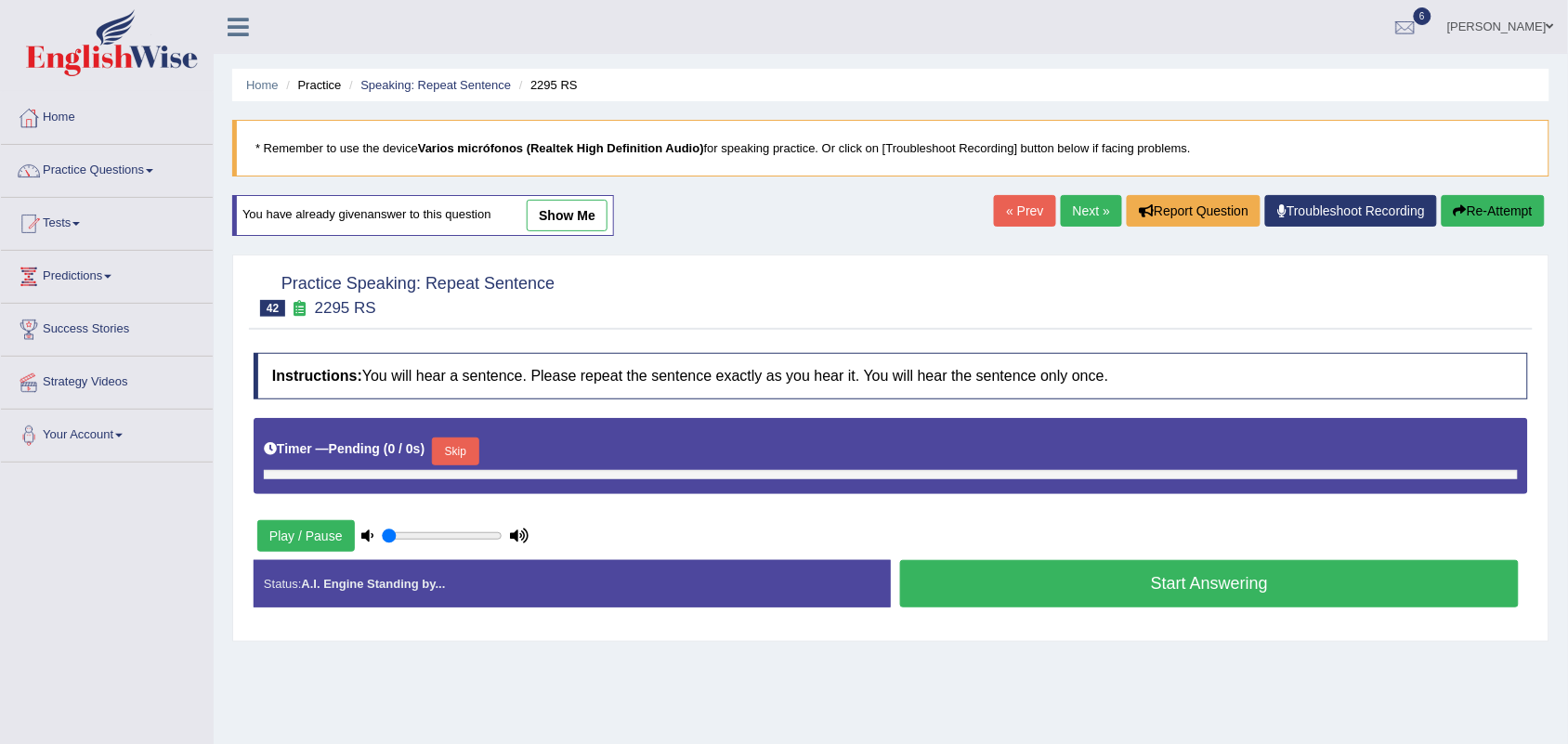
type input "1"
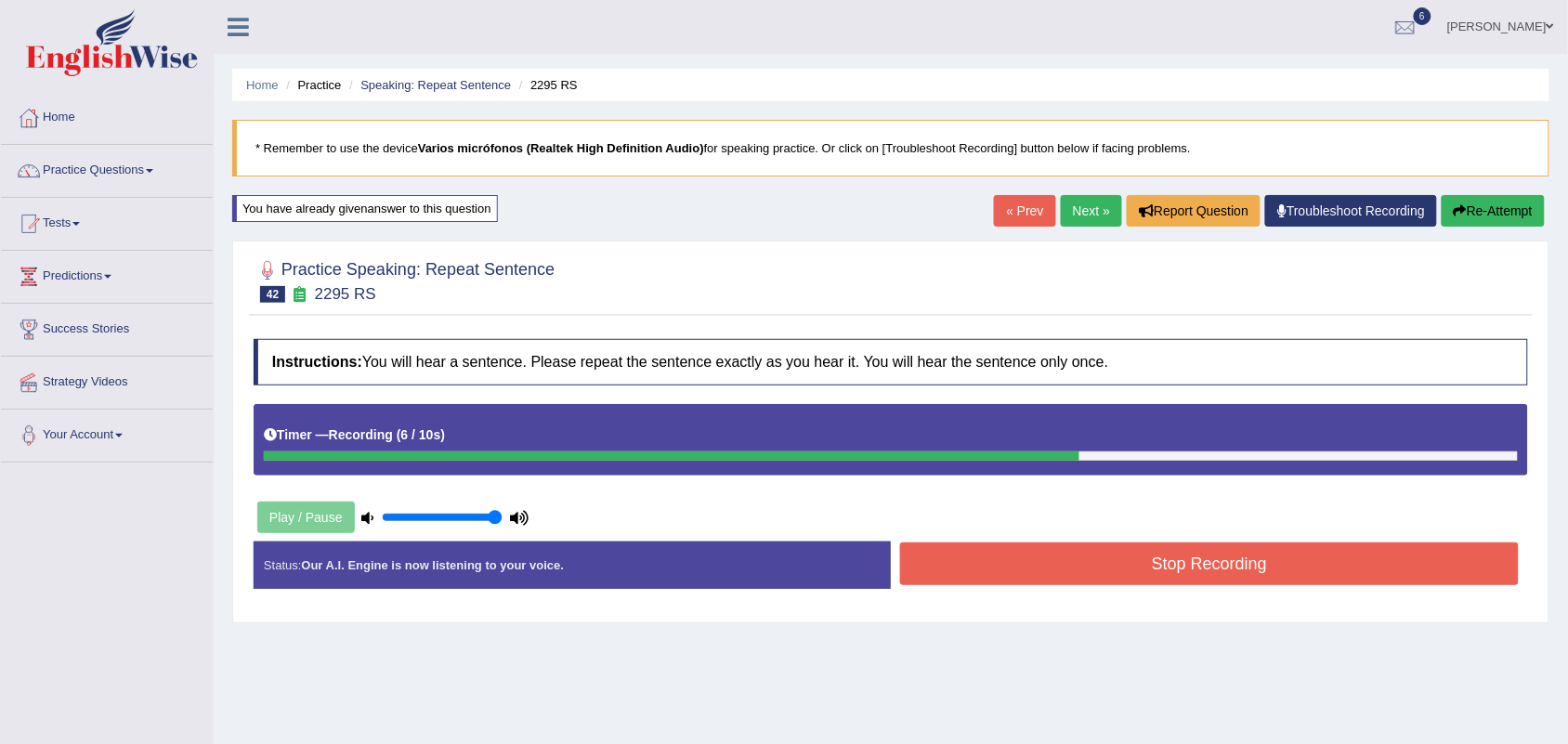
click at [1231, 568] on button "Stop Recording" at bounding box center [1209, 563] width 618 height 43
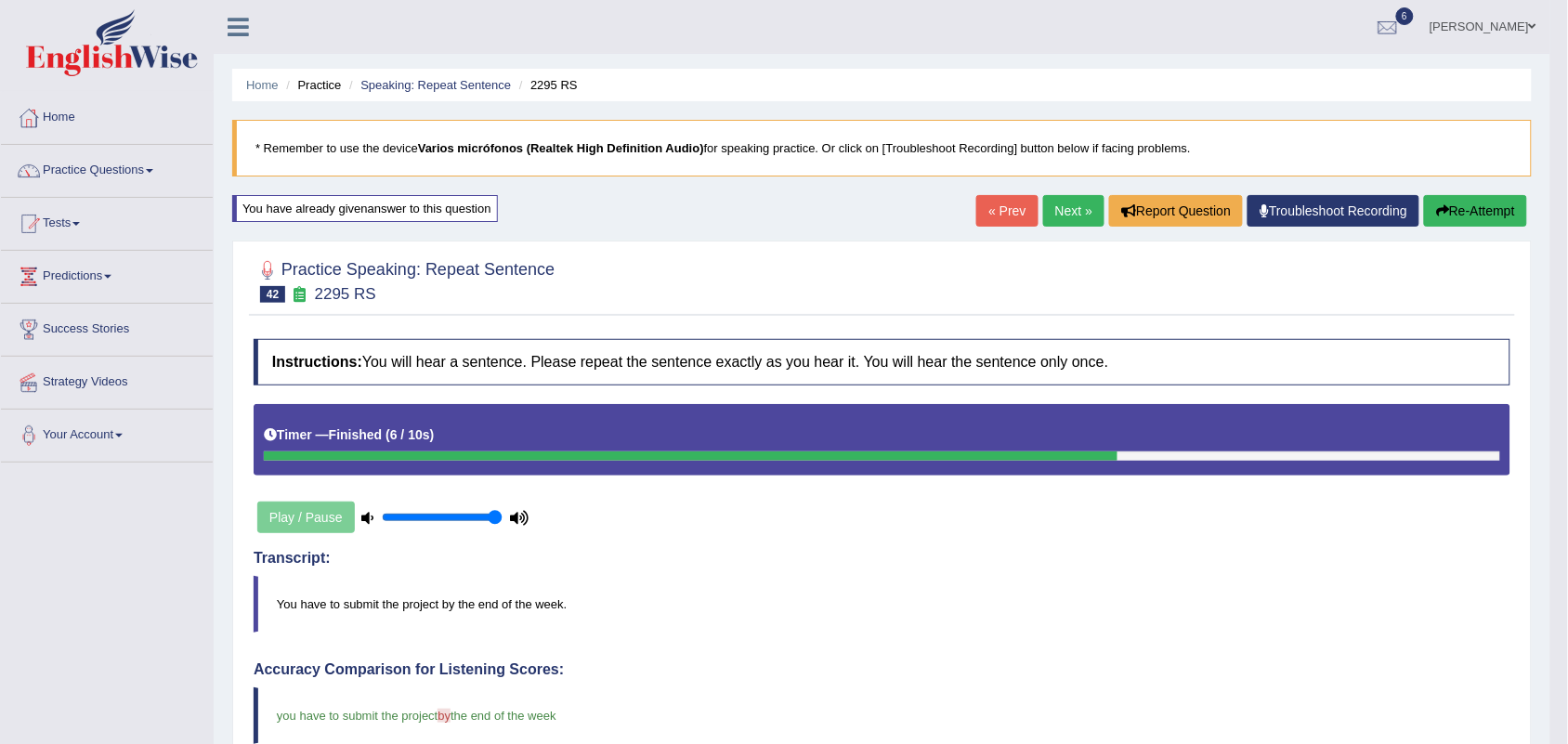
click at [1058, 207] on link "Next »" at bounding box center [1074, 211] width 61 height 32
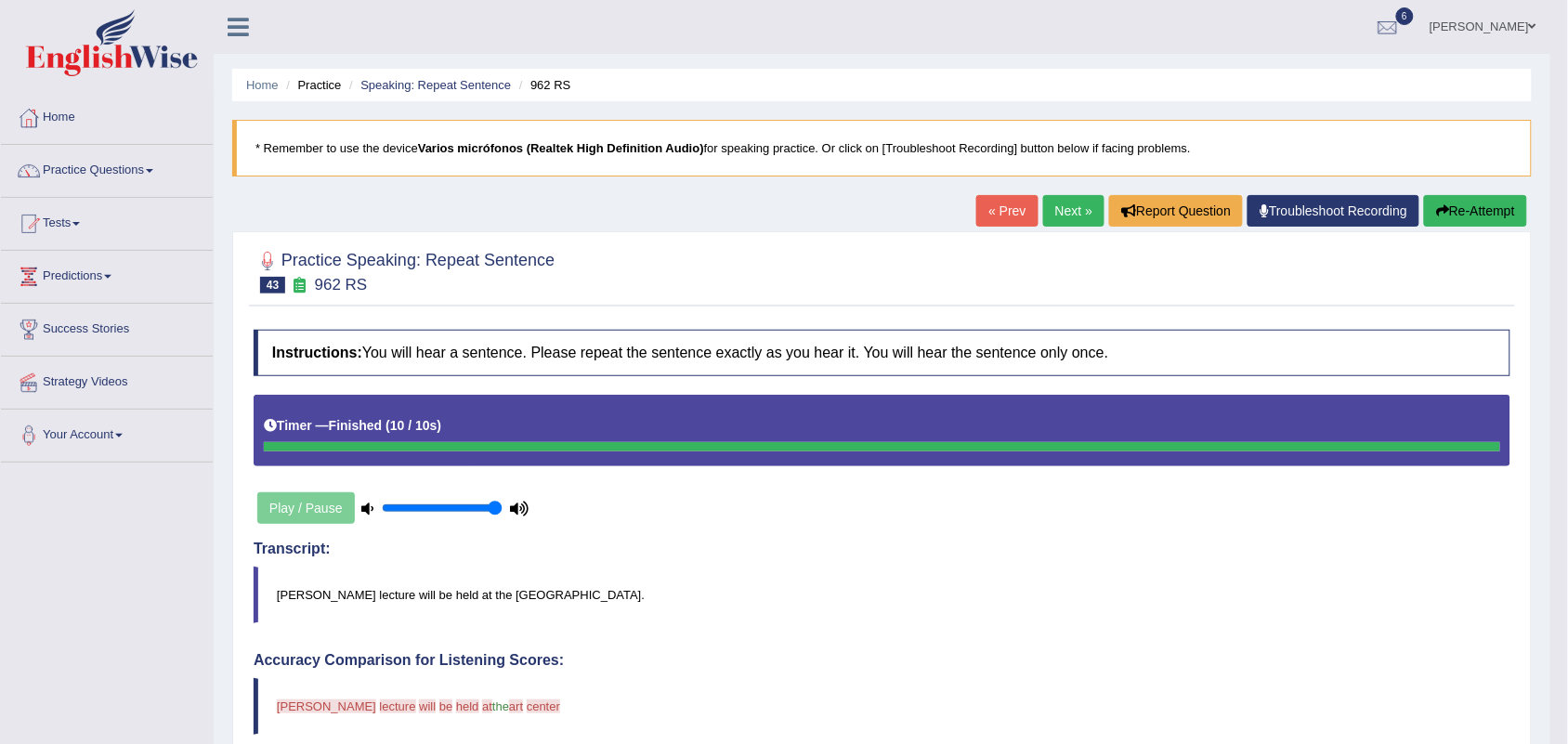
click at [1056, 212] on link "Next »" at bounding box center [1074, 211] width 61 height 32
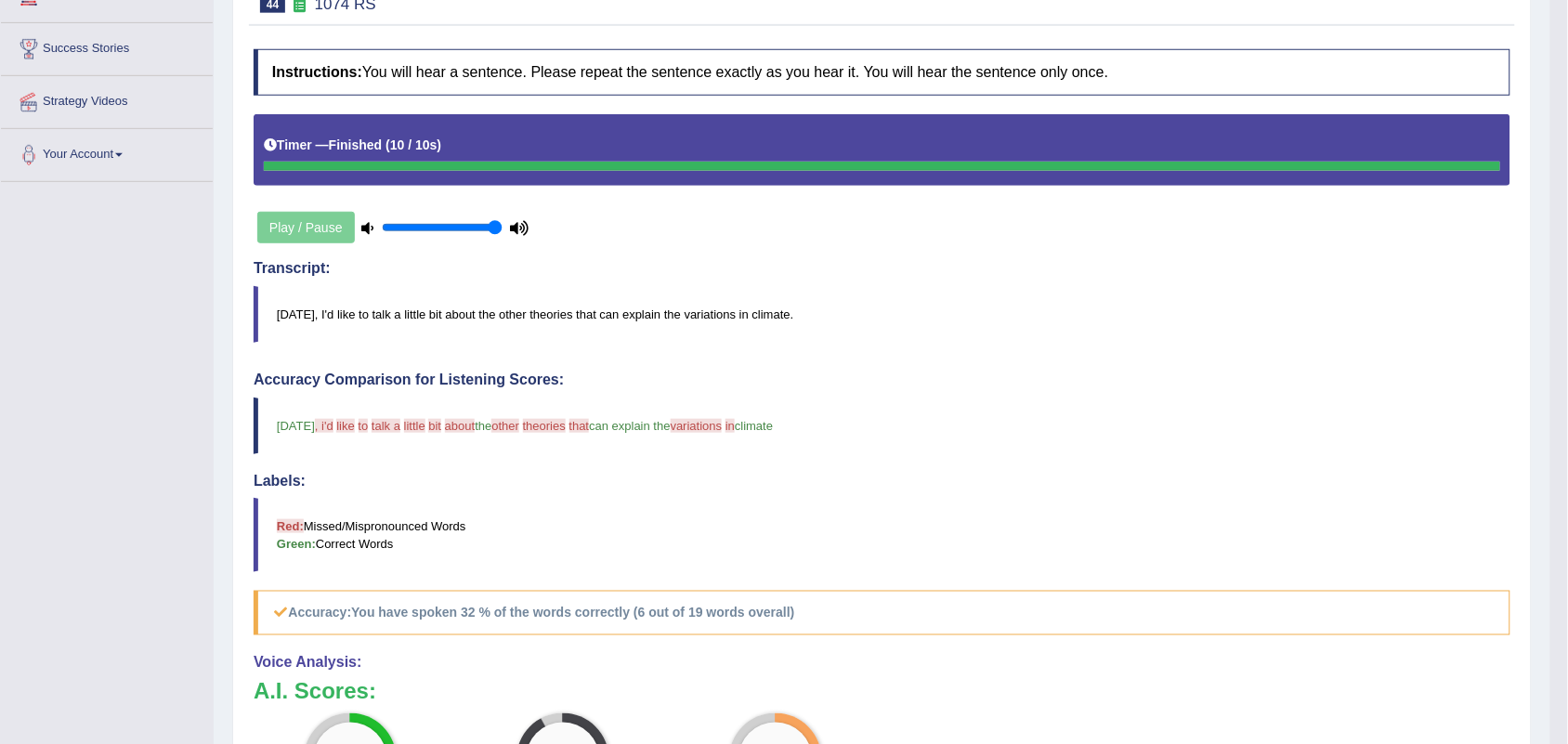
scroll to position [116, 0]
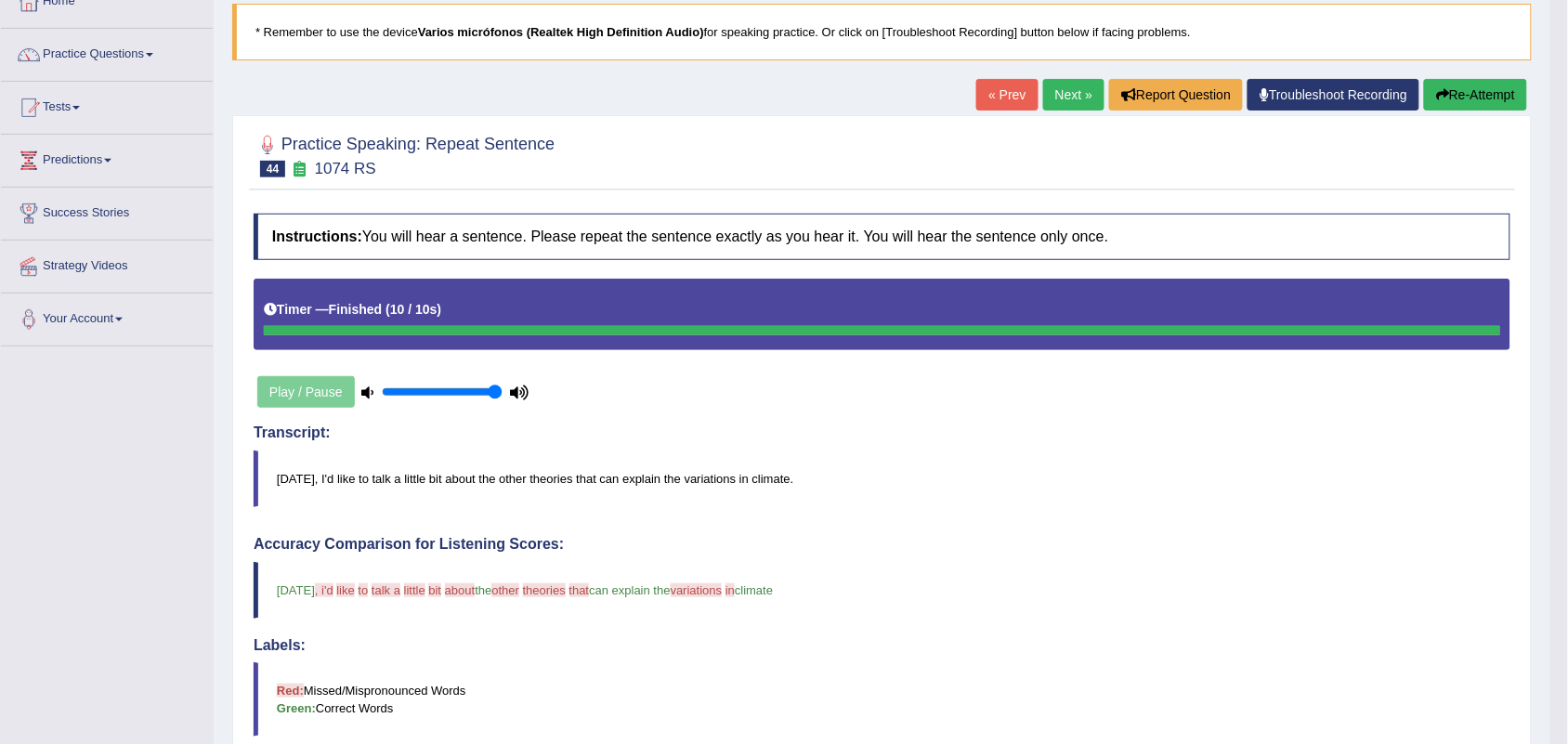
click at [1070, 85] on link "Next »" at bounding box center [1074, 95] width 61 height 32
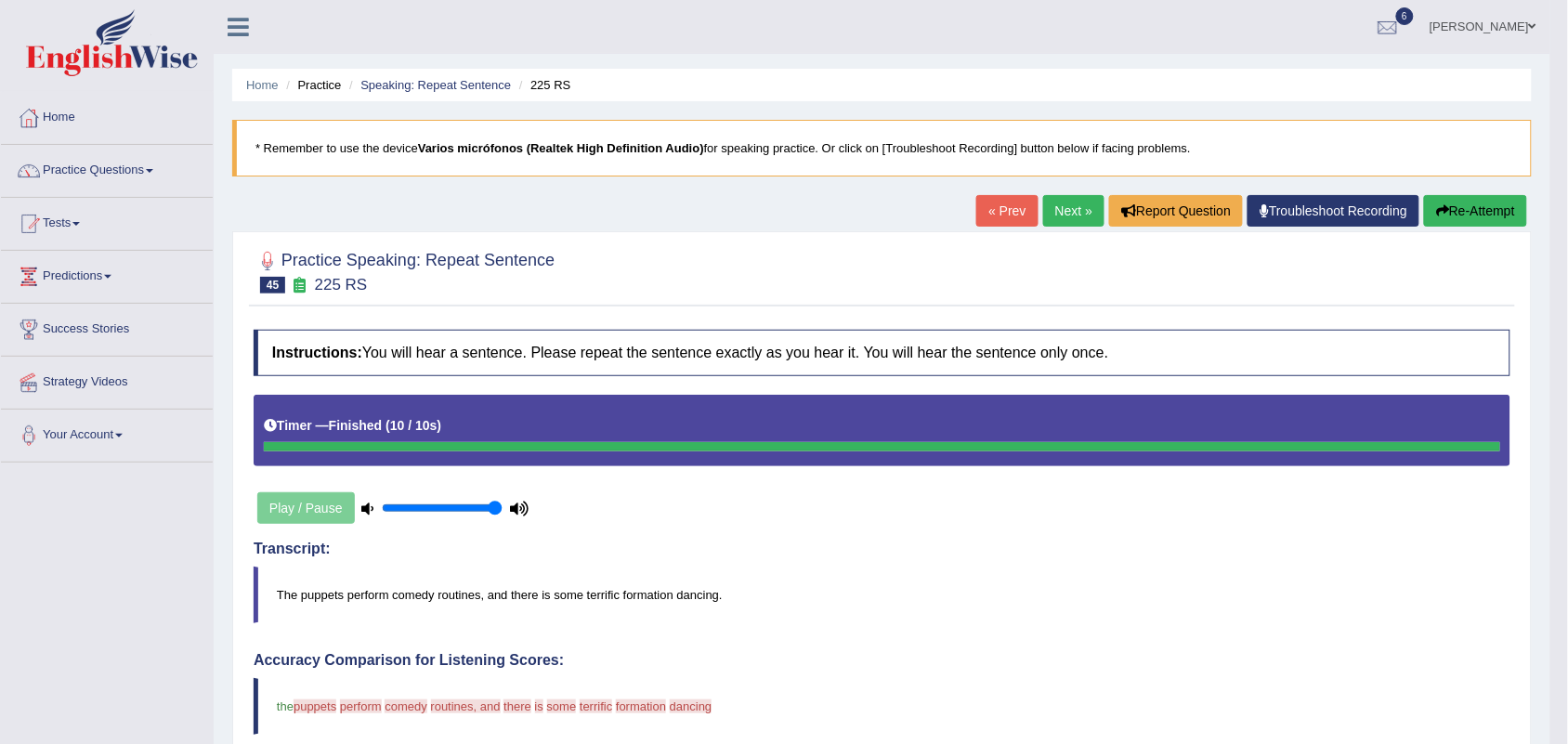
click at [1044, 207] on link "Next »" at bounding box center [1074, 211] width 61 height 32
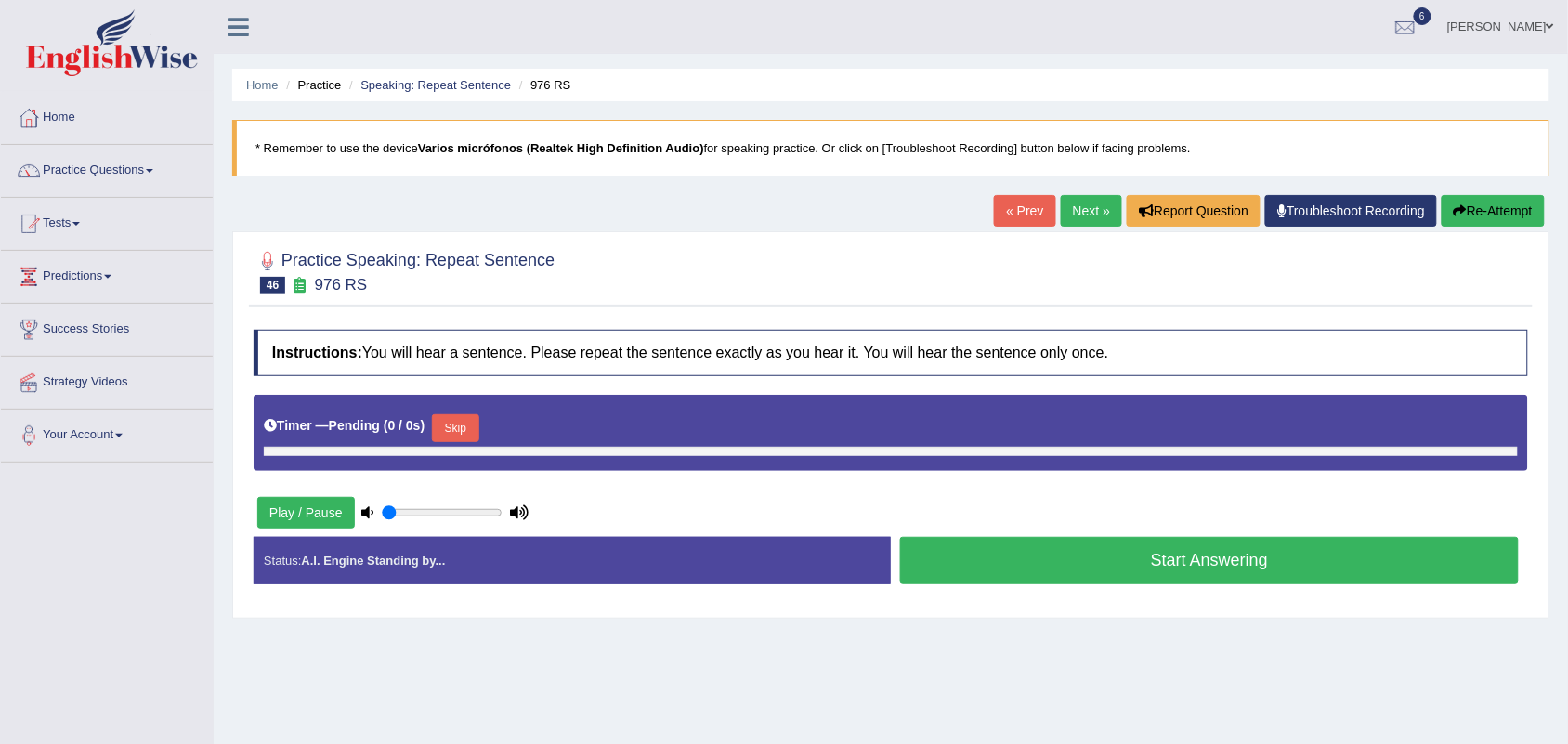
type input "1"
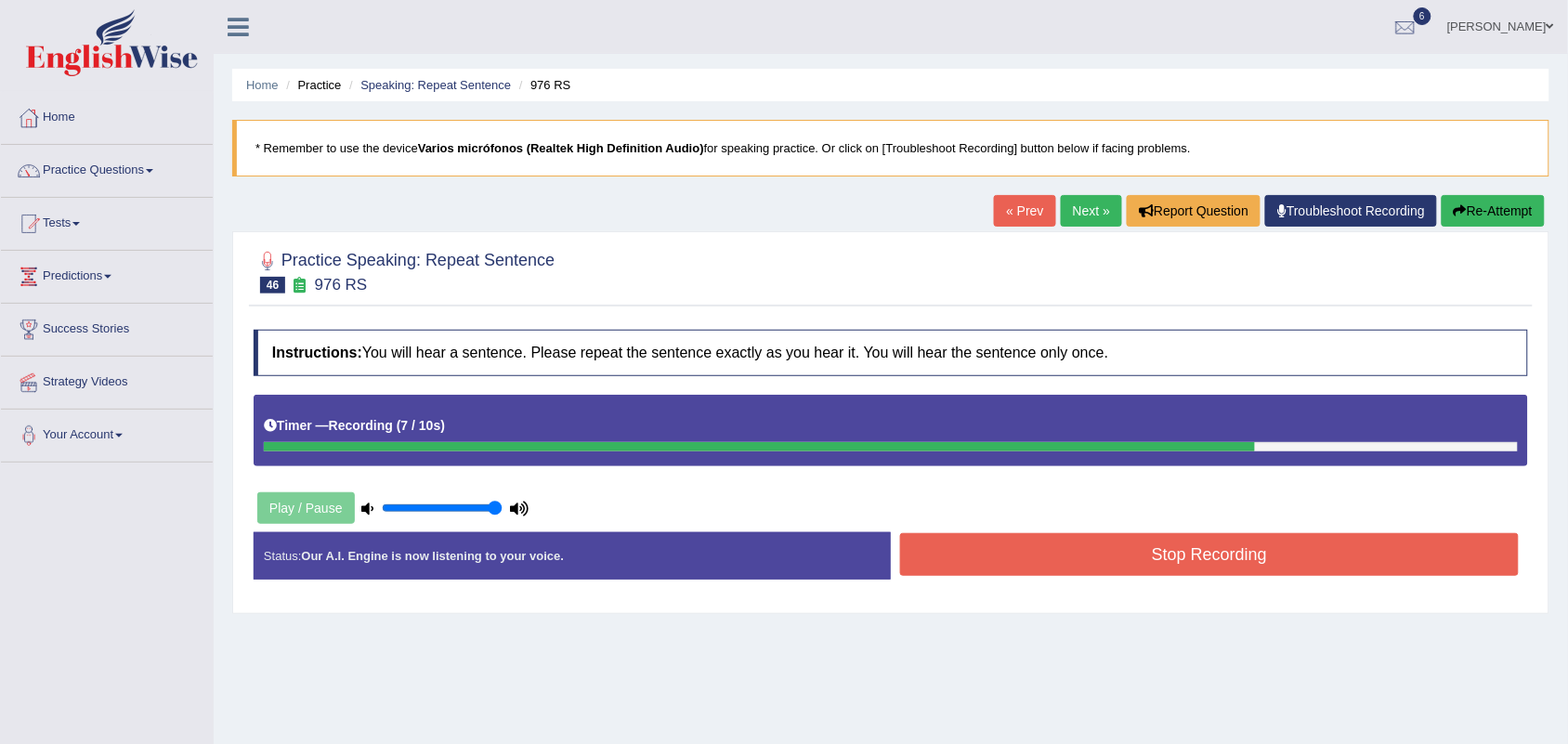
click at [1117, 573] on button "Stop Recording" at bounding box center [1209, 554] width 618 height 43
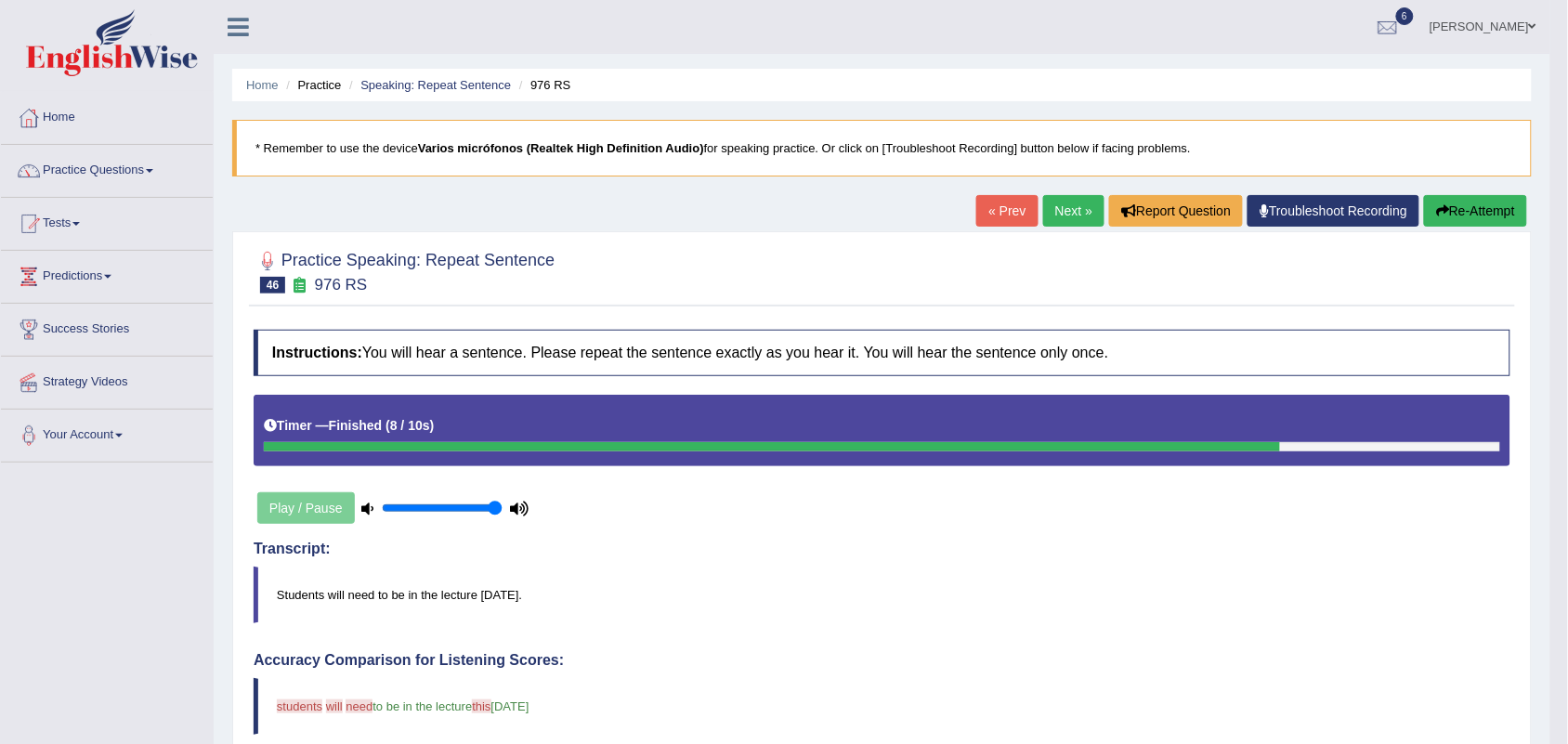
click at [1048, 206] on link "Next »" at bounding box center [1074, 211] width 61 height 32
click at [1071, 202] on link "Next »" at bounding box center [1074, 211] width 61 height 32
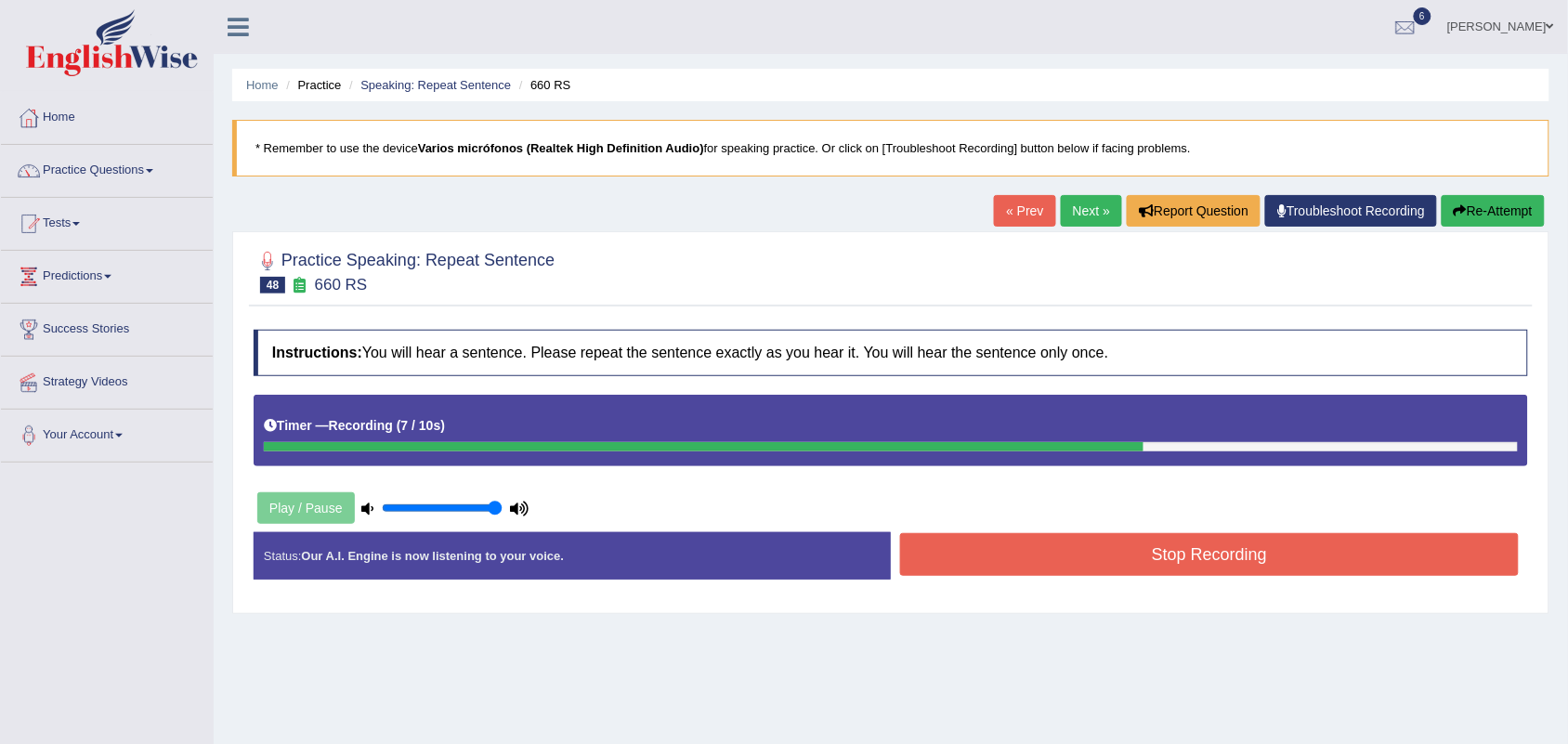
click at [1166, 551] on button "Stop Recording" at bounding box center [1209, 554] width 618 height 43
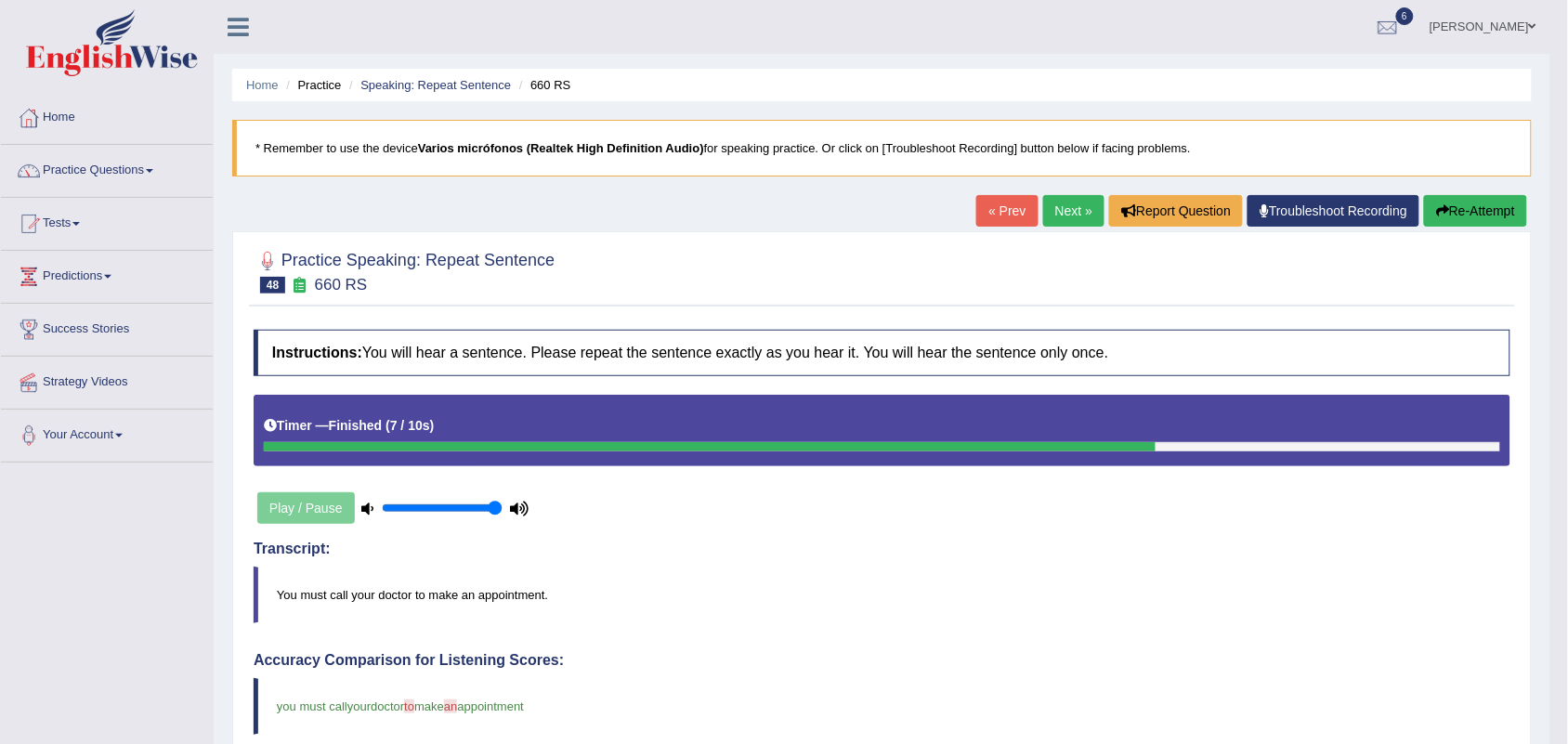
click at [1010, 270] on div at bounding box center [881, 270] width 1257 height 56
click at [61, 220] on link "Tests" at bounding box center [107, 221] width 212 height 46
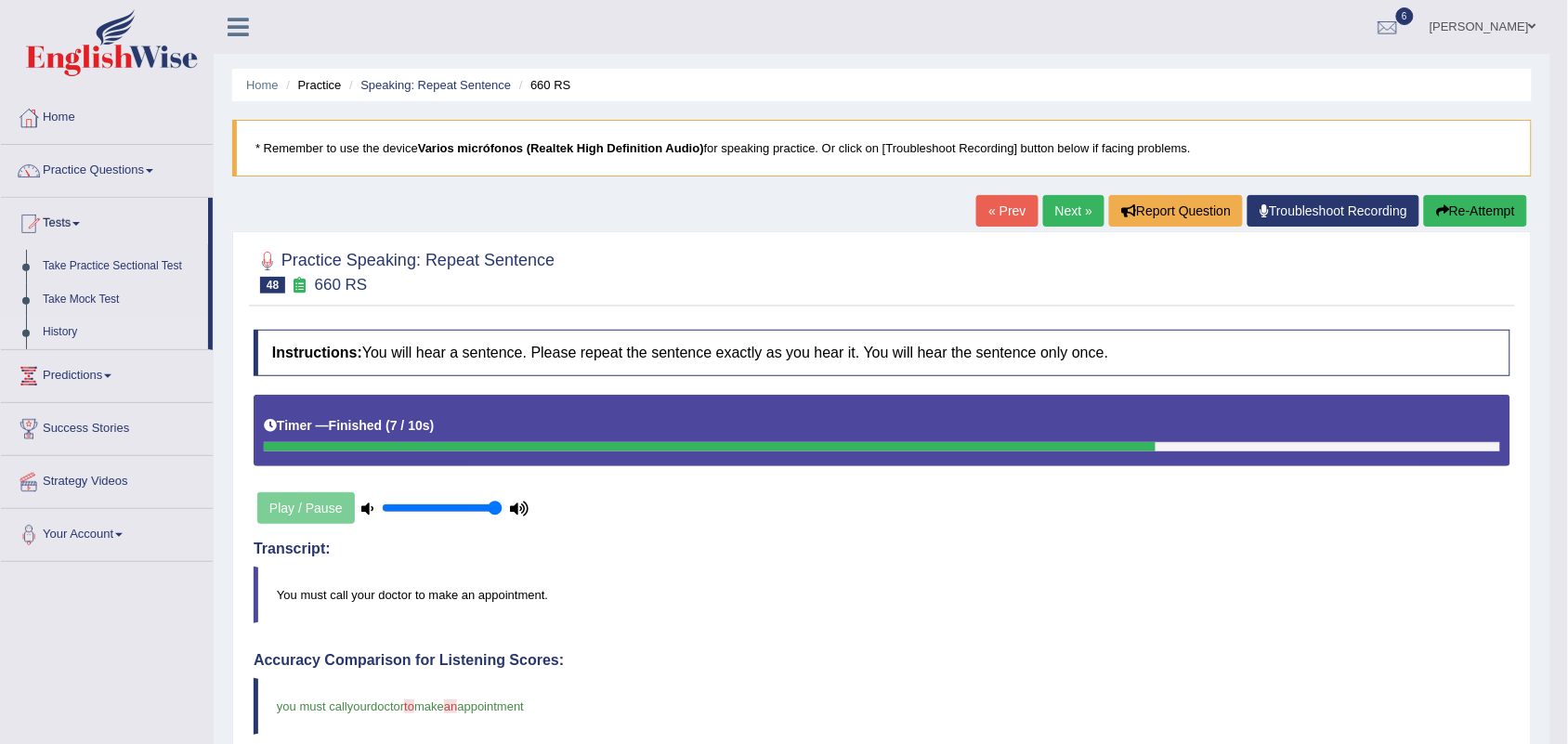
click at [57, 328] on link "History" at bounding box center [122, 332] width 174 height 34
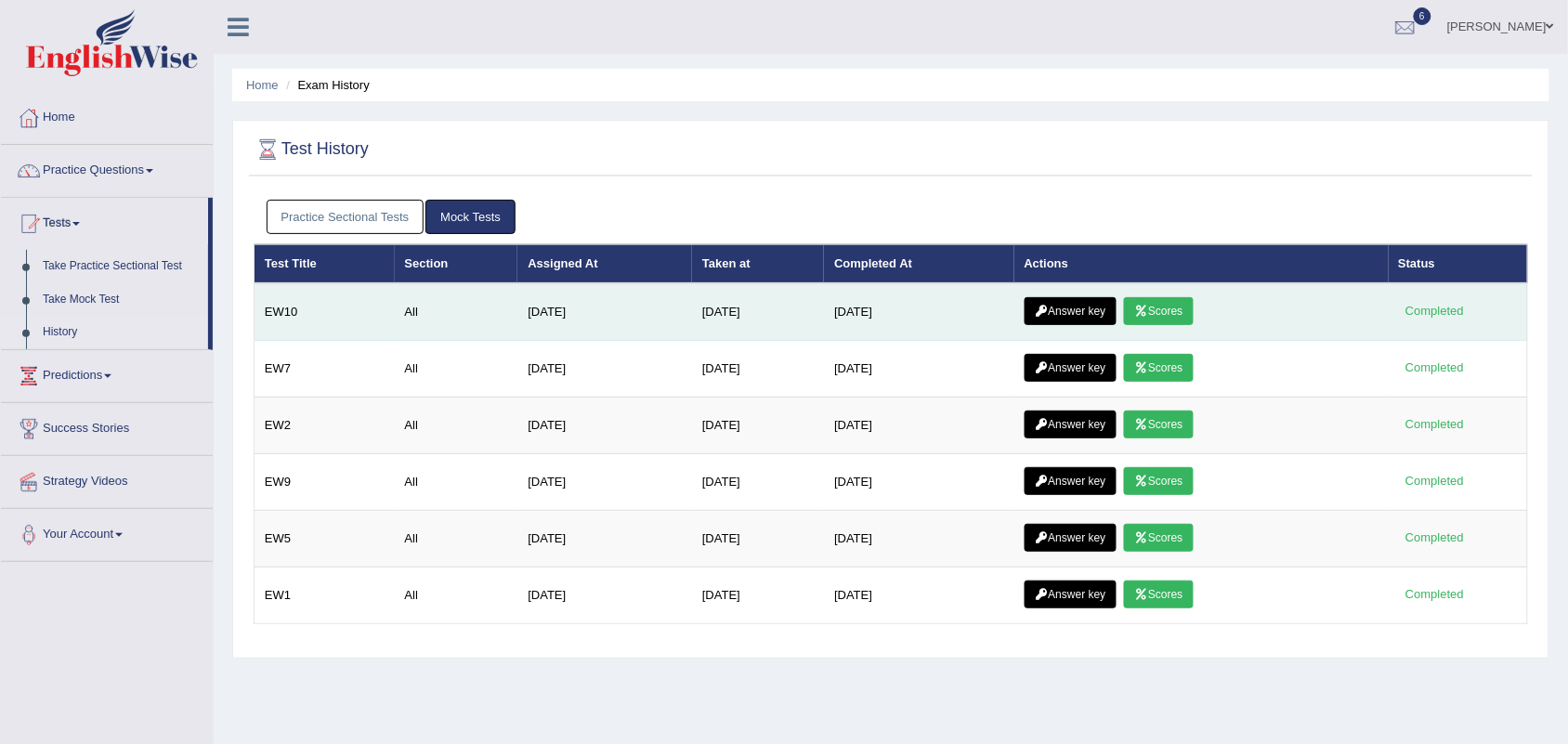
click at [1180, 310] on link "Scores" at bounding box center [1157, 312] width 68 height 28
click at [1083, 310] on link "Answer key" at bounding box center [1070, 312] width 92 height 28
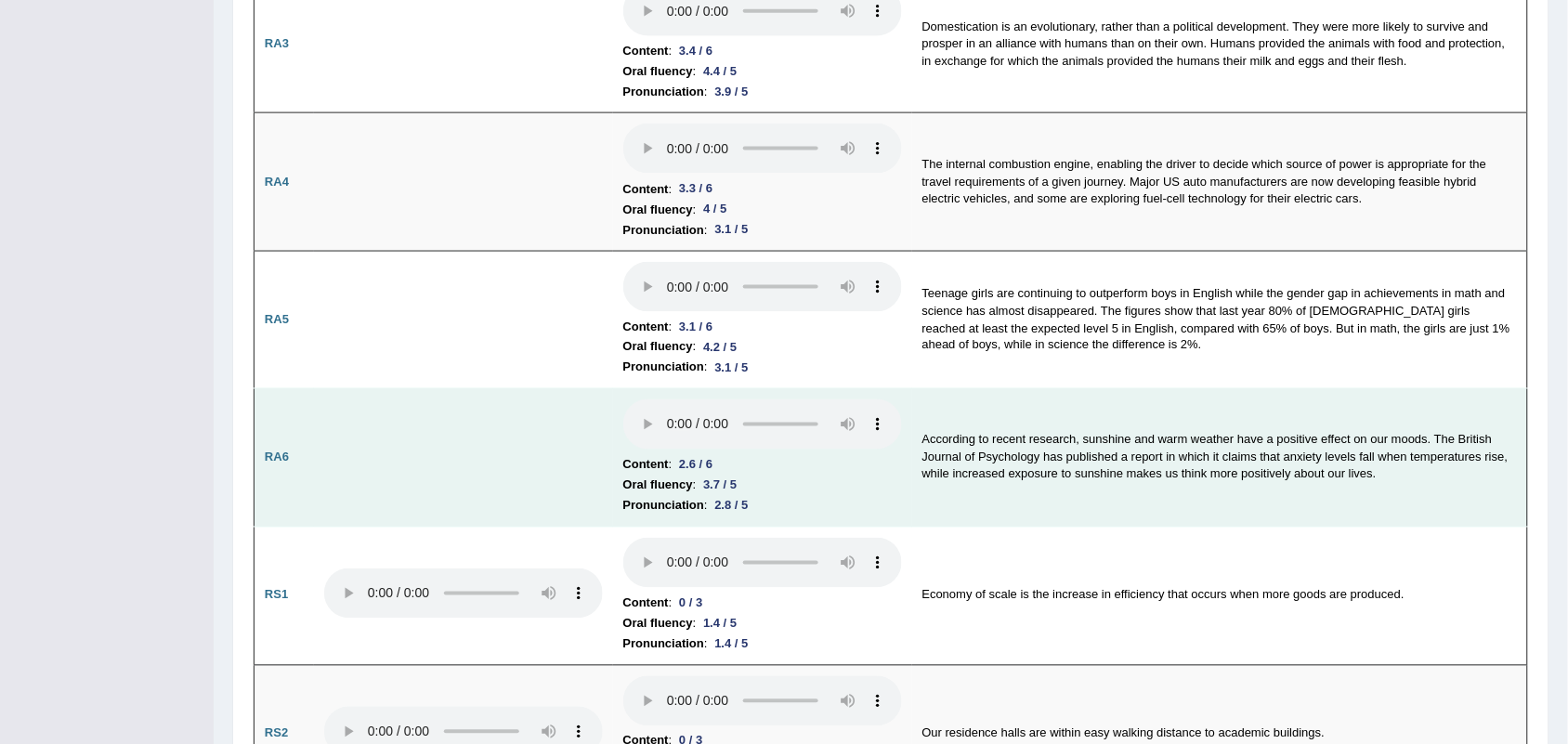
scroll to position [1162, 0]
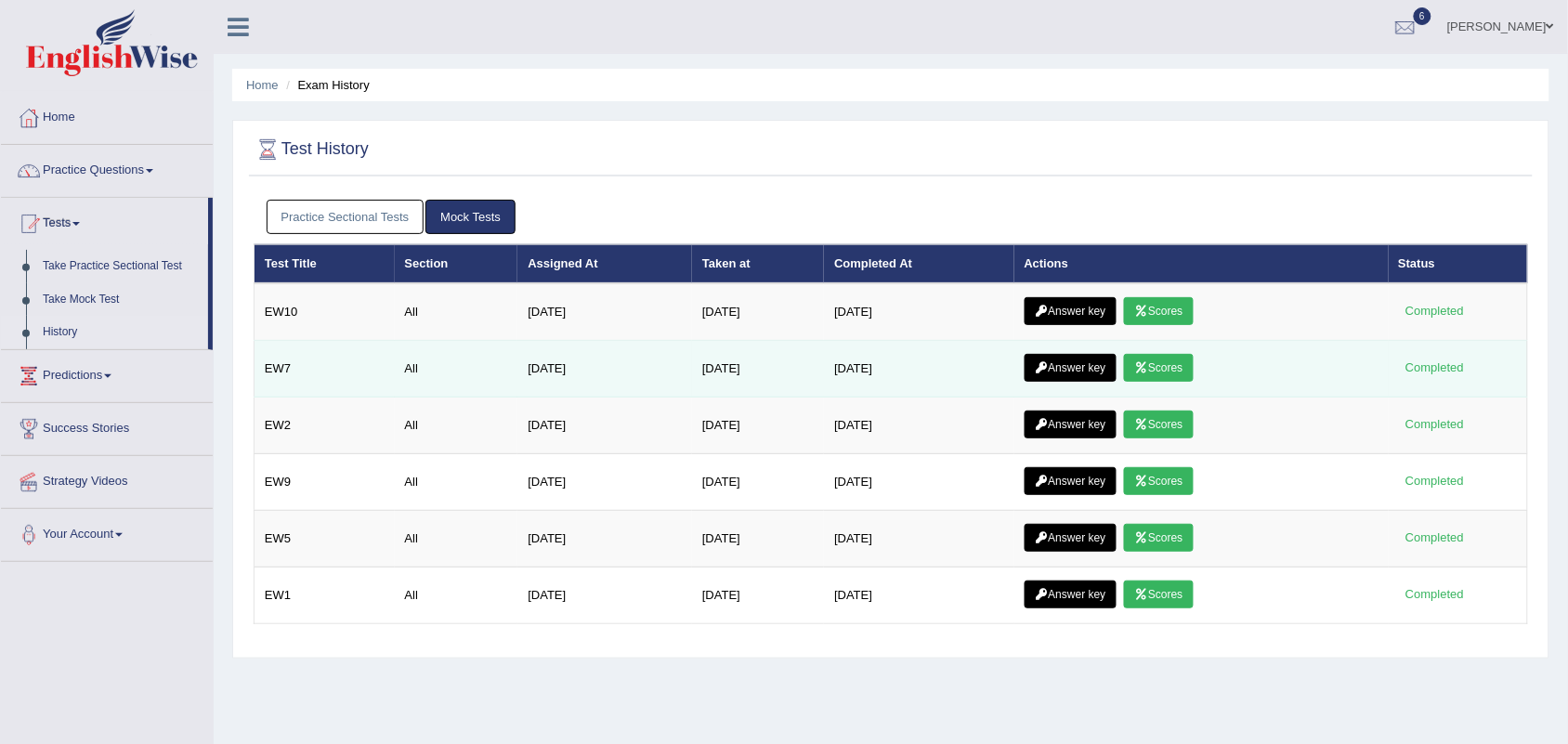
click at [1084, 363] on link "Answer key" at bounding box center [1070, 368] width 92 height 28
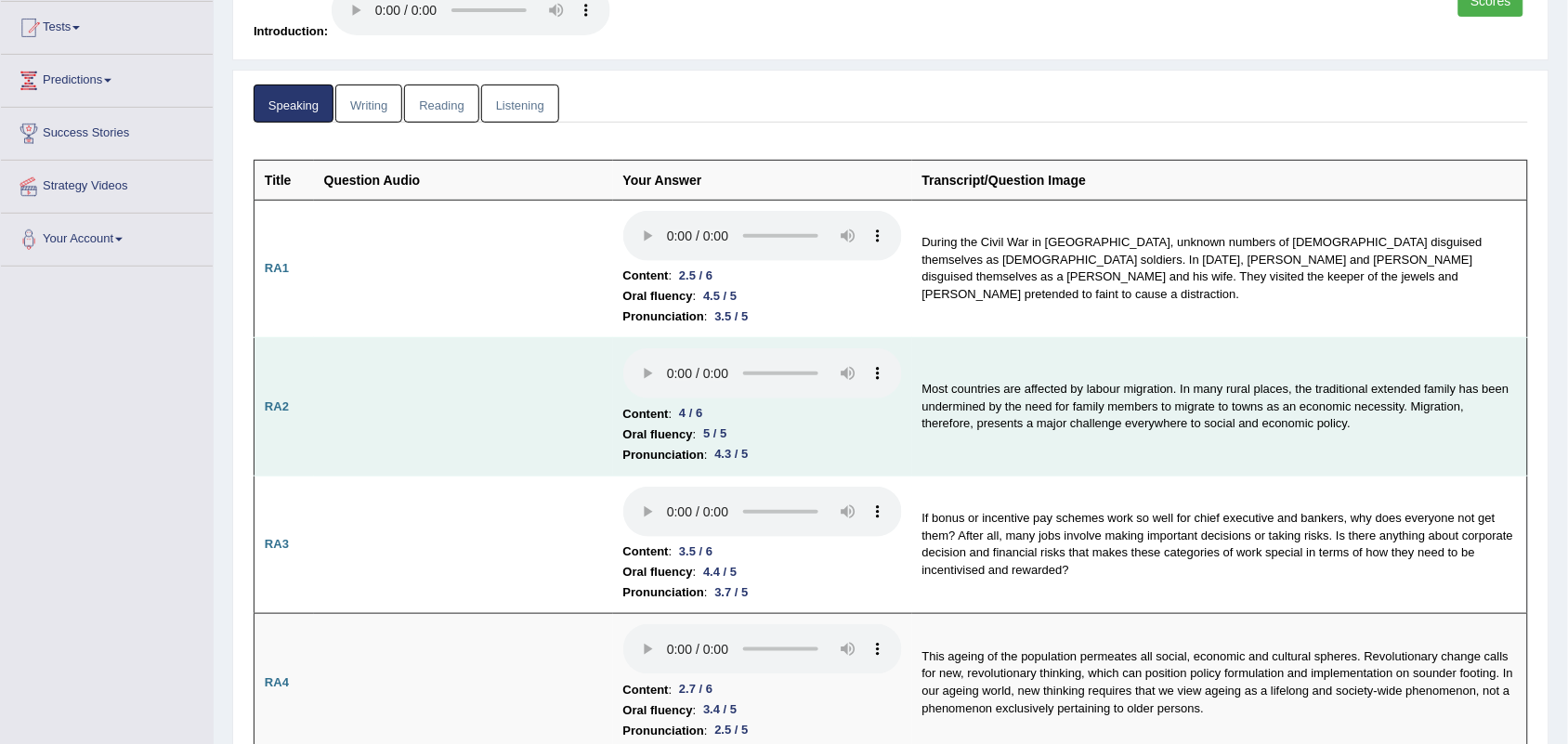
scroll to position [119, 0]
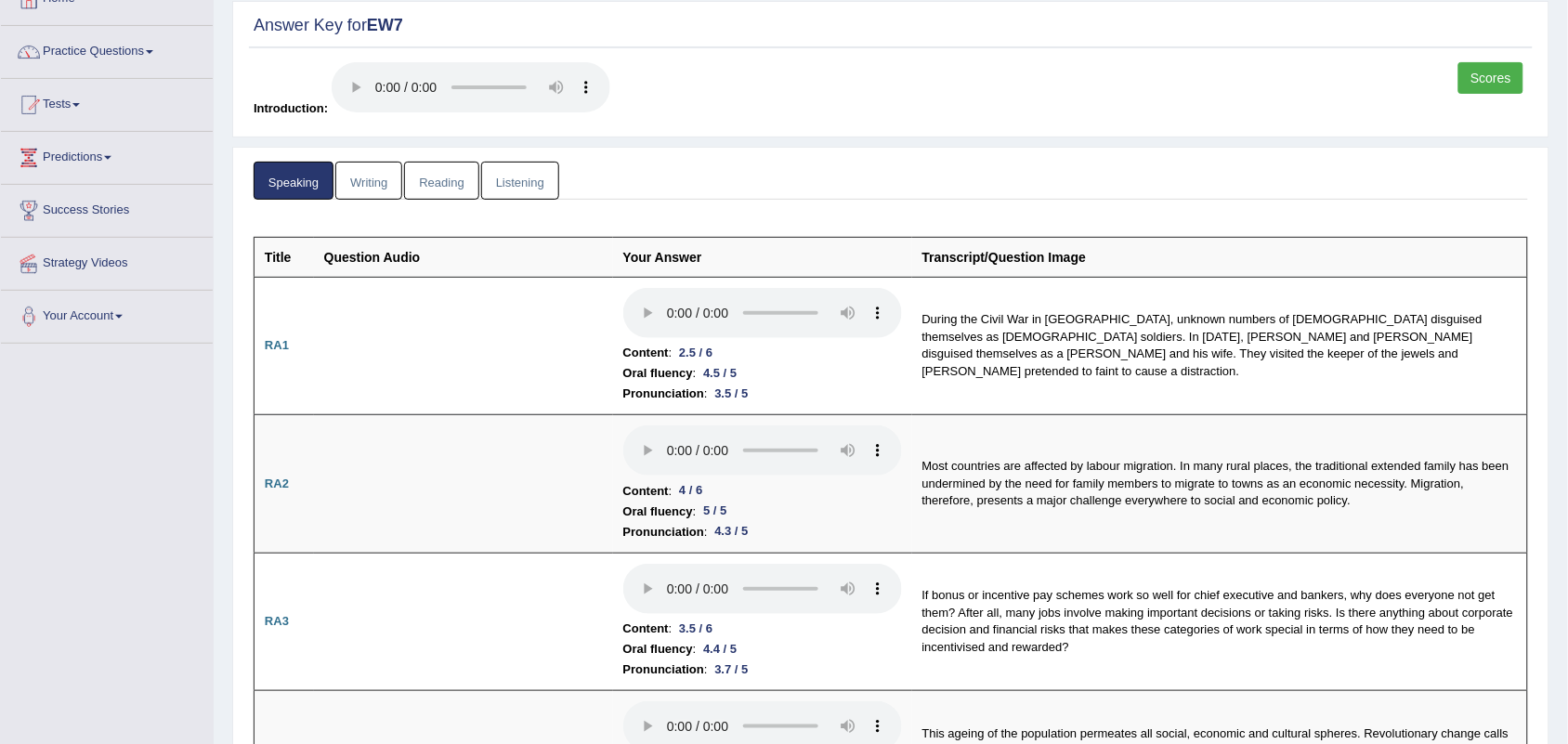
click at [507, 182] on link "Listening" at bounding box center [519, 180] width 78 height 39
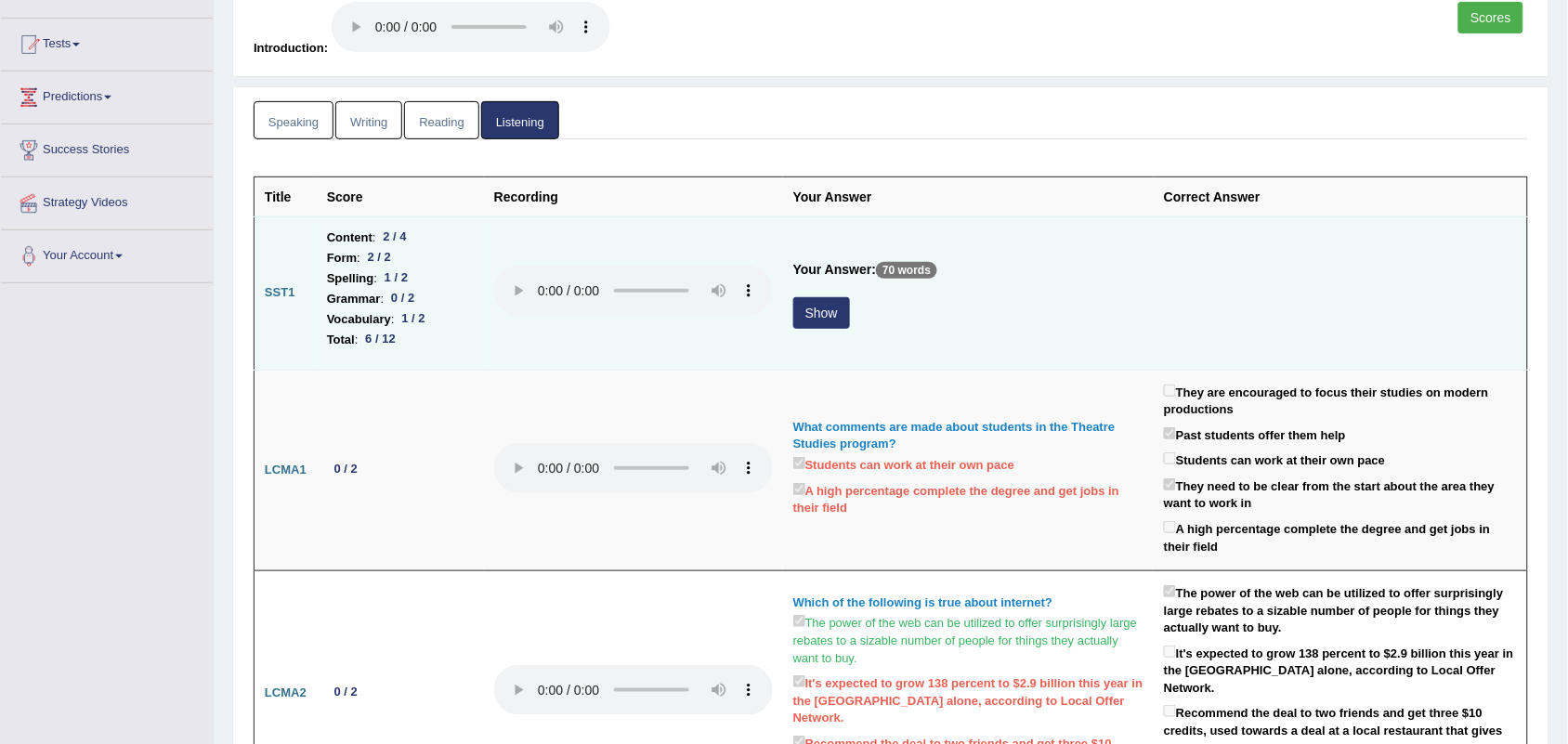
scroll to position [235, 0]
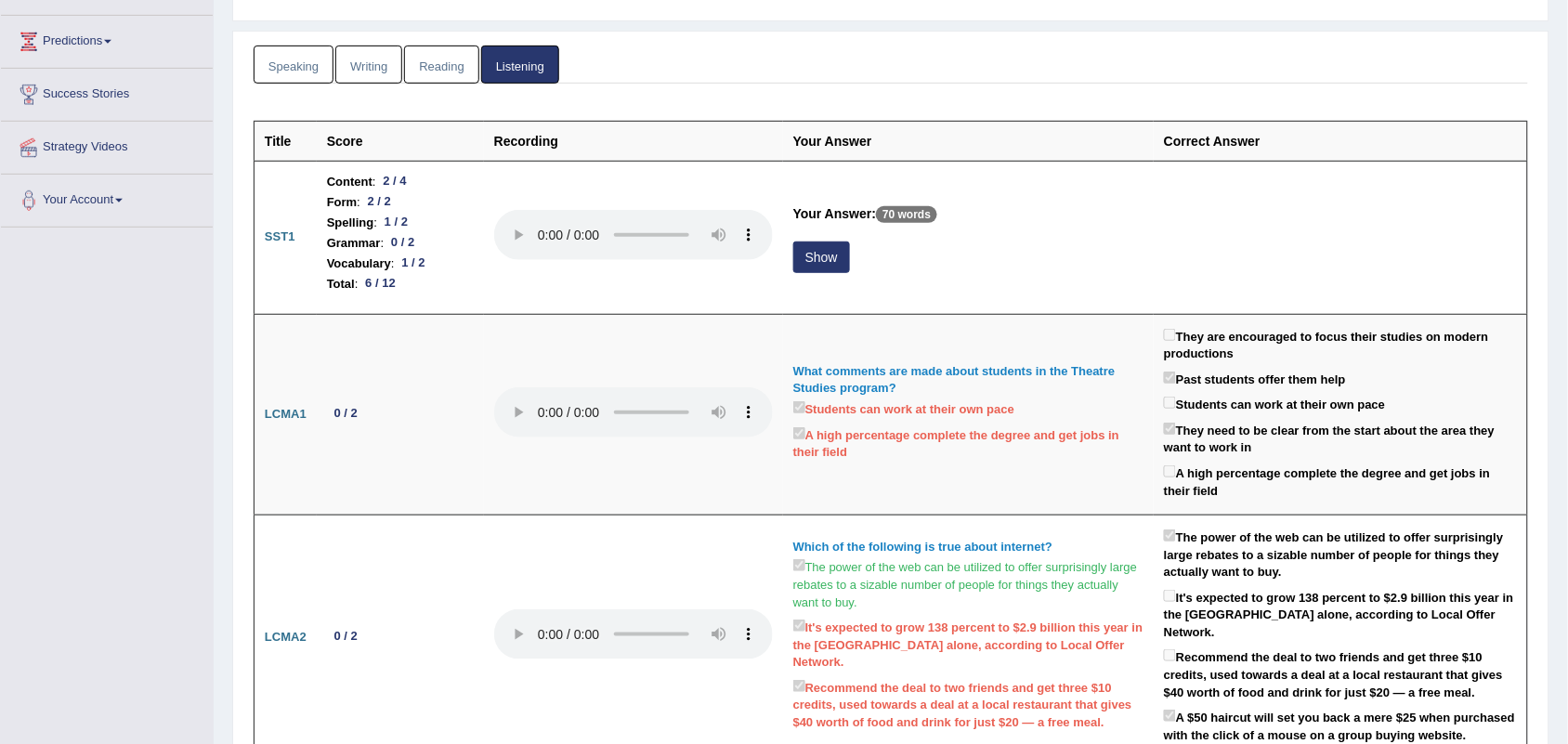
click at [269, 67] on link "Speaking" at bounding box center [293, 64] width 80 height 39
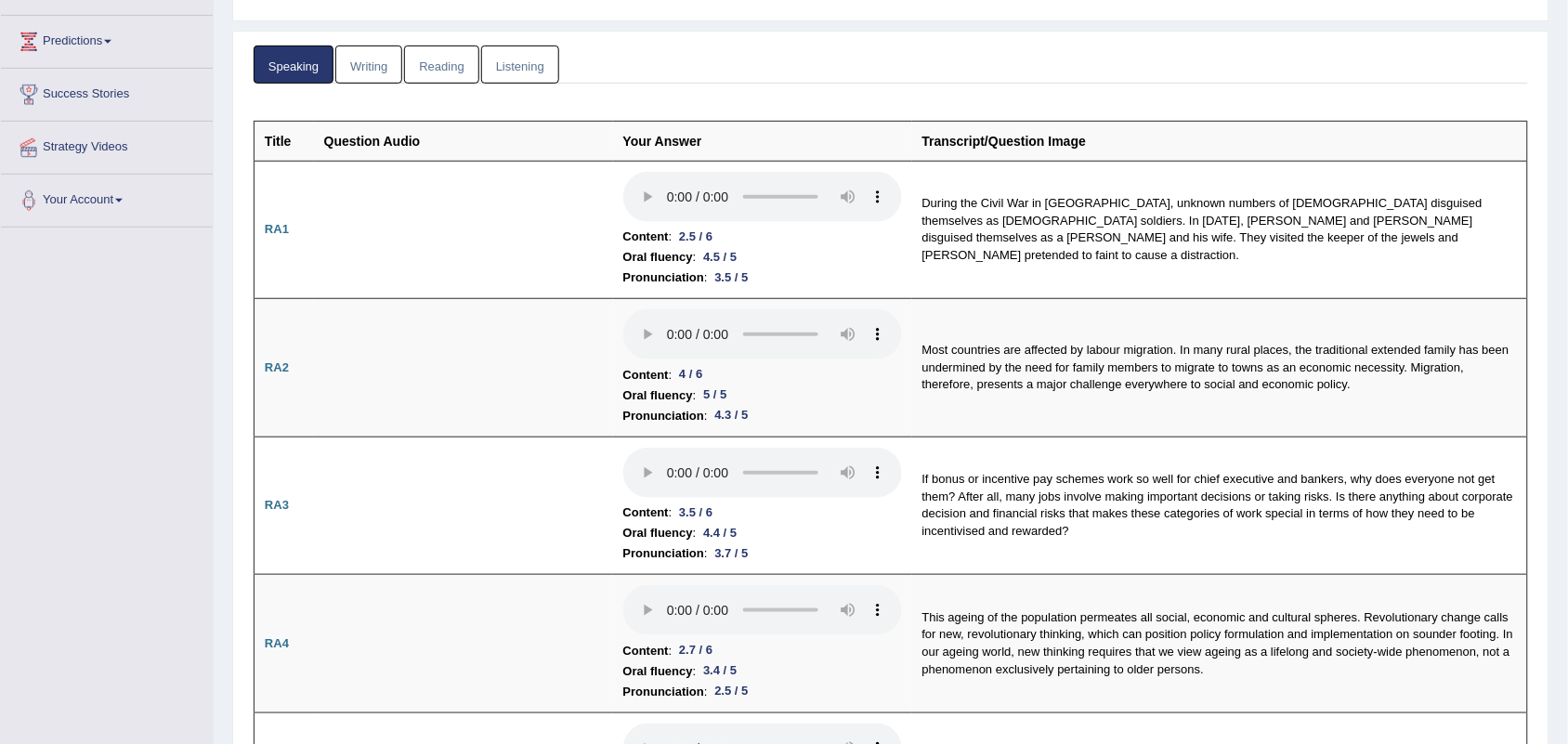
click at [523, 61] on link "Listening" at bounding box center [519, 64] width 78 height 39
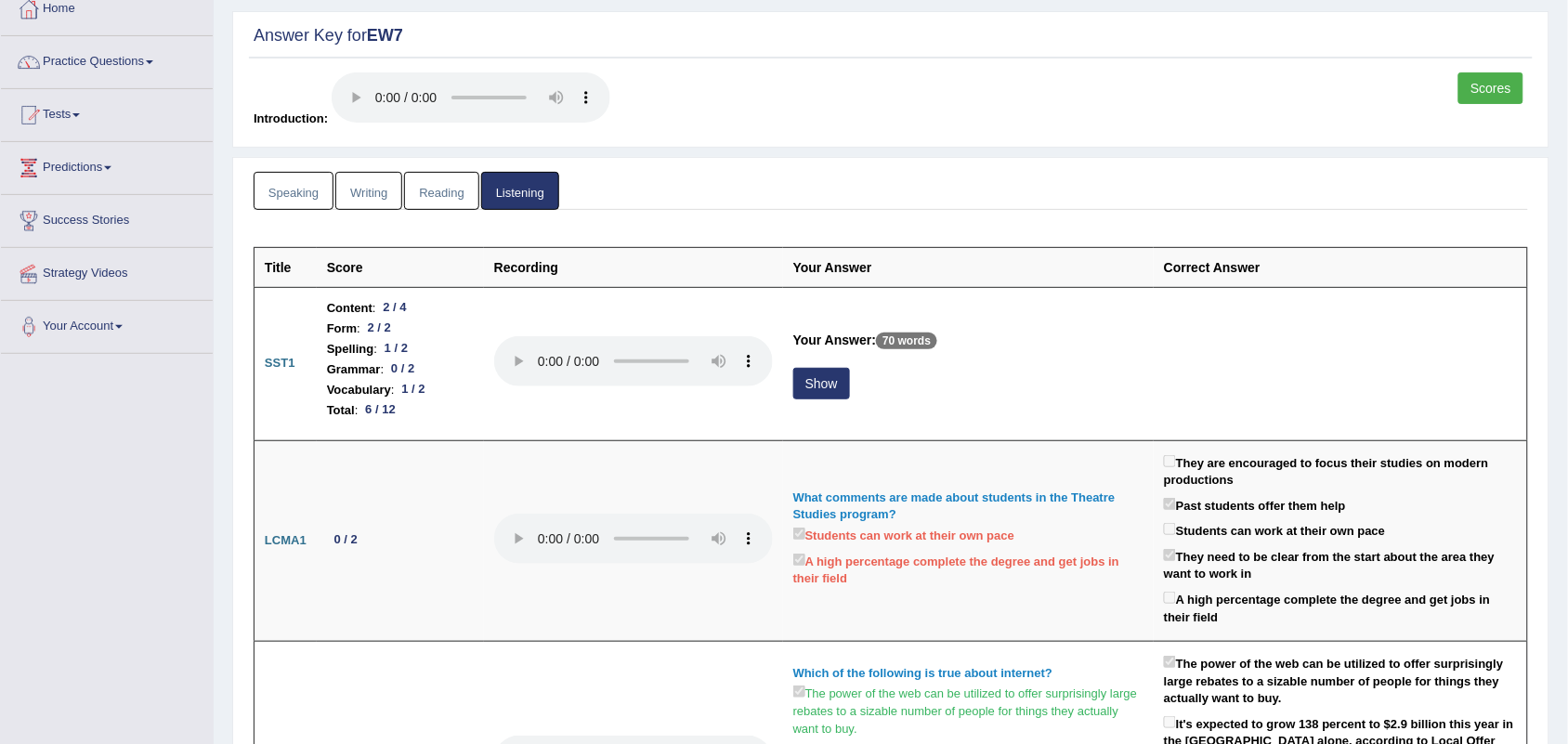
scroll to position [0, 0]
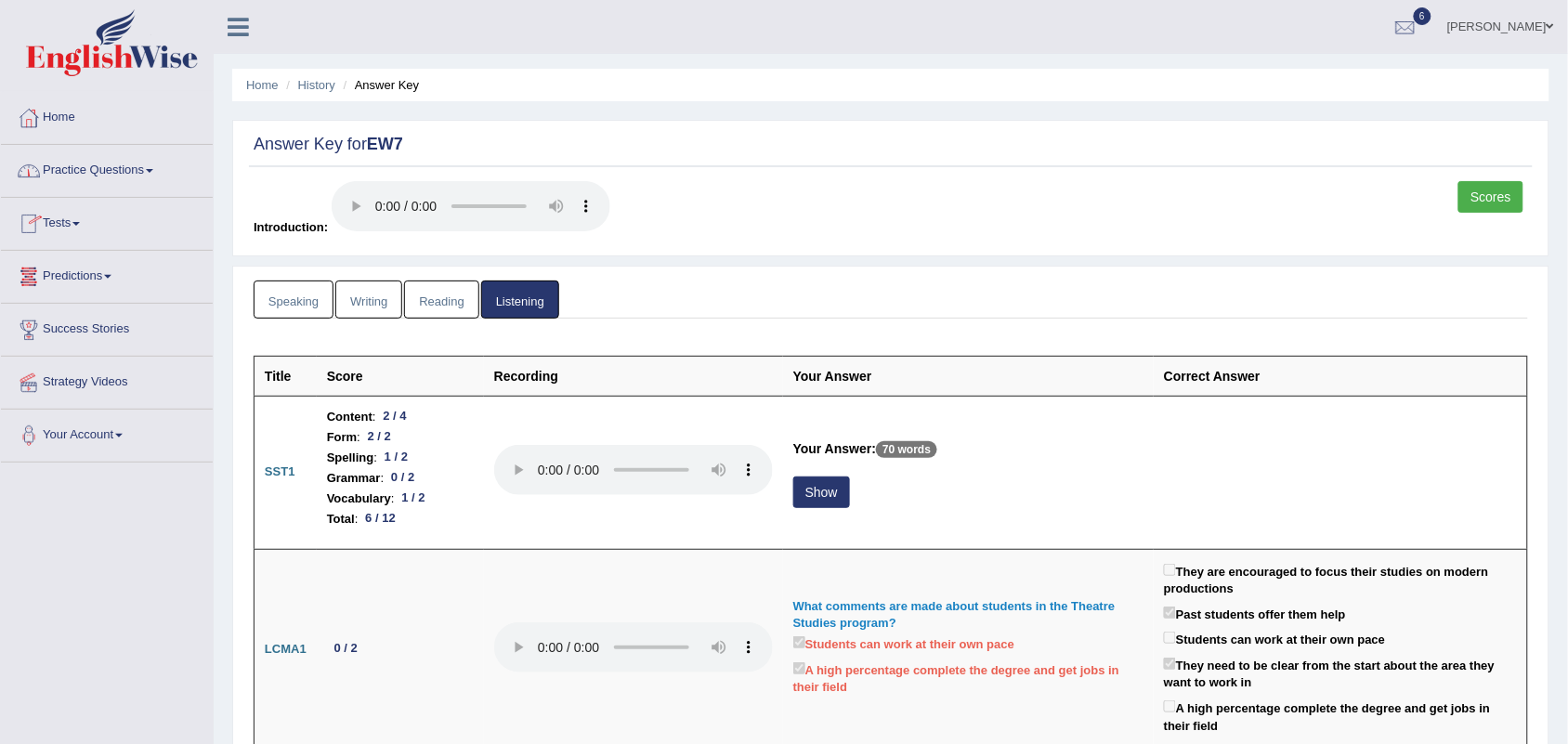
click at [1487, 192] on link "Scores" at bounding box center [1492, 197] width 65 height 32
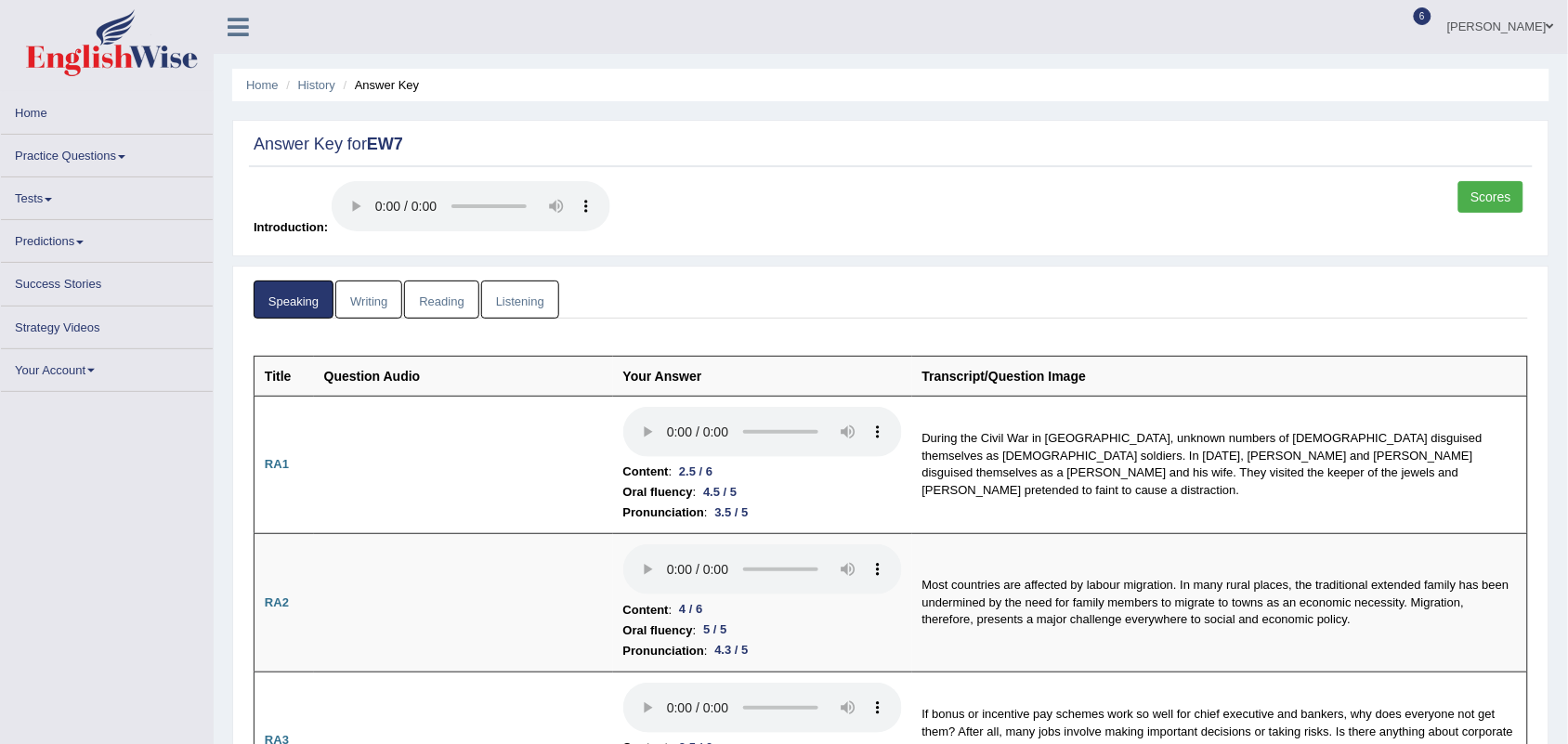
click at [376, 302] on link "Writing" at bounding box center [369, 300] width 67 height 39
click at [446, 300] on link "Reading" at bounding box center [441, 300] width 74 height 39
click at [507, 298] on link "Listening" at bounding box center [519, 300] width 78 height 39
click at [525, 304] on link "Listening" at bounding box center [519, 300] width 78 height 39
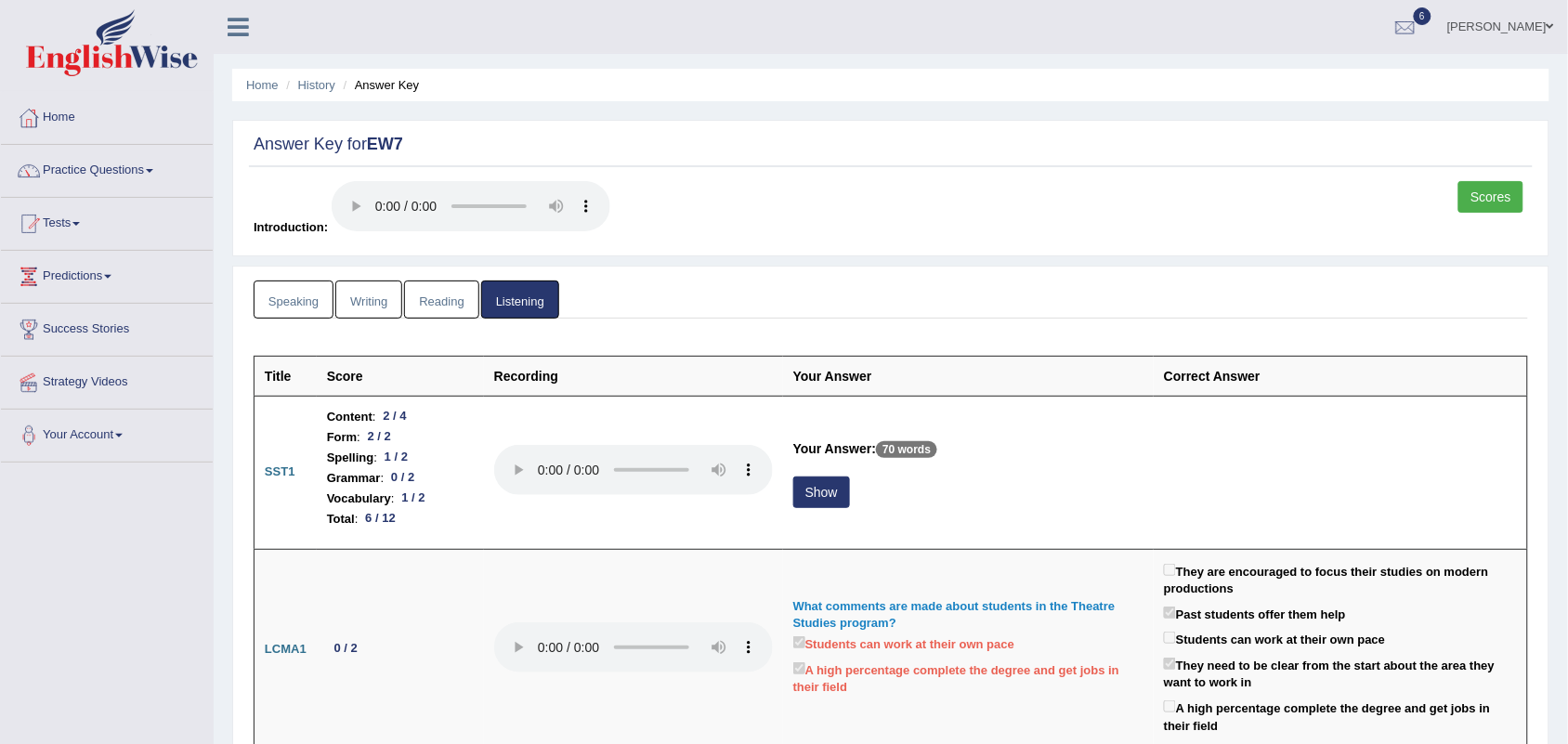
click at [428, 291] on link "Reading" at bounding box center [441, 300] width 74 height 39
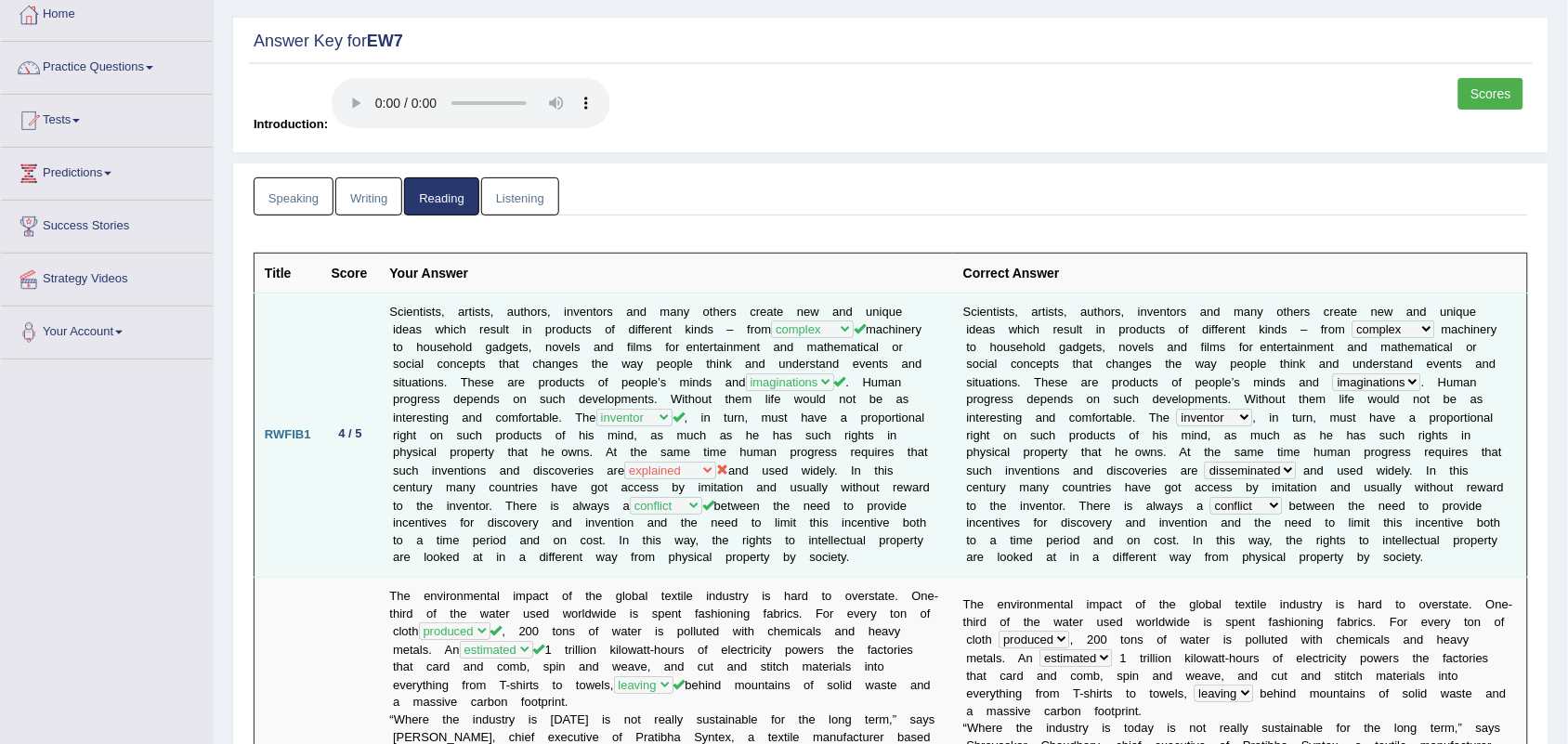
scroll to position [232, 0]
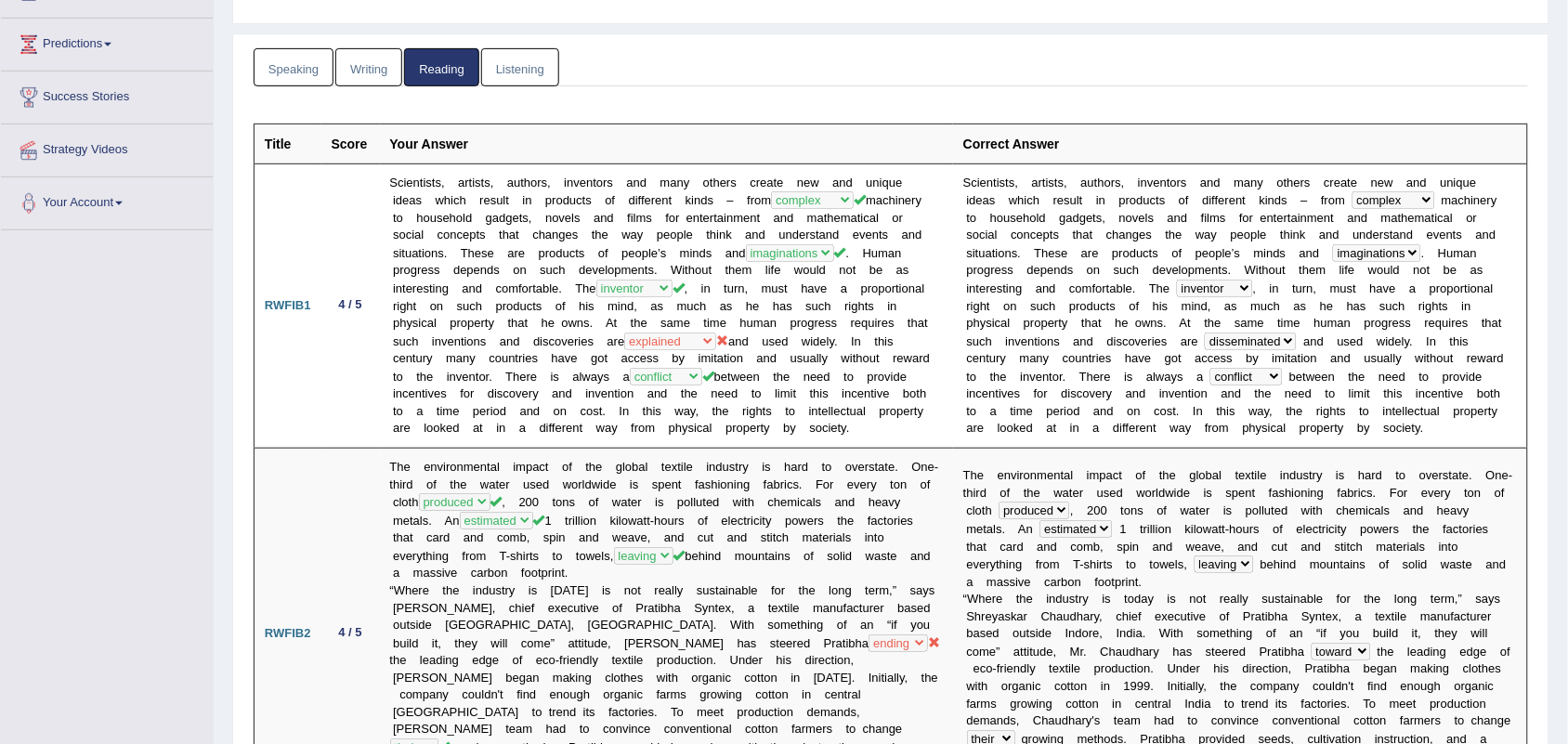
click at [351, 72] on link "Writing" at bounding box center [369, 67] width 67 height 39
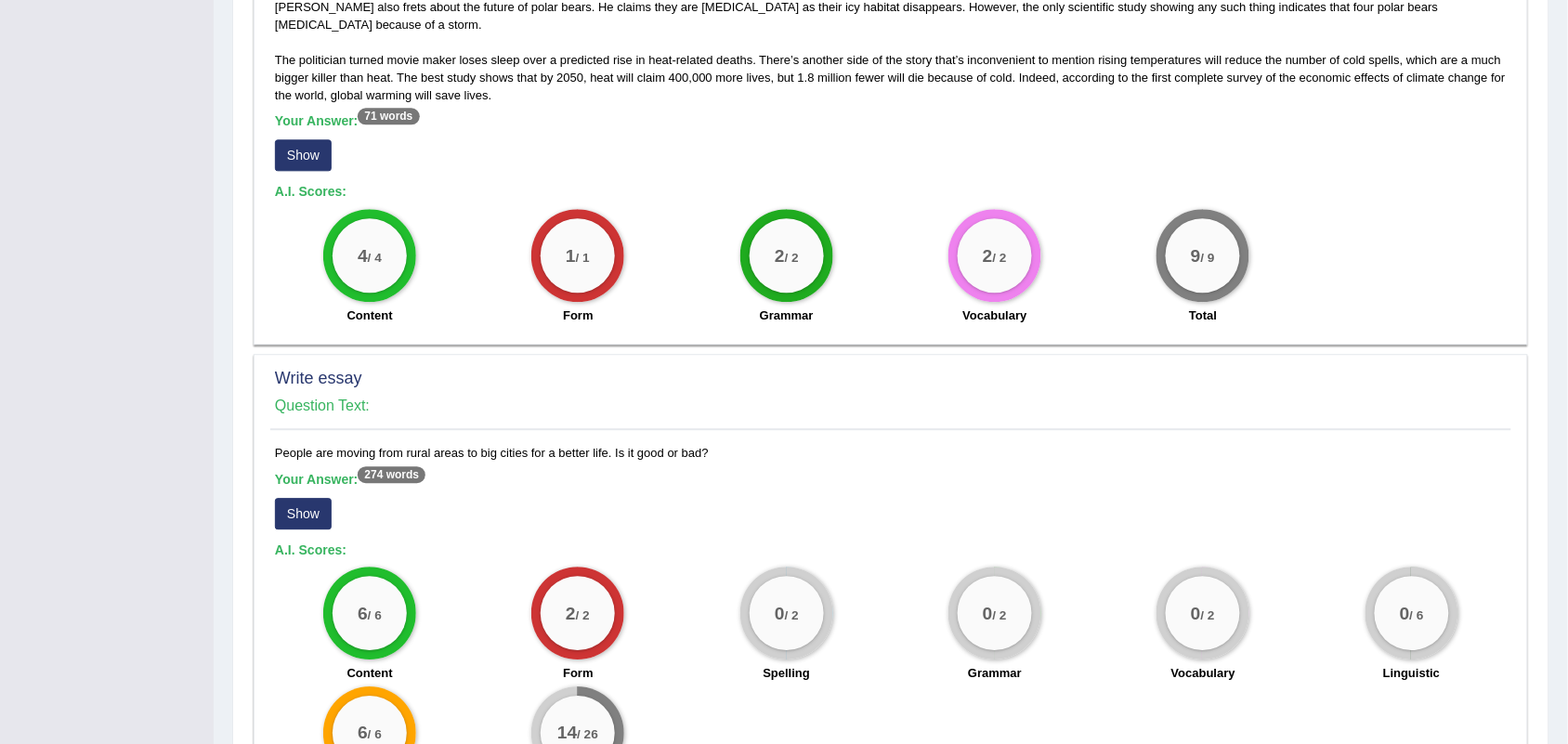
scroll to position [1363, 0]
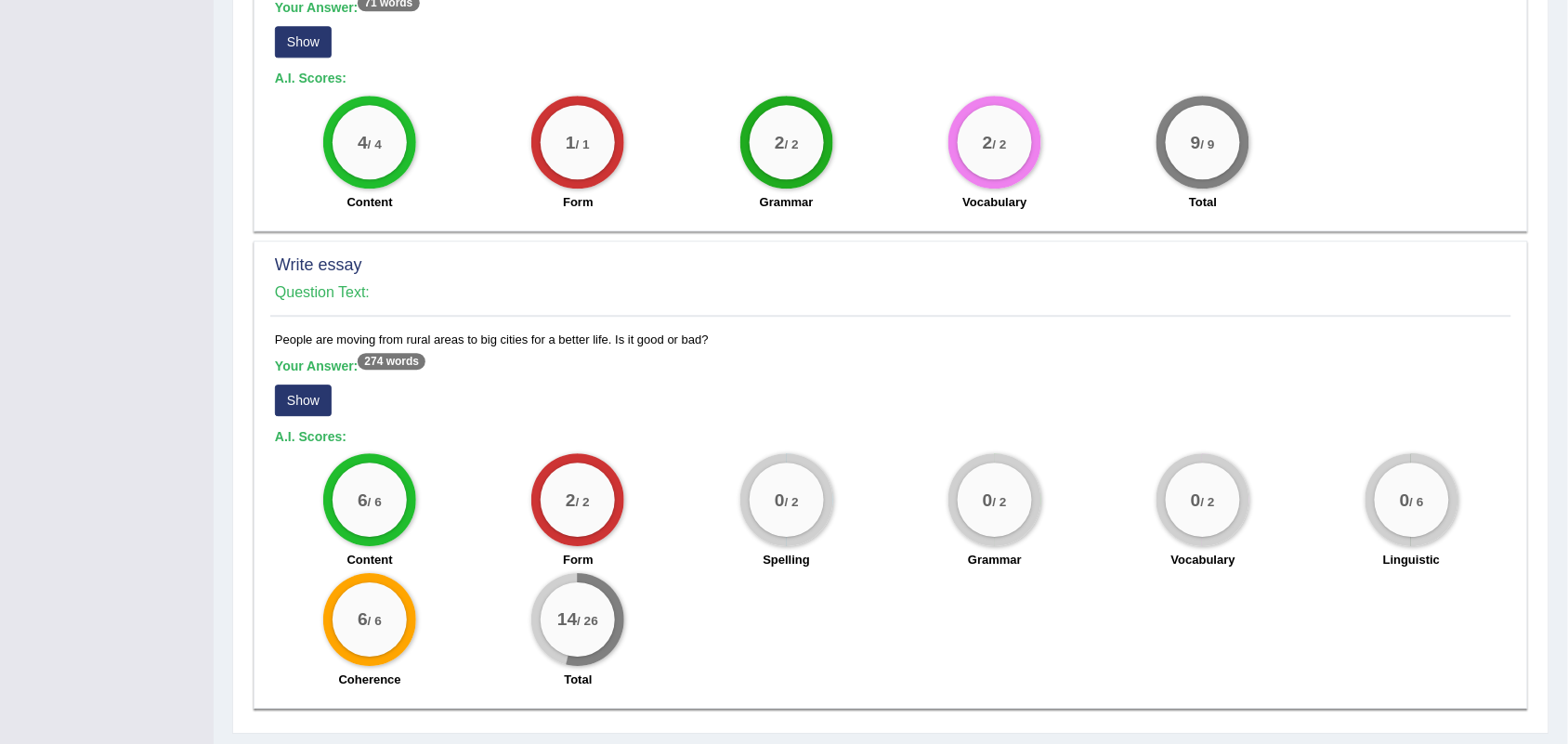
click at [318, 385] on button "Show" at bounding box center [303, 401] width 56 height 32
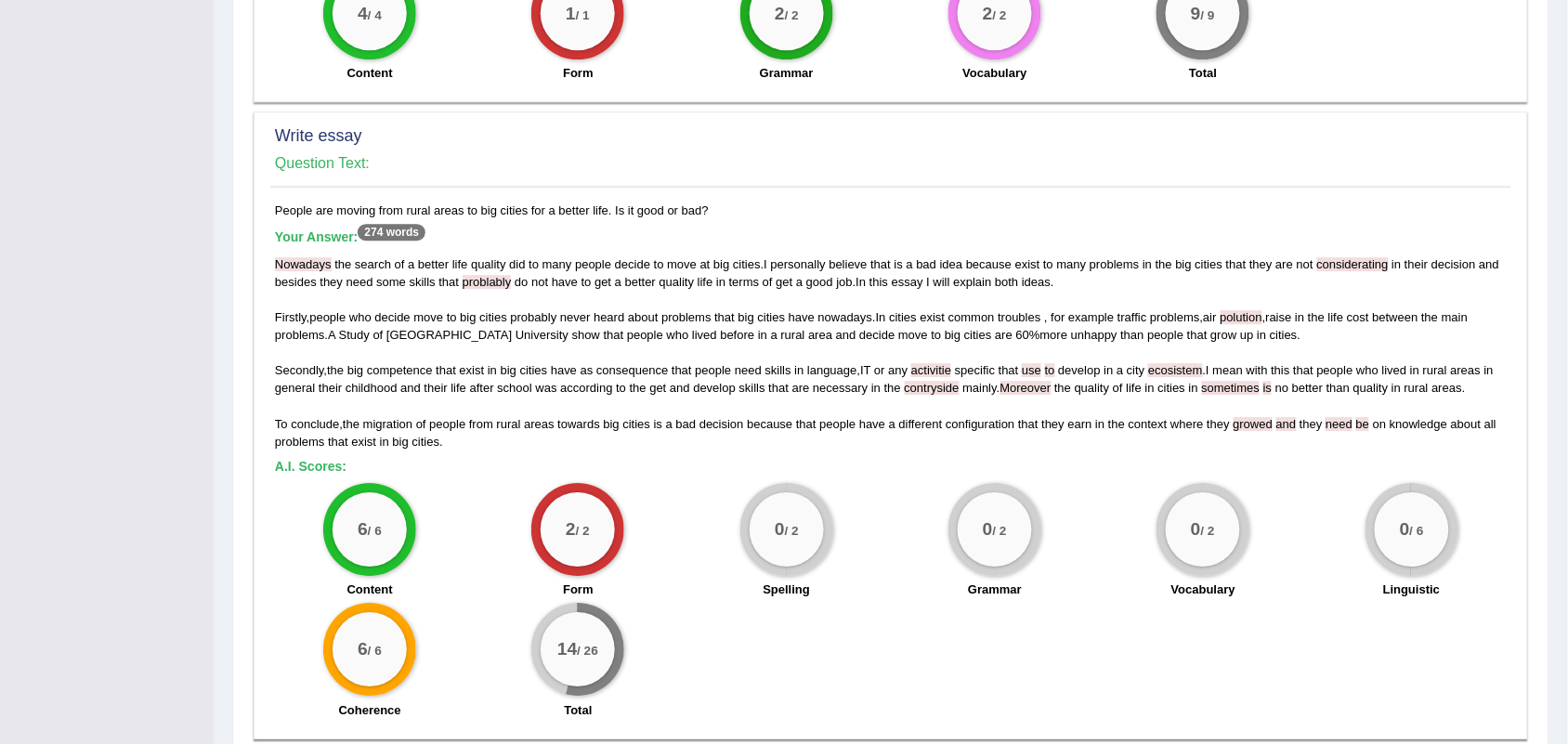
scroll to position [1522, 0]
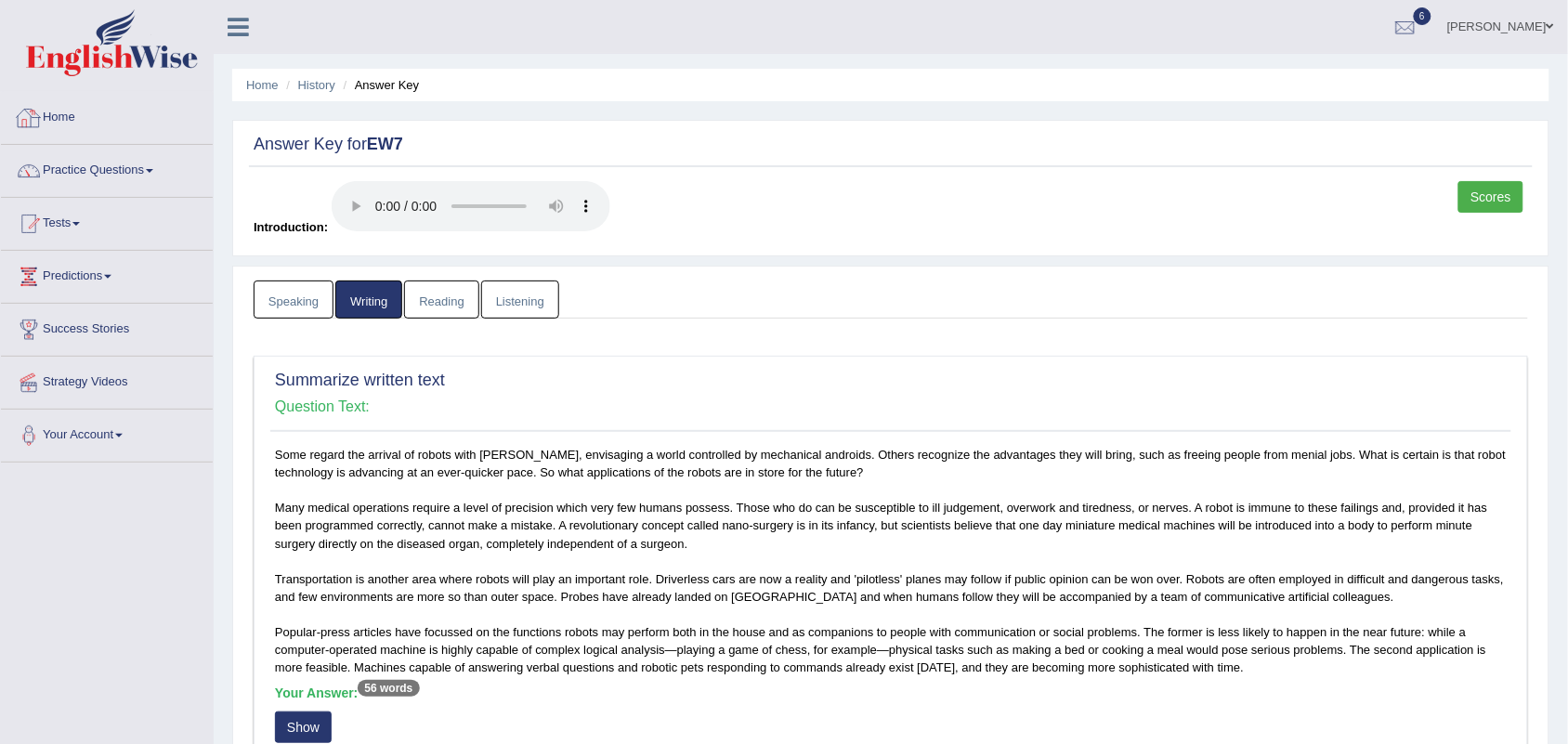
click at [288, 305] on link "Speaking" at bounding box center [293, 300] width 80 height 39
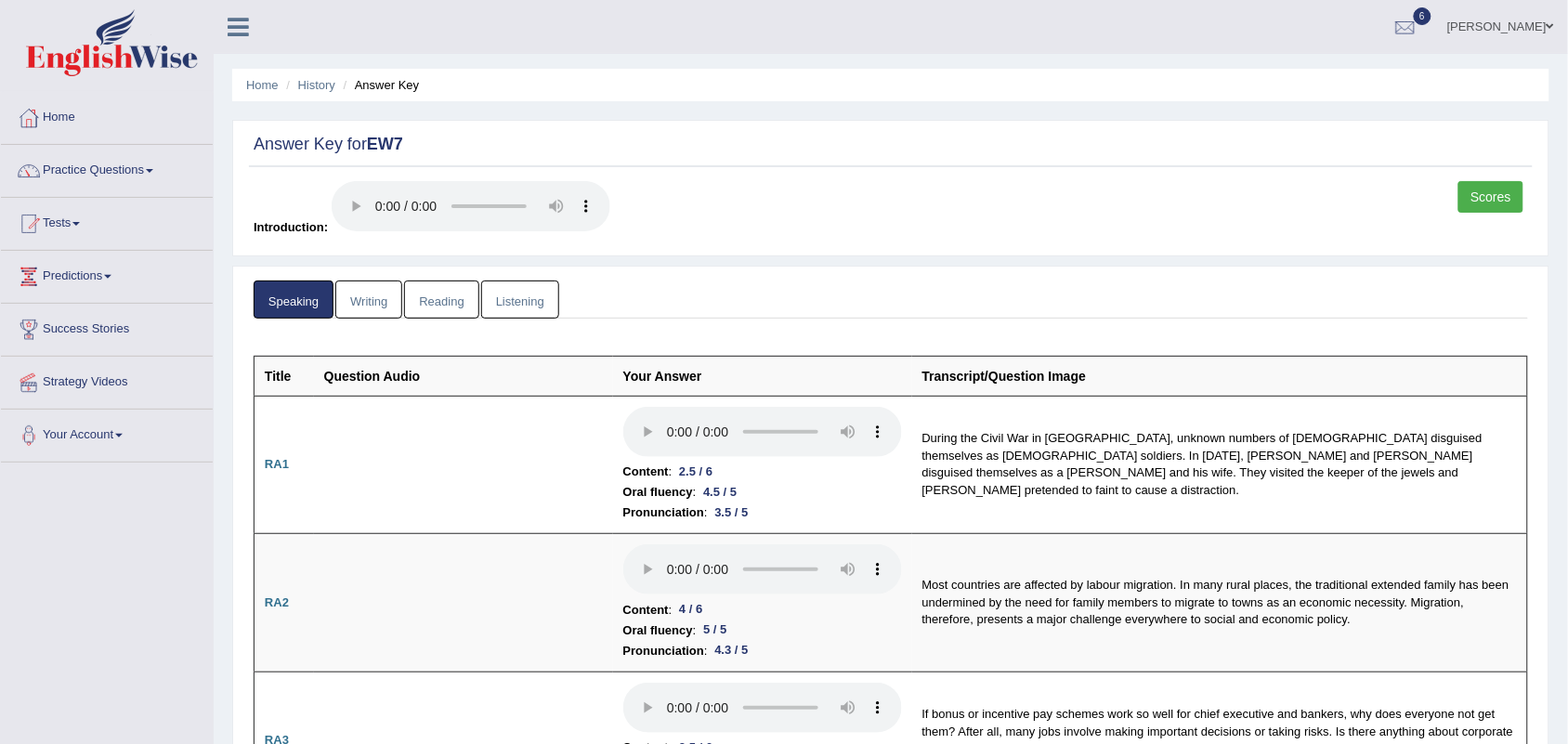
click at [511, 305] on link "Listening" at bounding box center [519, 300] width 78 height 39
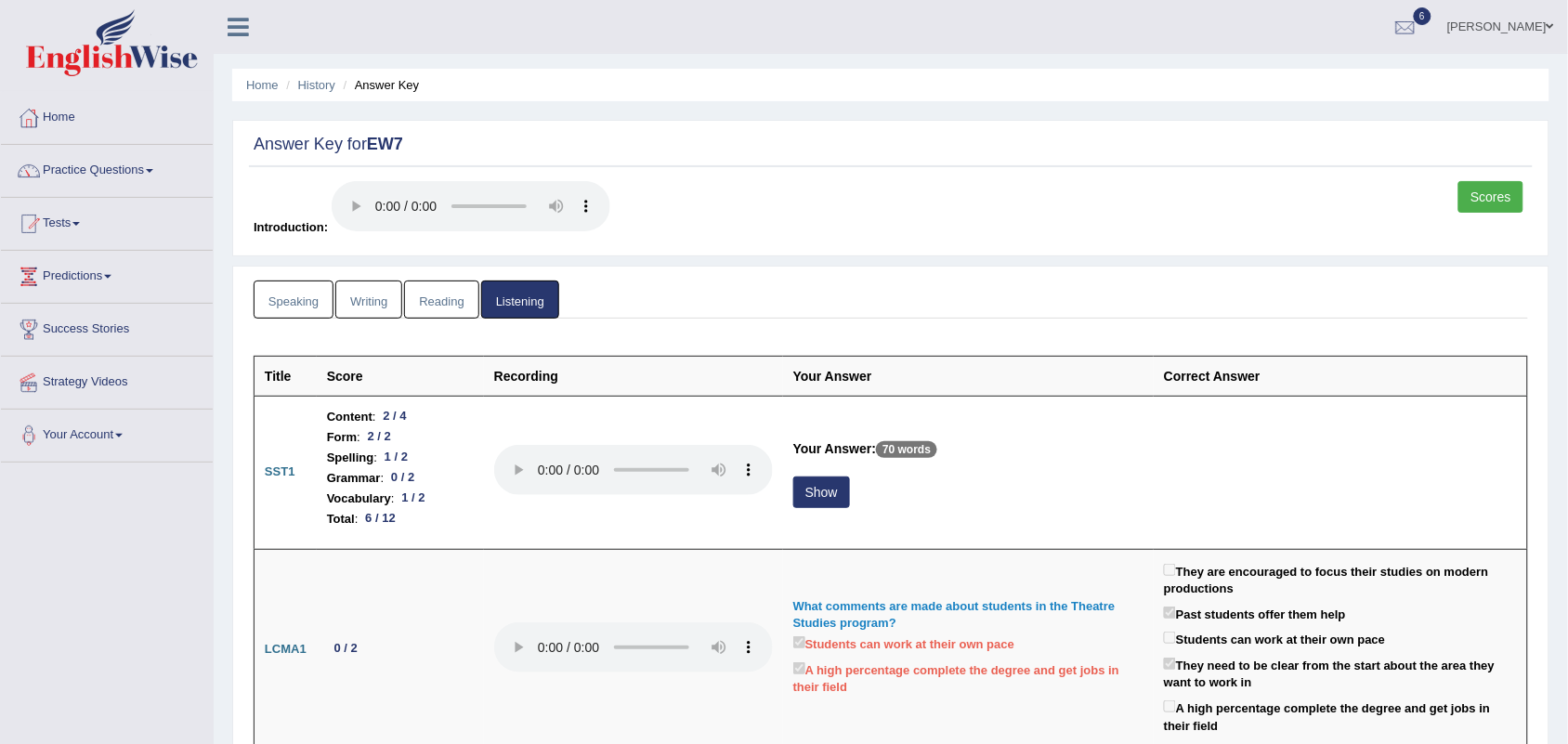
click at [359, 298] on link "Writing" at bounding box center [369, 300] width 67 height 39
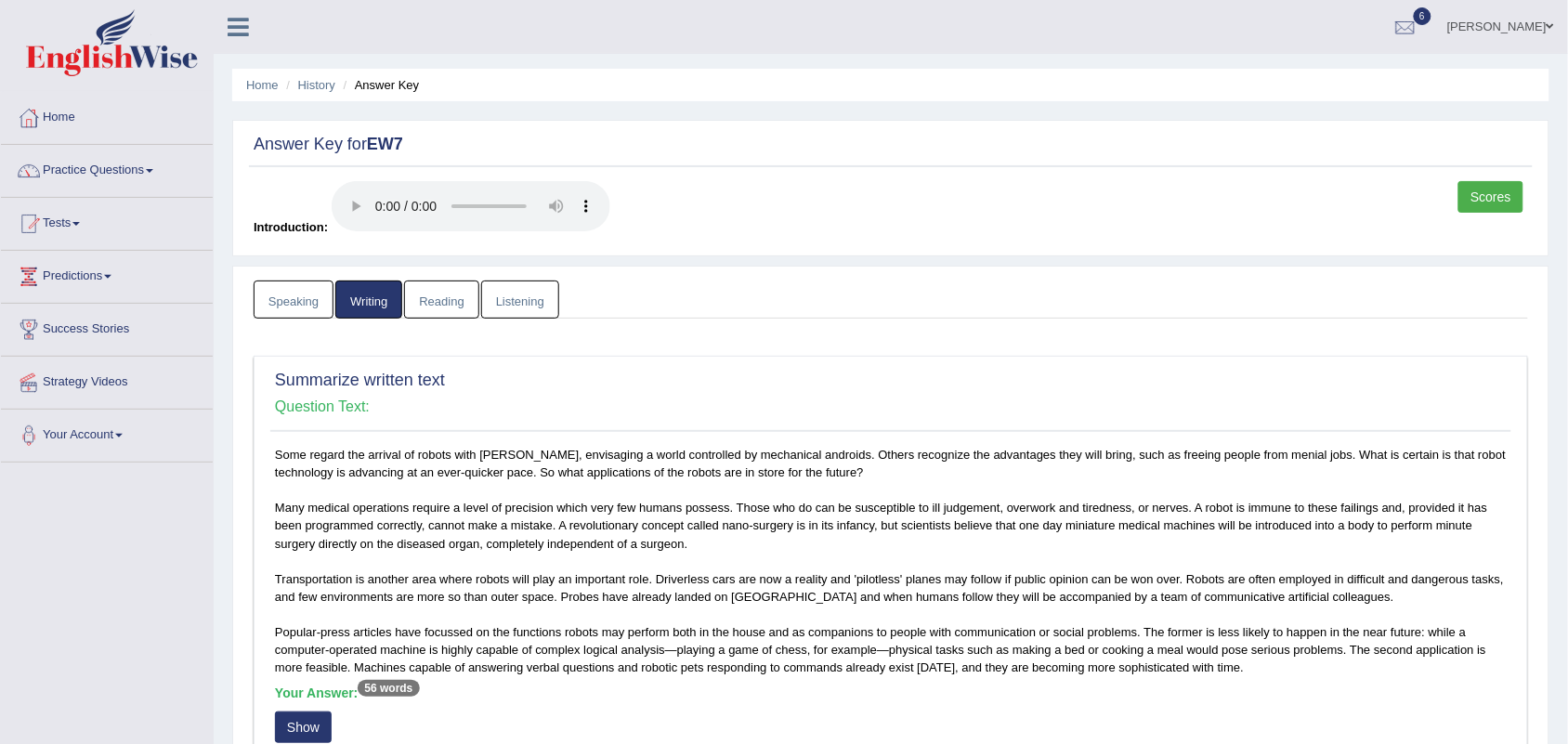
click at [433, 296] on link "Reading" at bounding box center [441, 300] width 74 height 39
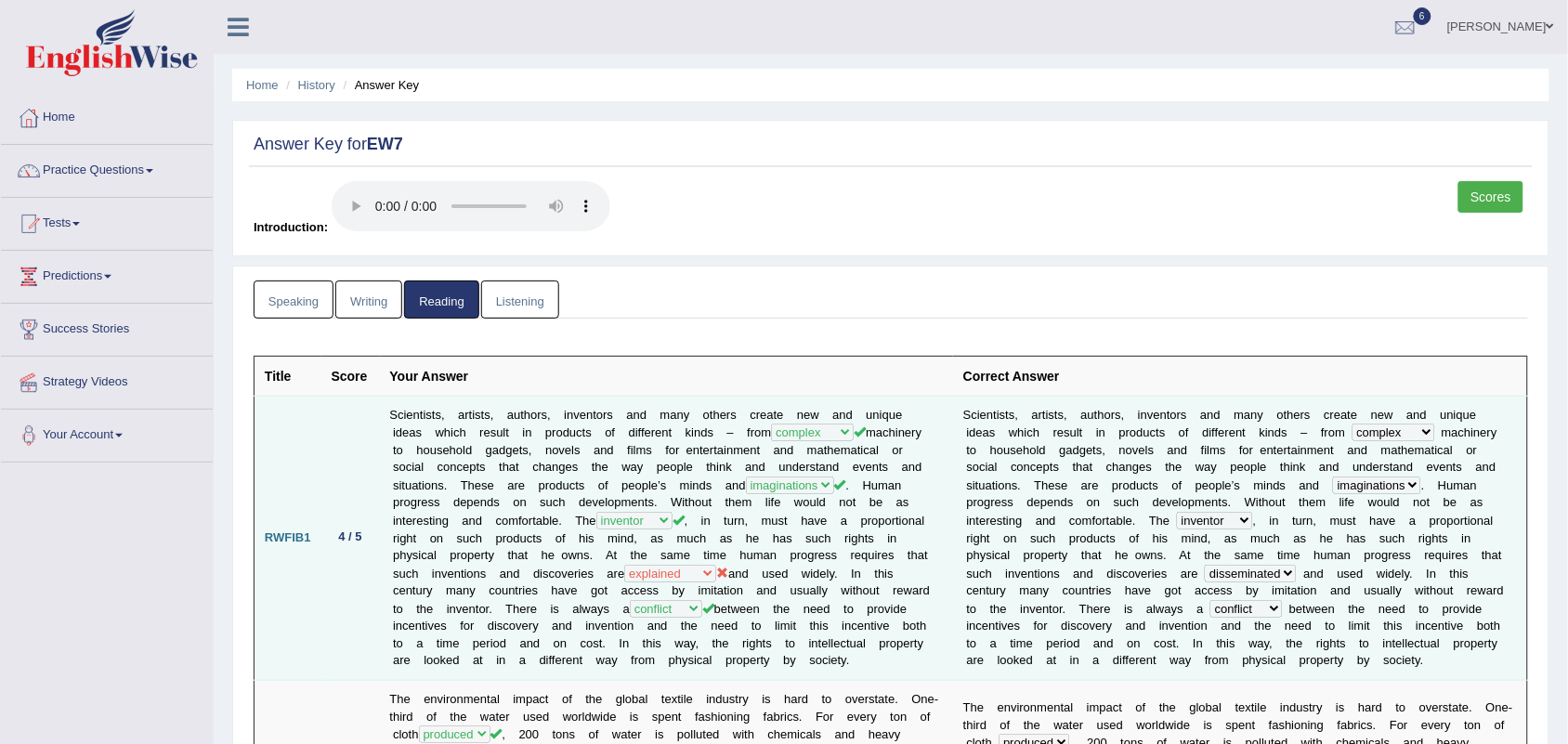
scroll to position [232, 0]
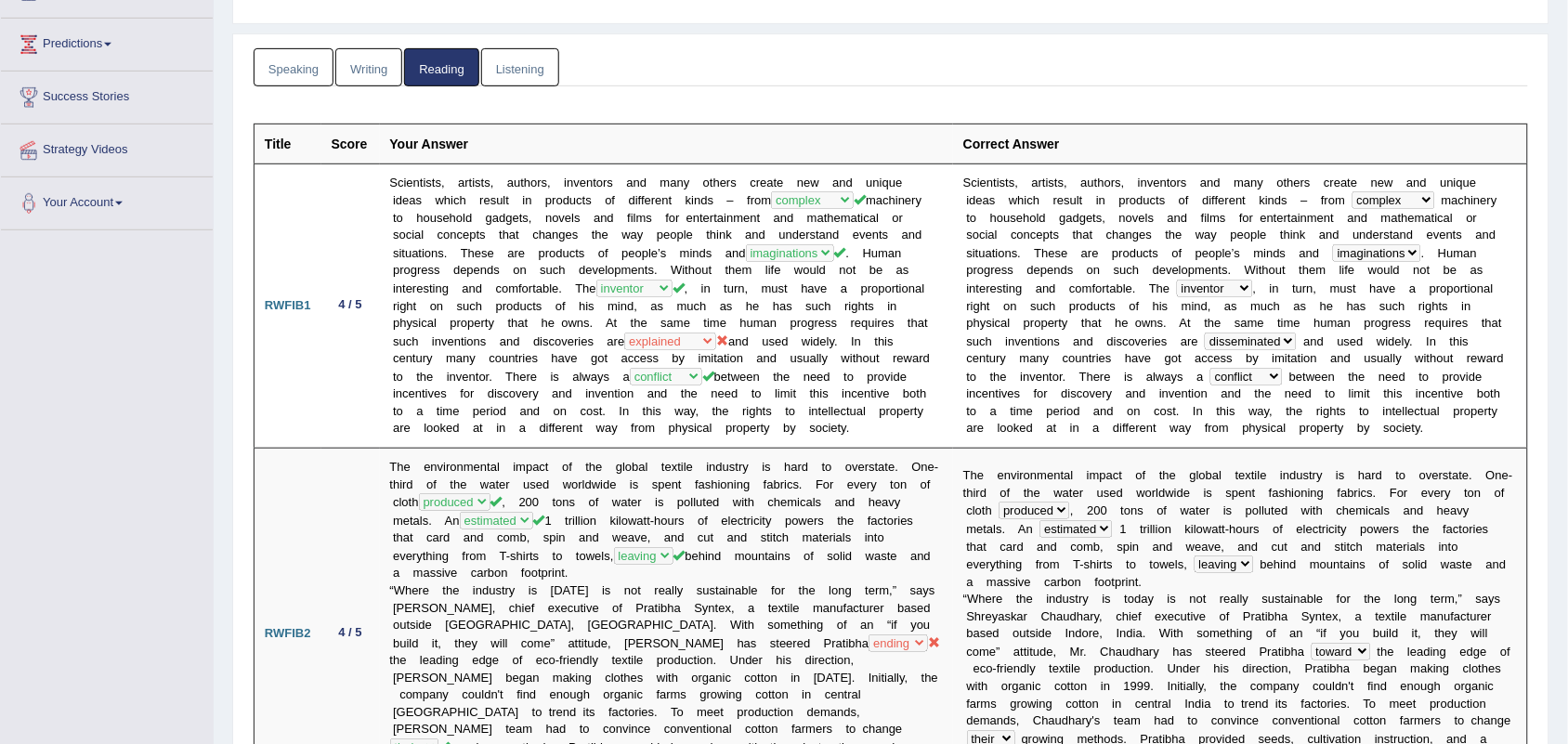
click at [275, 137] on th "Title" at bounding box center [288, 143] width 67 height 40
click at [348, 141] on th "Score" at bounding box center [350, 143] width 58 height 40
click at [415, 141] on th "Your Answer" at bounding box center [667, 143] width 574 height 40
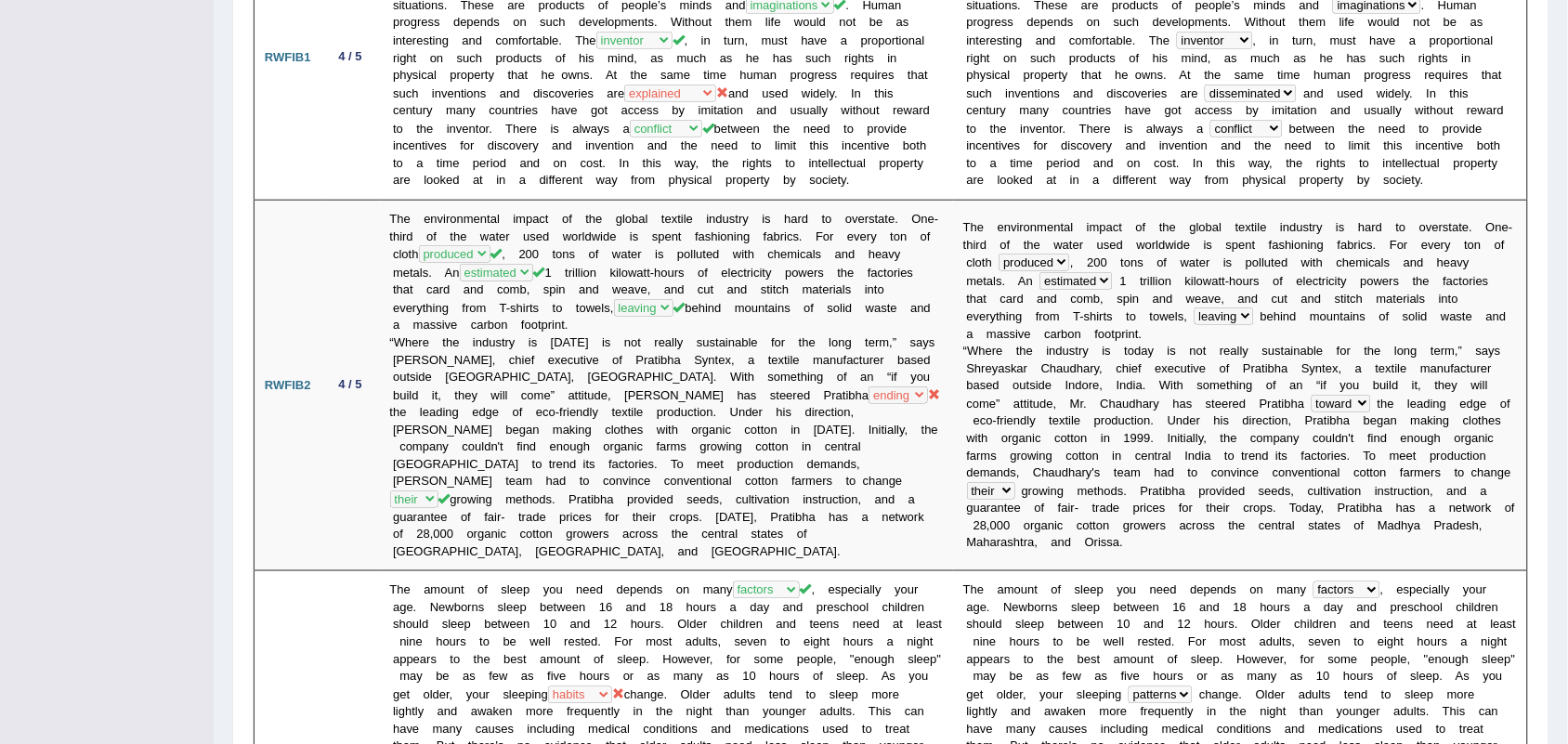
scroll to position [0, 0]
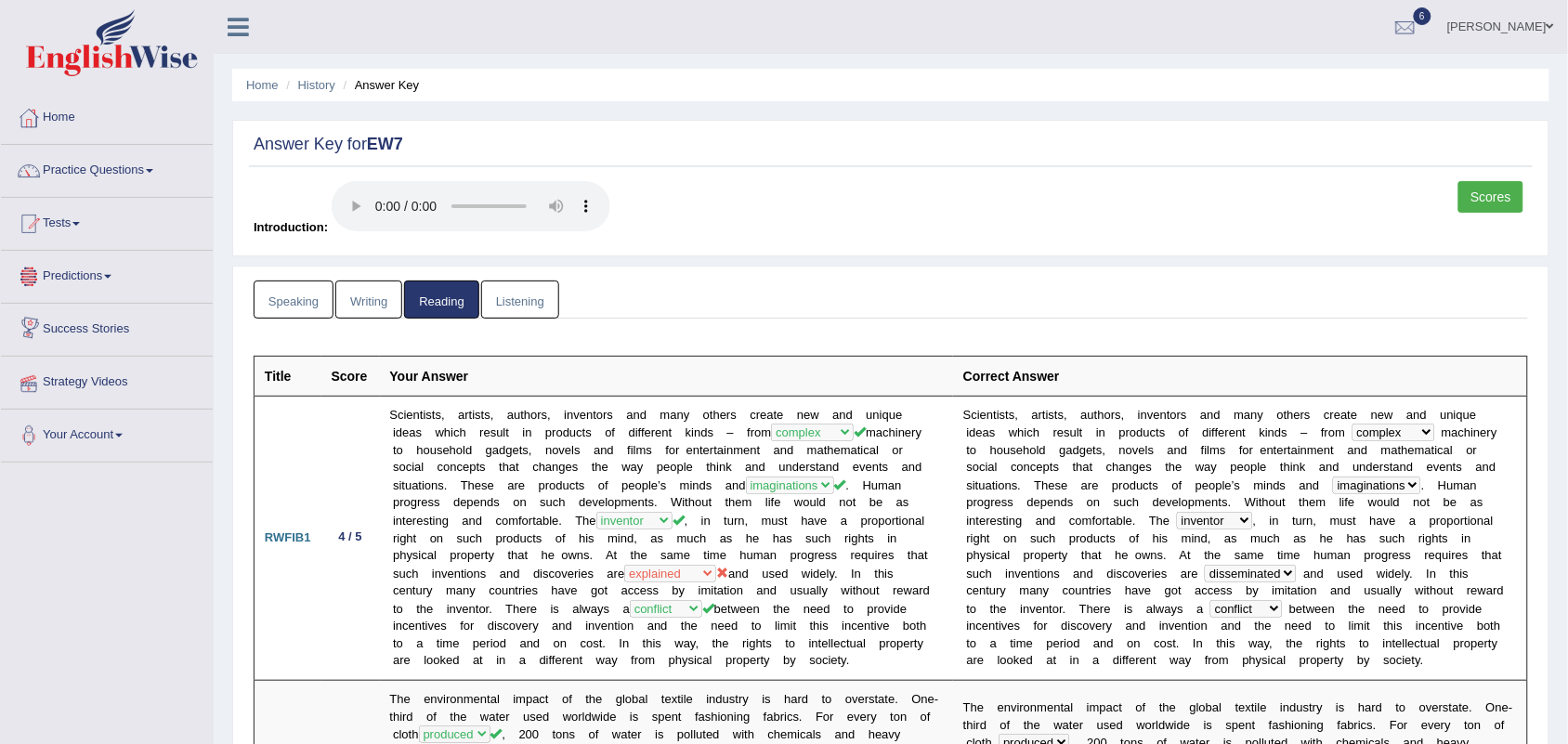
click at [277, 299] on link "Speaking" at bounding box center [293, 300] width 80 height 39
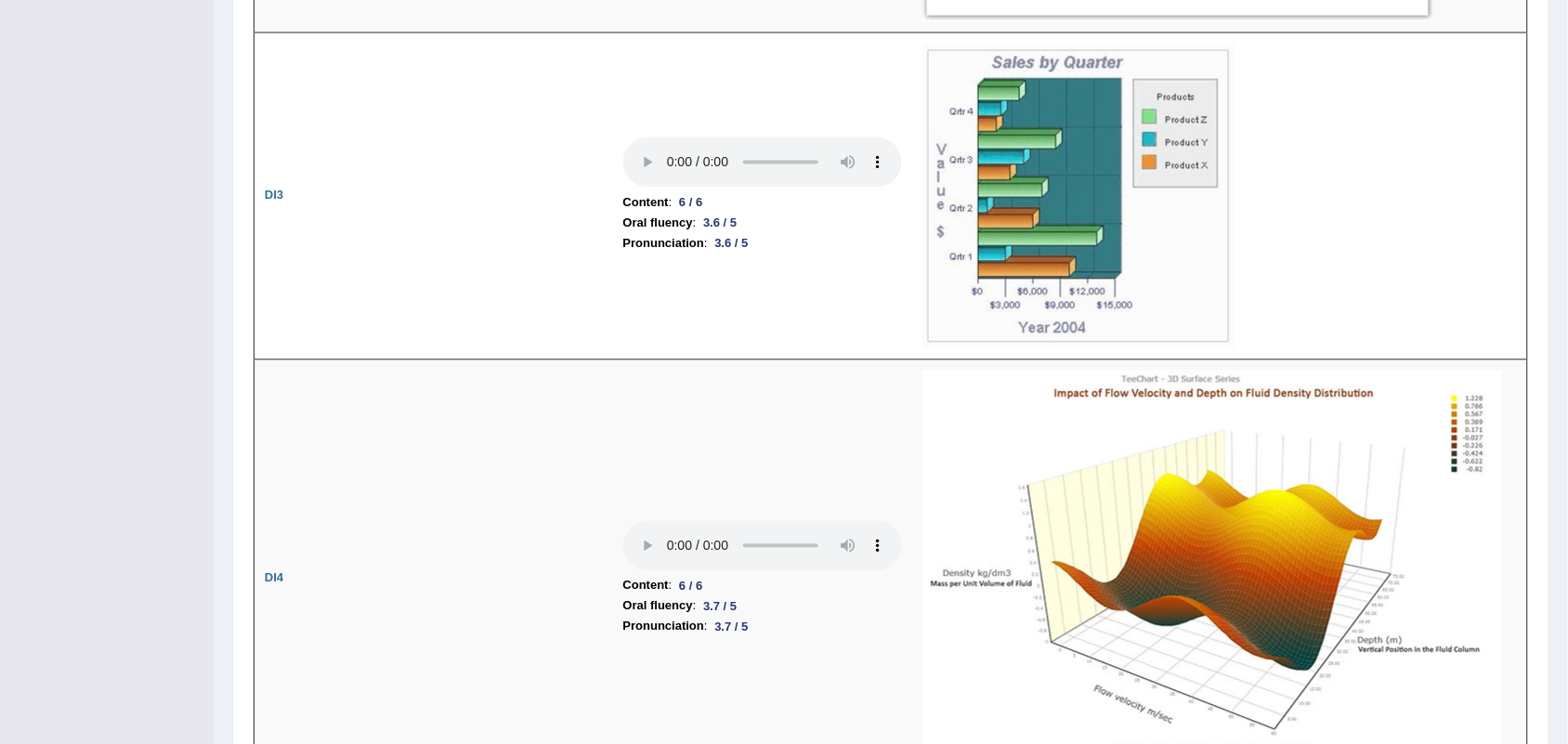
scroll to position [3252, 0]
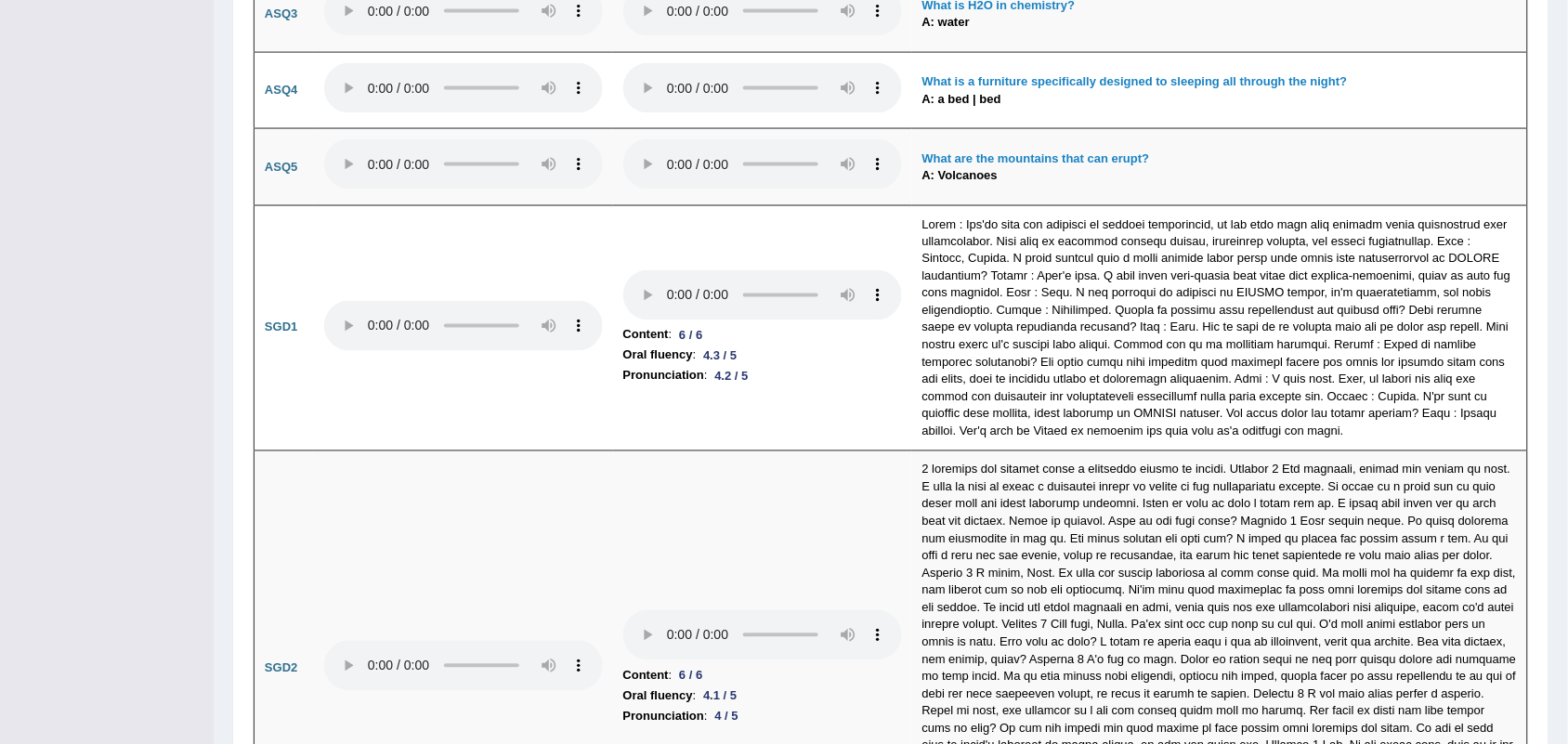
scroll to position [5111, 0]
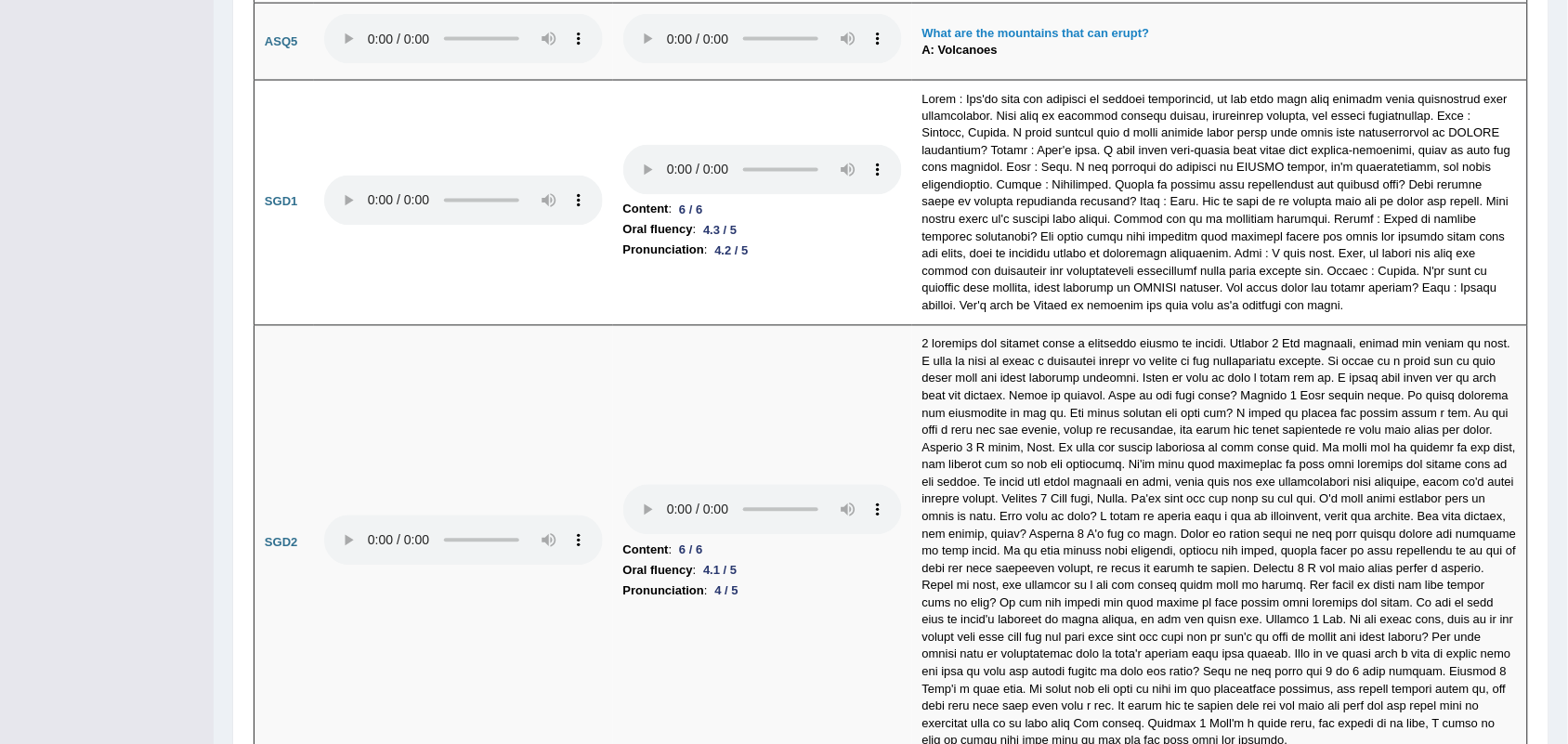
drag, startPoint x: 158, startPoint y: 417, endPoint x: 58, endPoint y: 340, distance: 126.2
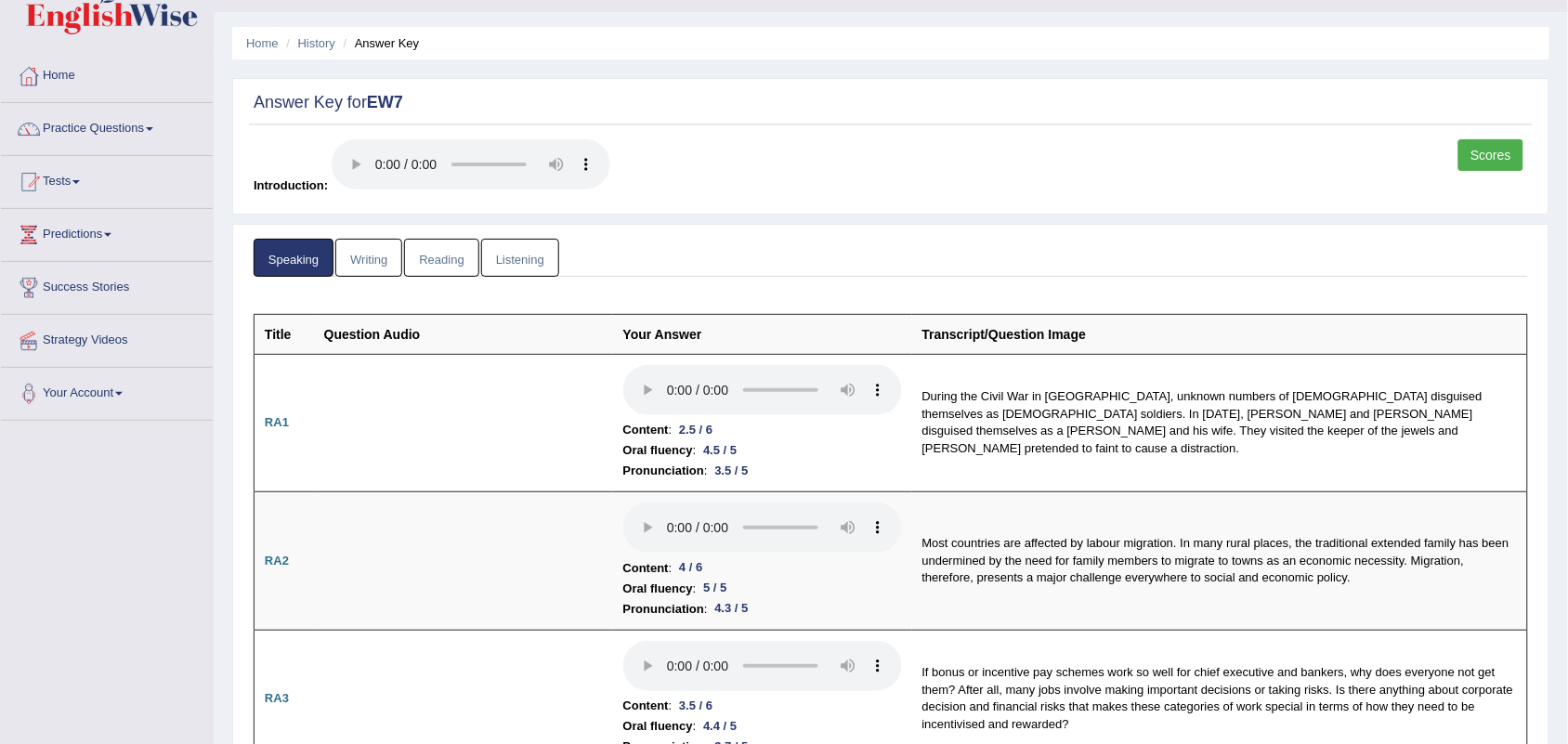
scroll to position [0, 0]
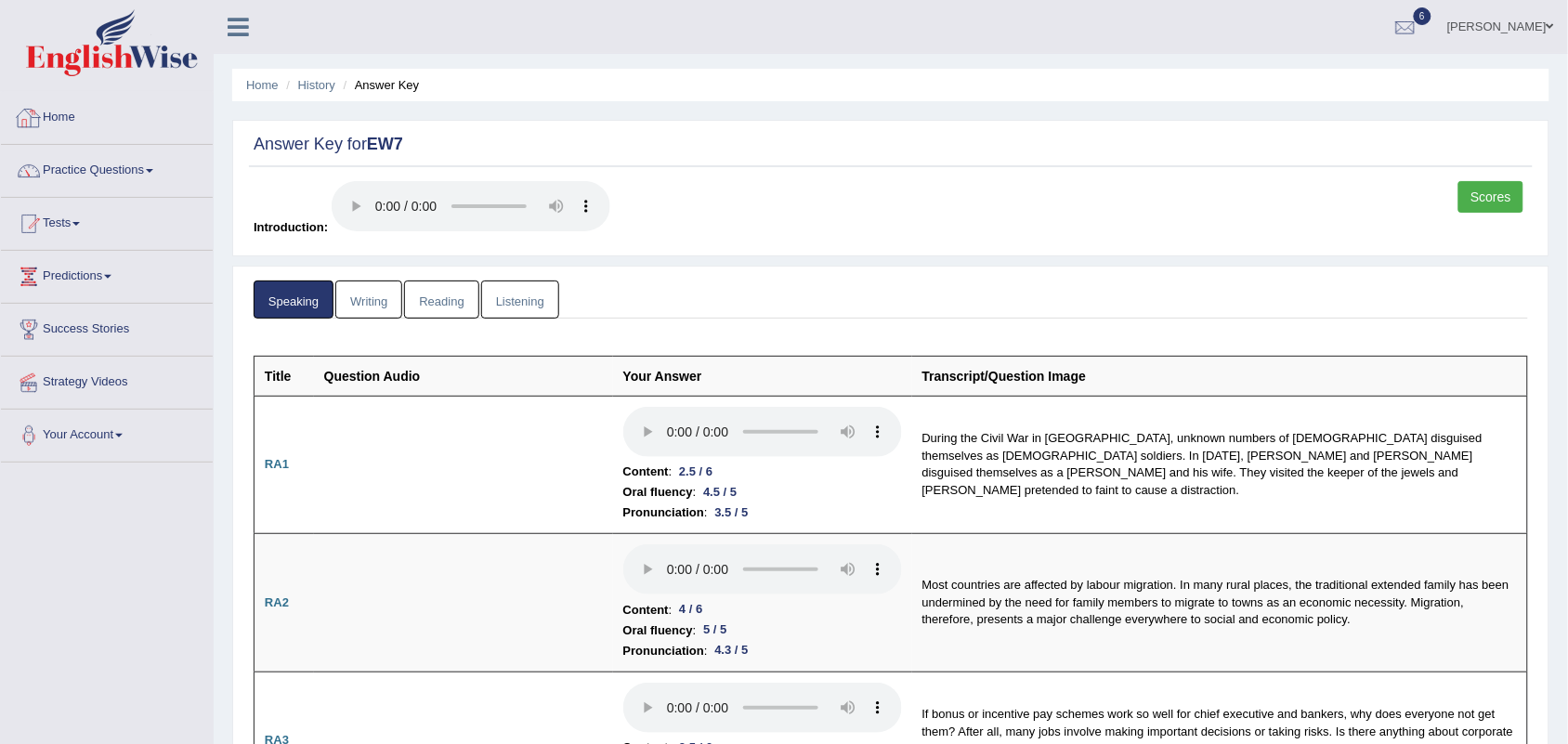
click at [67, 121] on link "Home" at bounding box center [107, 115] width 212 height 46
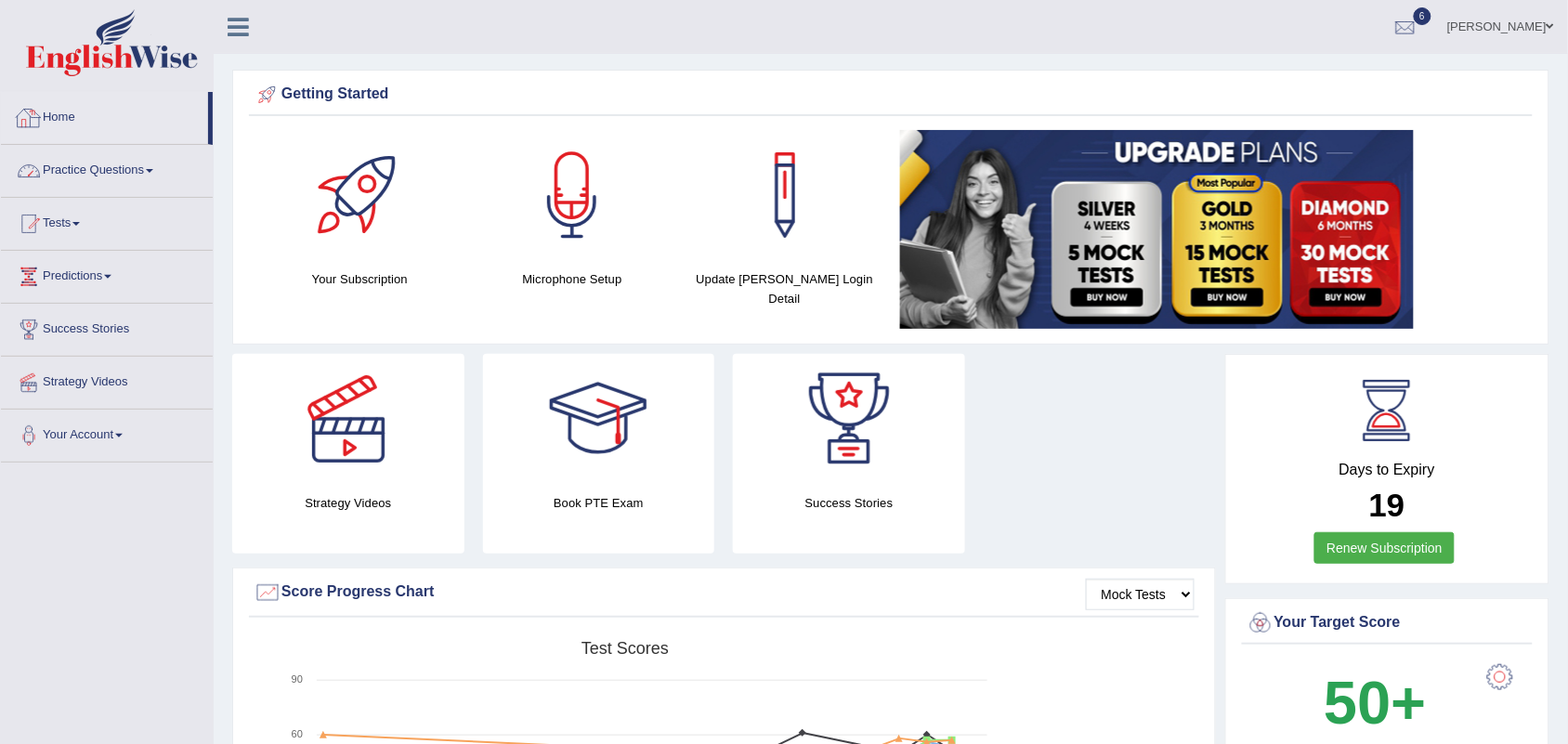
click at [77, 169] on link "Practice Questions" at bounding box center [107, 168] width 212 height 46
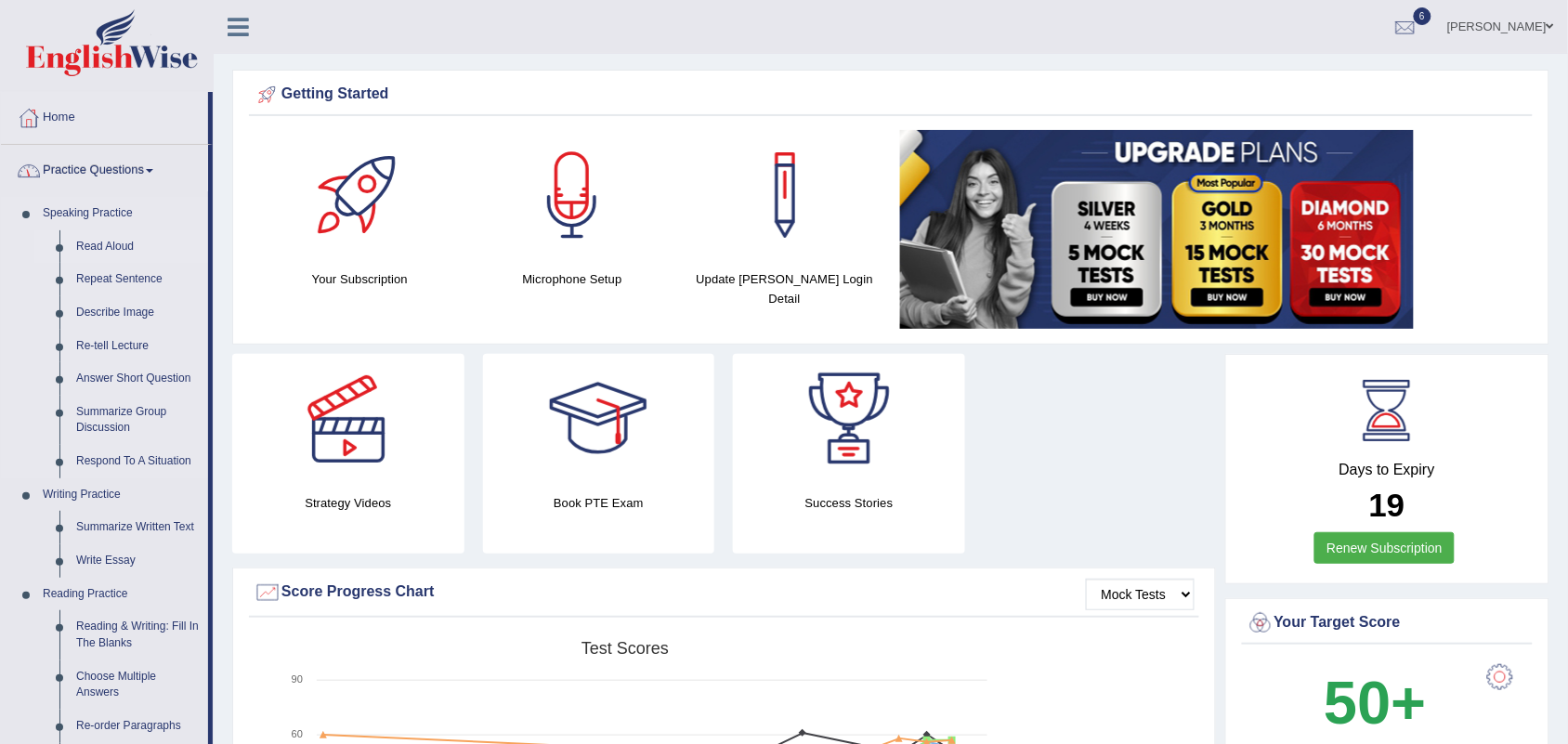
click at [113, 248] on link "Read Aloud" at bounding box center [138, 247] width 140 height 34
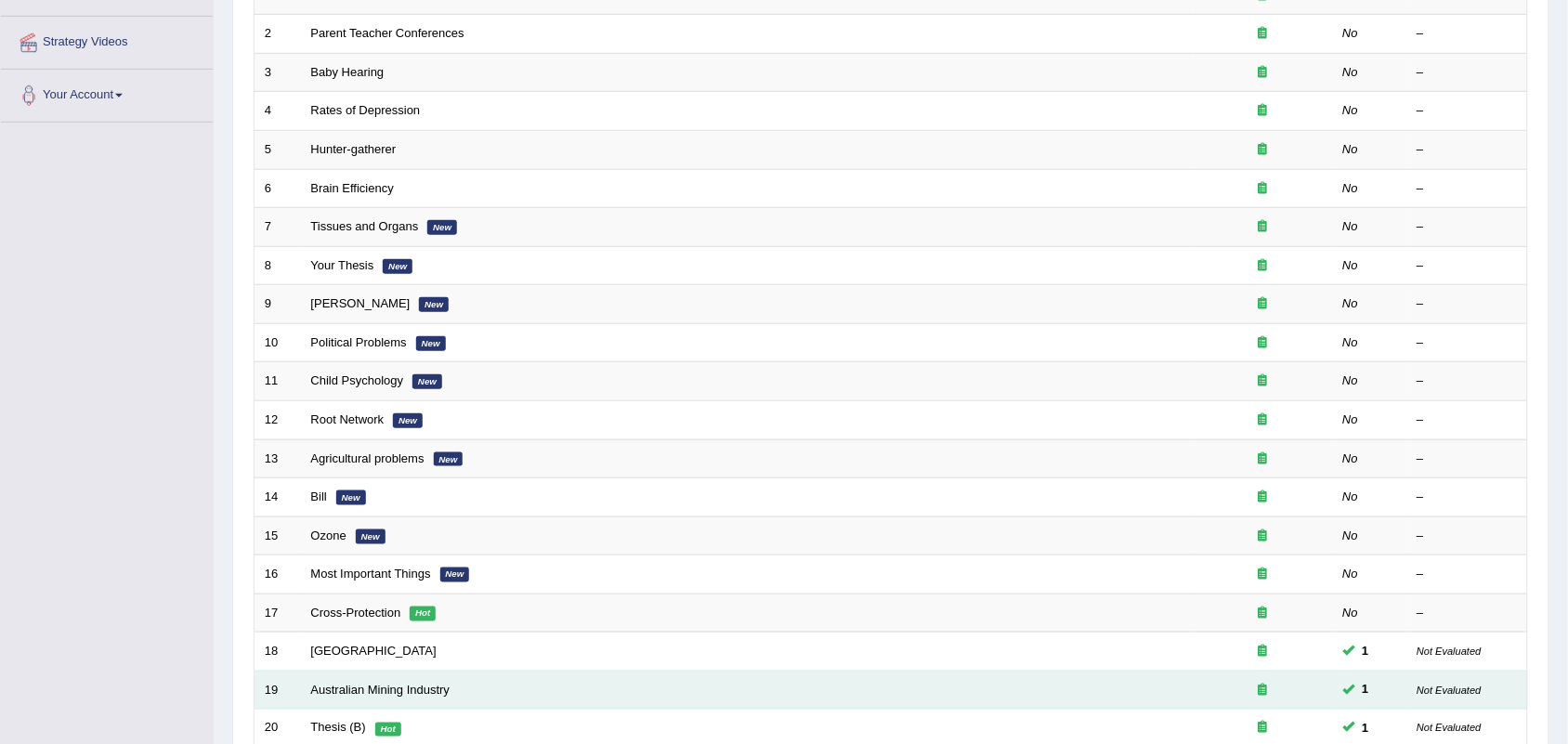
scroll to position [491, 0]
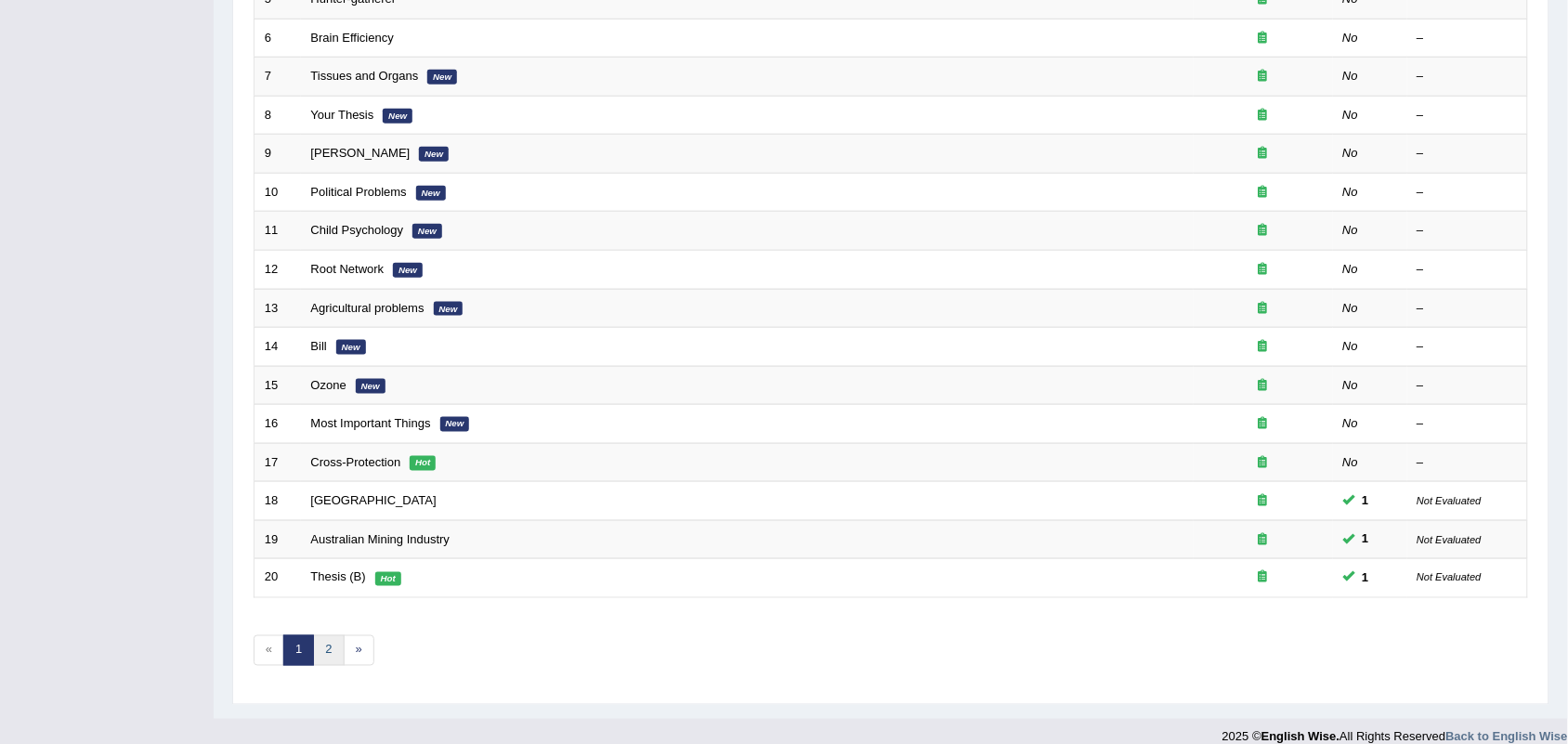
click at [331, 635] on link "2" at bounding box center [328, 650] width 31 height 31
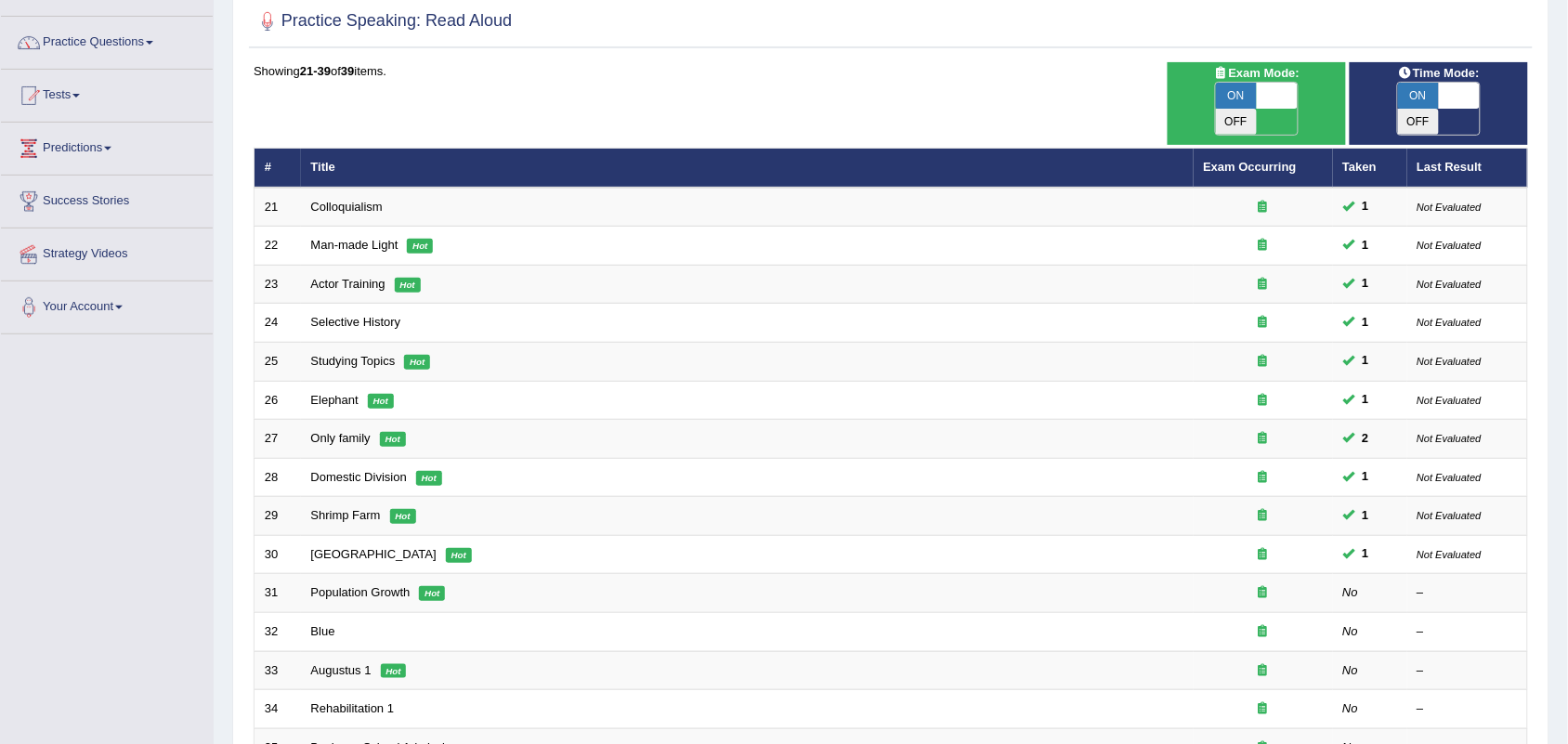
scroll to position [451, 0]
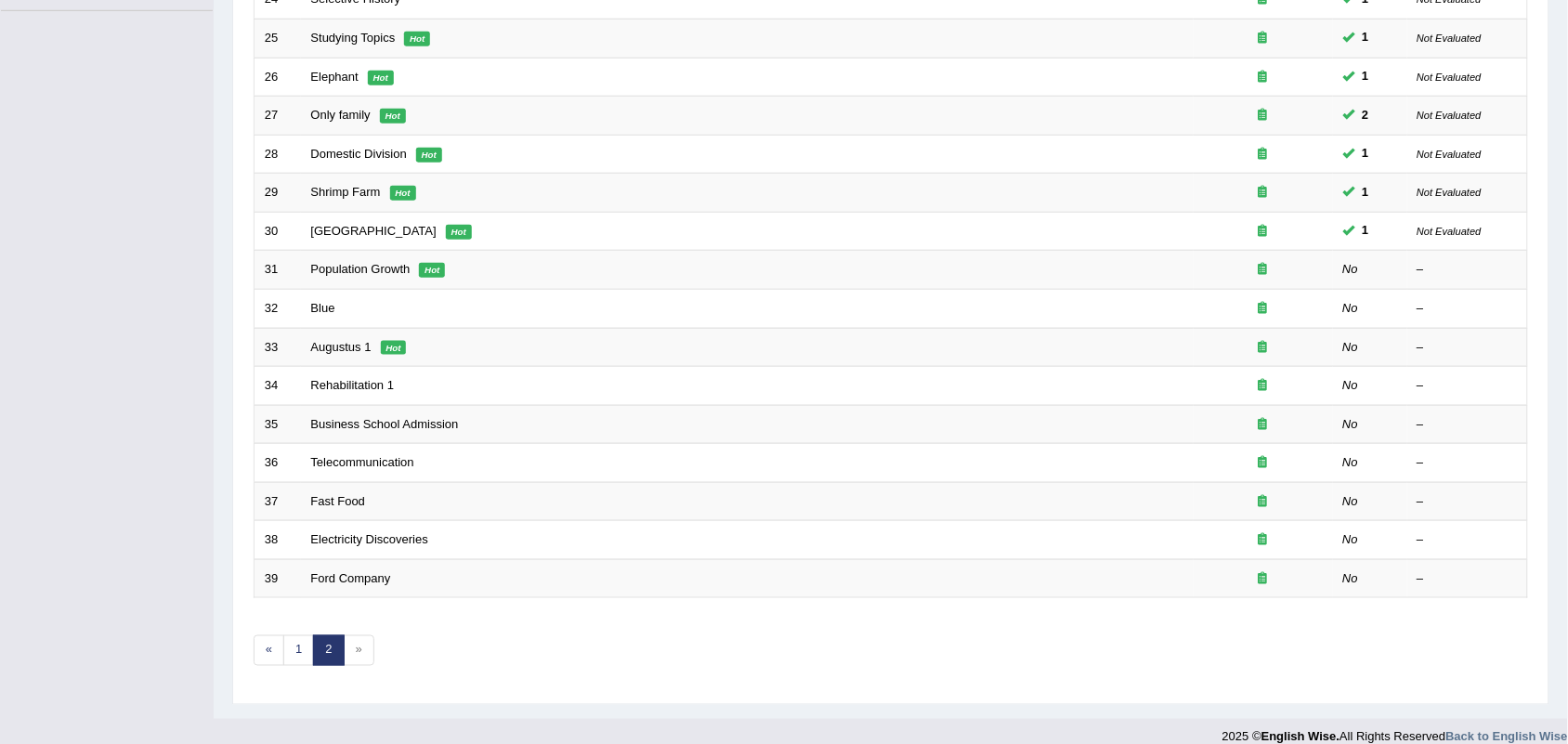
click at [373, 635] on span "»" at bounding box center [358, 650] width 31 height 31
click at [362, 635] on span "»" at bounding box center [358, 650] width 31 height 31
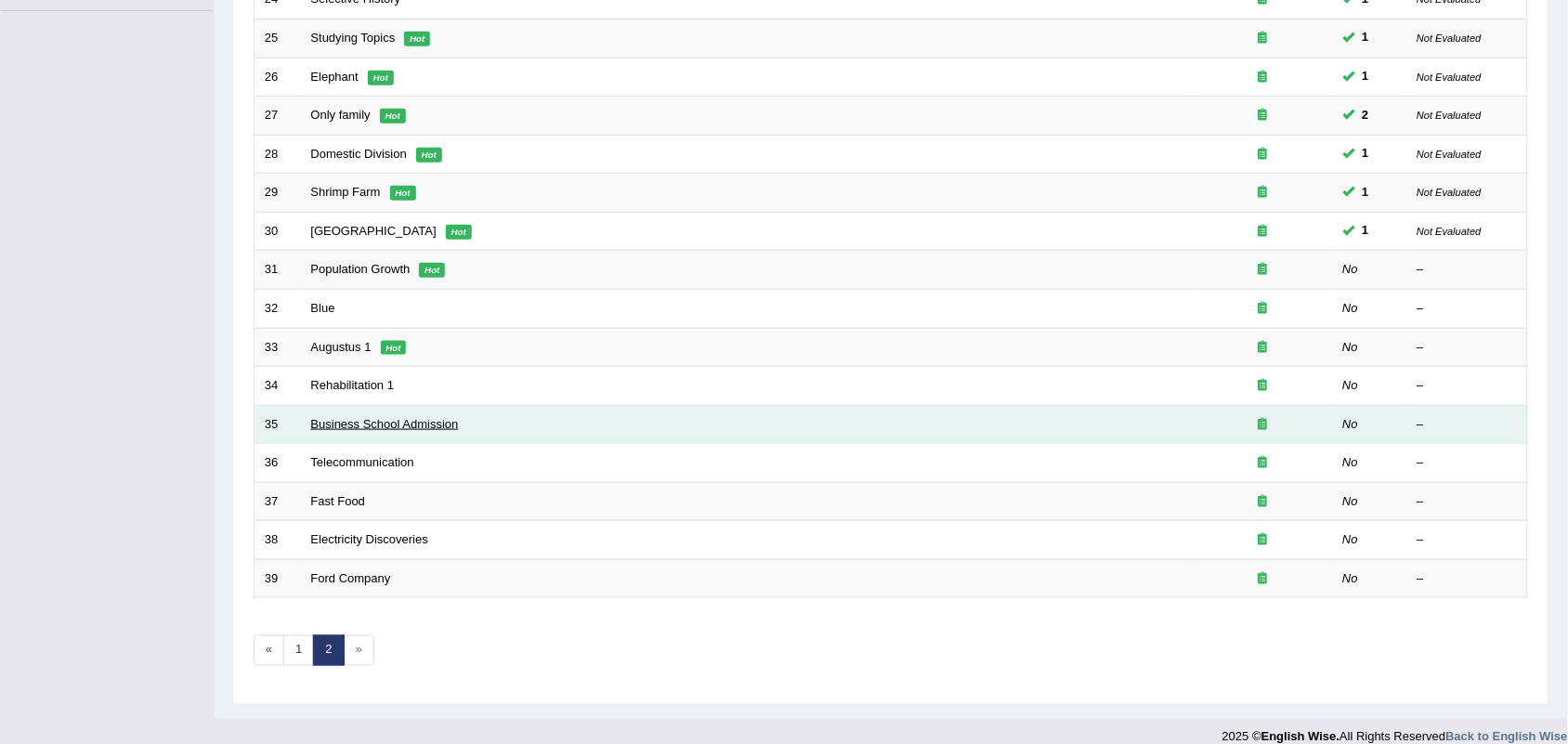
click at [343, 418] on link "Business School Admission" at bounding box center [385, 424] width 147 height 14
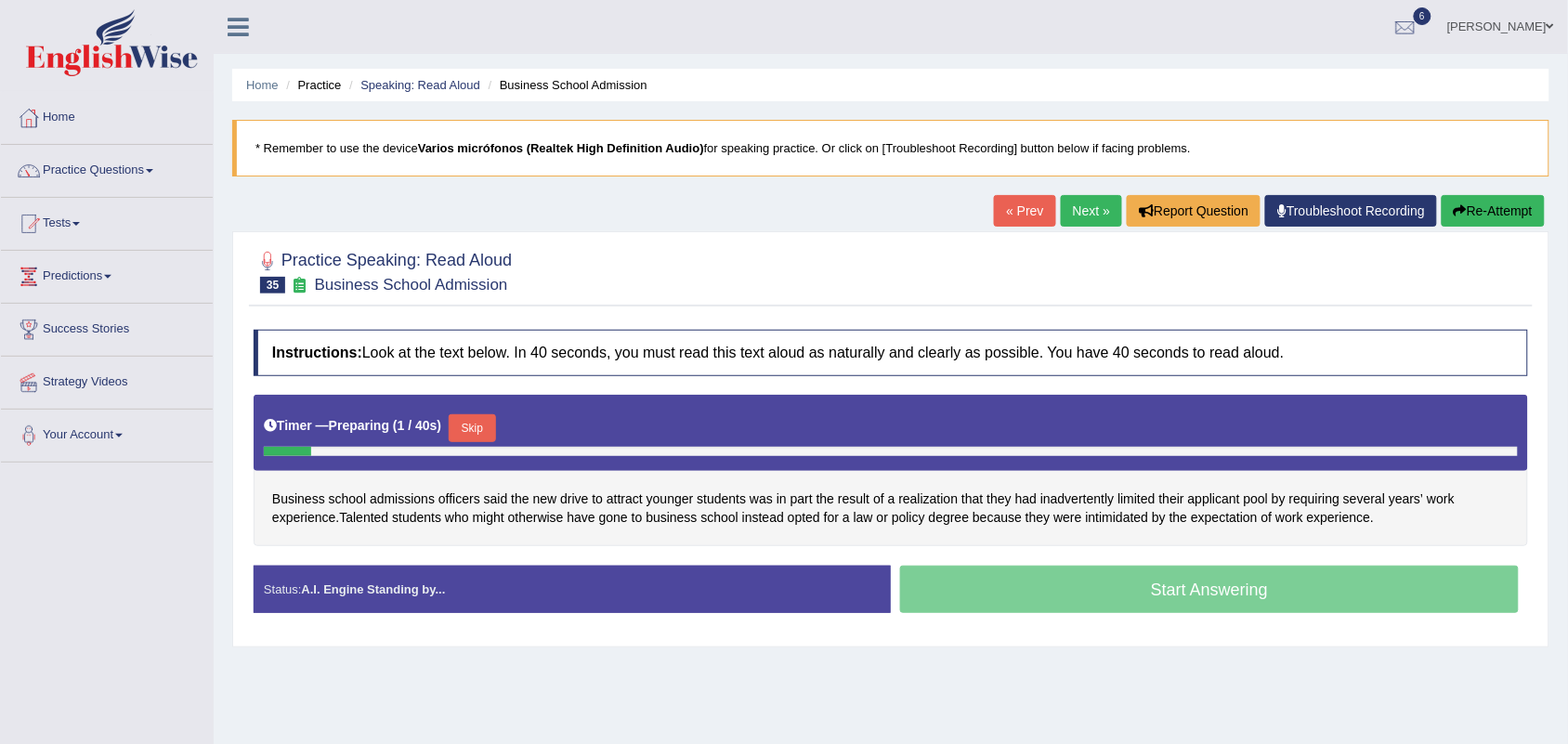
click at [489, 432] on button "Skip" at bounding box center [472, 428] width 46 height 28
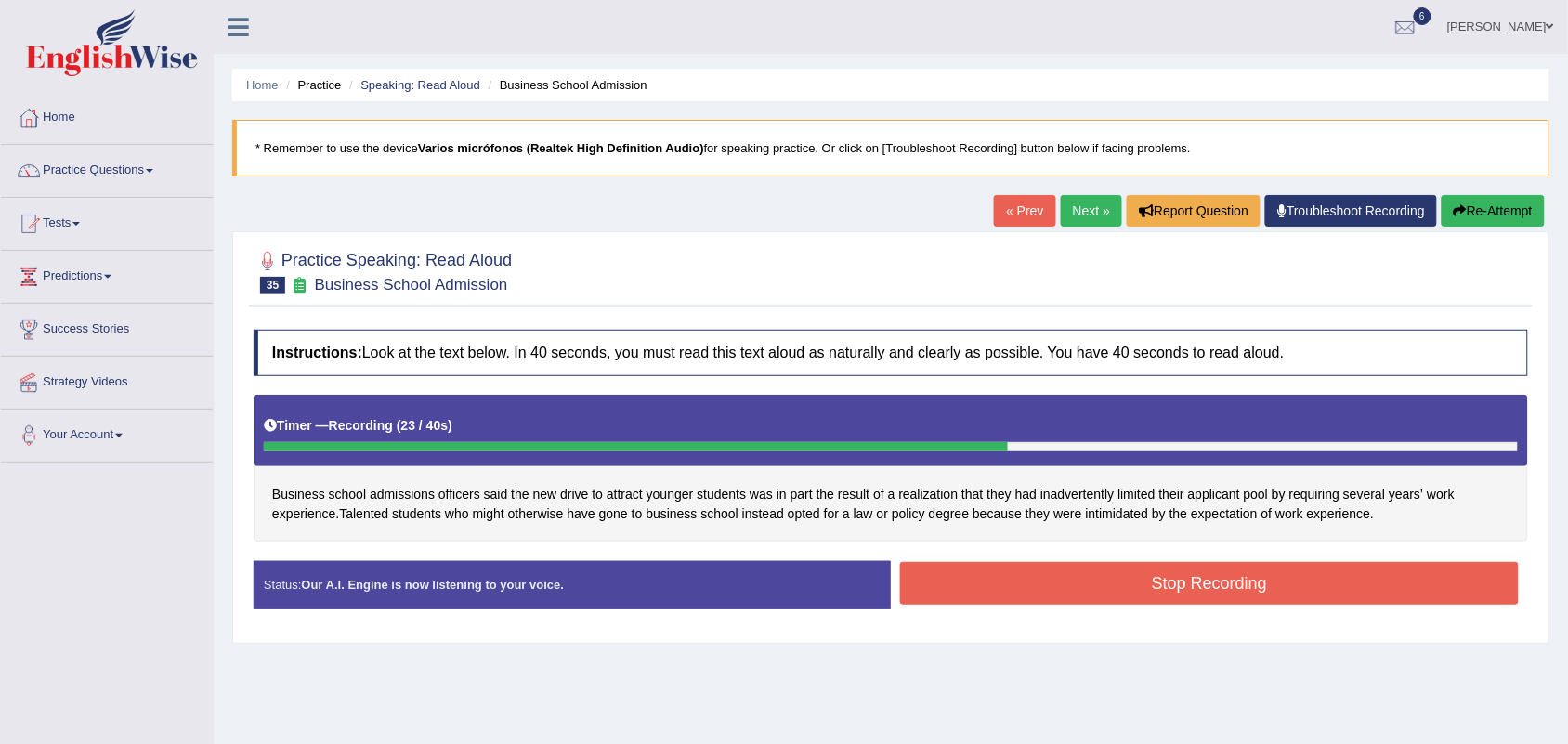
click at [1208, 592] on button "Stop Recording" at bounding box center [1209, 583] width 618 height 43
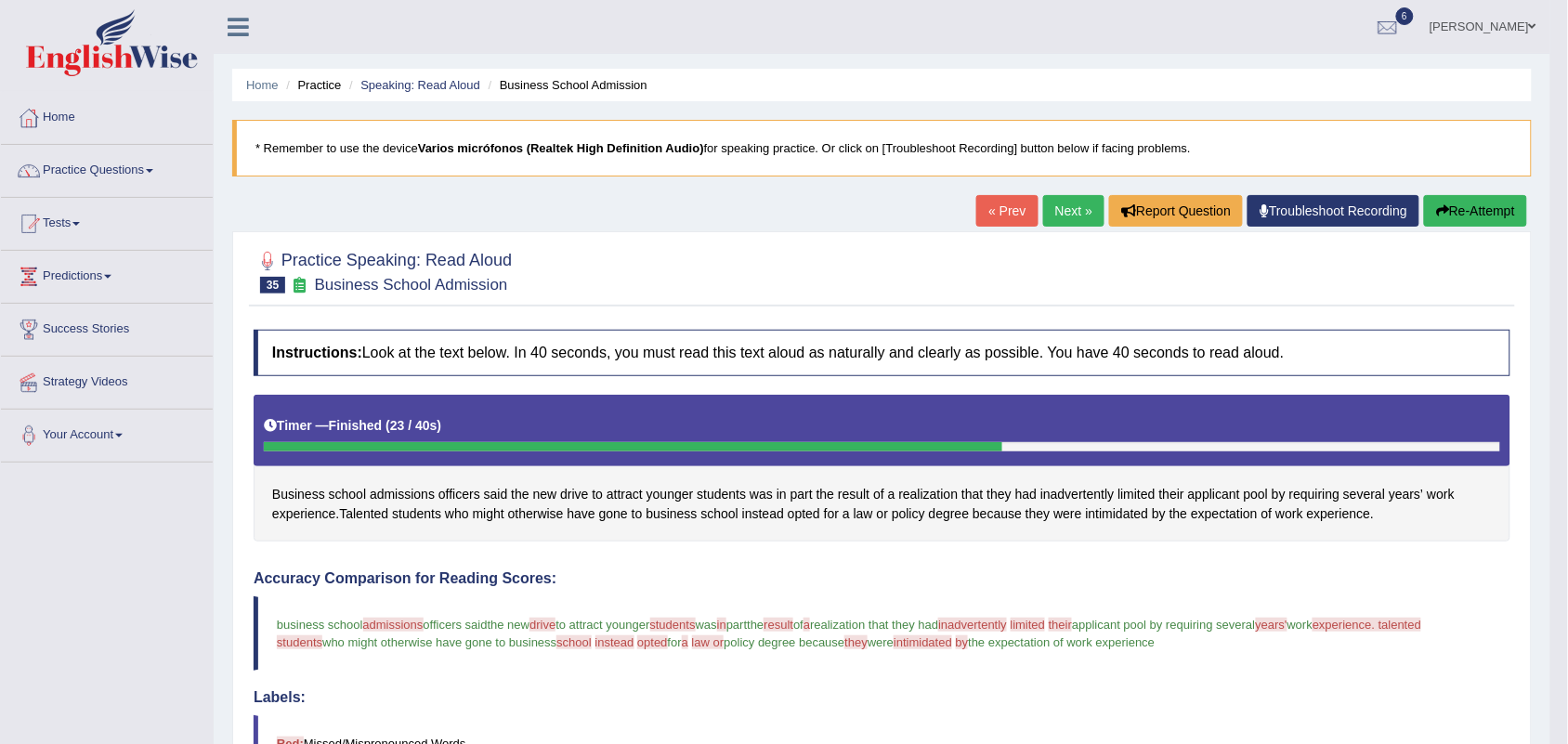
click at [1053, 220] on link "Next »" at bounding box center [1074, 211] width 61 height 32
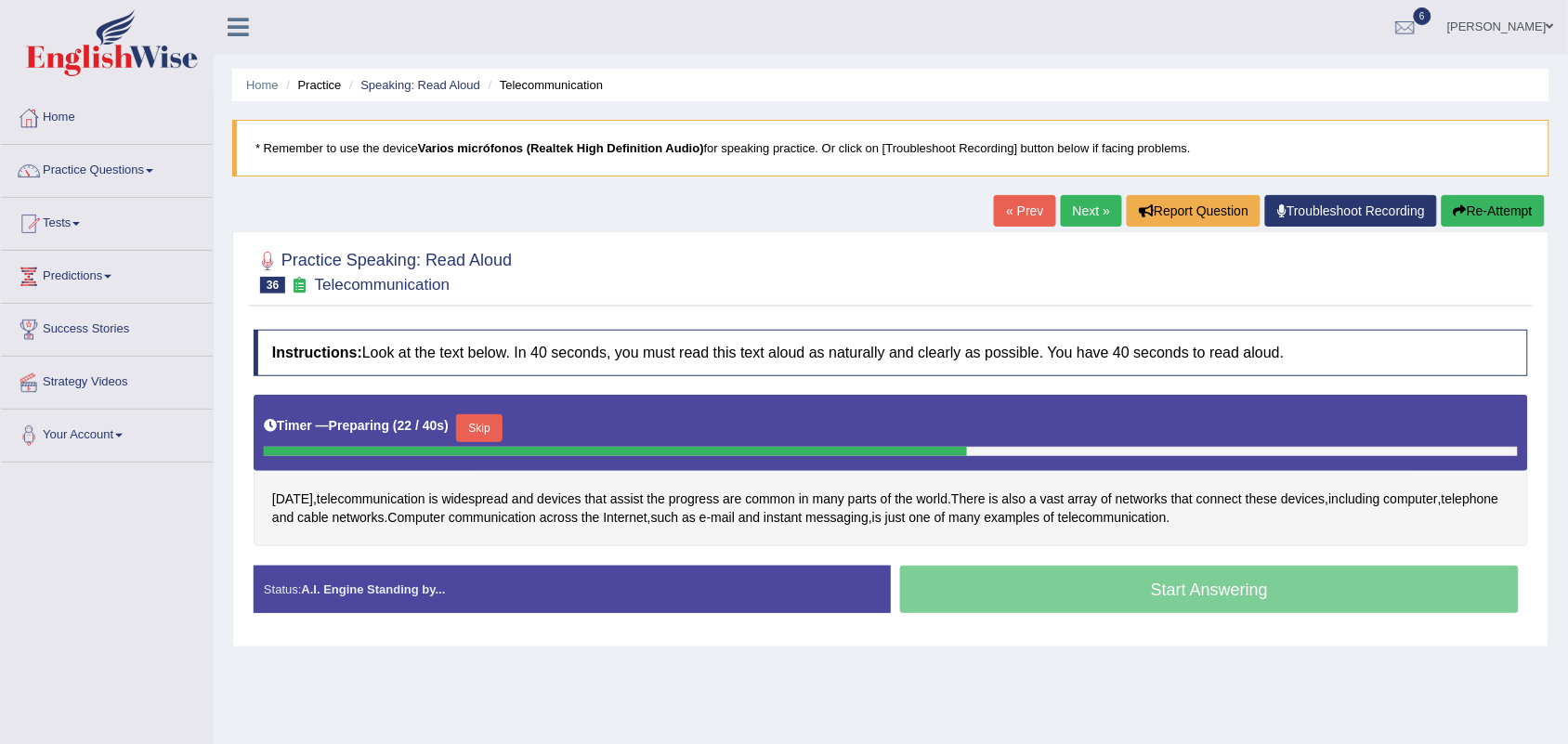
click at [503, 434] on button "Skip" at bounding box center [479, 428] width 46 height 28
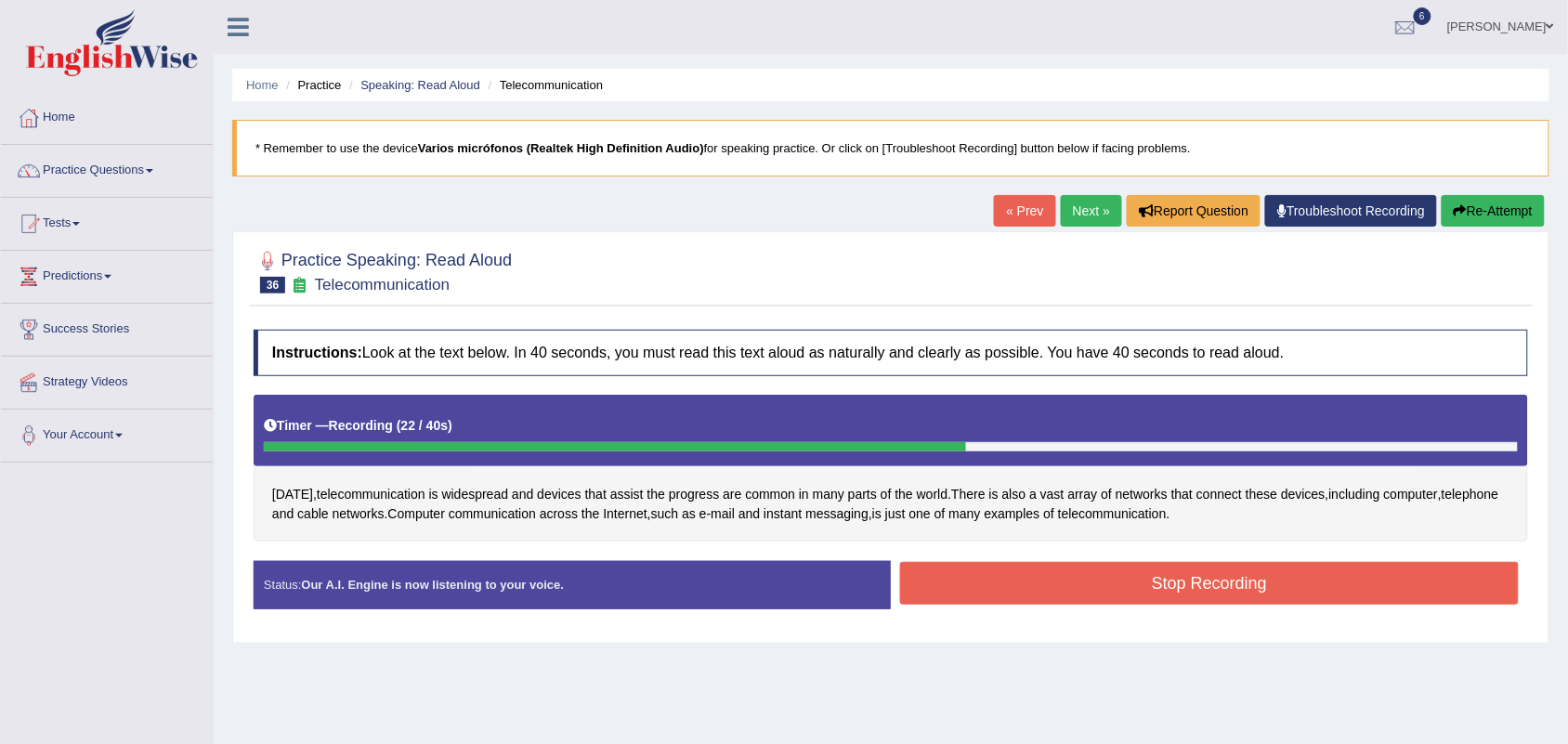
click at [1080, 604] on button "Stop Recording" at bounding box center [1209, 583] width 618 height 43
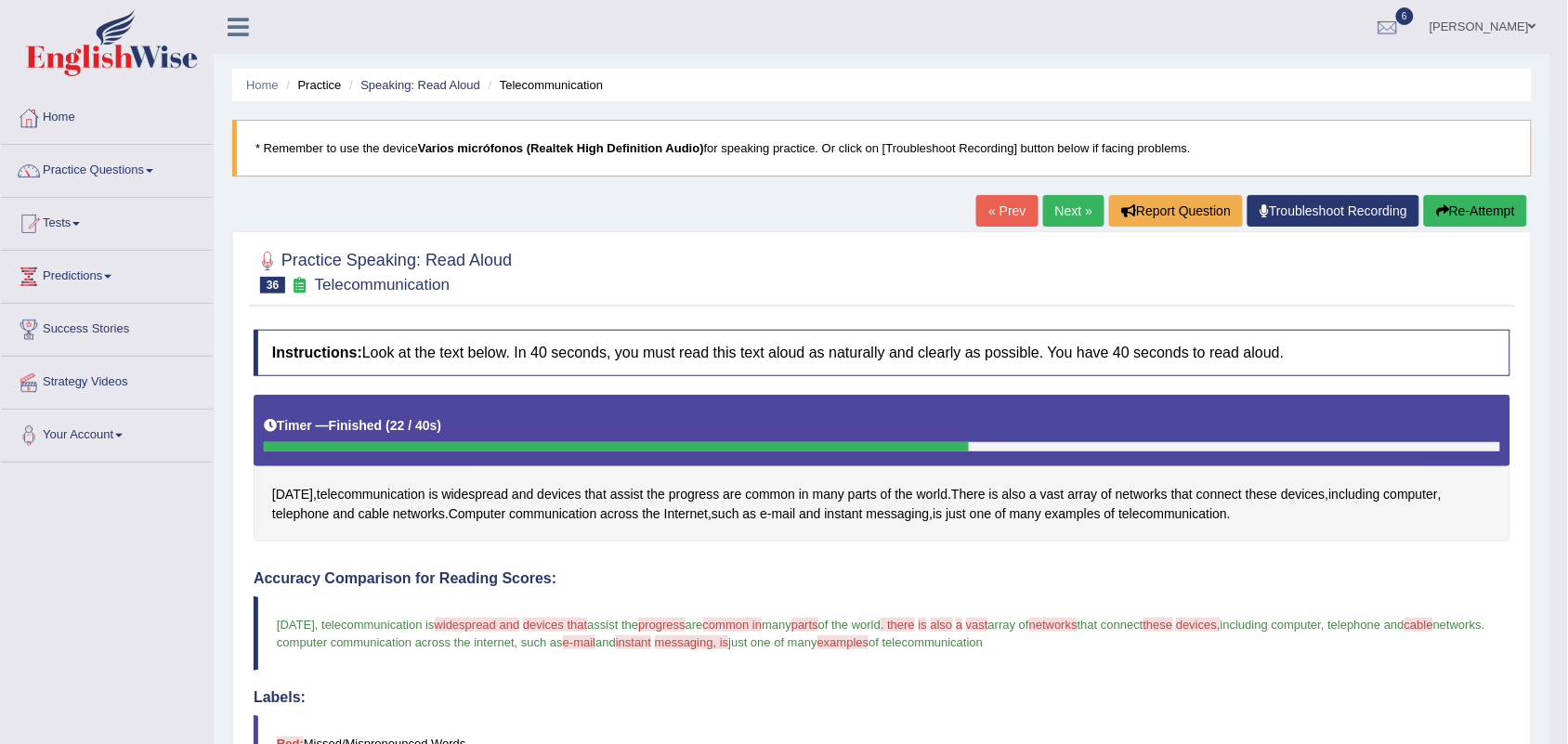
click at [1064, 215] on link "Next »" at bounding box center [1074, 211] width 61 height 32
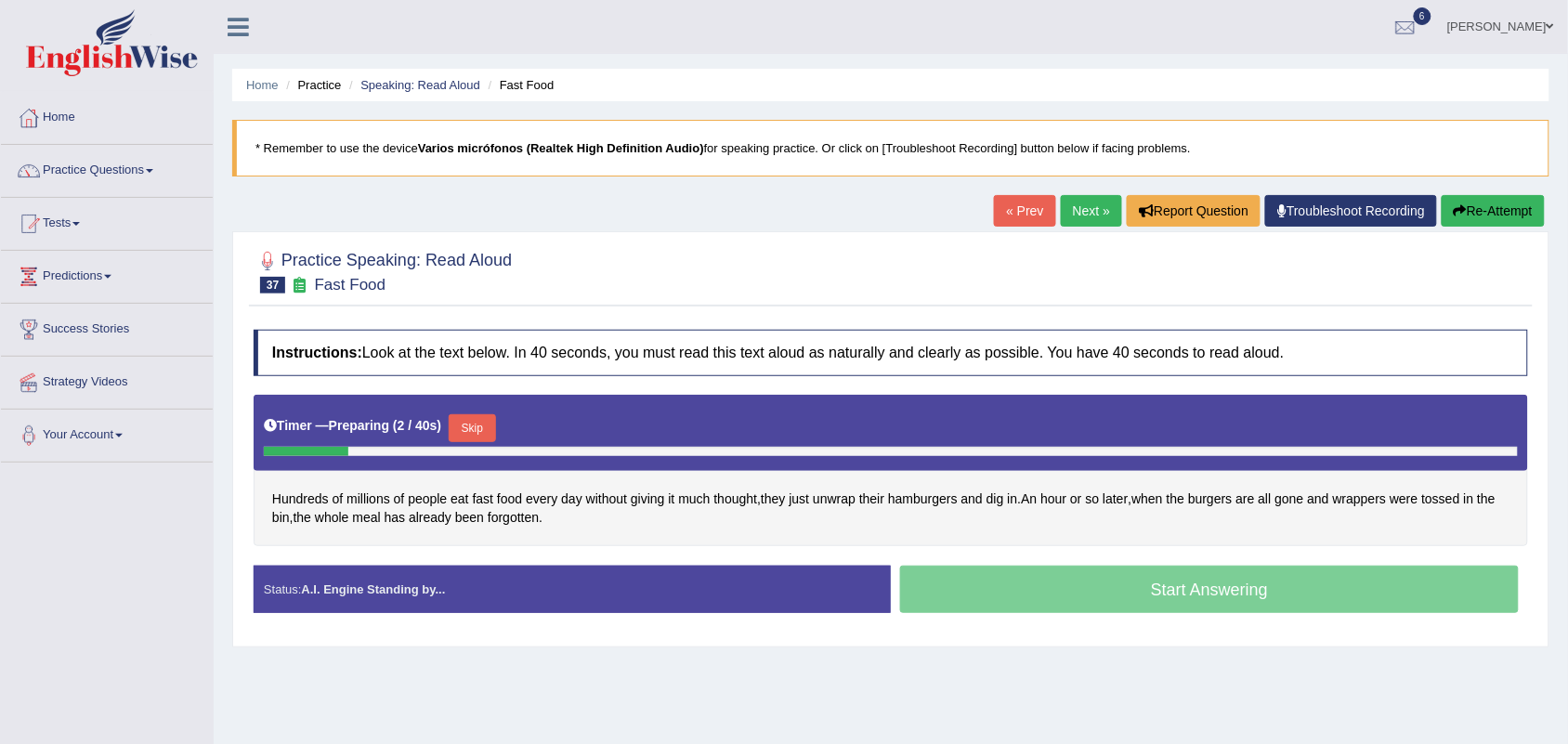
click at [472, 427] on button "Skip" at bounding box center [472, 428] width 46 height 28
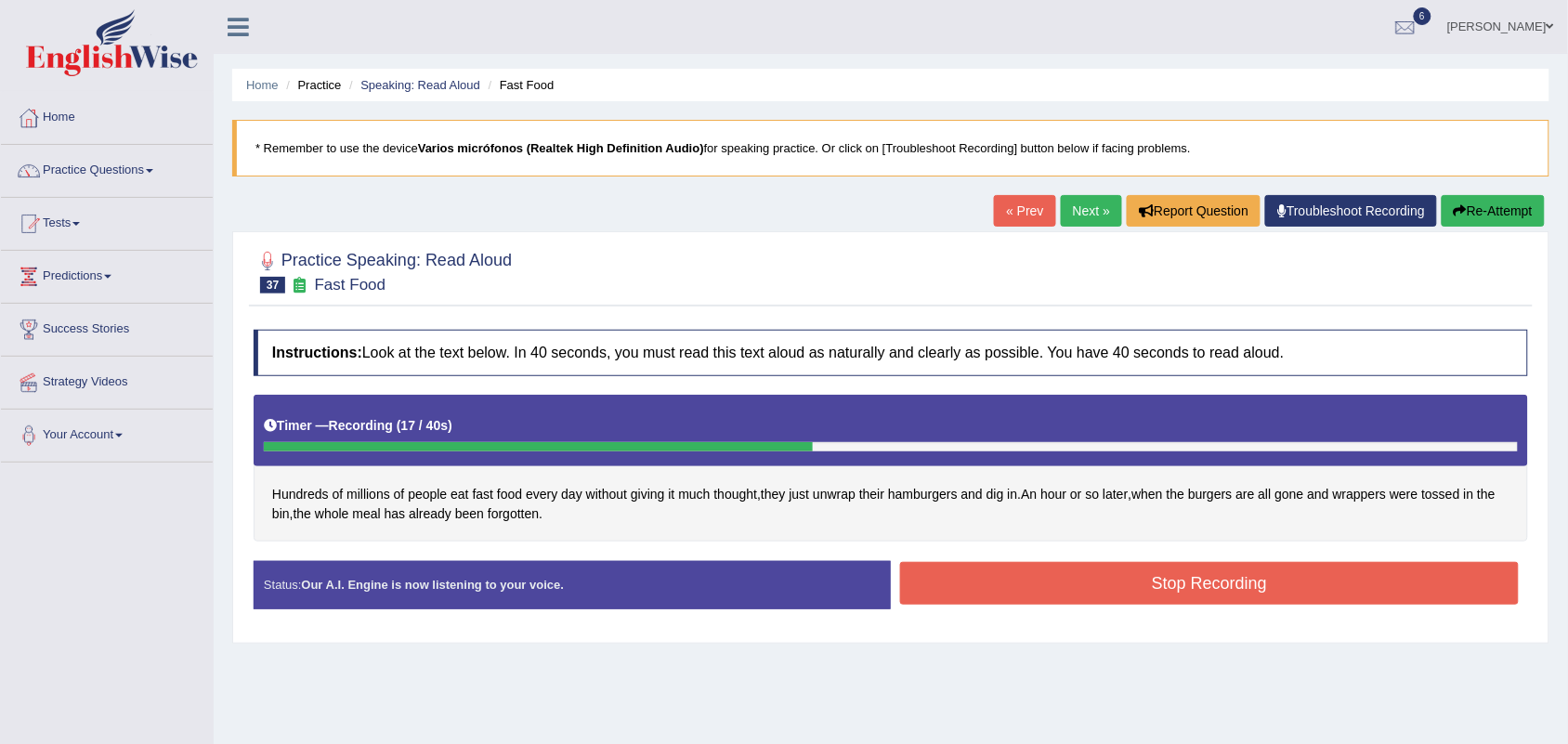
click at [1187, 597] on button "Stop Recording" at bounding box center [1209, 583] width 618 height 43
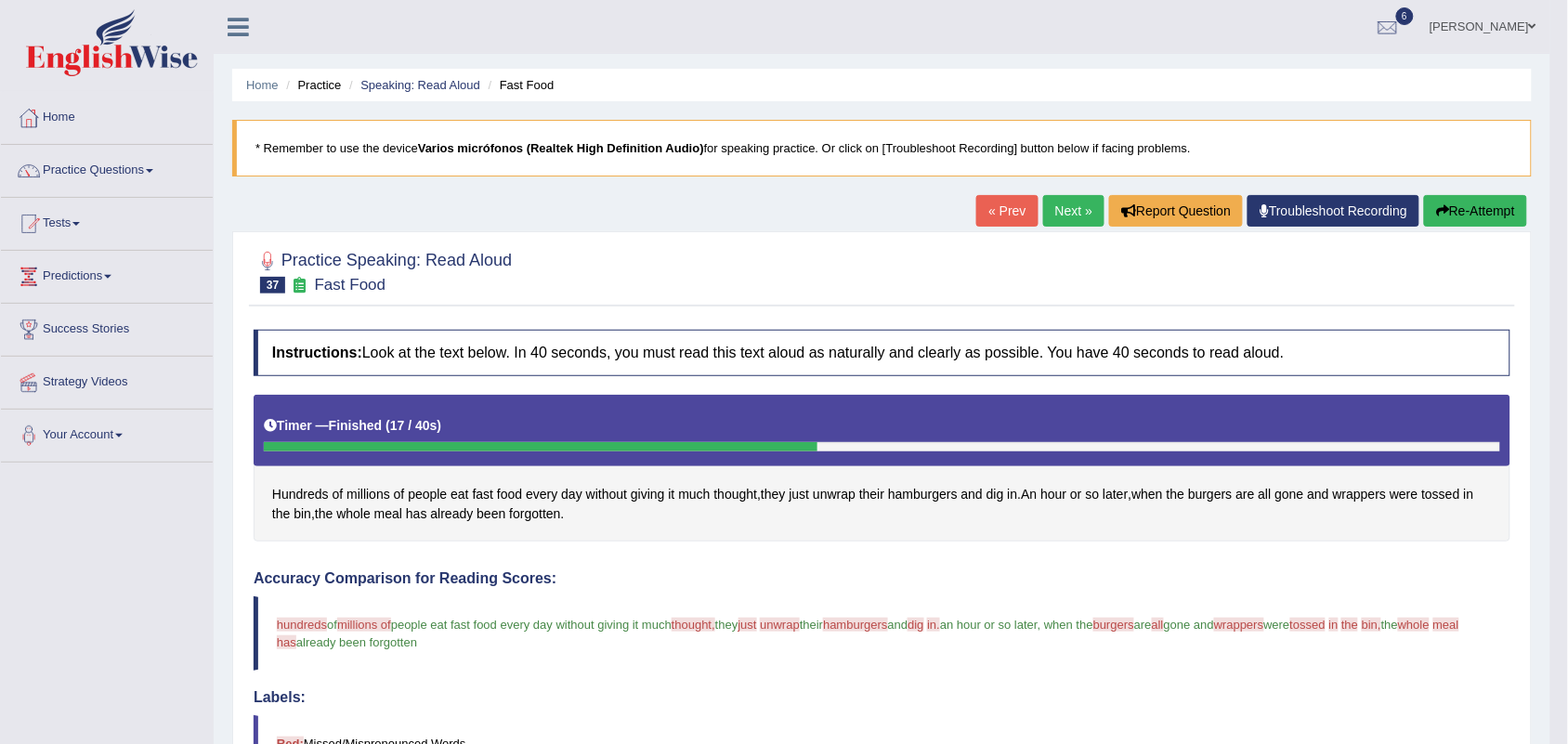
click at [1068, 211] on link "Next »" at bounding box center [1074, 211] width 61 height 32
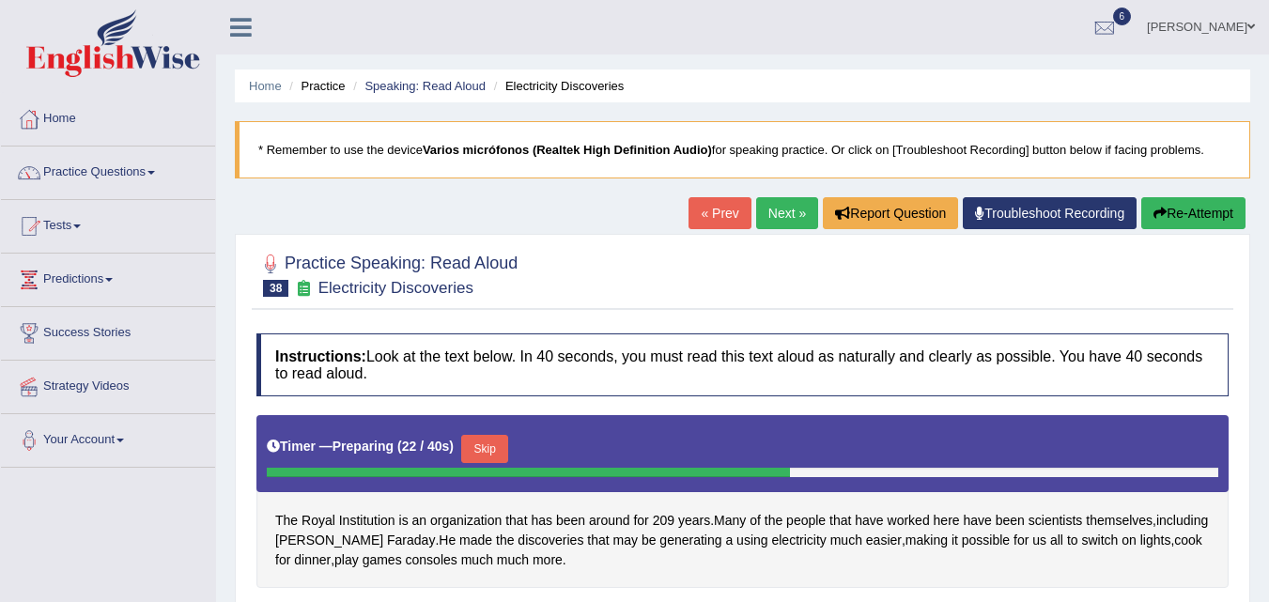
click at [501, 456] on button "Skip" at bounding box center [484, 449] width 47 height 28
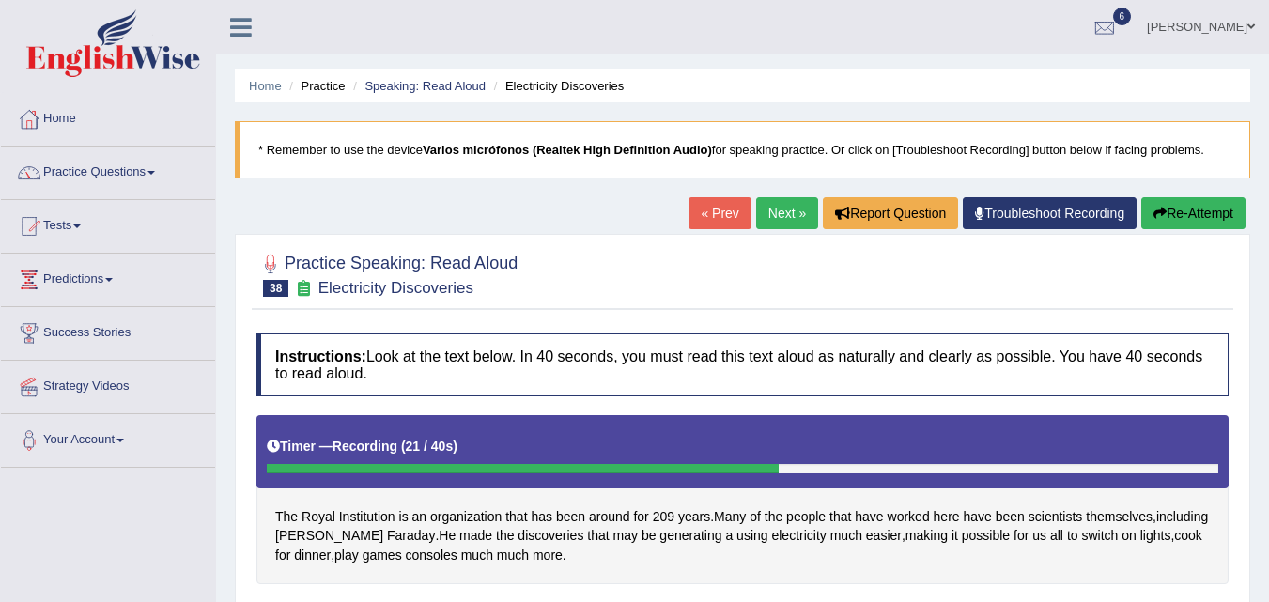
scroll to position [188, 0]
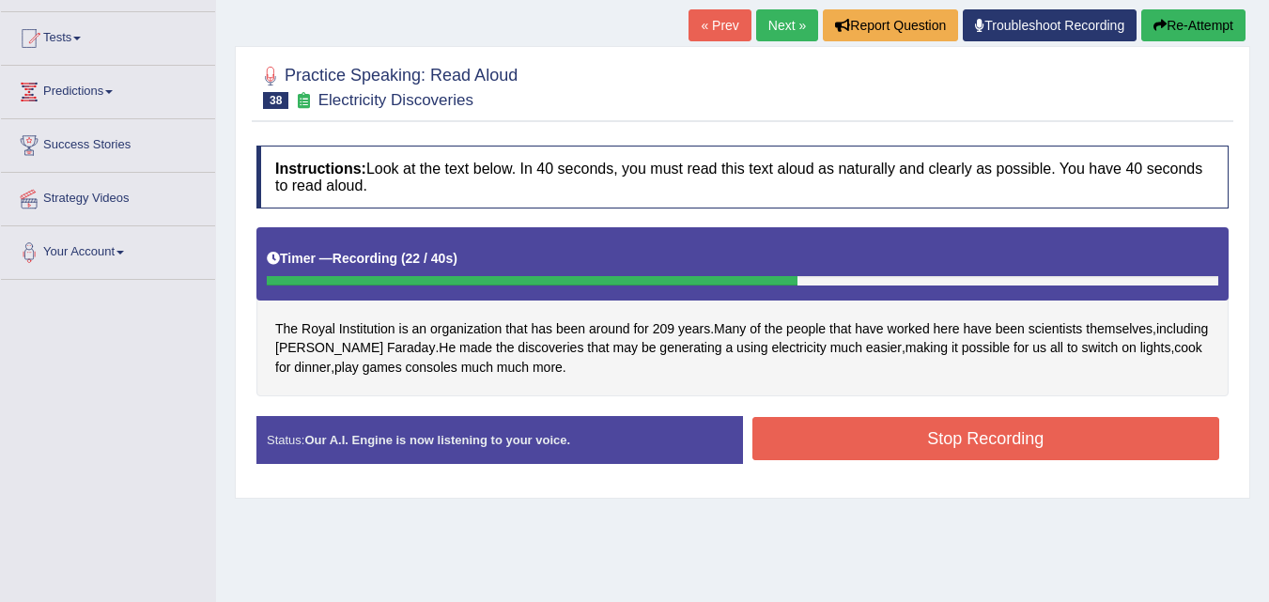
click at [971, 453] on button "Stop Recording" at bounding box center [986, 438] width 468 height 43
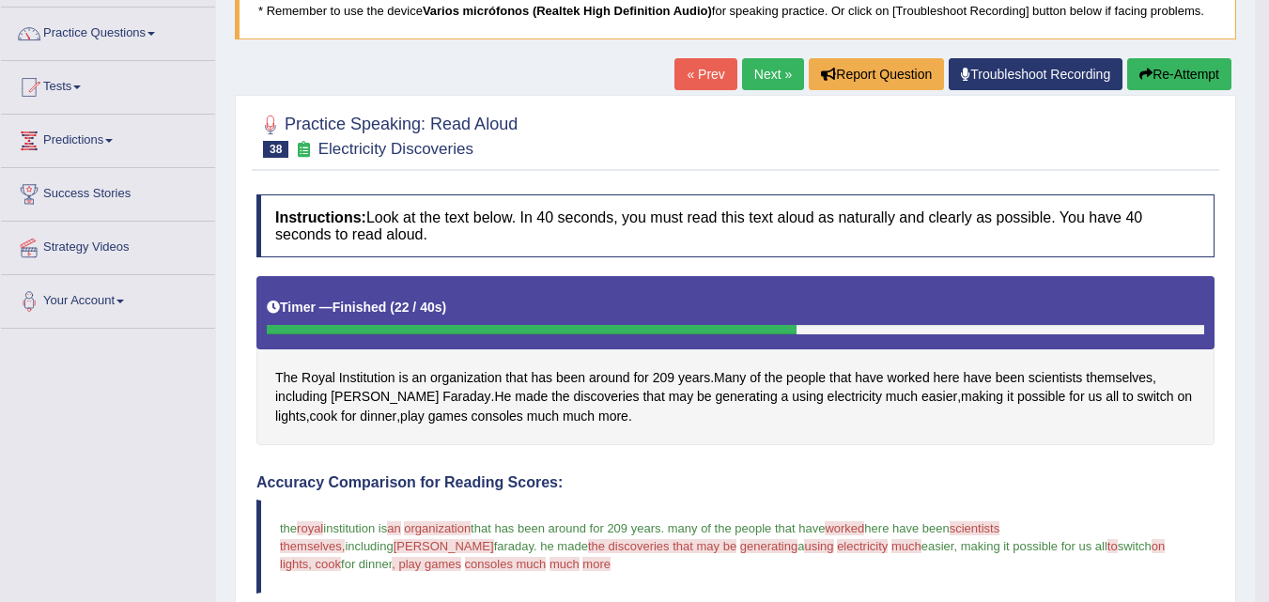
scroll to position [94, 0]
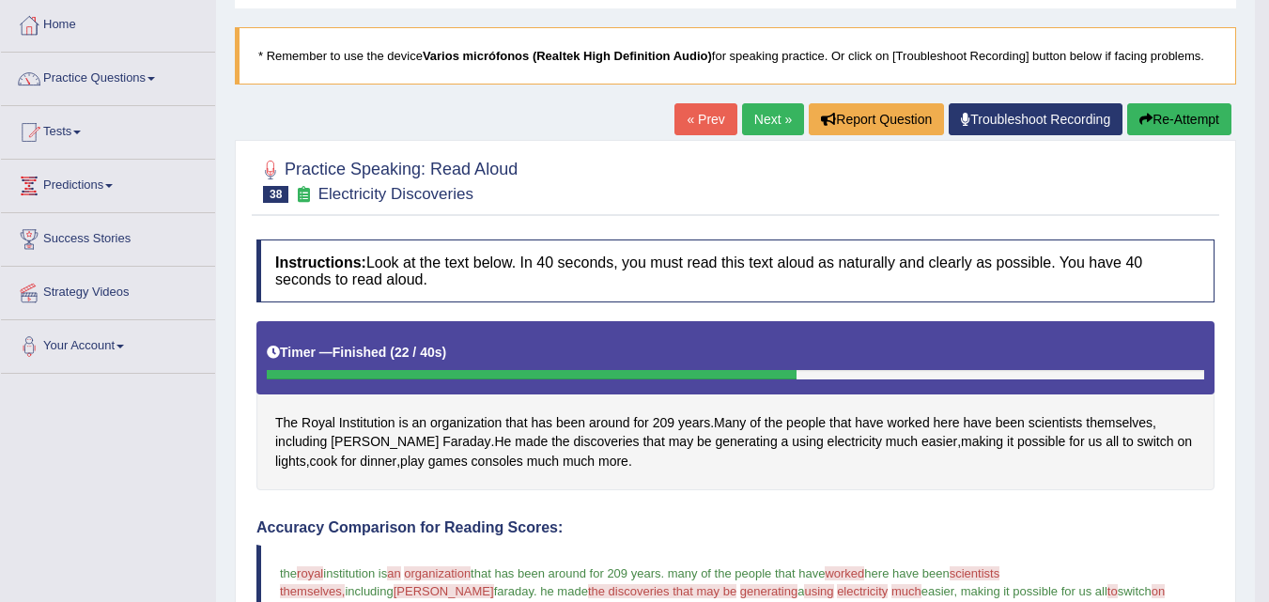
click at [773, 126] on link "Next »" at bounding box center [773, 119] width 62 height 32
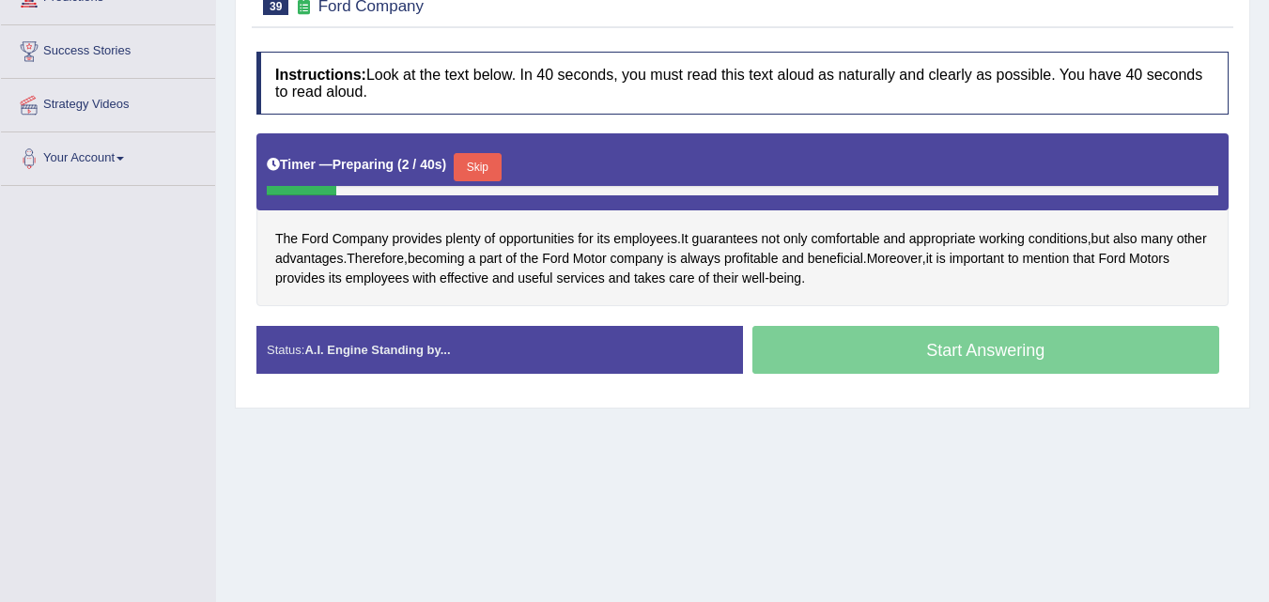
click at [490, 168] on button "Skip" at bounding box center [477, 167] width 47 height 28
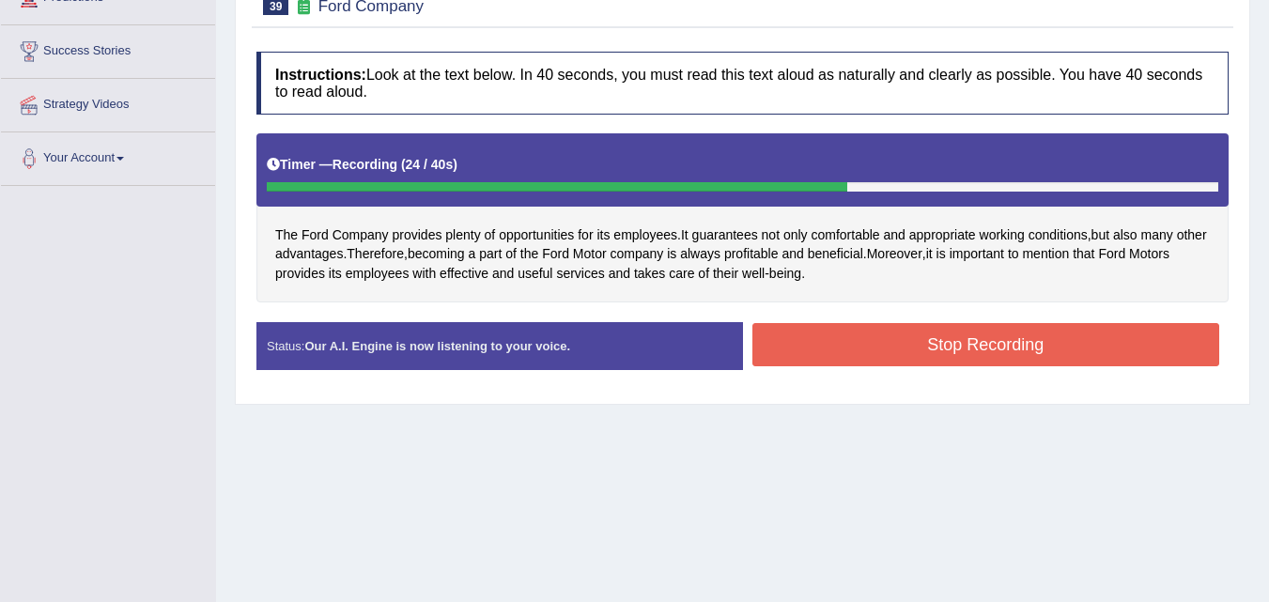
click at [922, 347] on button "Stop Recording" at bounding box center [986, 344] width 468 height 43
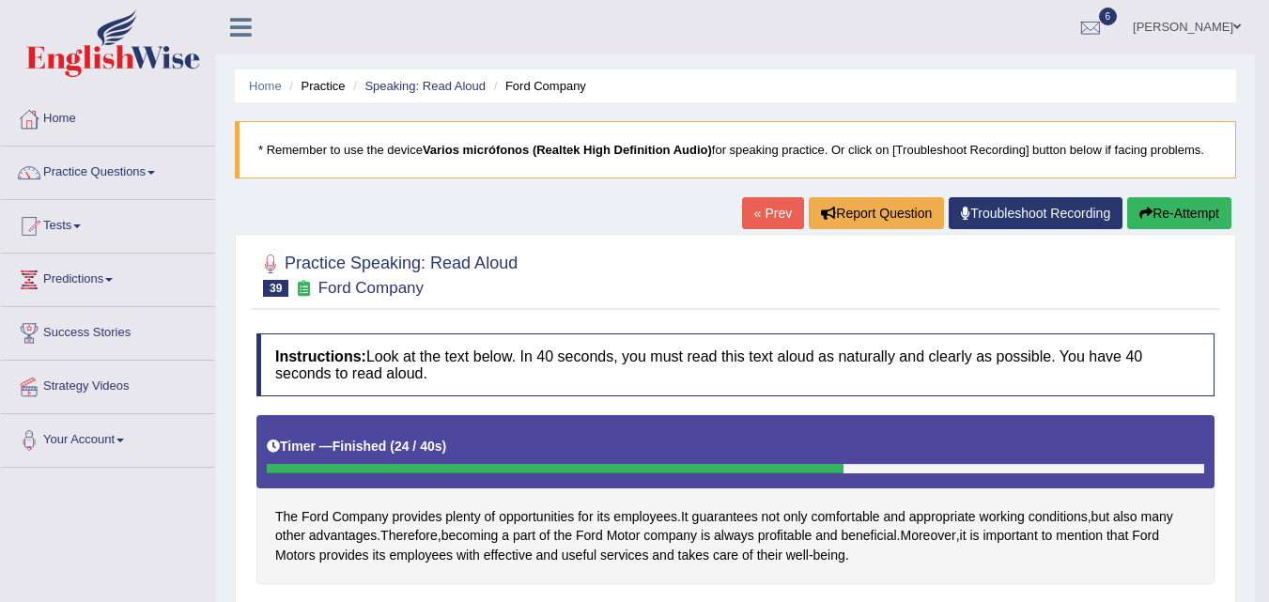
click at [755, 201] on link "« Prev" at bounding box center [773, 213] width 62 height 32
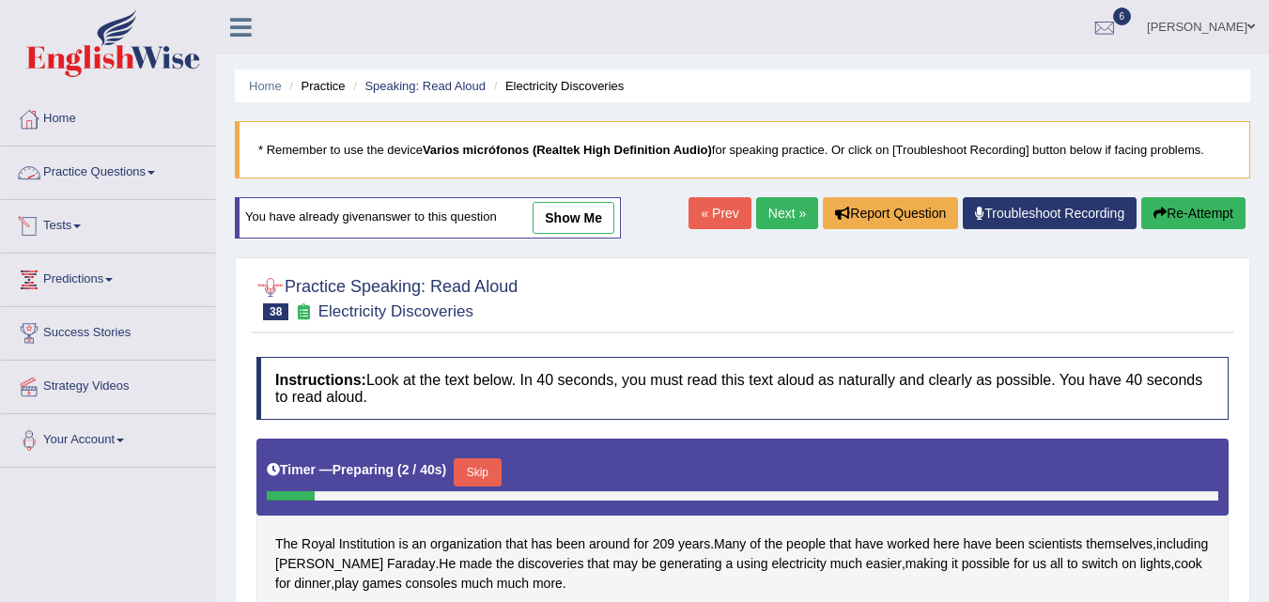
click at [104, 169] on link "Practice Questions" at bounding box center [108, 170] width 214 height 47
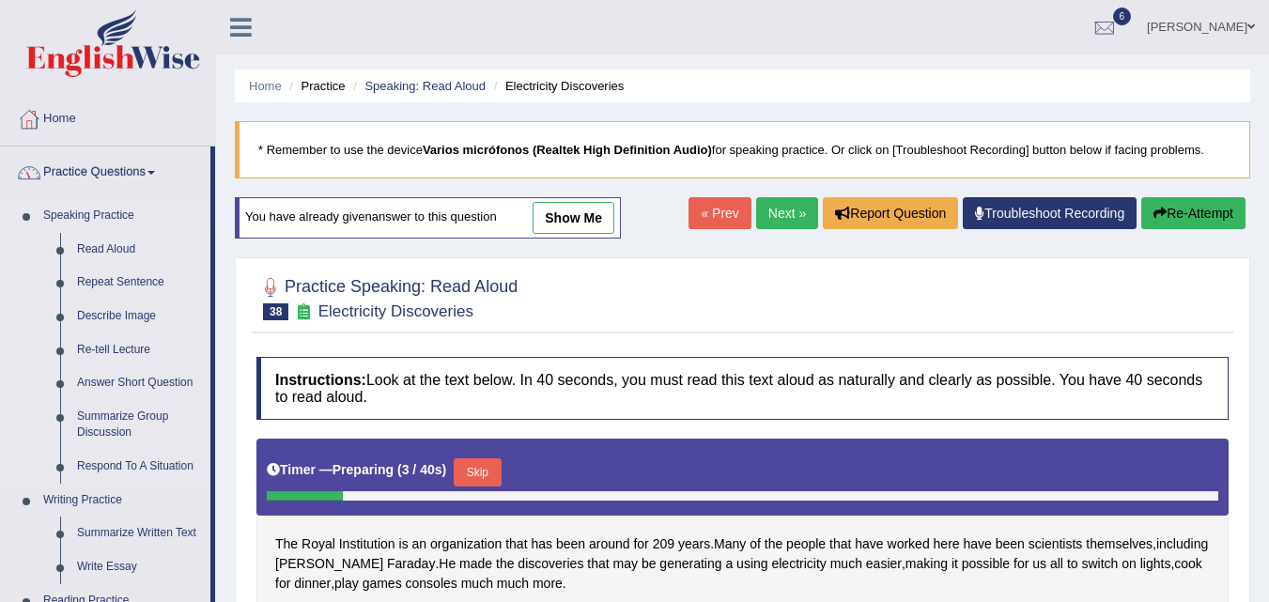
click at [109, 250] on link "Read Aloud" at bounding box center [140, 250] width 142 height 34
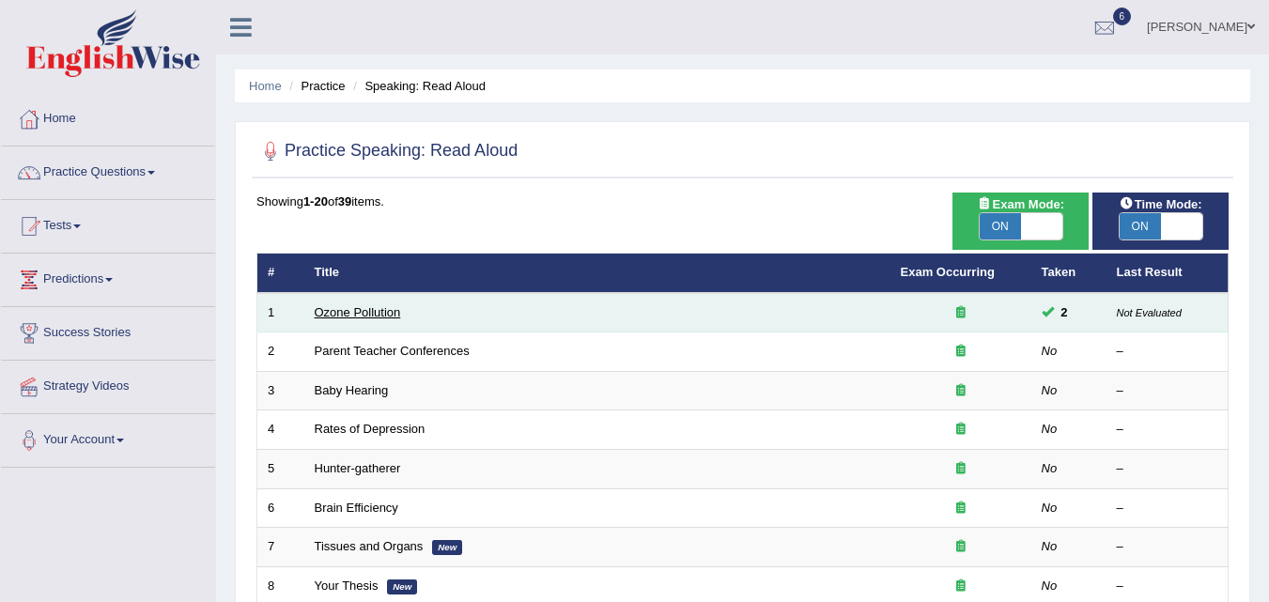
click at [358, 313] on link "Ozone Pollution" at bounding box center [358, 312] width 86 height 14
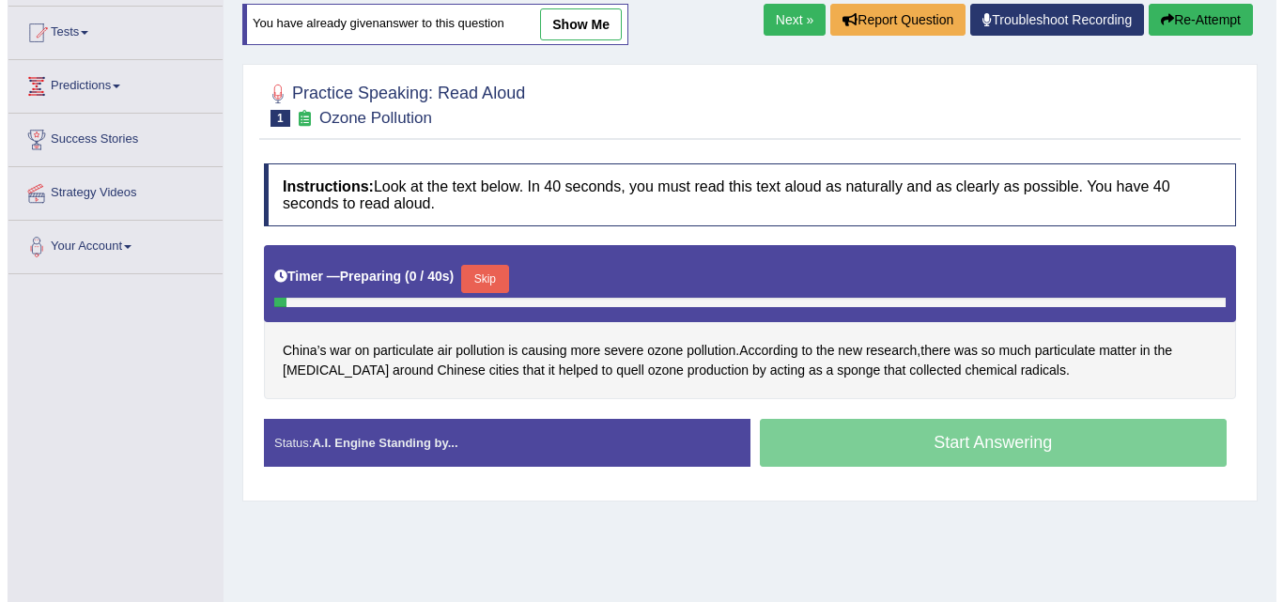
scroll to position [282, 0]
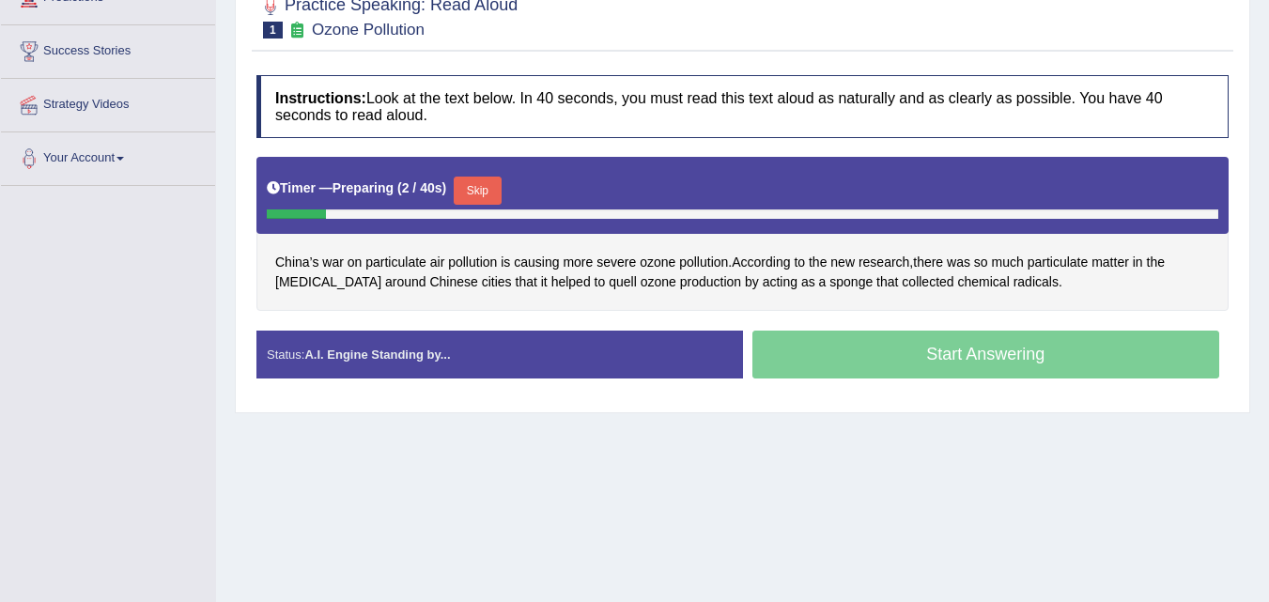
click at [493, 188] on button "Skip" at bounding box center [477, 191] width 47 height 28
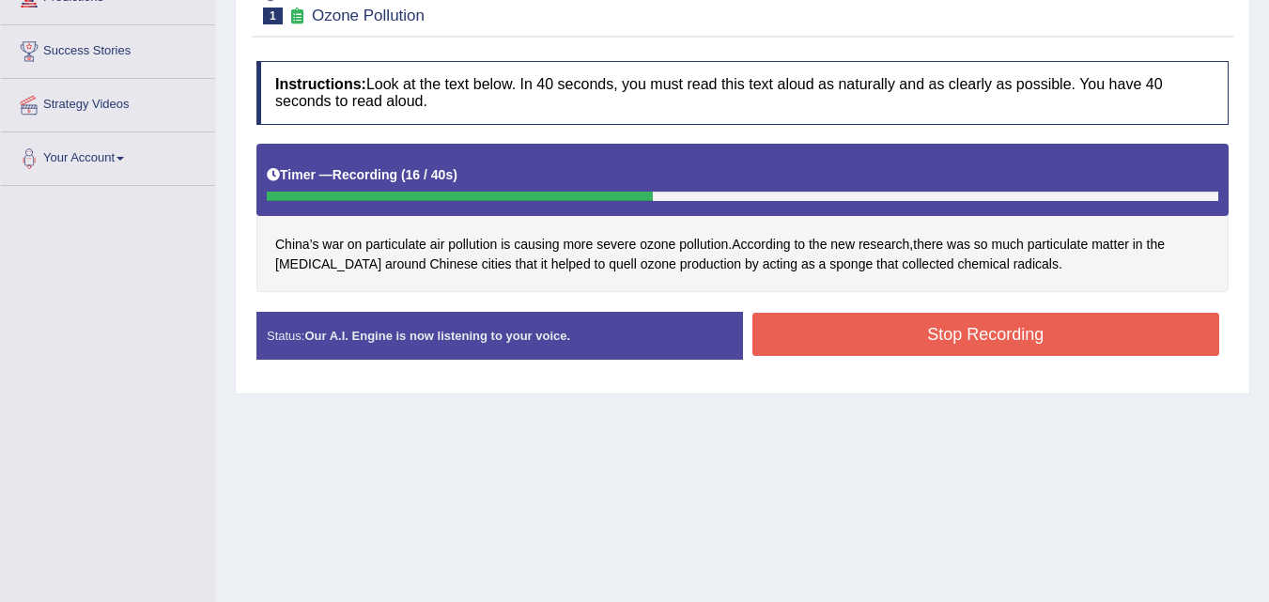
click at [952, 336] on button "Stop Recording" at bounding box center [986, 334] width 468 height 43
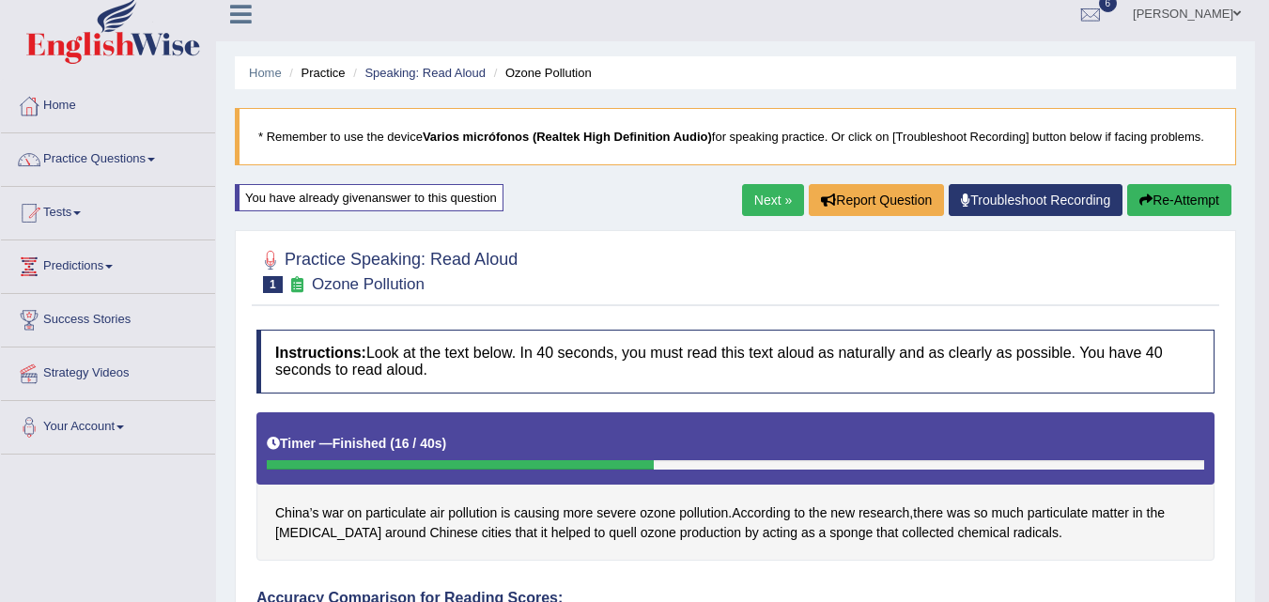
scroll to position [0, 0]
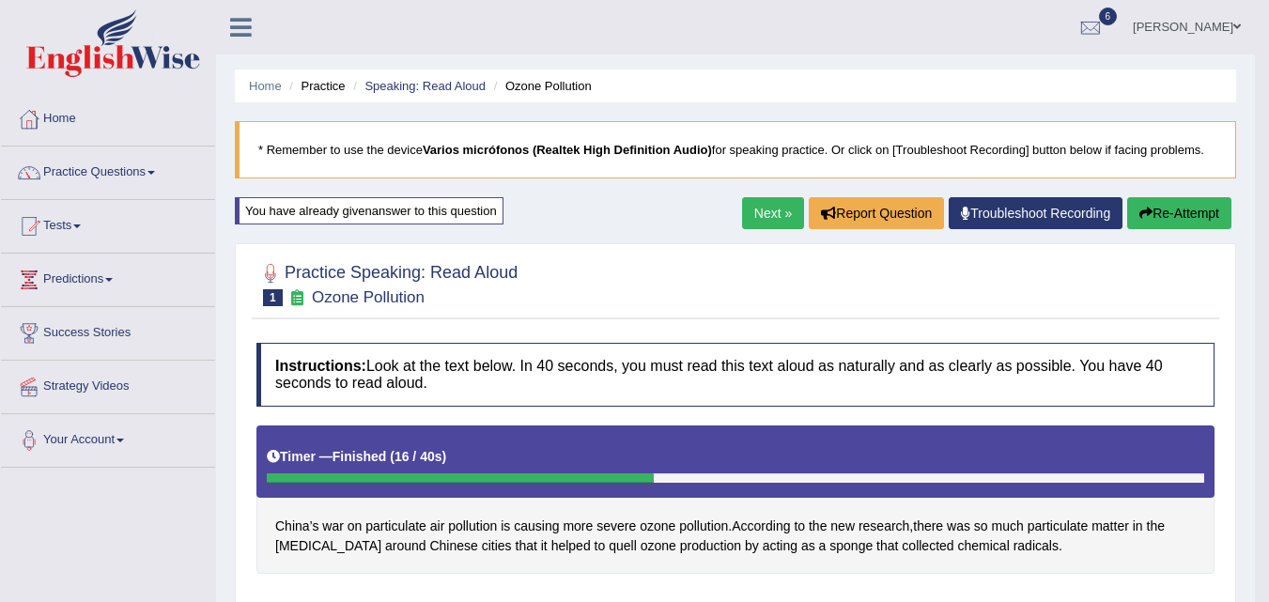
click at [766, 215] on link "Next »" at bounding box center [773, 213] width 62 height 32
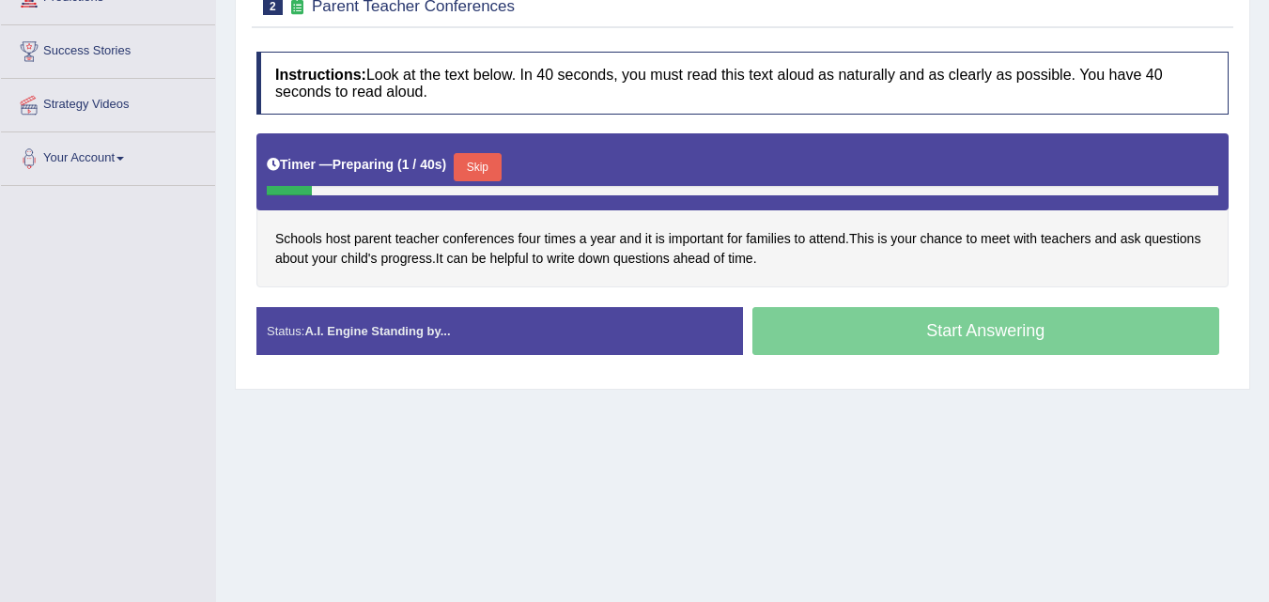
click at [486, 171] on button "Skip" at bounding box center [477, 167] width 47 height 28
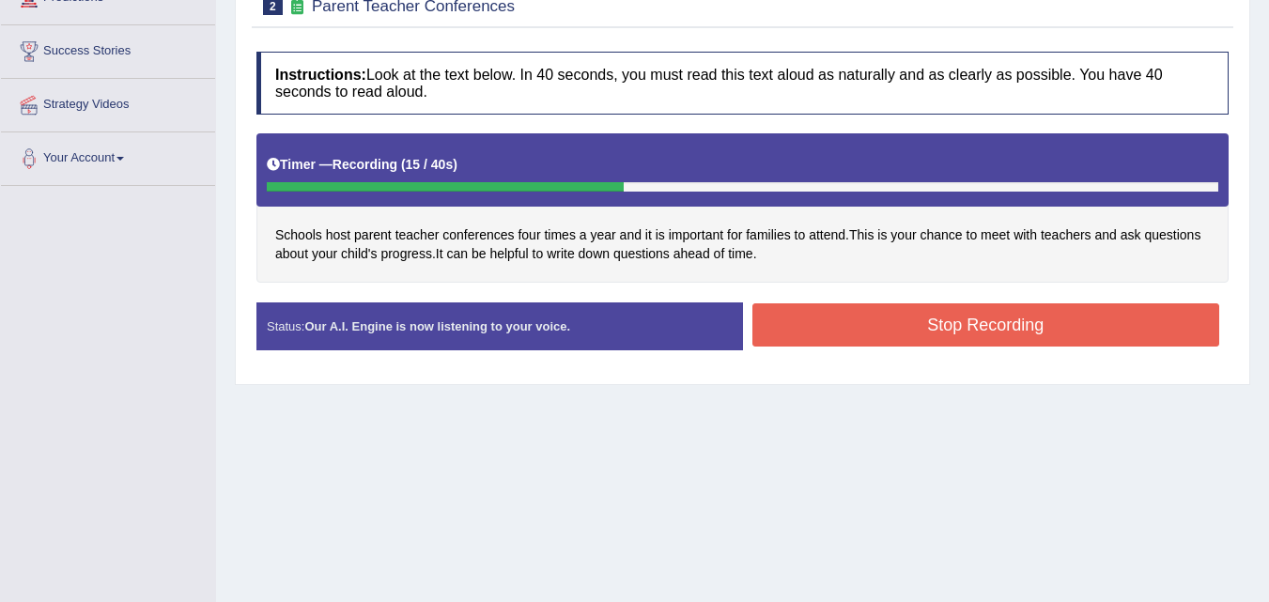
click at [917, 324] on button "Stop Recording" at bounding box center [986, 324] width 468 height 43
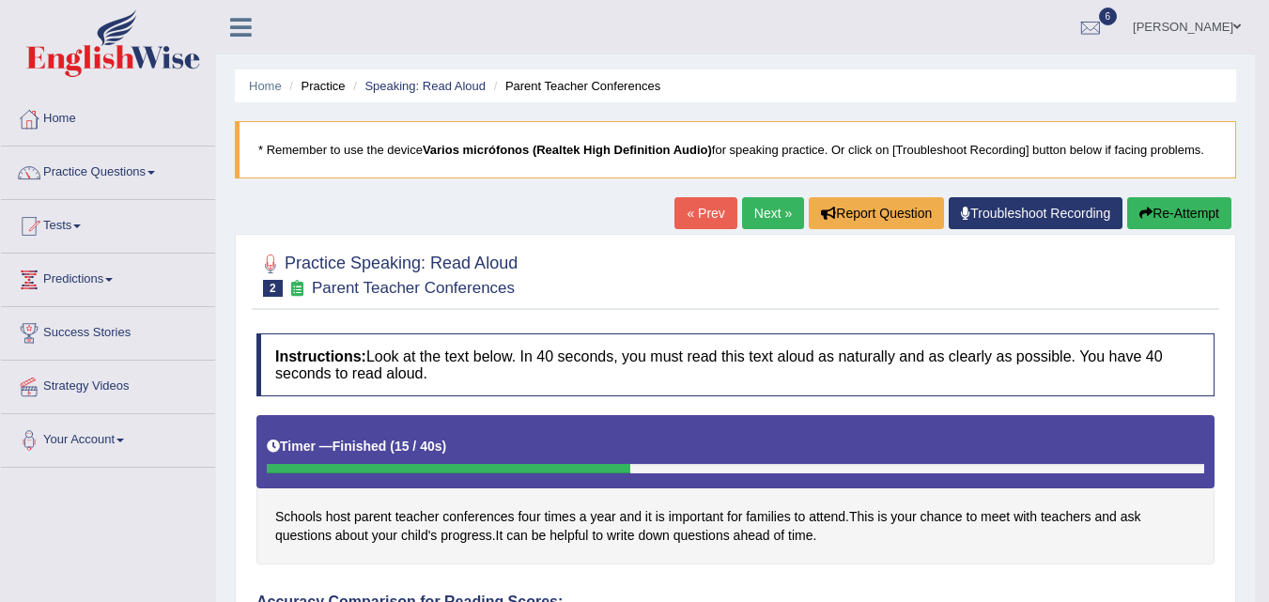
click at [754, 210] on link "Next »" at bounding box center [773, 213] width 62 height 32
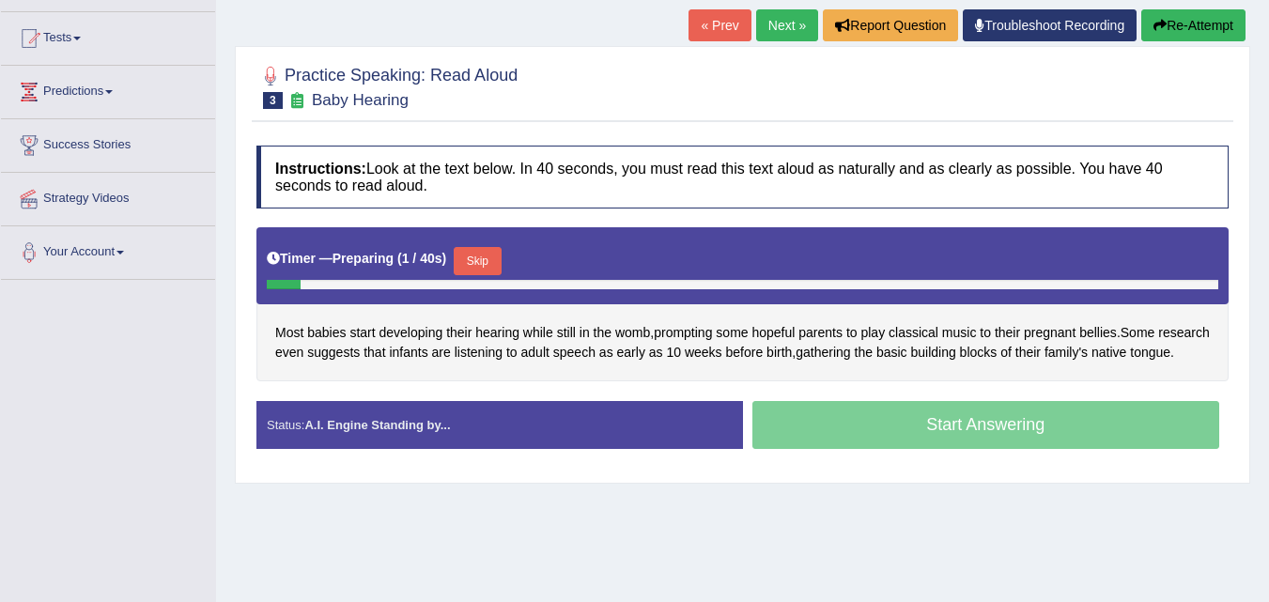
click at [476, 257] on button "Skip" at bounding box center [477, 261] width 47 height 28
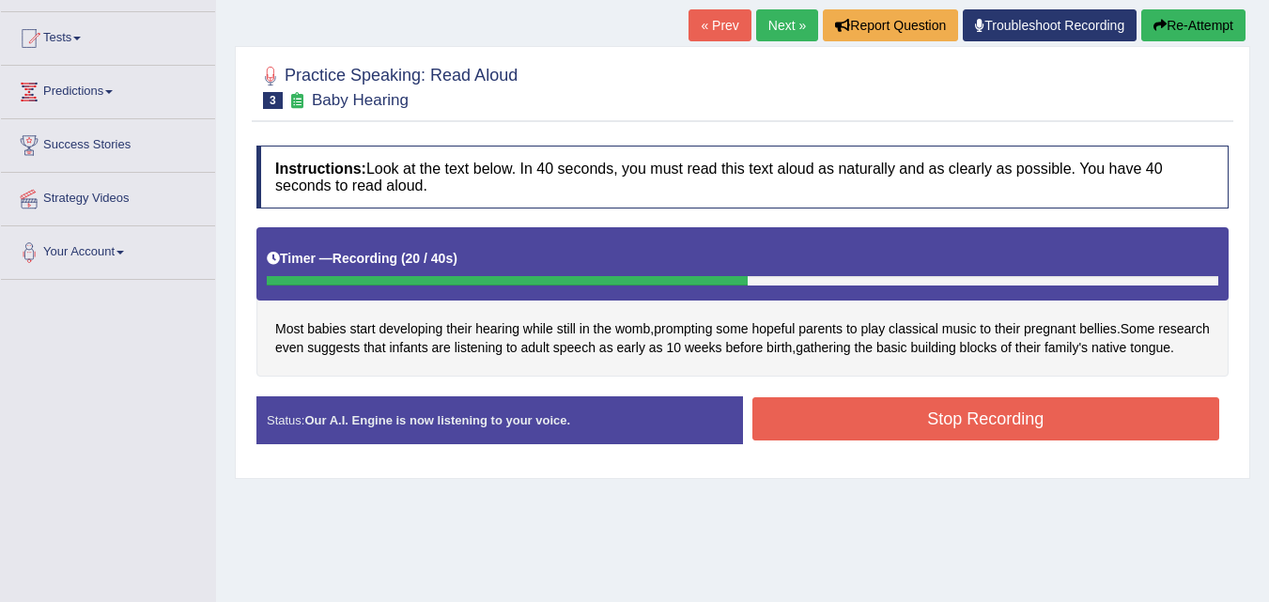
click at [922, 437] on button "Stop Recording" at bounding box center [986, 418] width 468 height 43
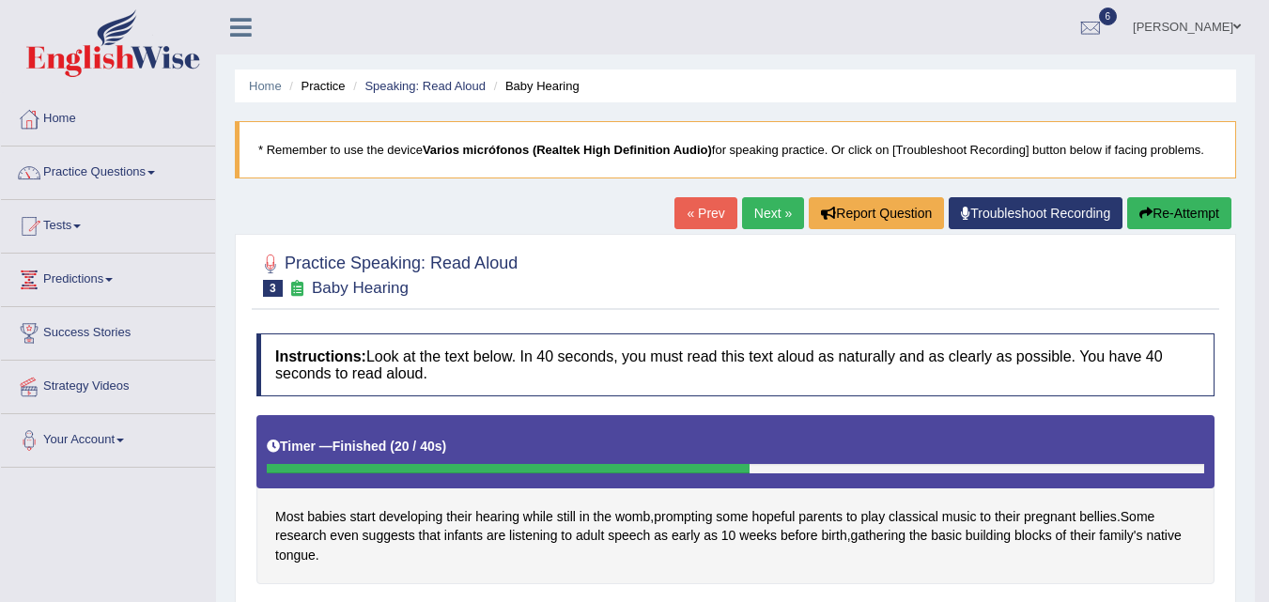
click at [778, 220] on link "Next »" at bounding box center [773, 213] width 62 height 32
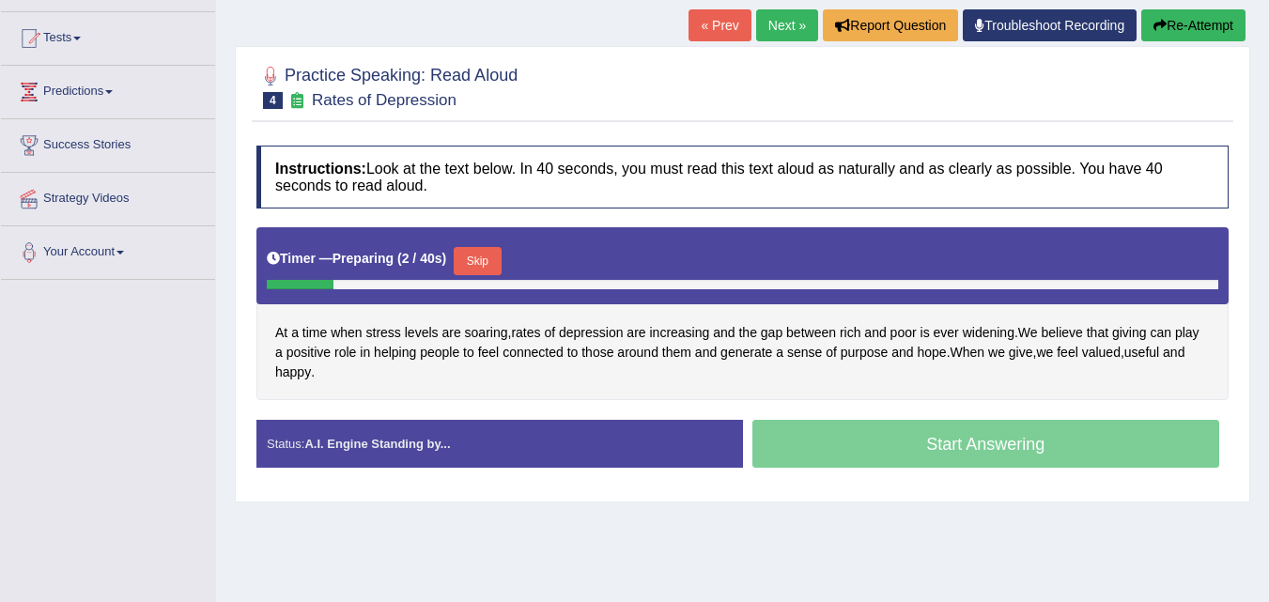
click at [484, 262] on button "Skip" at bounding box center [477, 261] width 47 height 28
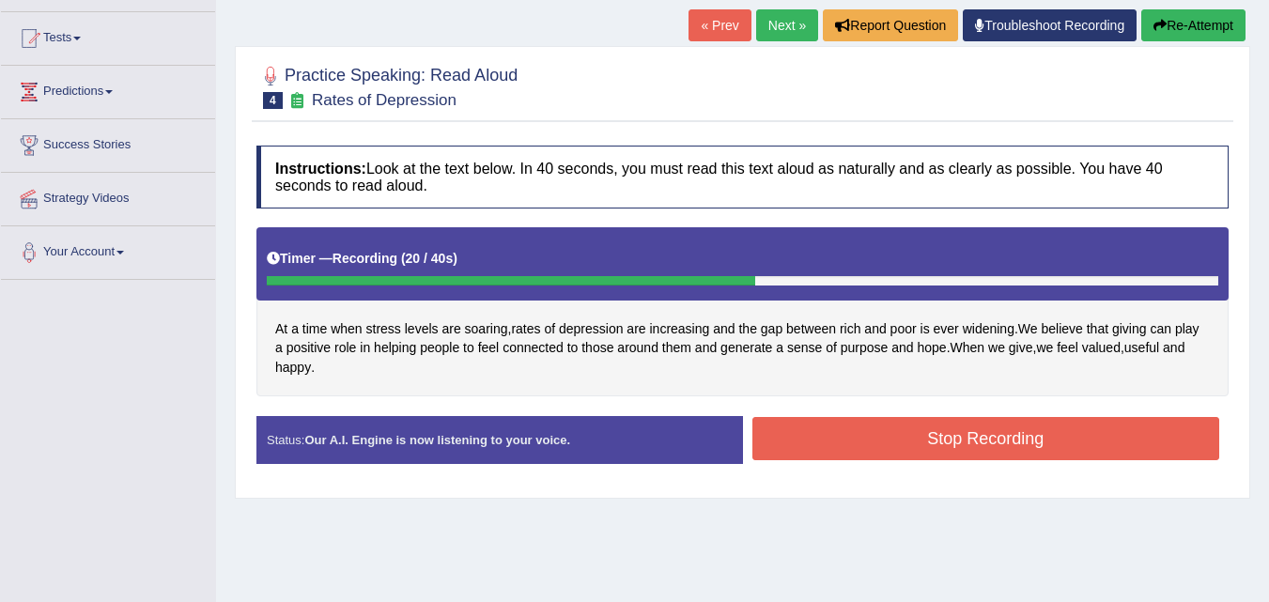
click at [873, 445] on button "Stop Recording" at bounding box center [986, 438] width 468 height 43
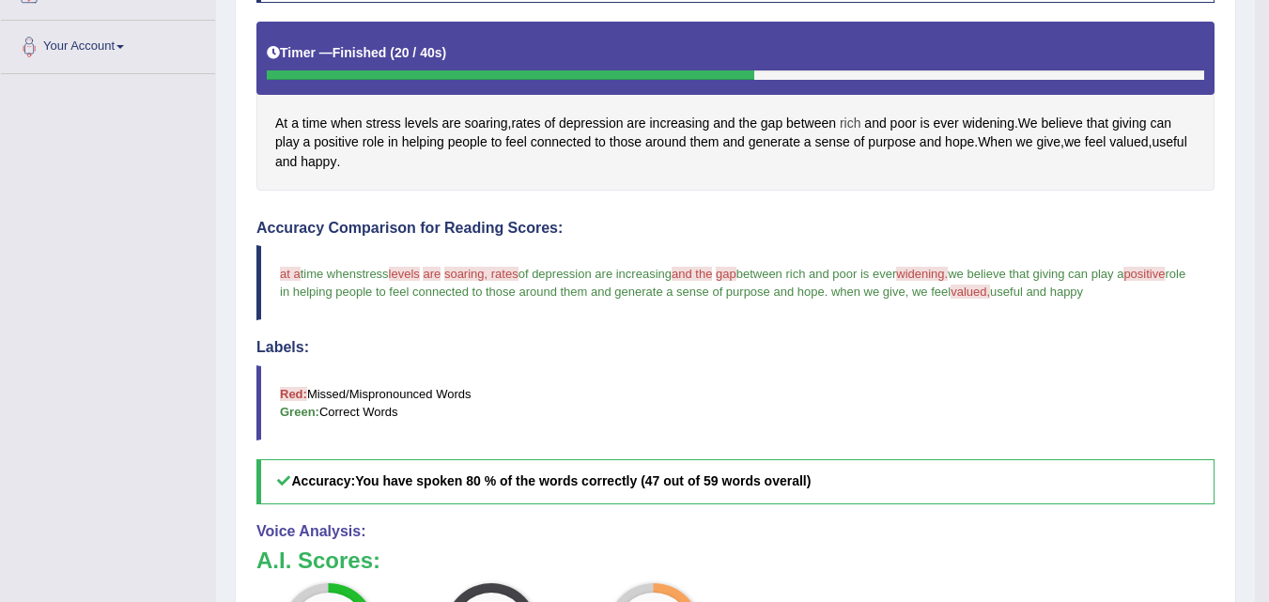
scroll to position [248, 0]
